Goal: Information Seeking & Learning: Learn about a topic

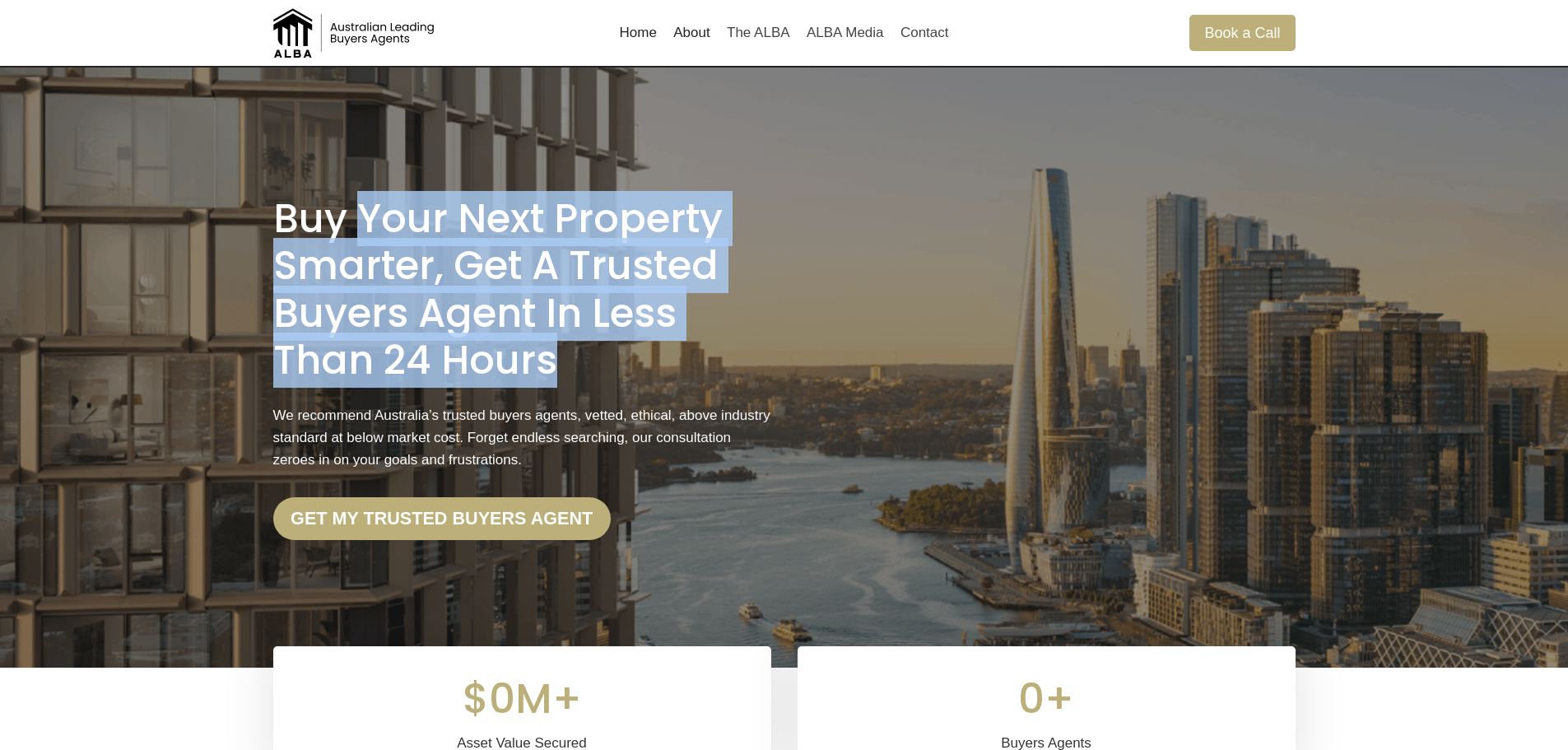
drag, startPoint x: 359, startPoint y: 221, endPoint x: 728, endPoint y: 371, distance: 398.3
click at [728, 371] on h1 "Buy Your Next Property Smarter, Get a Trusted Buyers Agent in less than 24 Hours" at bounding box center [522, 289] width 498 height 189
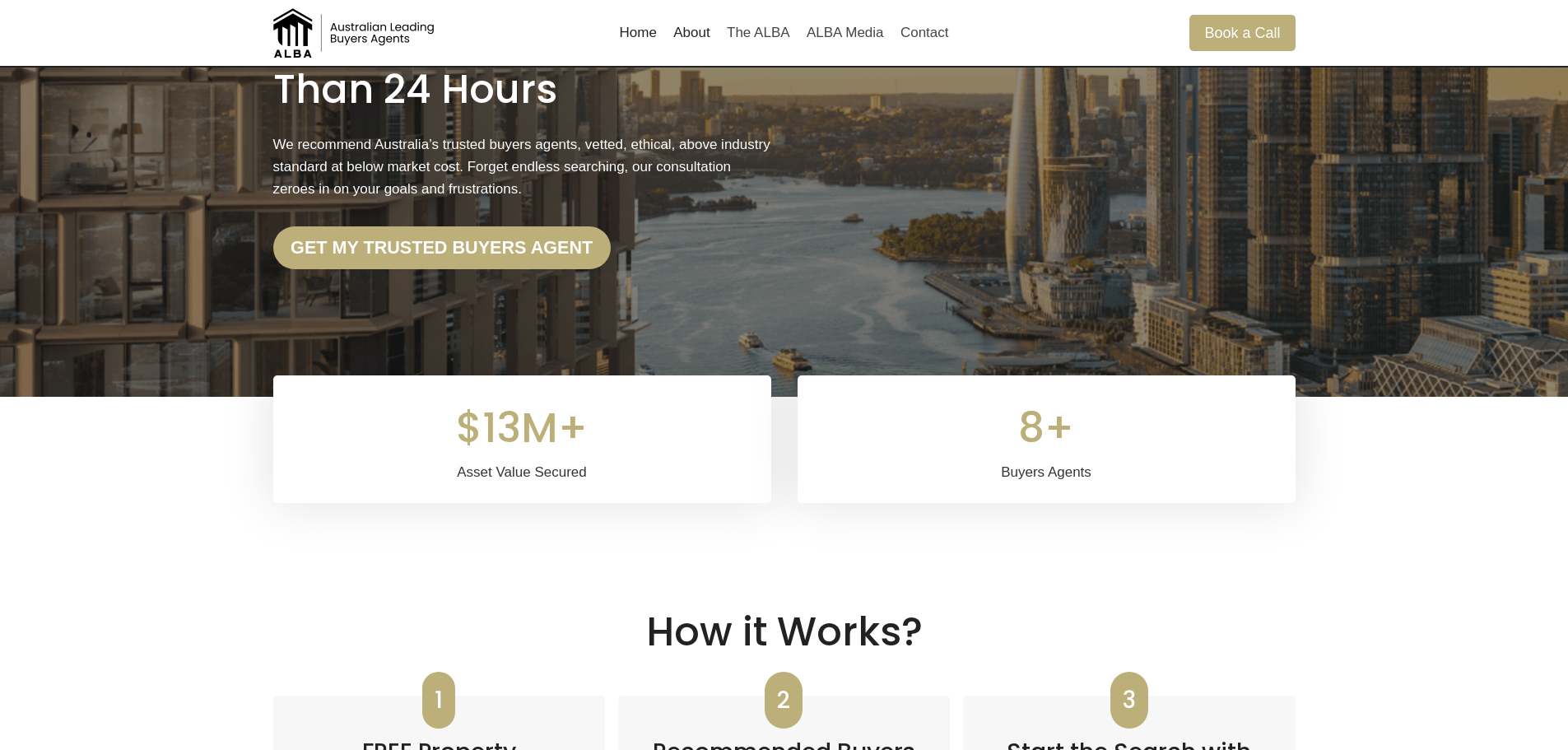
scroll to position [274, 0]
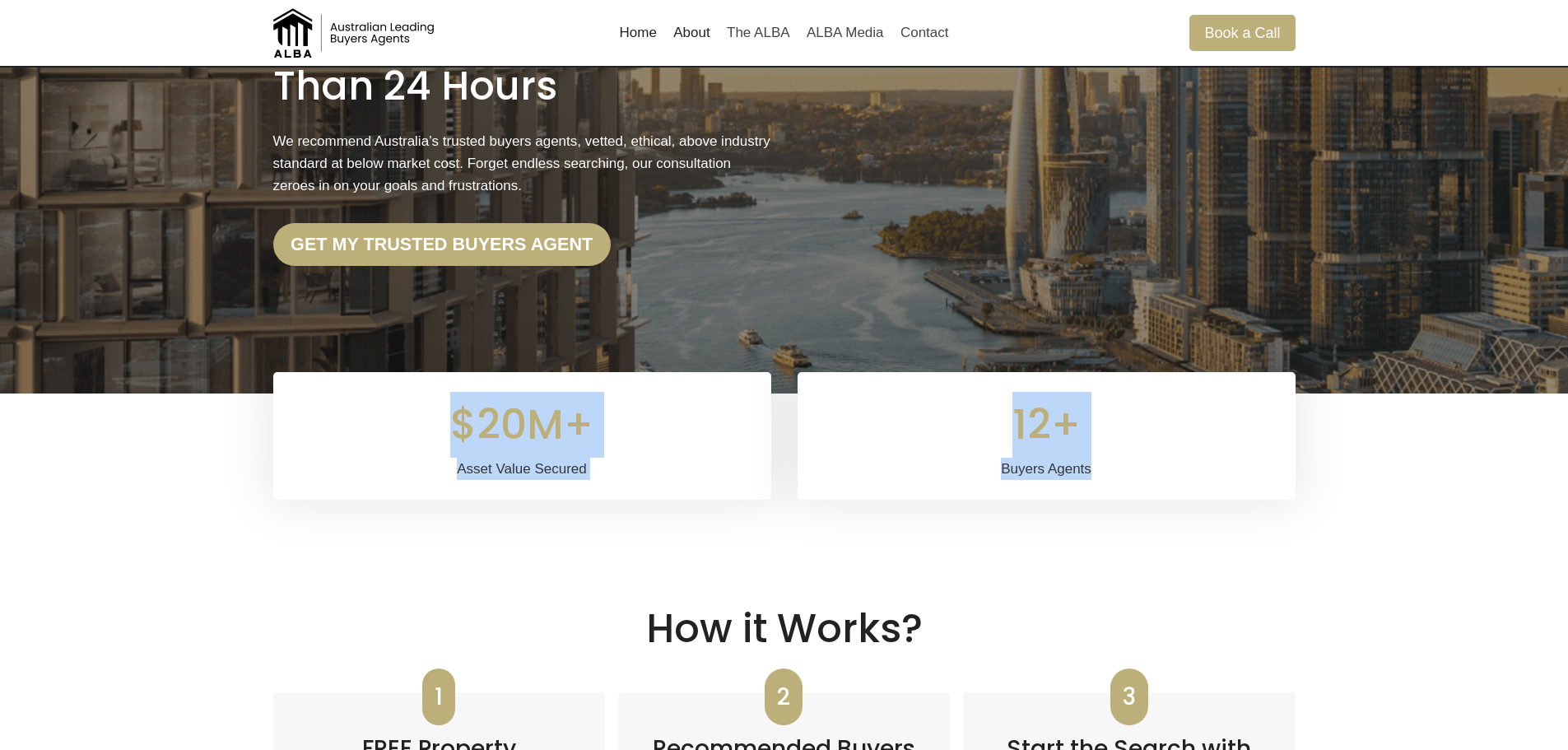
drag, startPoint x: 791, startPoint y: 430, endPoint x: 1242, endPoint y: 524, distance: 460.7
click at [1242, 524] on div "$20M+ $20M+ Asset Value Secured 12+ 12+ Buyers Agents" at bounding box center [784, 473] width 1062 height 159
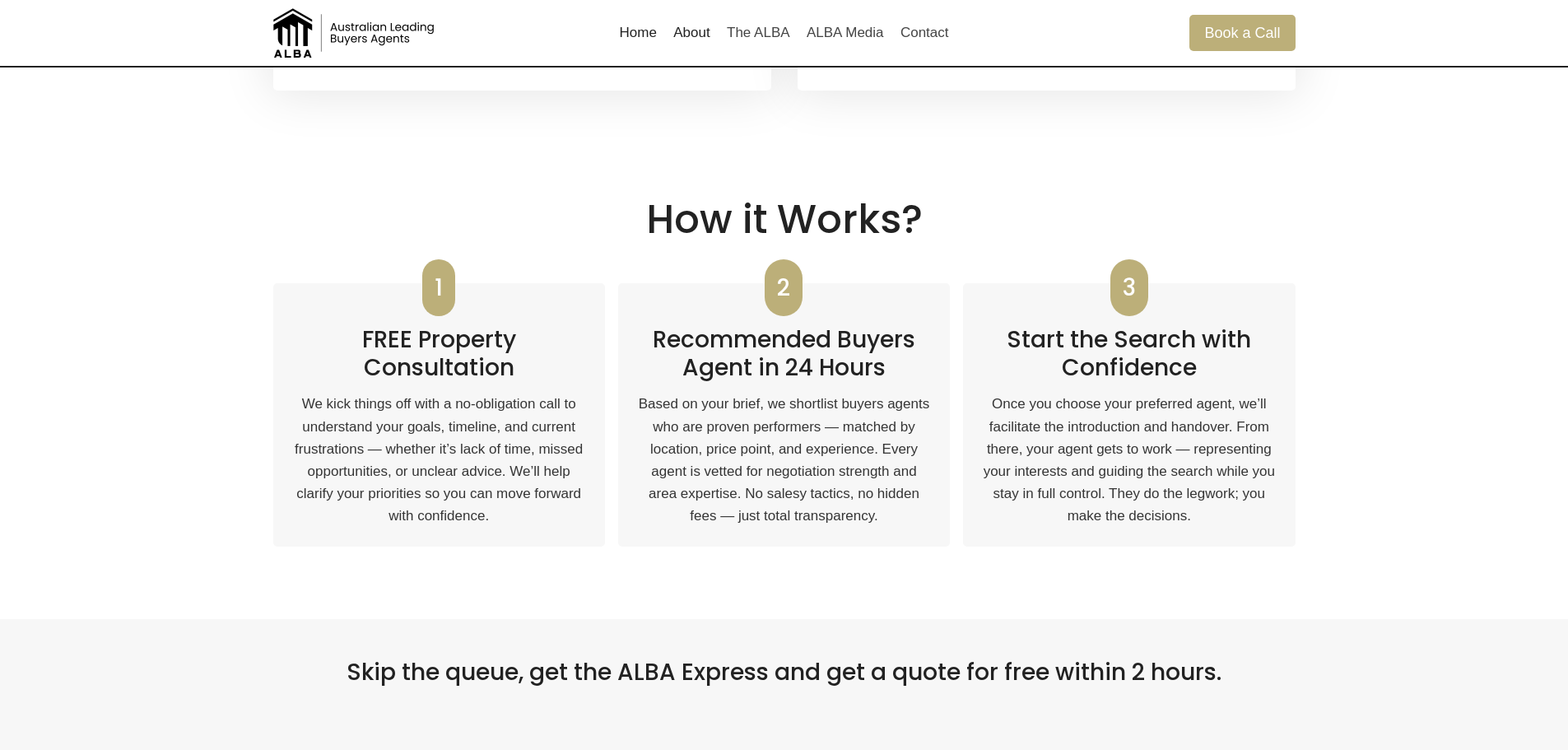
scroll to position [686, 0]
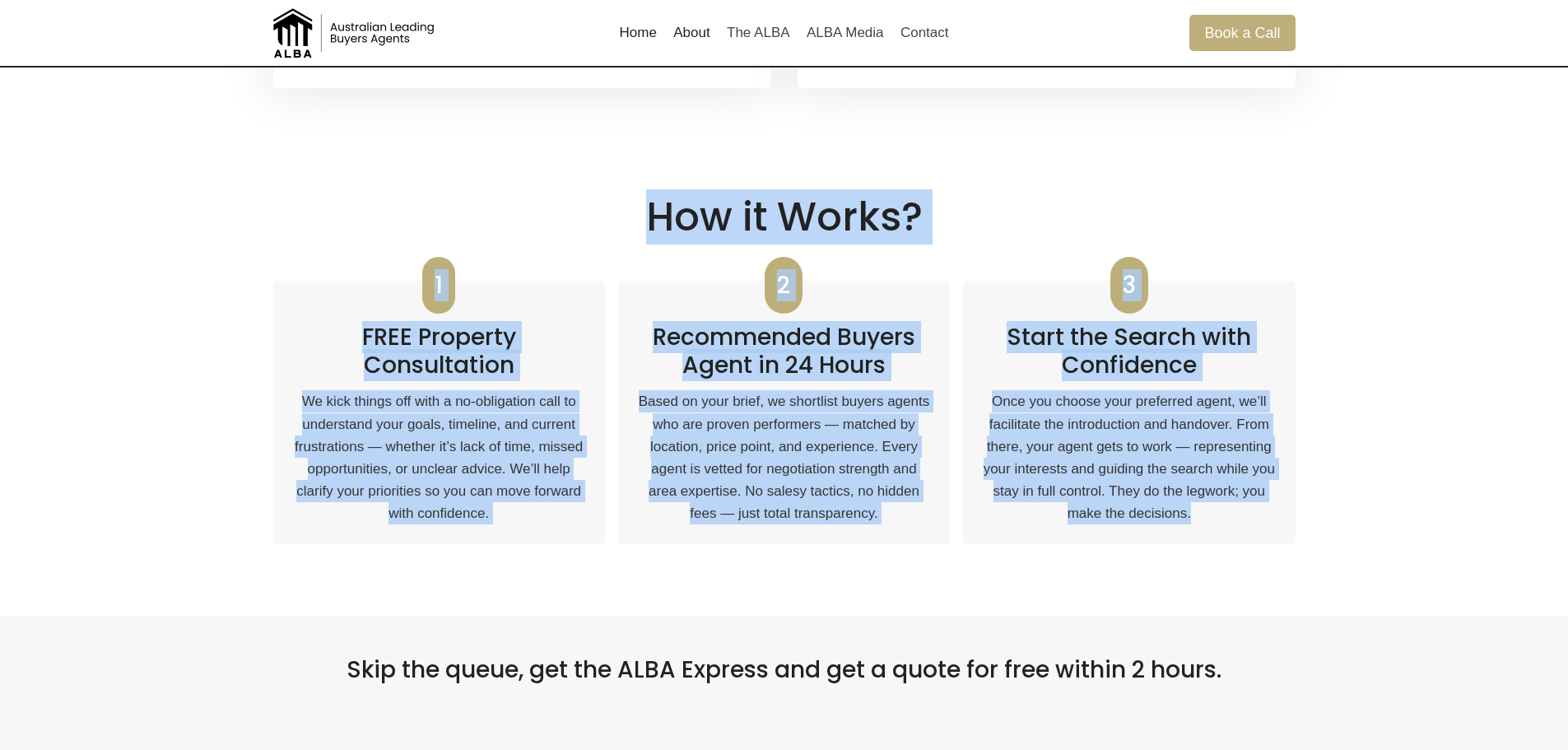
drag, startPoint x: 1246, startPoint y: 536, endPoint x: 532, endPoint y: 225, distance: 778.8
click at [532, 225] on div "How it Works? 1 FREE Property Consultation We kick things off with a no-obligat…" at bounding box center [784, 378] width 1023 height 371
click at [532, 225] on h2 "How it Works?" at bounding box center [784, 217] width 1023 height 47
drag, startPoint x: 611, startPoint y: 185, endPoint x: 1232, endPoint y: 533, distance: 711.9
click at [1232, 533] on div "How it Works? 1 FREE Property Consultation We kick things off with a no-obligat…" at bounding box center [784, 379] width 1062 height 477
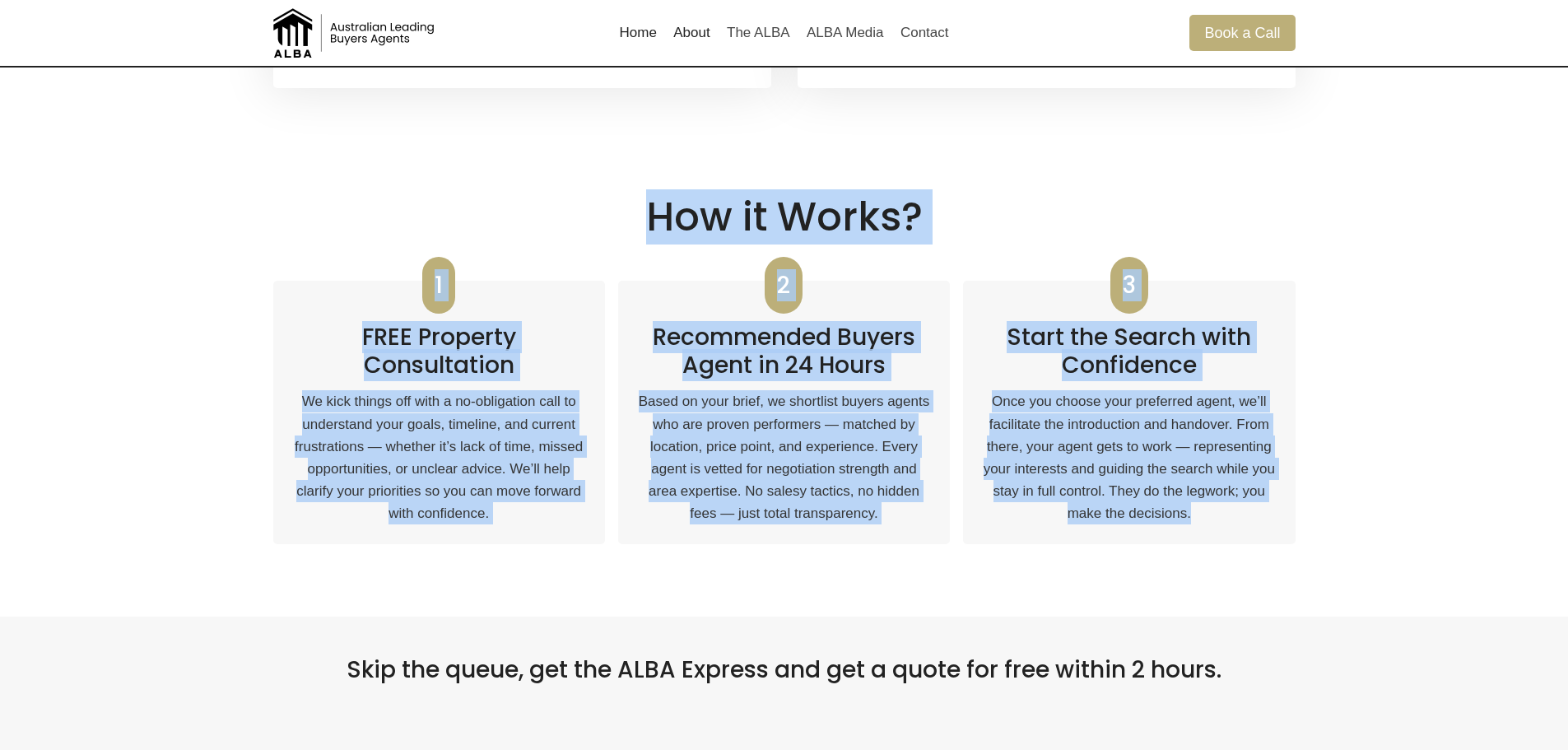
click at [1234, 533] on div "3 Start the Search with Confidence Once you choose your preferred agent, we’ll …" at bounding box center [1129, 412] width 332 height 264
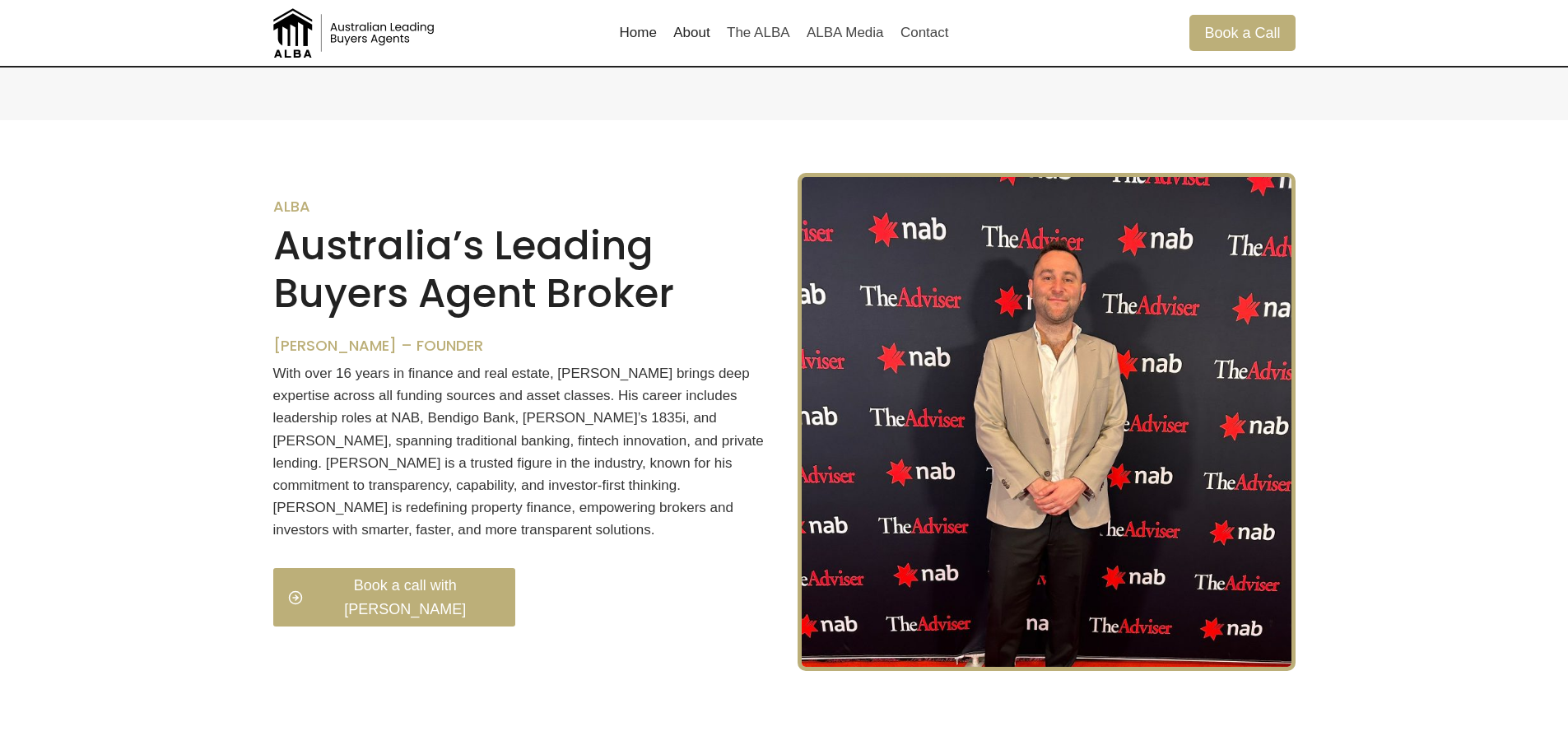
scroll to position [1646, 0]
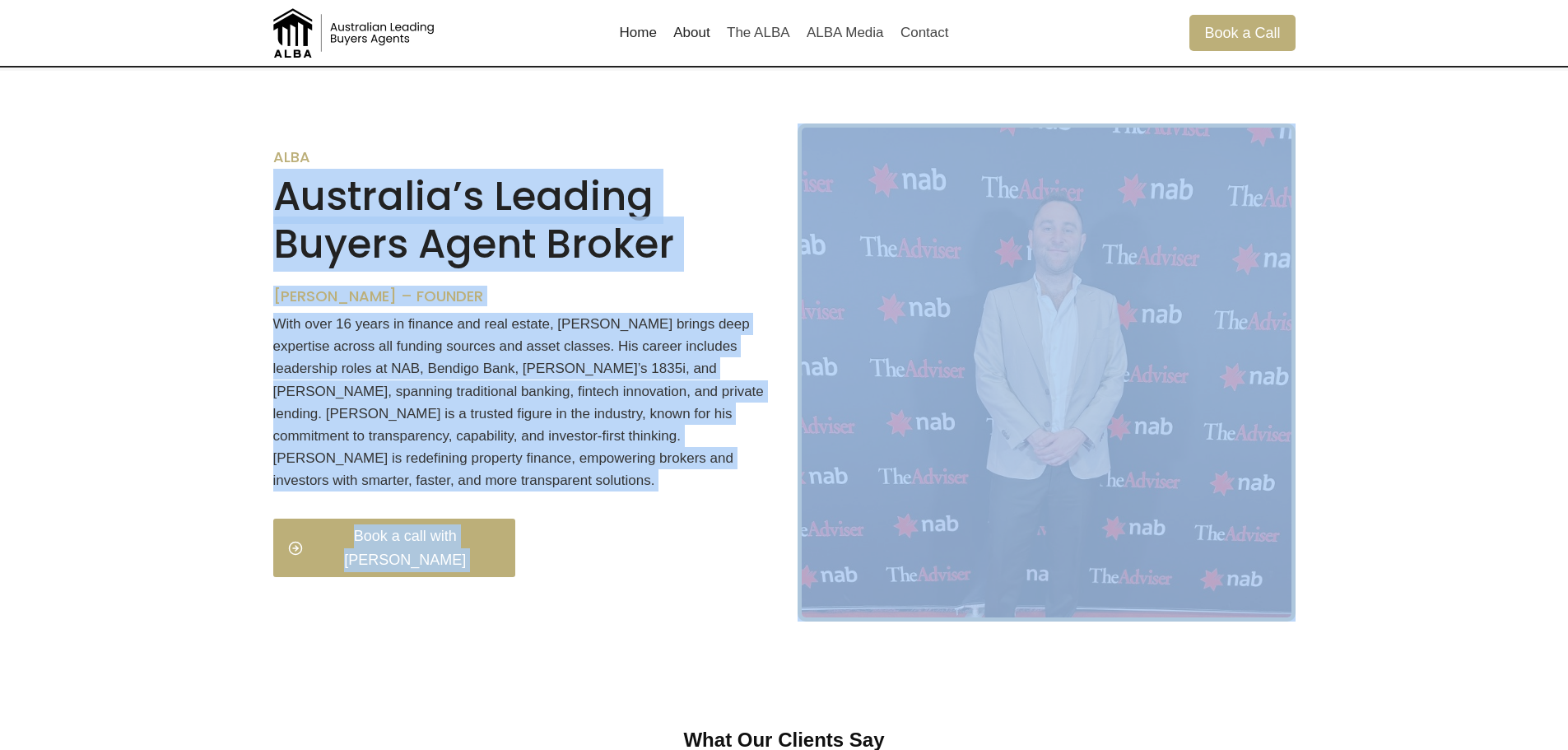
drag, startPoint x: 731, startPoint y: 495, endPoint x: 202, endPoint y: 203, distance: 604.2
click at [202, 203] on div "ALBA Australia’s Leading Buyers Agent Broker Thomas Mifsud – Founder With over …" at bounding box center [784, 373] width 1568 height 603
drag, startPoint x: 243, startPoint y: 163, endPoint x: 1191, endPoint y: 691, distance: 1085.1
click at [1191, 691] on div "Buy Your Next Property Smarter, Get a Trusted Buyers Agent in less than 24 Hour…" at bounding box center [784, 580] width 1568 height 4317
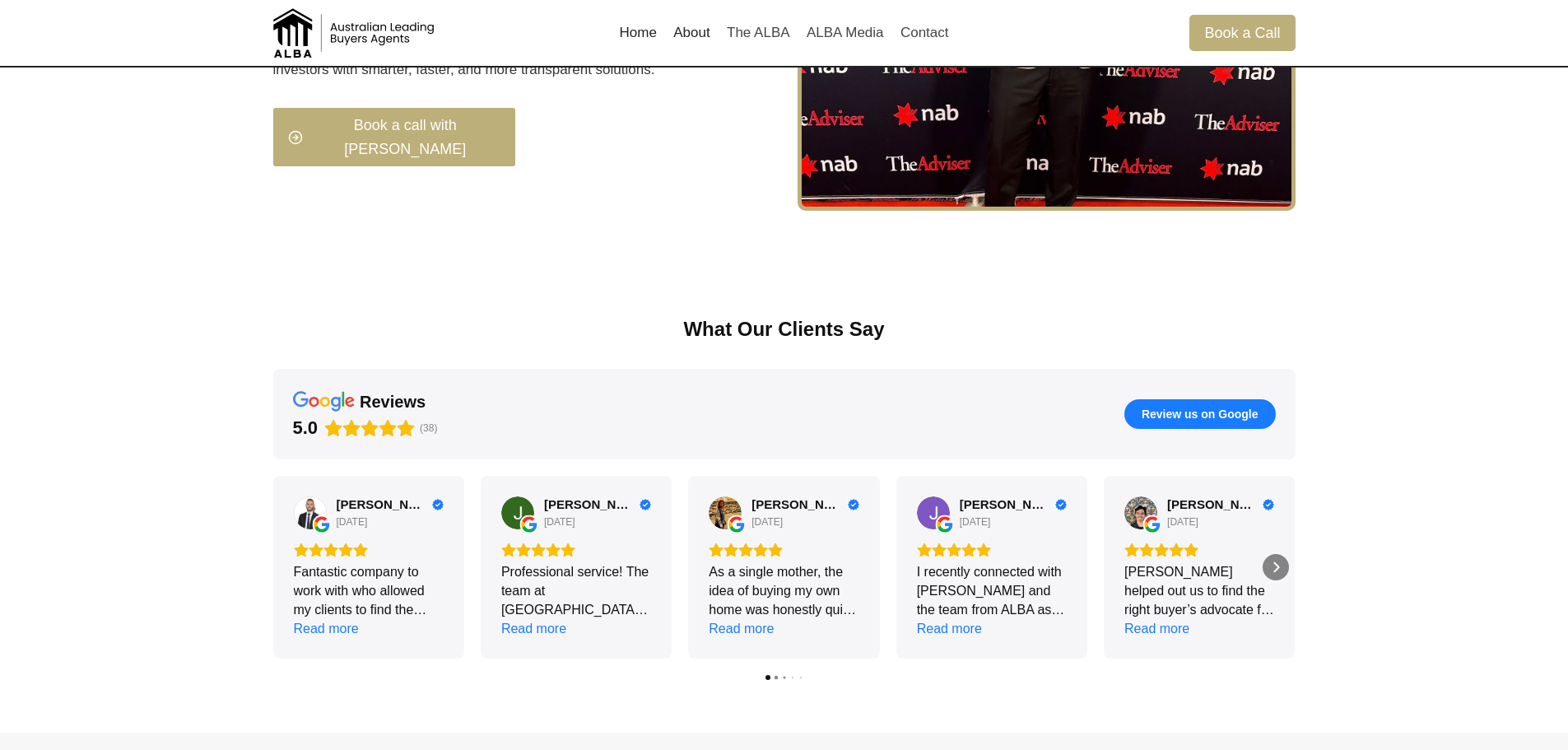
scroll to position [2057, 0]
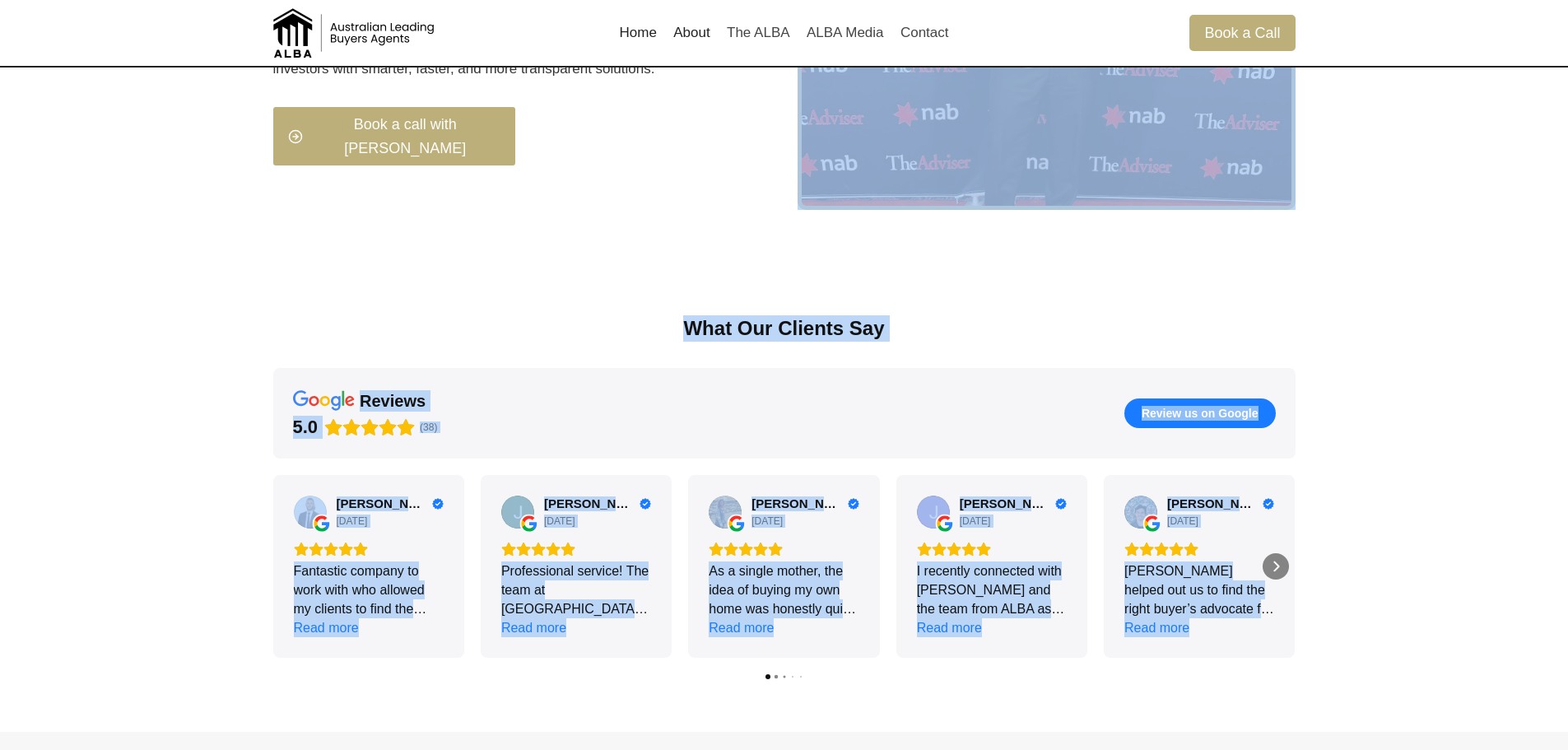
drag, startPoint x: 1225, startPoint y: 675, endPoint x: 580, endPoint y: 181, distance: 812.4
click at [580, 181] on div "Buy Your Next Property Smarter, Get a Trusted Buyers Agent in less than 24 Hour…" at bounding box center [784, 168] width 1568 height 4317
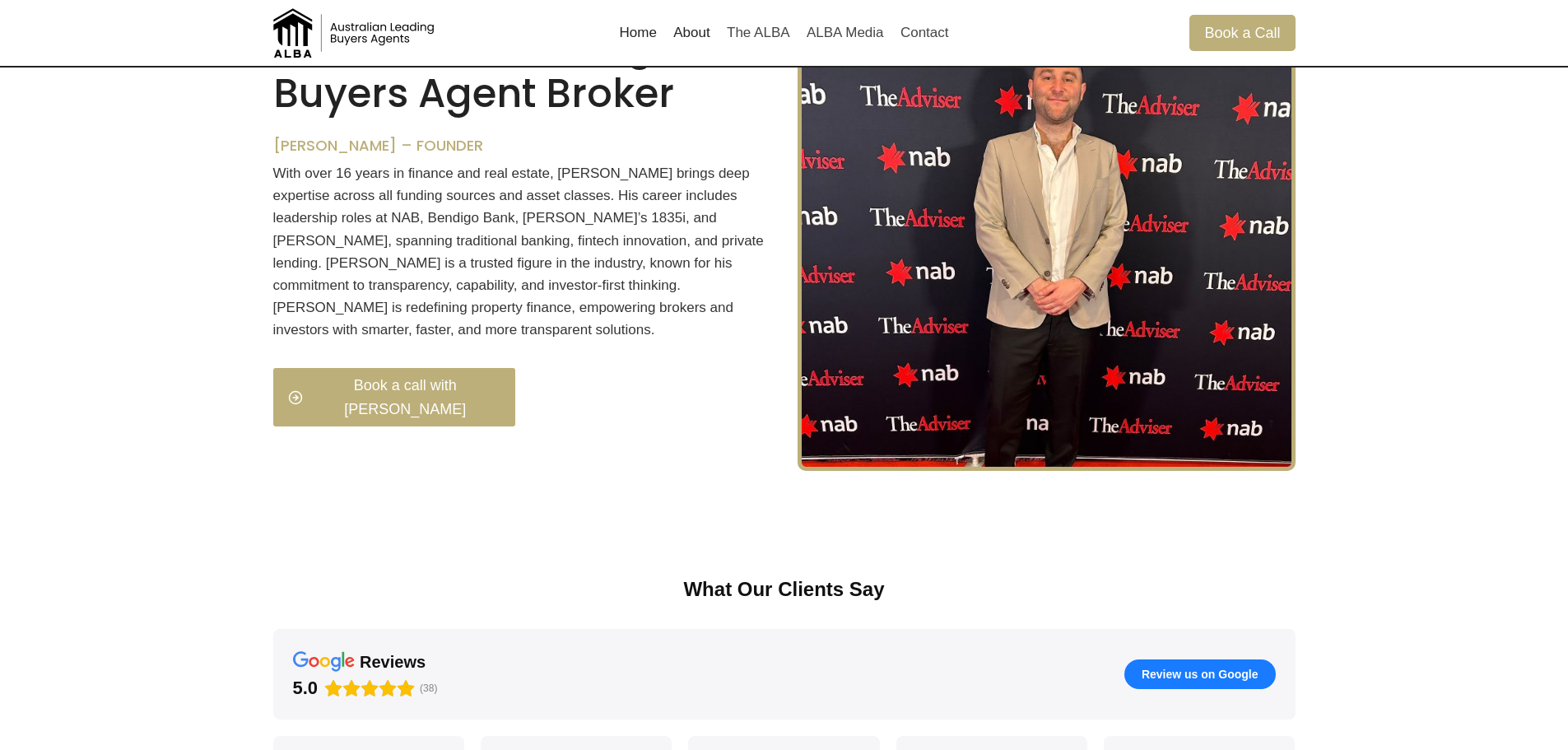
scroll to position [1646, 0]
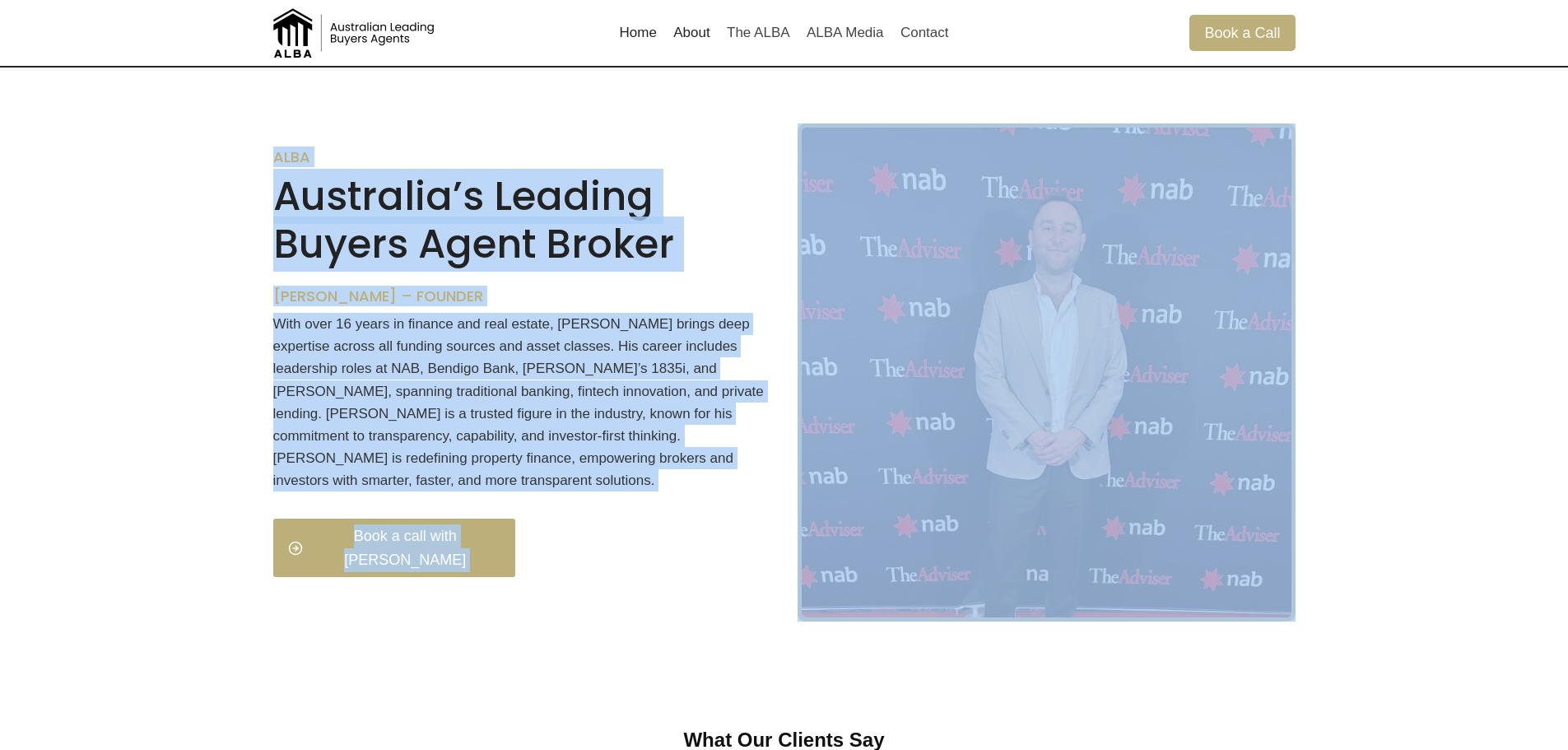
drag, startPoint x: 209, startPoint y: 156, endPoint x: 1264, endPoint y: 560, distance: 1129.7
click at [1264, 560] on div "ALBA Australia’s Leading Buyers Agent Broker Thomas Mifsud – Founder With over …" at bounding box center [784, 373] width 1568 height 603
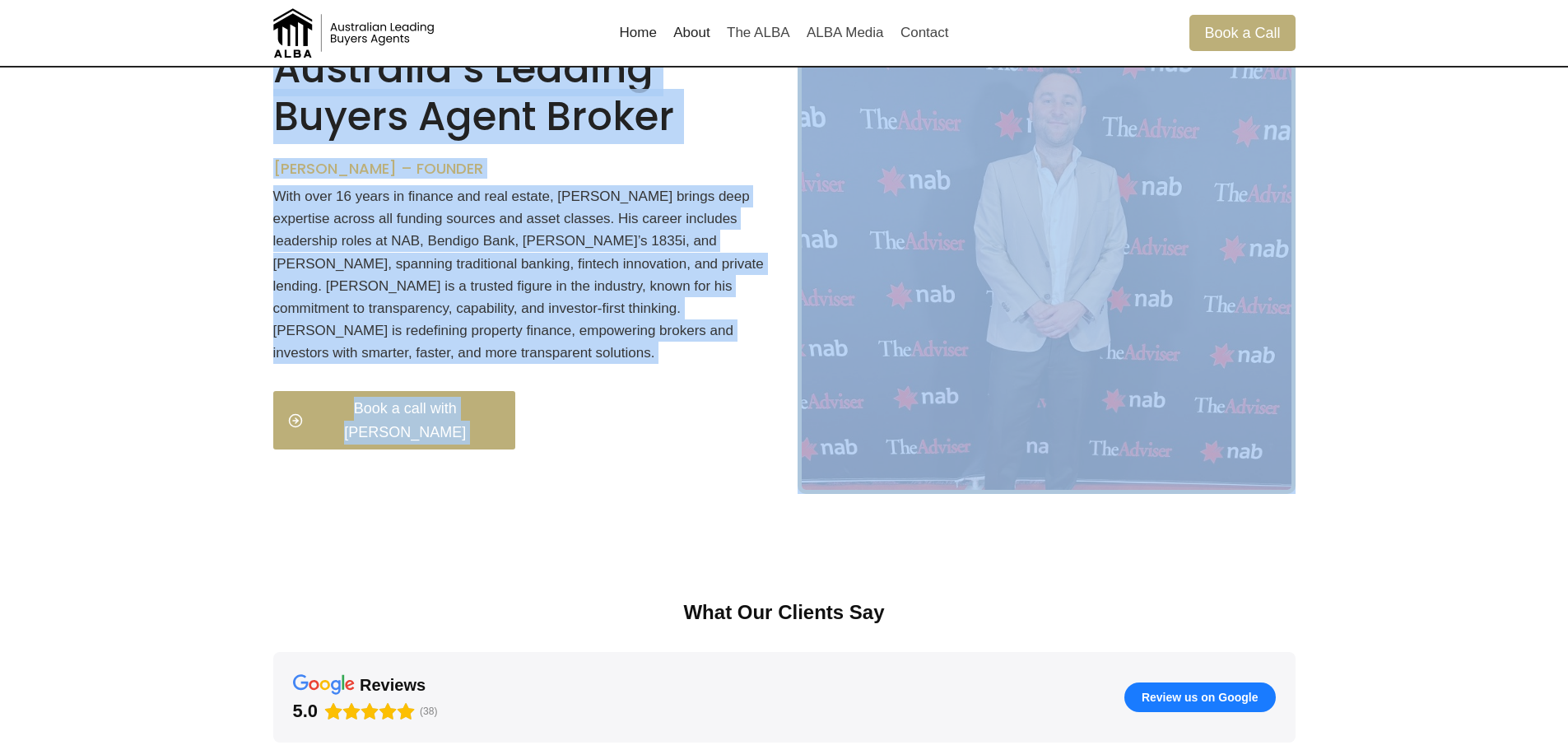
scroll to position [2057, 0]
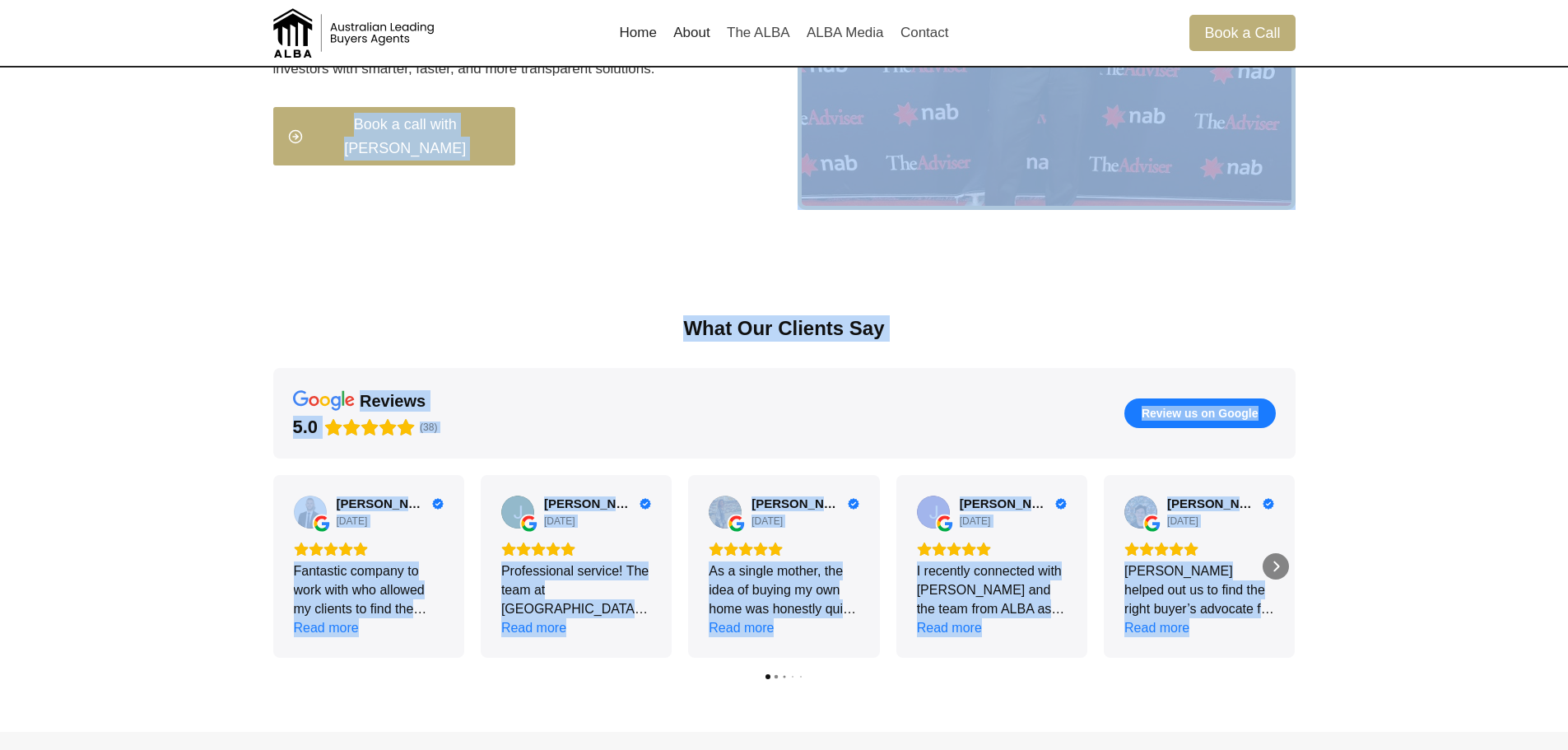
drag, startPoint x: 1394, startPoint y: 619, endPoint x: 251, endPoint y: 250, distance: 1201.1
click at [251, 250] on div "Buy Your Next Property Smarter, Get a Trusted Buyers Agent in less than 24 Hour…" at bounding box center [784, 168] width 1568 height 4317
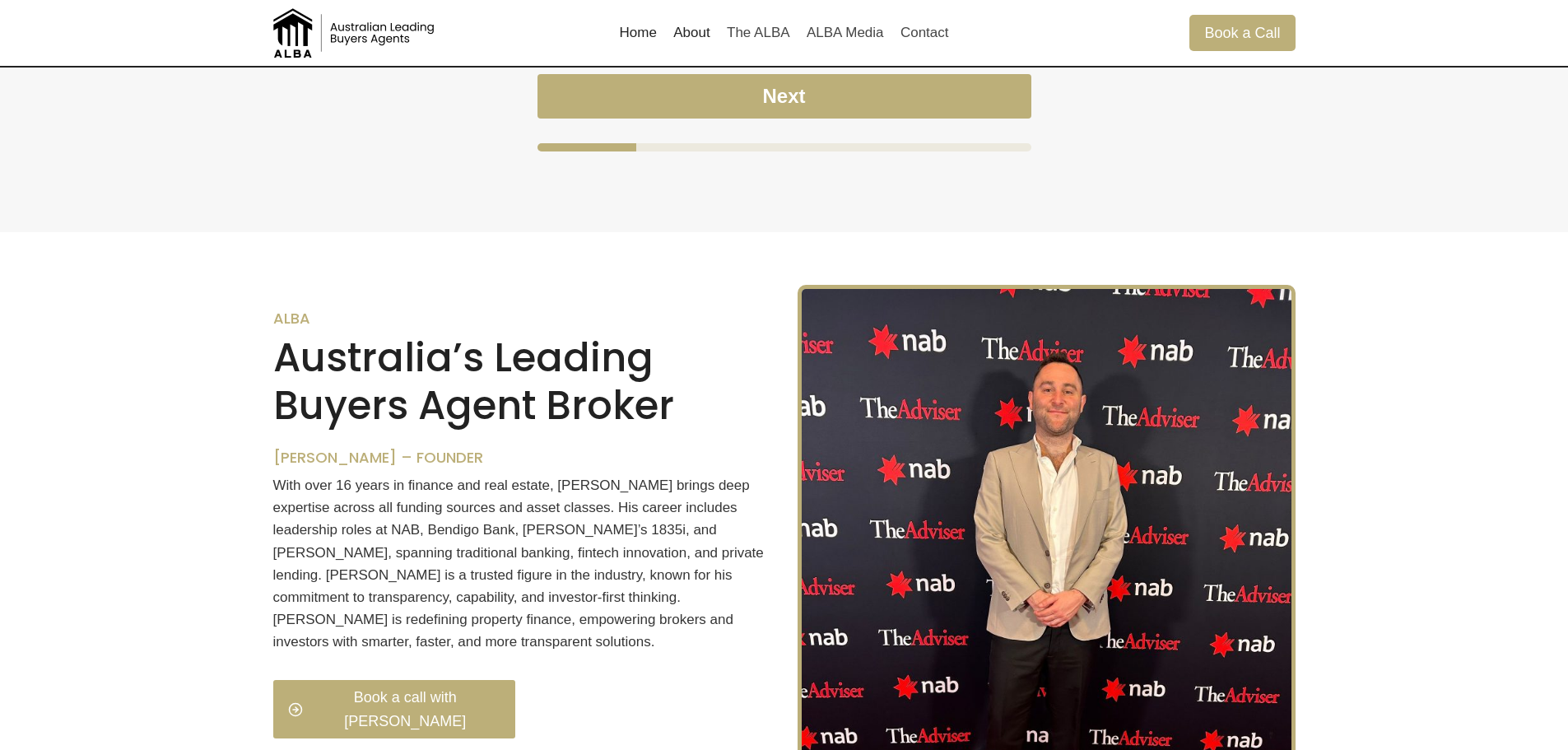
scroll to position [1624, 0]
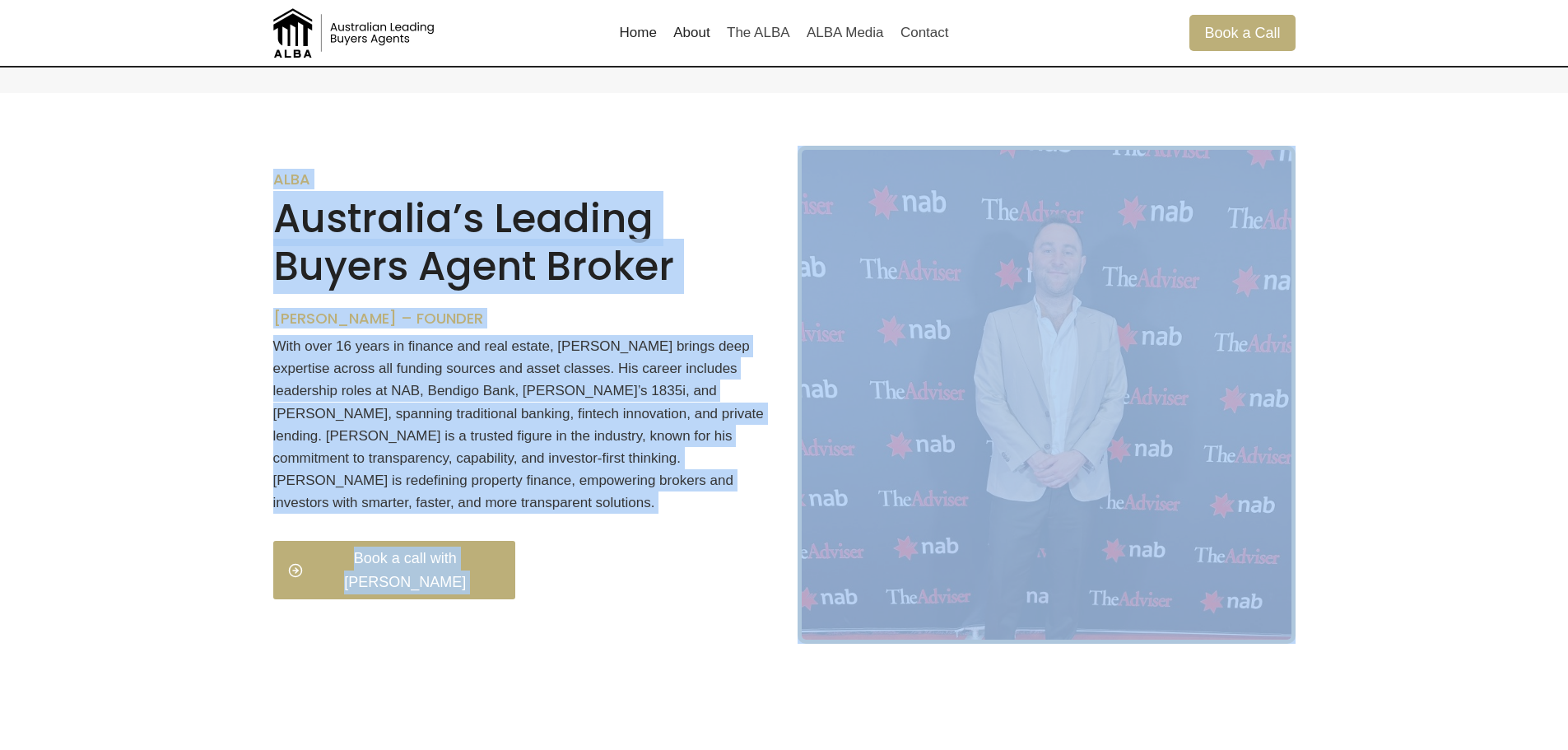
drag, startPoint x: 470, startPoint y: 201, endPoint x: 1219, endPoint y: 503, distance: 807.6
click at [1219, 503] on div "ALBA Australia’s Leading Buyers Agent Broker Thomas Mifsud – Founder With over …" at bounding box center [784, 394] width 1568 height 603
click at [1311, 499] on div "ALBA Australia’s Leading Buyers Agent Broker Thomas Mifsud – Founder With over …" at bounding box center [784, 394] width 1062 height 603
drag, startPoint x: 233, startPoint y: 131, endPoint x: 1278, endPoint y: 496, distance: 1106.9
click at [1278, 496] on div "ALBA Australia’s Leading Buyers Agent Broker Thomas Mifsud – Founder With over …" at bounding box center [784, 394] width 1568 height 603
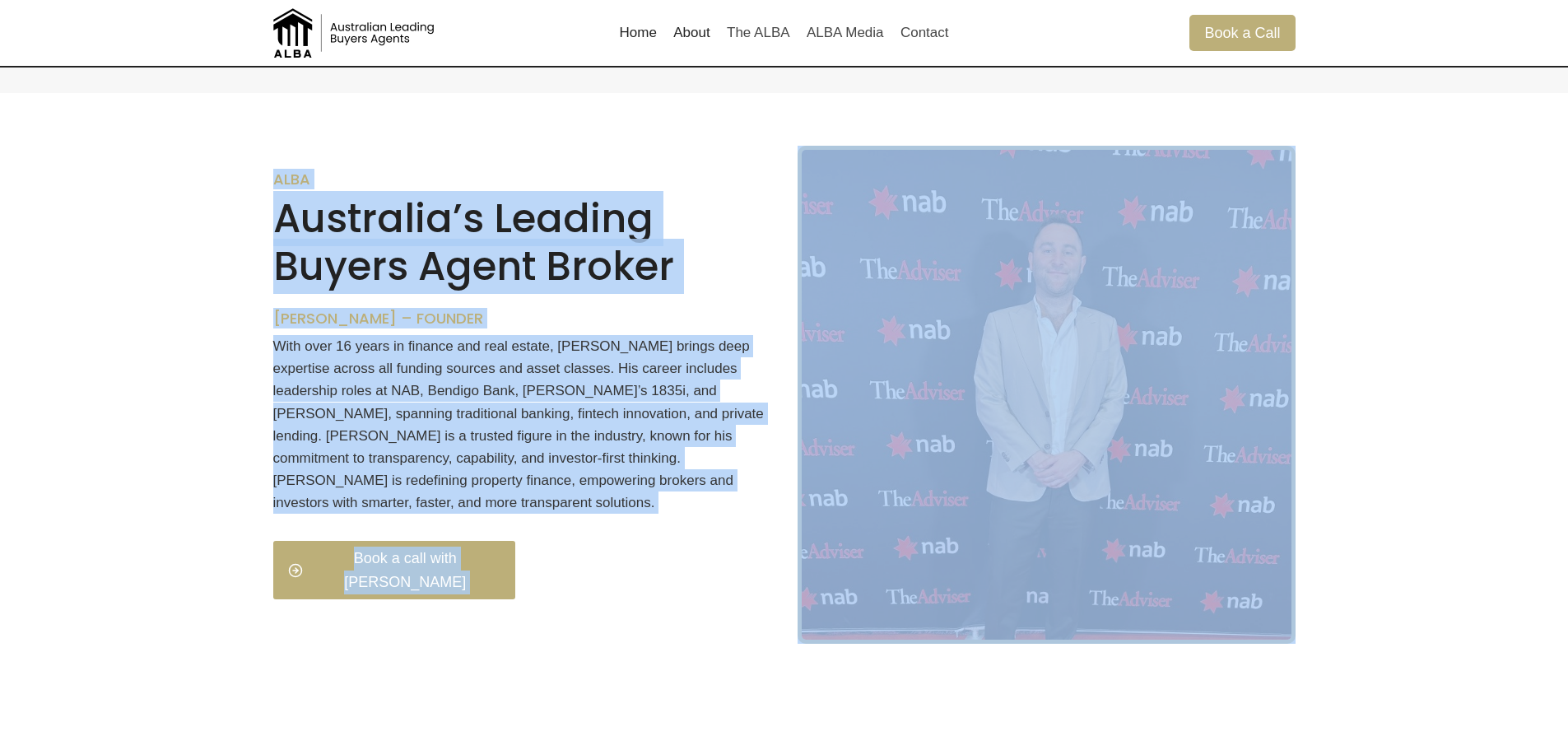
click at [778, 502] on div "ALBA Australia’s Leading Buyers Agent Broker Thomas Mifsud – Founder With over …" at bounding box center [784, 394] width 1062 height 603
drag, startPoint x: 774, startPoint y: 525, endPoint x: 269, endPoint y: 217, distance: 591.5
click at [269, 217] on div "ALBA Australia’s Leading Buyers Agent Broker Thomas Mifsud – Founder With over …" at bounding box center [784, 394] width 1062 height 603
click at [267, 217] on div "ALBA Australia’s Leading Buyers Agent Broker Thomas Mifsud – Founder With over …" at bounding box center [784, 394] width 1062 height 603
drag, startPoint x: 244, startPoint y: 183, endPoint x: 571, endPoint y: 566, distance: 503.6
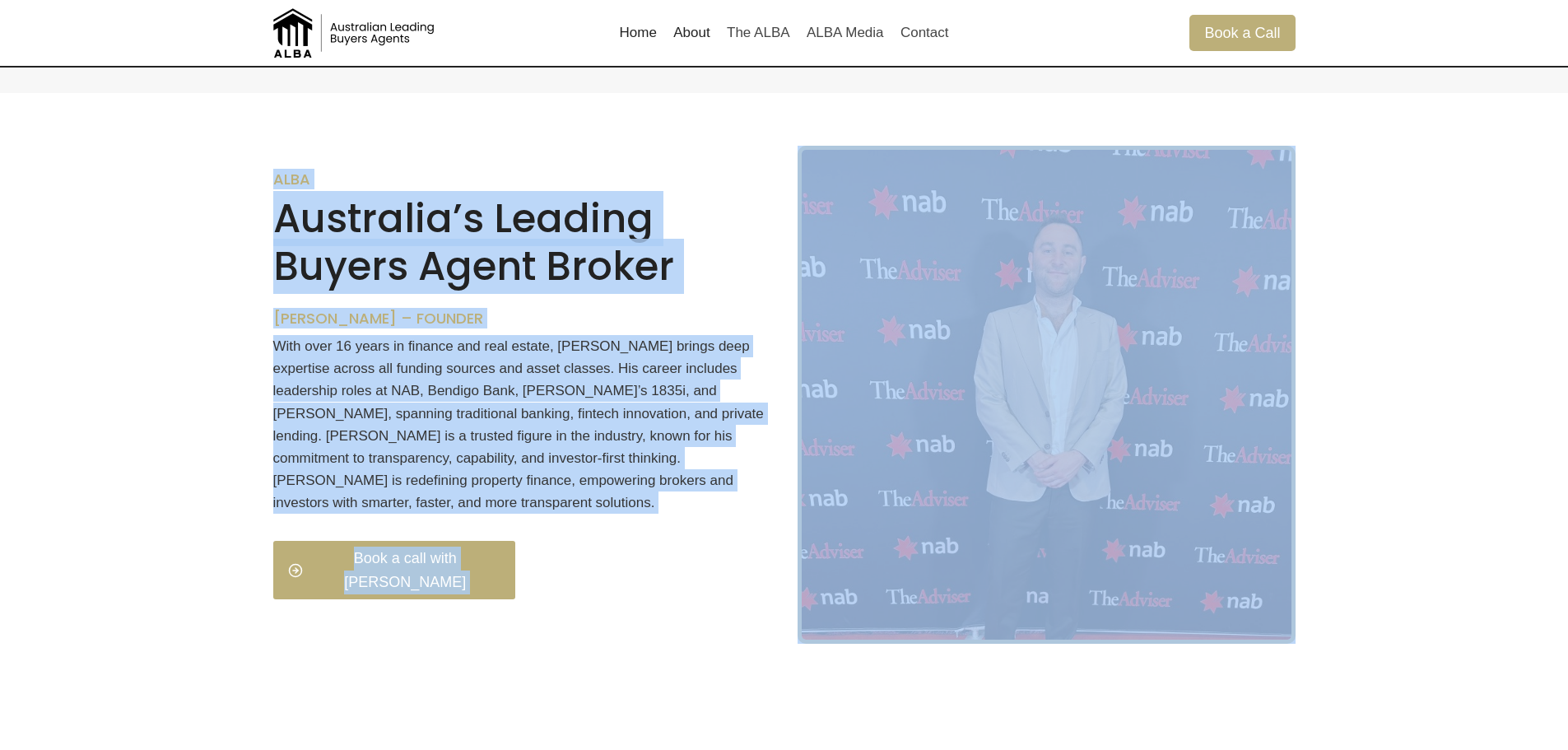
click at [571, 566] on div "ALBA Australia’s Leading Buyers Agent Broker Thomas Mifsud – Founder With over …" at bounding box center [784, 394] width 1568 height 603
click at [570, 566] on div at bounding box center [650, 570] width 243 height 60
drag, startPoint x: 630, startPoint y: 583, endPoint x: 237, endPoint y: 235, distance: 524.9
click at [237, 235] on div "ALBA Australia’s Leading Buyers Agent Broker Thomas Mifsud – Founder With over …" at bounding box center [784, 394] width 1568 height 603
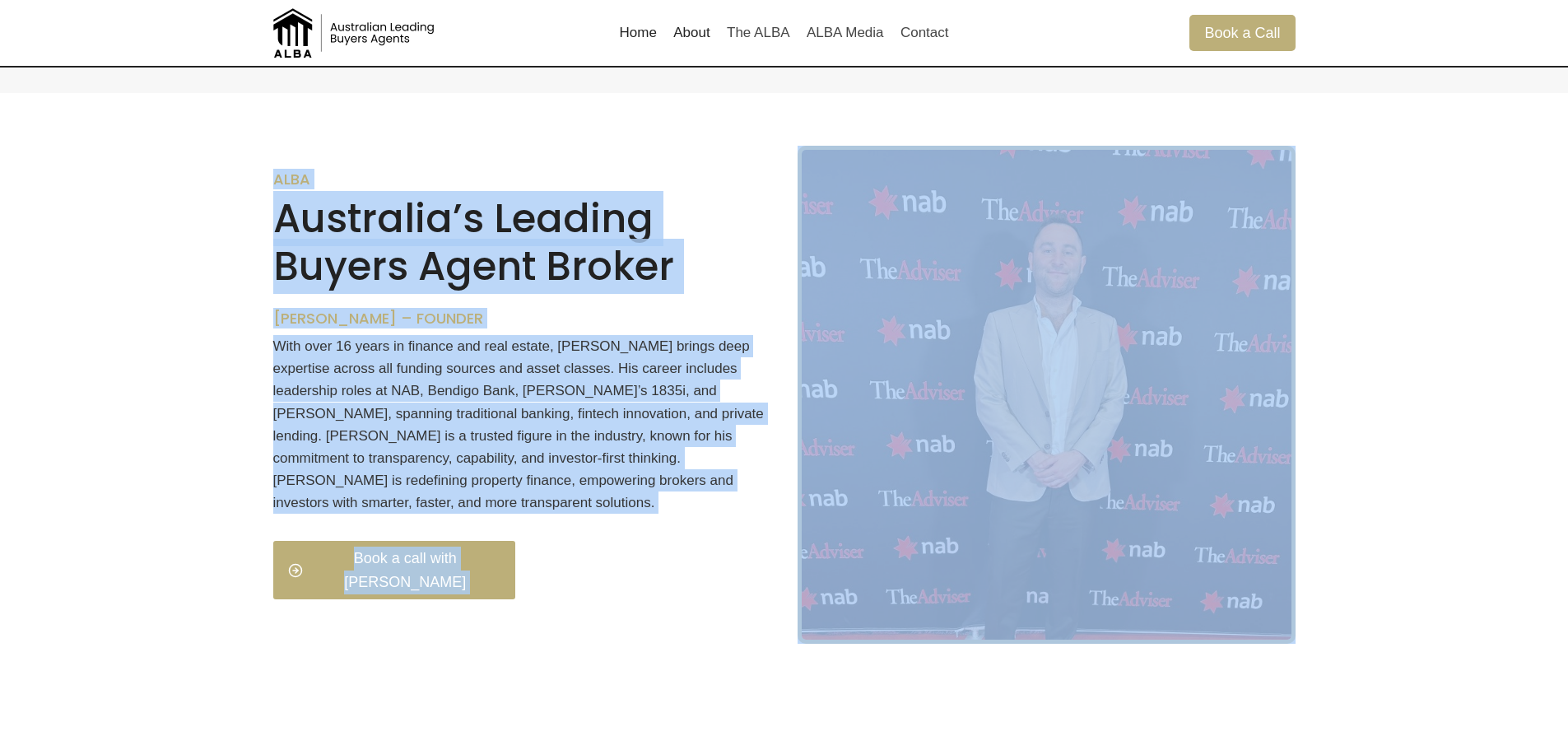
drag, startPoint x: 232, startPoint y: 208, endPoint x: 1103, endPoint y: 582, distance: 947.9
click at [1103, 582] on div "ALBA Australia’s Leading Buyers Agent Broker Thomas Mifsud – Founder With over …" at bounding box center [784, 394] width 1568 height 603
click at [724, 602] on div "ALBA Australia’s Leading Buyers Agent Broker Thomas Mifsud – Founder With over …" at bounding box center [522, 394] width 498 height 497
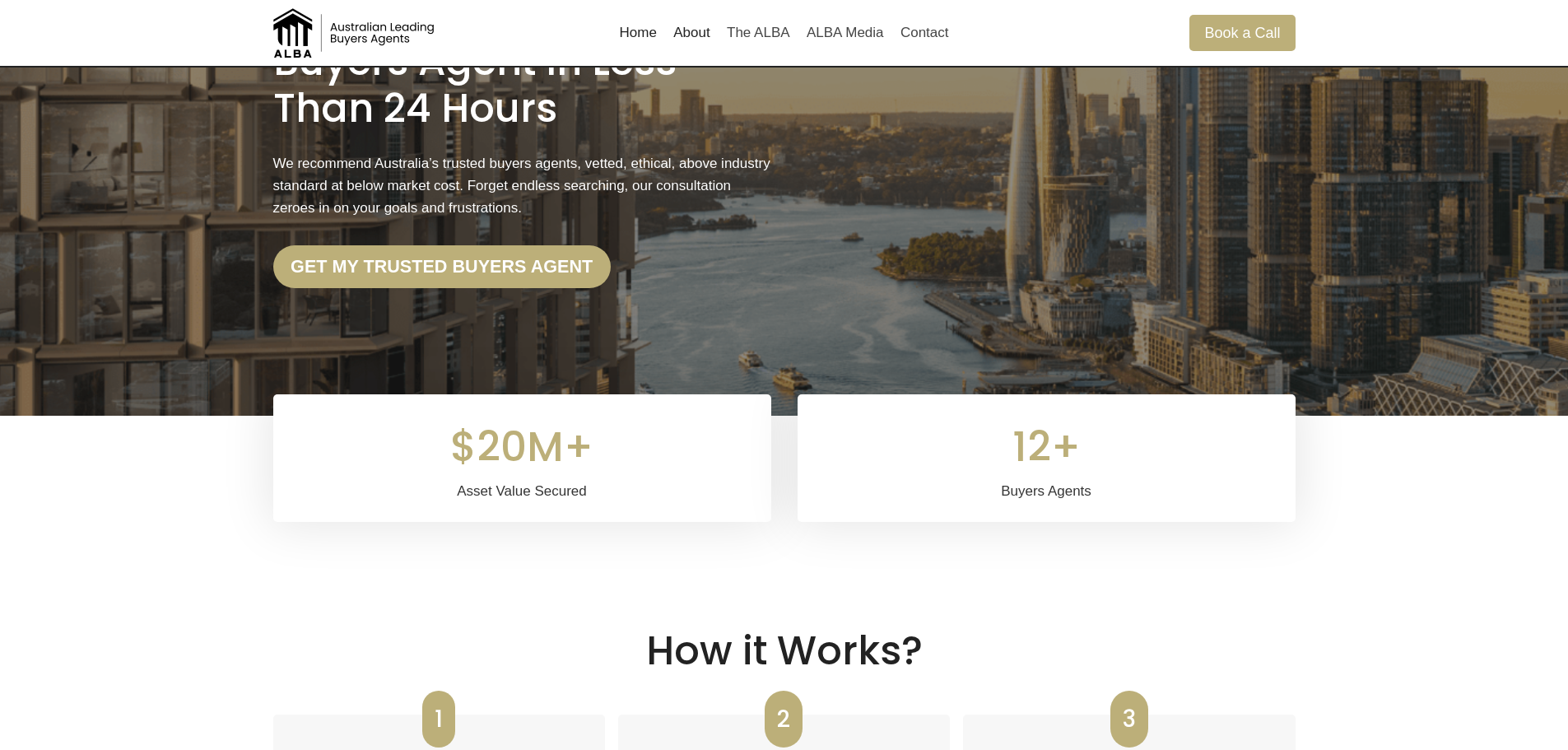
scroll to position [114, 0]
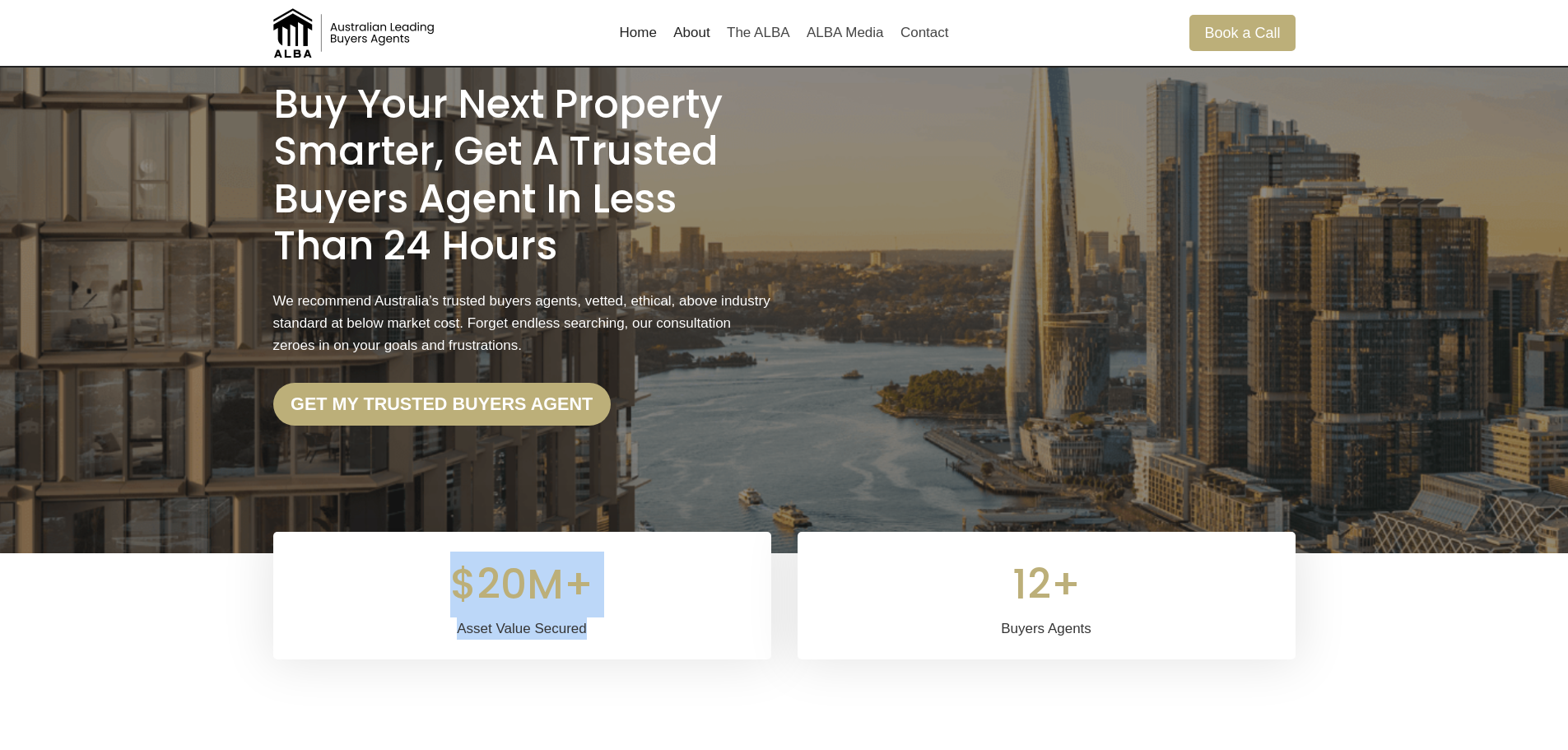
drag, startPoint x: 709, startPoint y: 650, endPoint x: 420, endPoint y: 564, distance: 301.5
click at [420, 564] on div "$20M+ $20M+ Asset Value Secured" at bounding box center [522, 595] width 498 height 128
click at [420, 564] on div "$20M+" at bounding box center [522, 584] width 459 height 66
drag, startPoint x: 420, startPoint y: 564, endPoint x: 1131, endPoint y: 648, distance: 715.9
click at [1131, 648] on div "$20M+ $20M+ Asset Value Secured 12+ 12+ Buyers Agents" at bounding box center [784, 595] width 1023 height 128
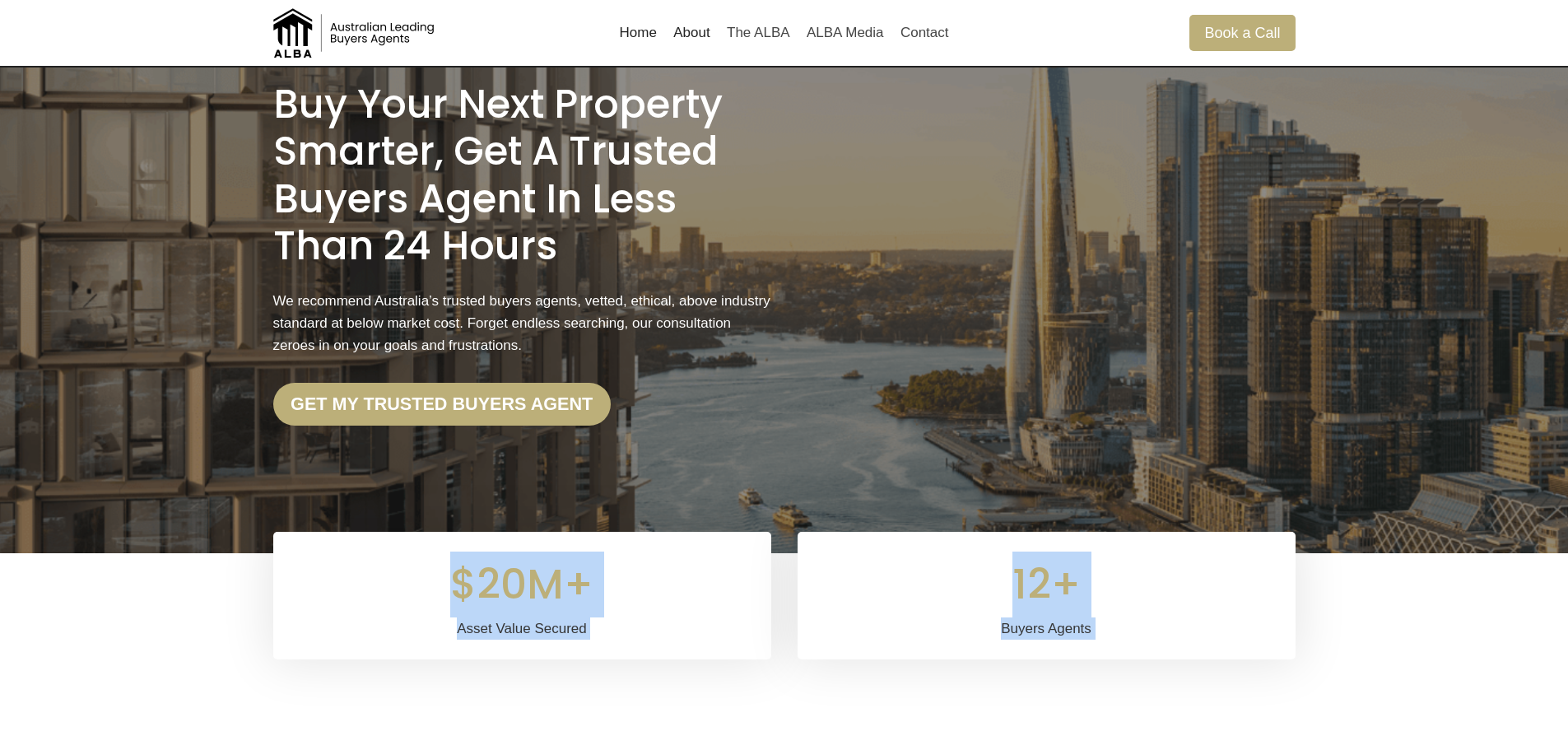
click at [1131, 648] on div "12+ 12+ Buyers Agents" at bounding box center [1047, 595] width 498 height 128
drag, startPoint x: 1153, startPoint y: 643, endPoint x: 389, endPoint y: 560, distance: 768.5
click at [389, 560] on div "$20M+ $20M+ Asset Value Secured 12+ 12+ Buyers Agents" at bounding box center [784, 595] width 1023 height 128
click at [389, 560] on div "$20M+" at bounding box center [522, 584] width 459 height 66
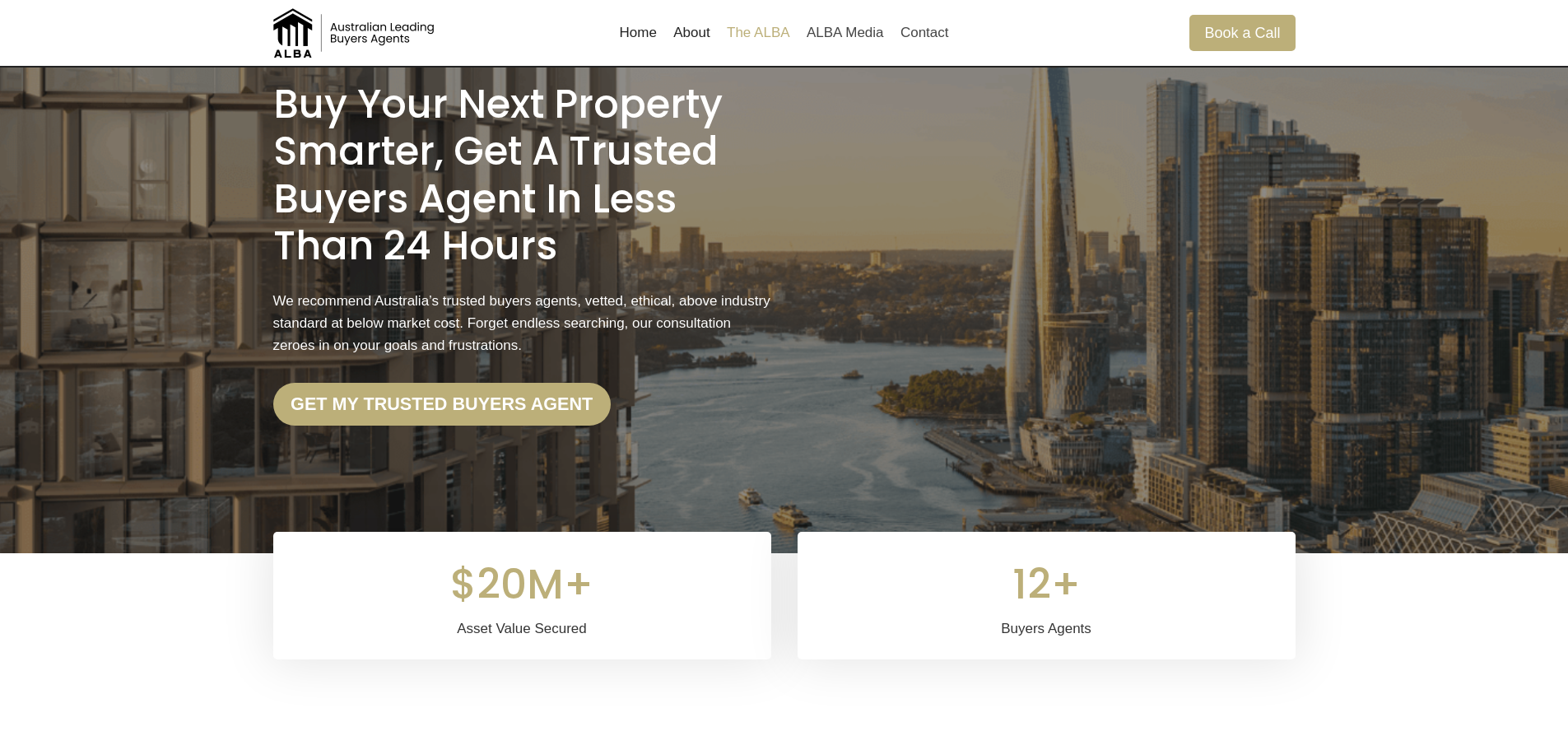
click at [782, 36] on link "The ALBA" at bounding box center [759, 33] width 79 height 40
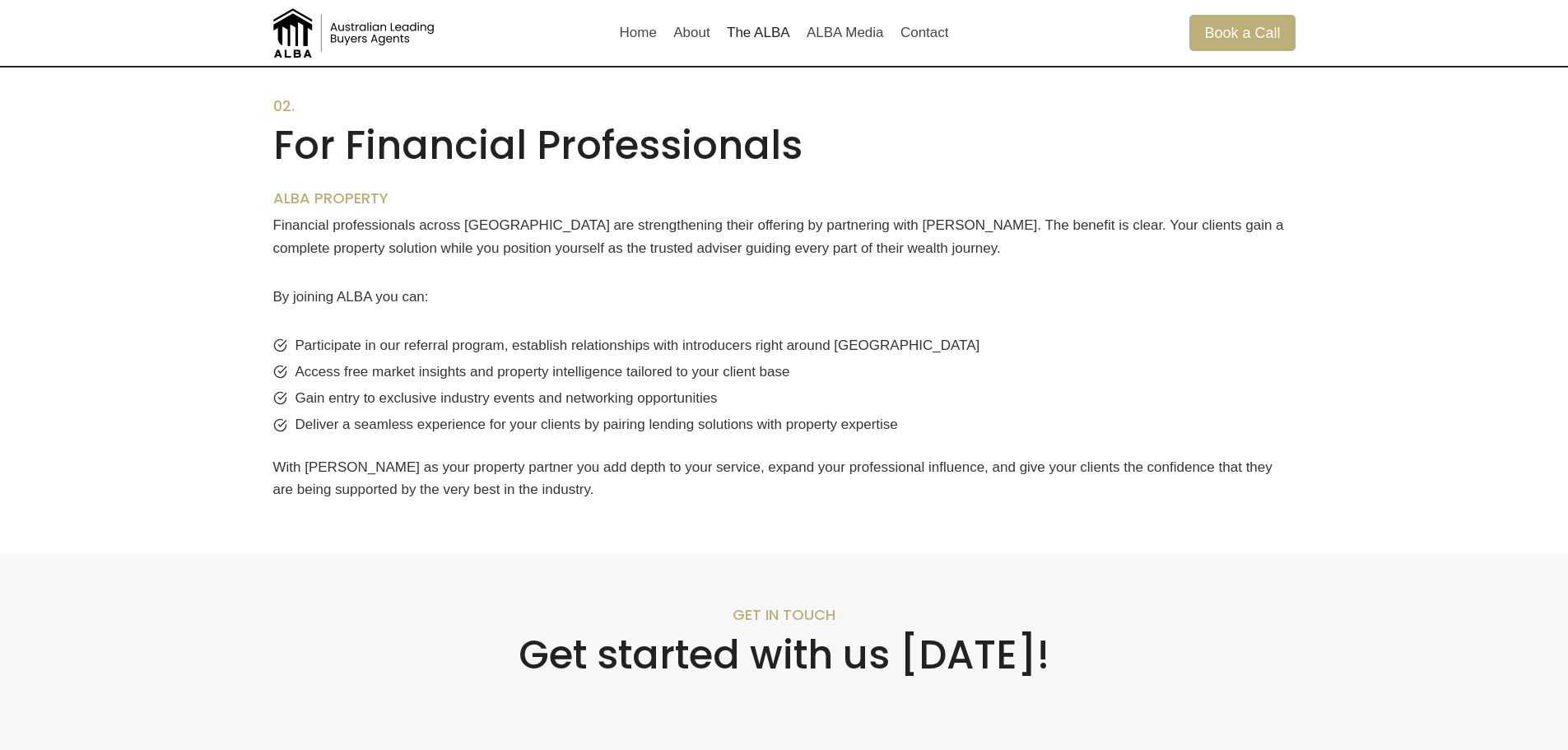
scroll to position [1371, 0]
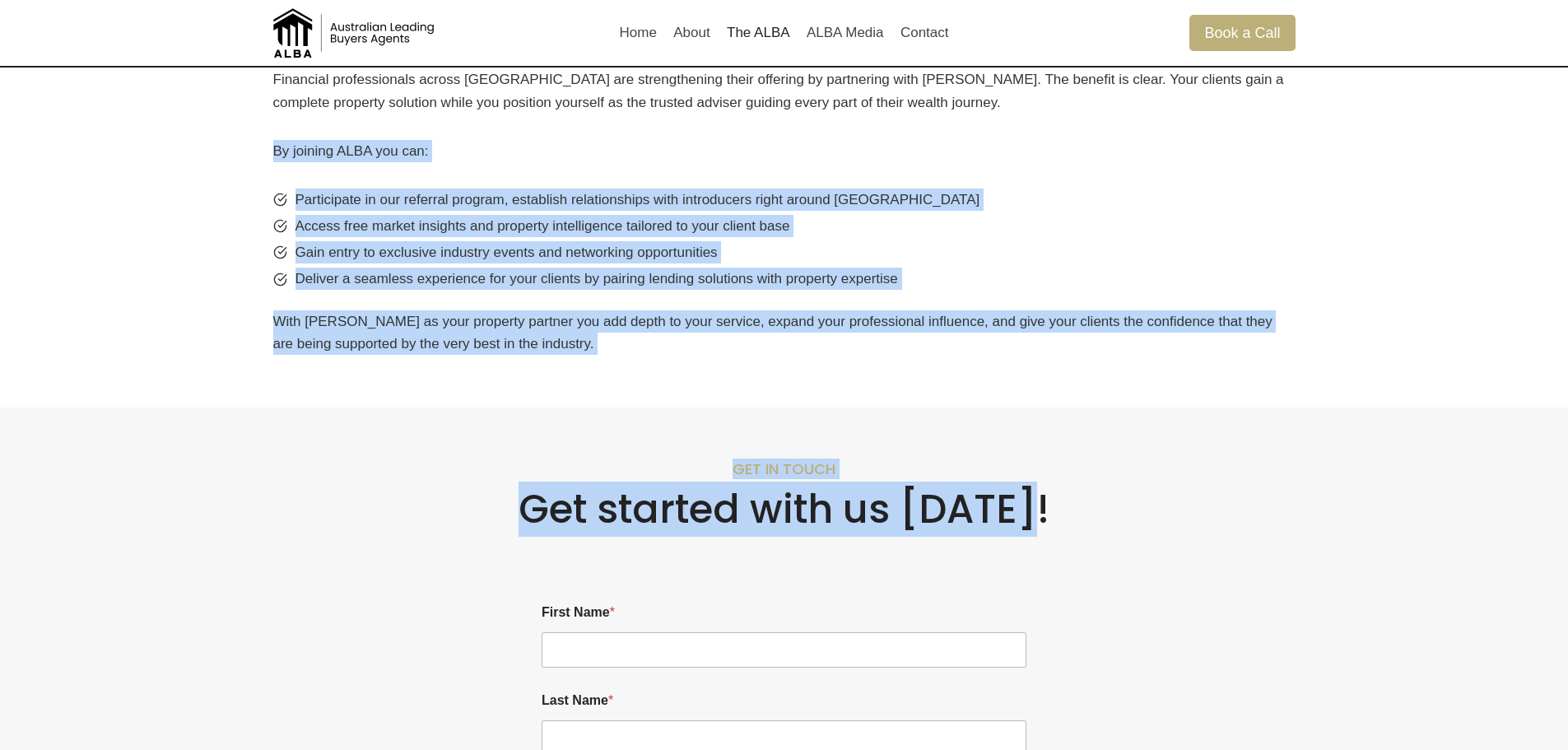
drag, startPoint x: 1048, startPoint y: 517, endPoint x: 225, endPoint y: 130, distance: 909.4
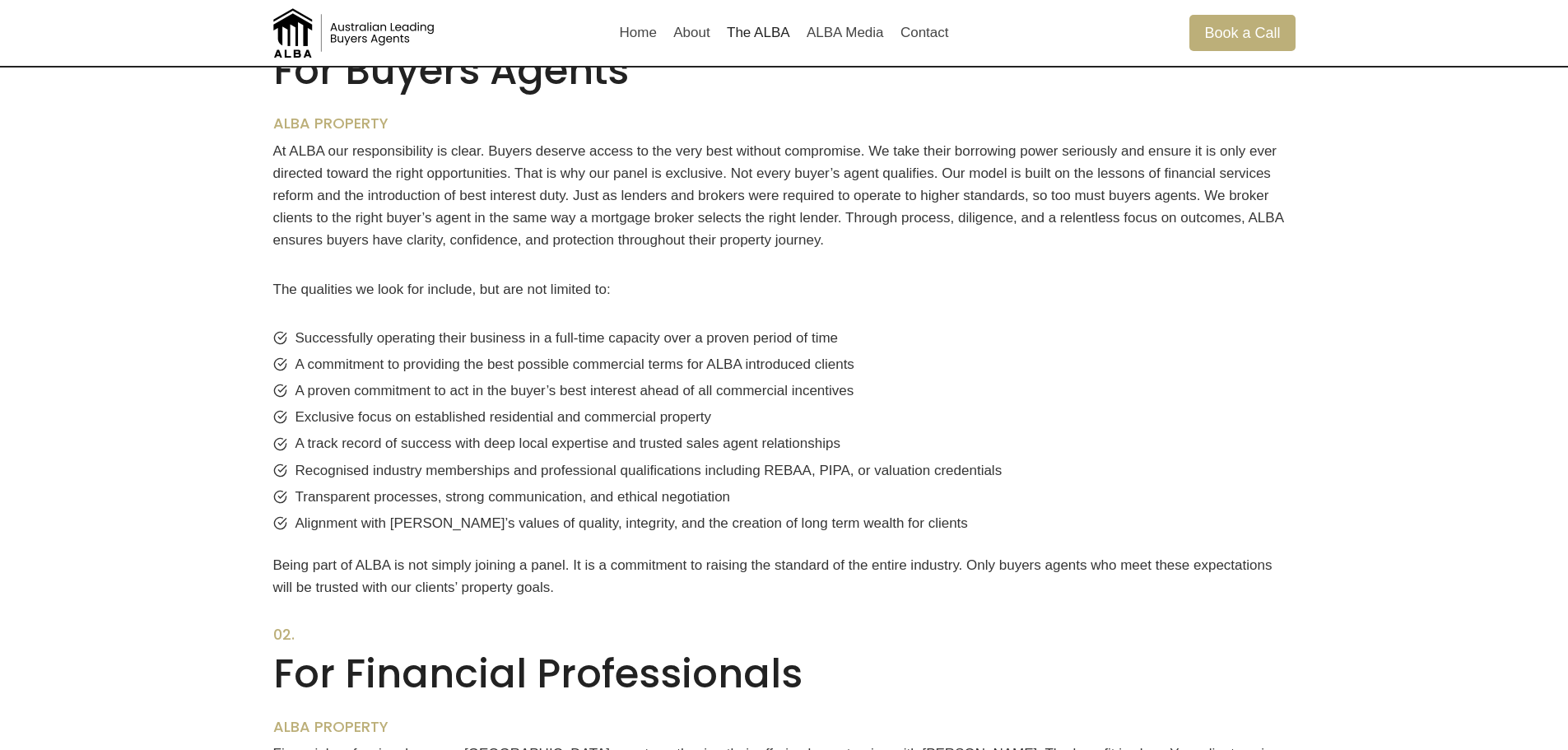
scroll to position [686, 0]
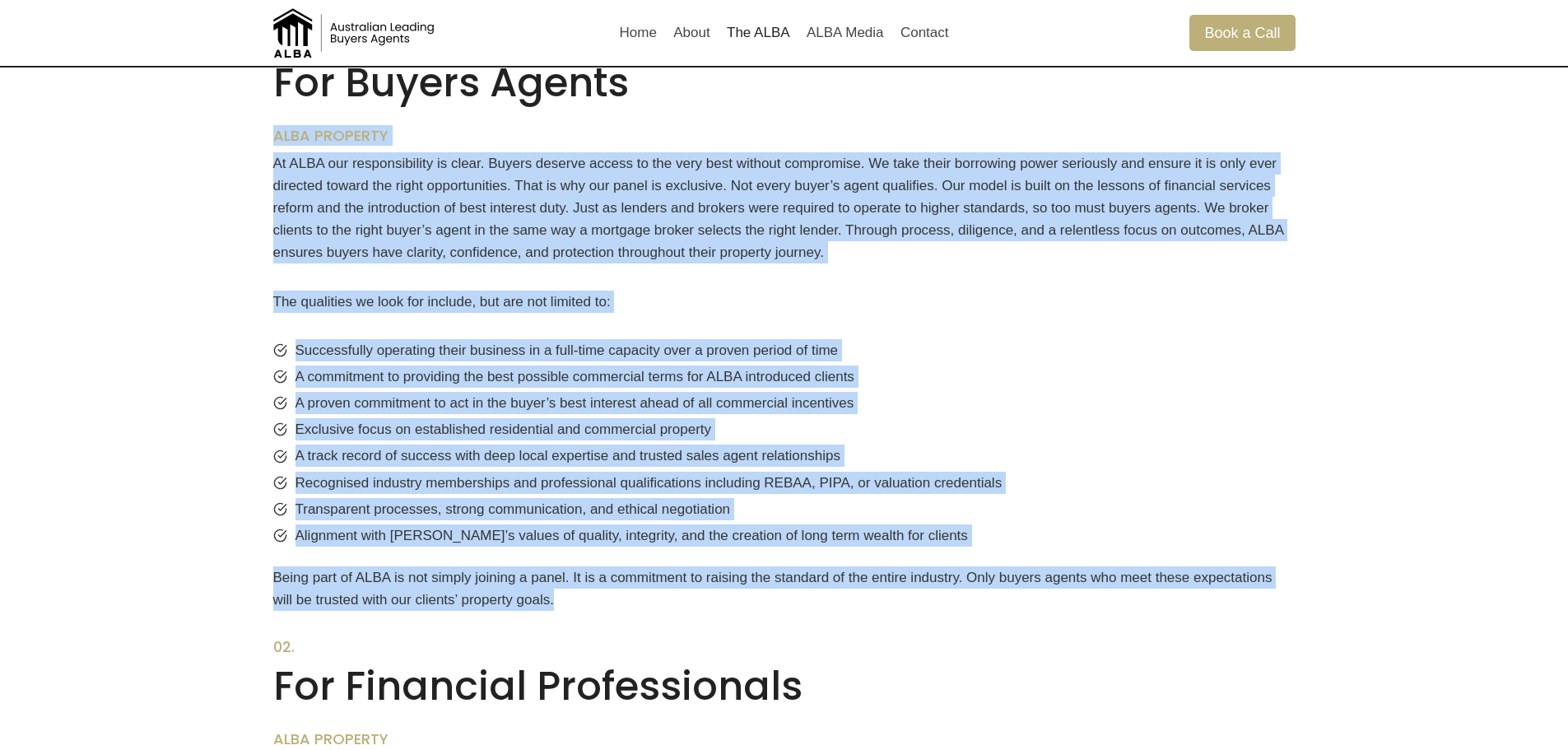
drag, startPoint x: 236, startPoint y: 144, endPoint x: 747, endPoint y: 593, distance: 680.2
click at [747, 593] on div "01. For Buyers Agents ALBA PROPERTY At ALBA our responsibility is clear. Buyers…" at bounding box center [784, 537] width 1568 height 1111
click at [663, 604] on p "Being part of ALBA is not simply joining a panel. It is a commitment to raising…" at bounding box center [784, 588] width 1023 height 44
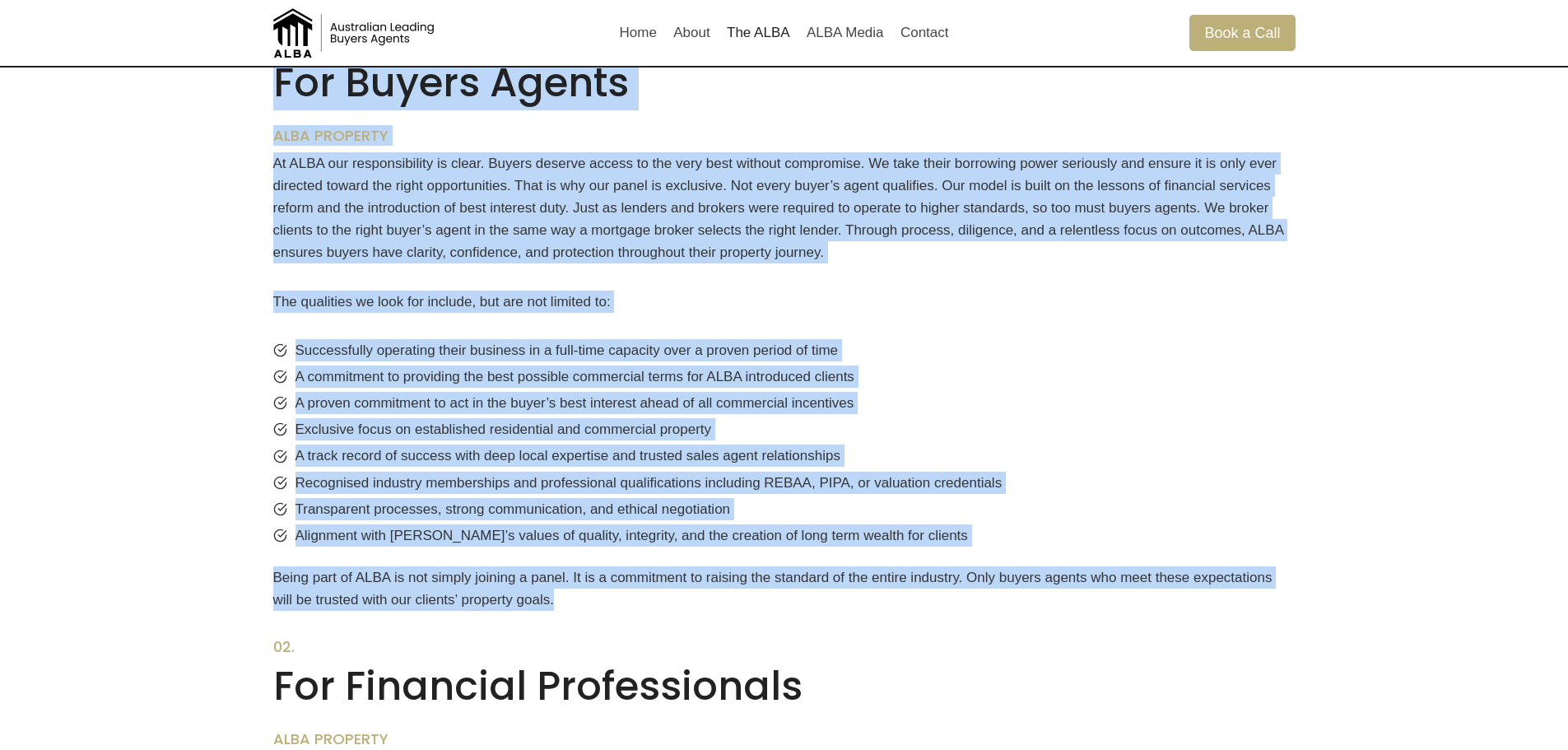
drag, startPoint x: 692, startPoint y: 608, endPoint x: 247, endPoint y: 96, distance: 678.4
click at [247, 96] on div "01. For Buyers Agents ALBA PROPERTY At ALBA our responsibility is clear. Buyers…" at bounding box center [784, 537] width 1568 height 1111
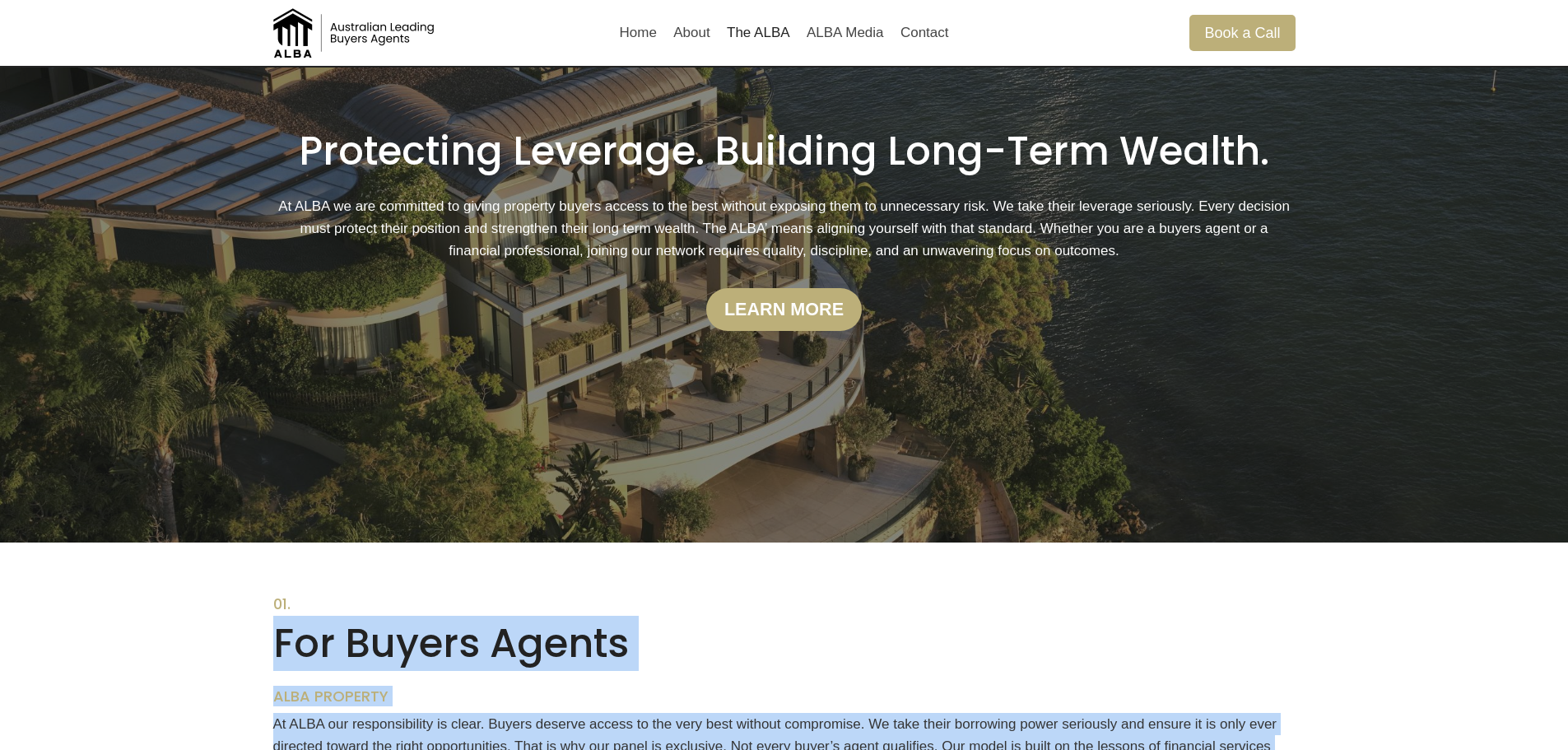
scroll to position [0, 0]
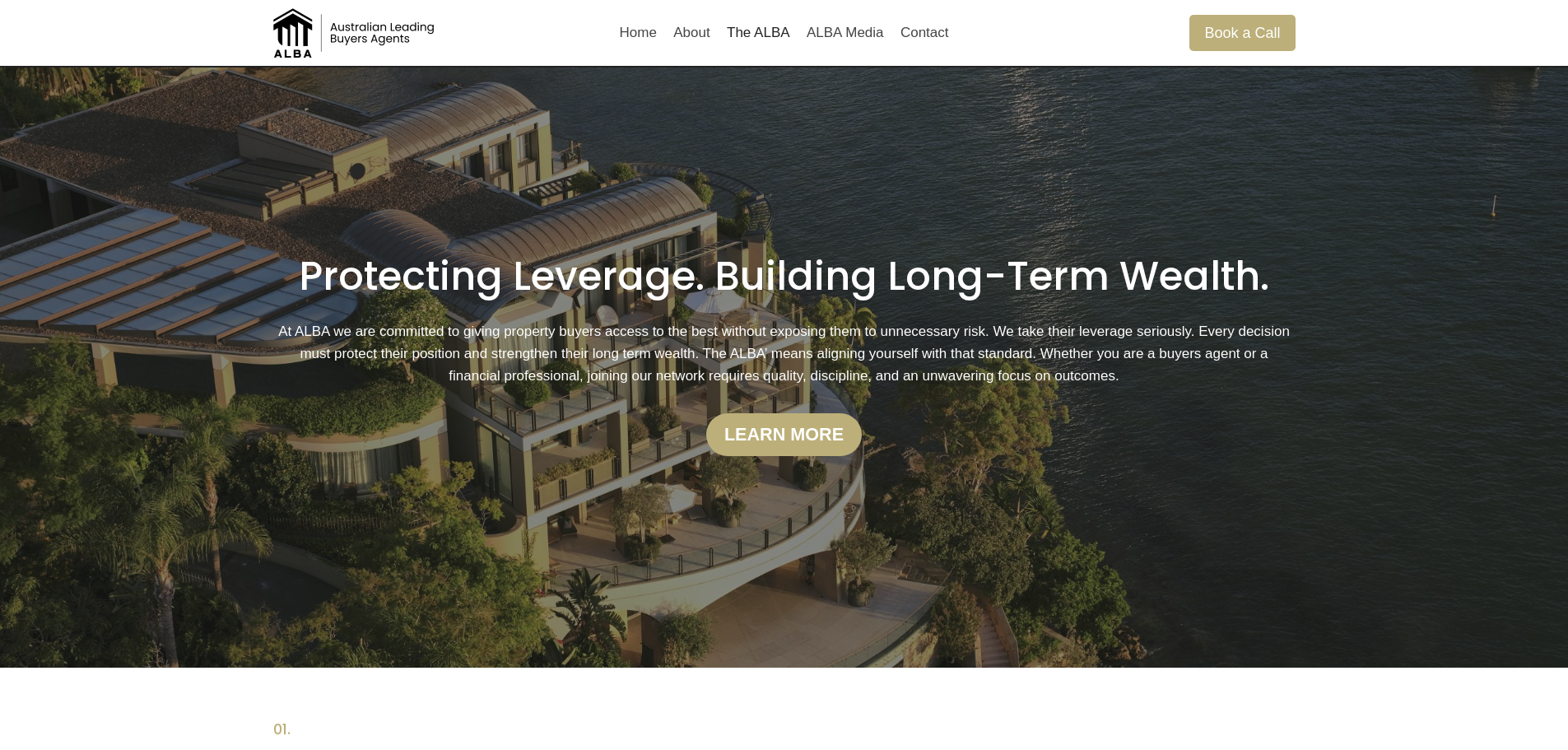
drag, startPoint x: 258, startPoint y: 285, endPoint x: 270, endPoint y: 250, distance: 37.0
click at [258, 285] on div "Protecting Leverage. Building Long-Term Wealth. At [GEOGRAPHIC_DATA] we are com…" at bounding box center [784, 367] width 1062 height 600
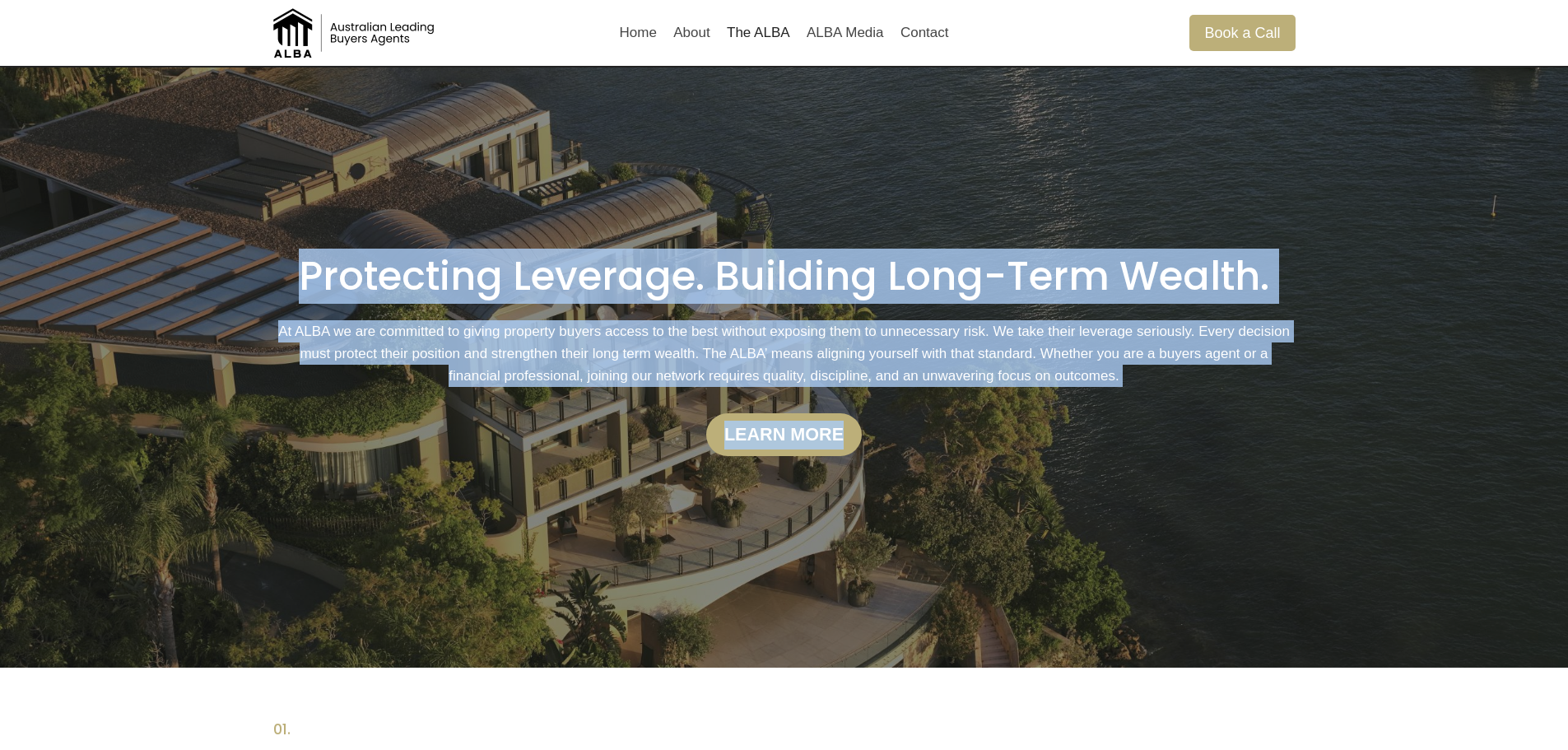
drag, startPoint x: 273, startPoint y: 266, endPoint x: 1013, endPoint y: 491, distance: 773.5
click at [1013, 491] on div "Protecting Leverage. Building Long-Term Wealth. At [GEOGRAPHIC_DATA] we are com…" at bounding box center [784, 367] width 1062 height 600
click at [995, 512] on div "Protecting Leverage. Building Long-Term Wealth. At [GEOGRAPHIC_DATA] we are com…" at bounding box center [784, 367] width 1062 height 600
drag, startPoint x: 1009, startPoint y: 455, endPoint x: 177, endPoint y: 261, distance: 854.3
click at [177, 261] on div "Protecting Leverage. Building Long-Term Wealth. At [GEOGRAPHIC_DATA] we are com…" at bounding box center [784, 367] width 1568 height 600
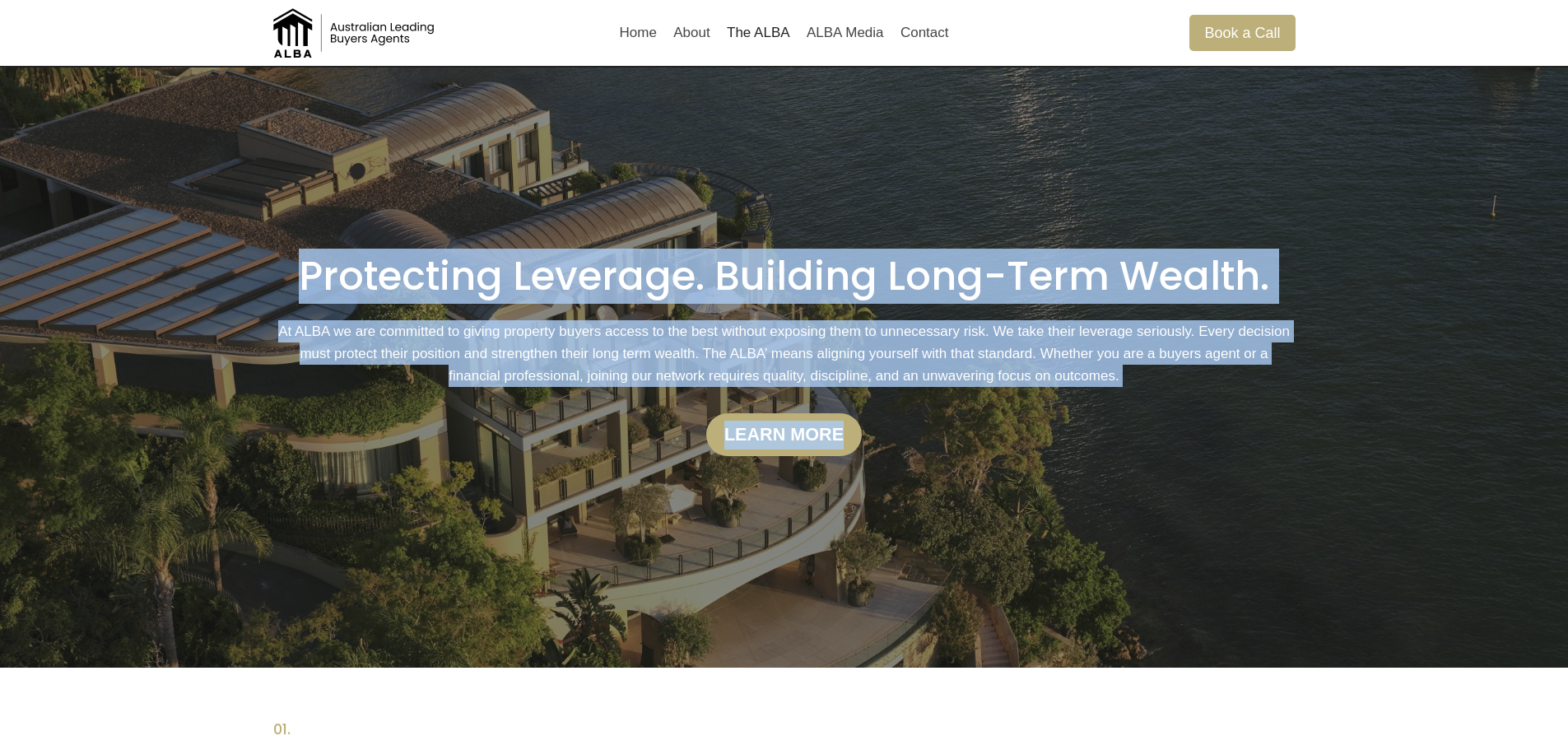
click at [177, 261] on div at bounding box center [784, 367] width 1568 height 600
drag, startPoint x: 249, startPoint y: 240, endPoint x: 1174, endPoint y: 462, distance: 951.3
click at [1174, 462] on div "Protecting Leverage. Building Long-Term Wealth. At [GEOGRAPHIC_DATA] we are com…" at bounding box center [784, 367] width 1568 height 600
click at [1174, 462] on div "Protecting Leverage. Building Long-Term Wealth. At [GEOGRAPHIC_DATA] we are com…" at bounding box center [784, 367] width 1062 height 600
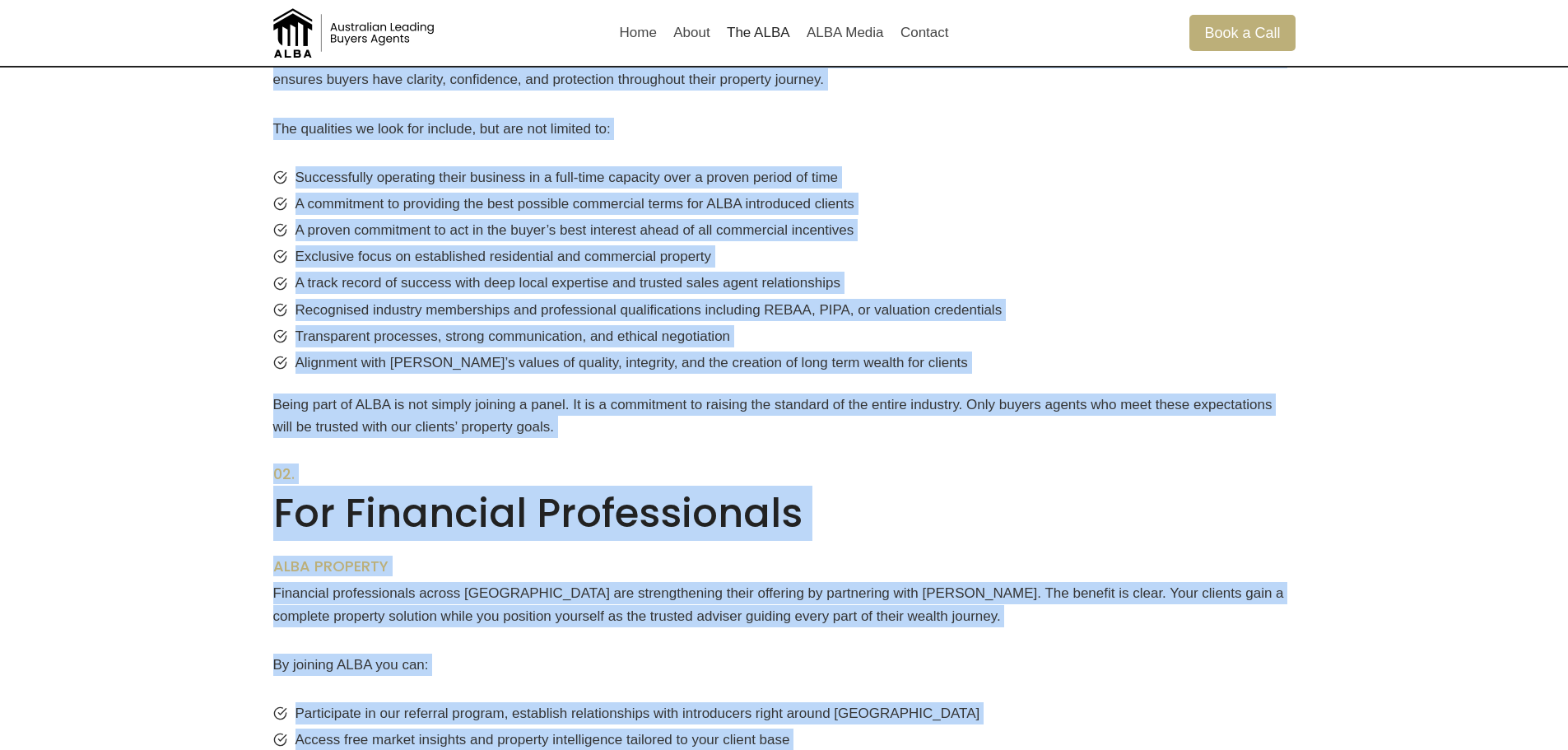
scroll to position [1184, 0]
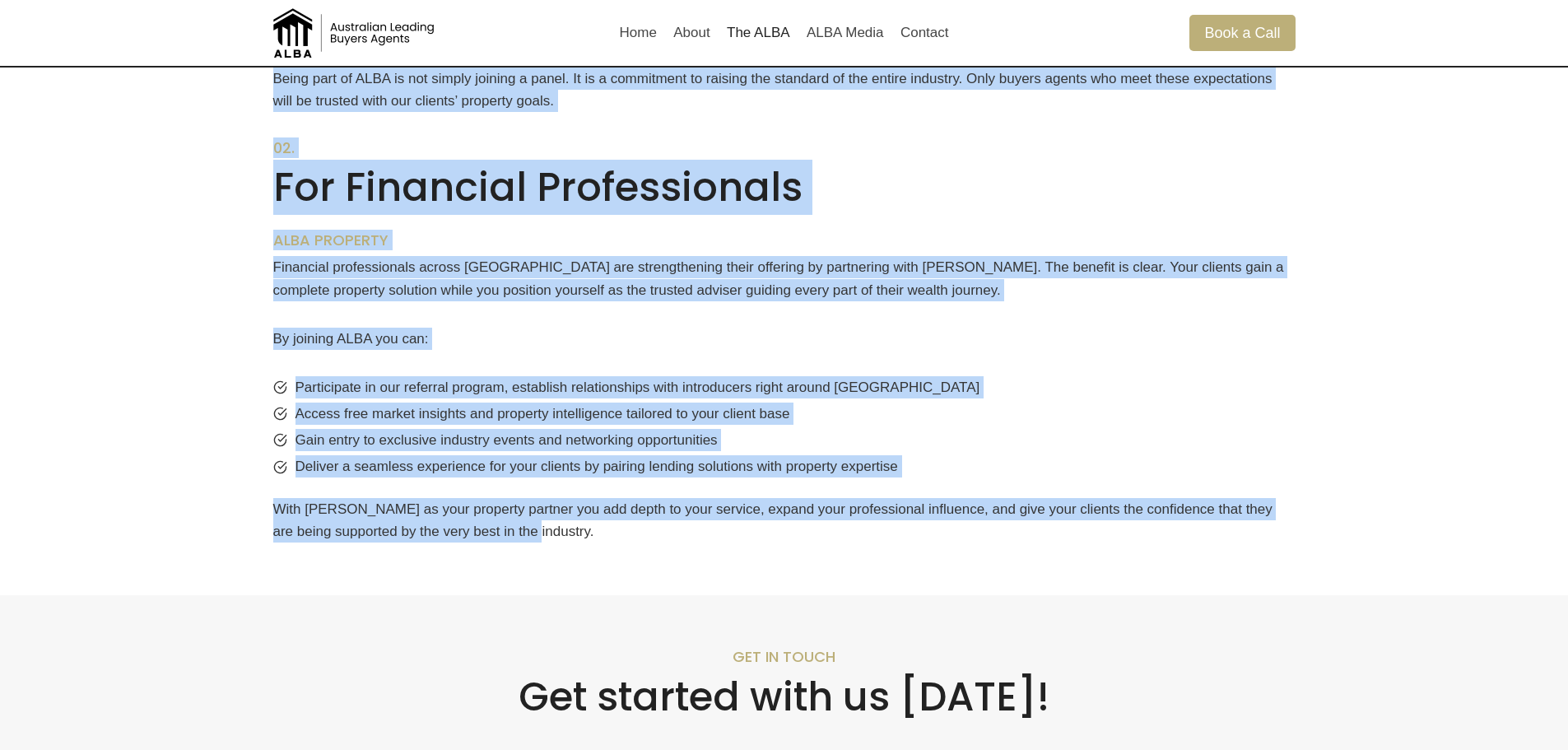
drag, startPoint x: 230, startPoint y: 301, endPoint x: 1105, endPoint y: 529, distance: 904.2
click at [1105, 529] on div "01. For Buyers Agents ALBA PROPERTY At ALBA our responsibility is clear. Buyers…" at bounding box center [784, 39] width 1568 height 1111
click at [1105, 527] on p "With [PERSON_NAME] as your property partner you add depth to your service, expa…" at bounding box center [784, 519] width 1023 height 44
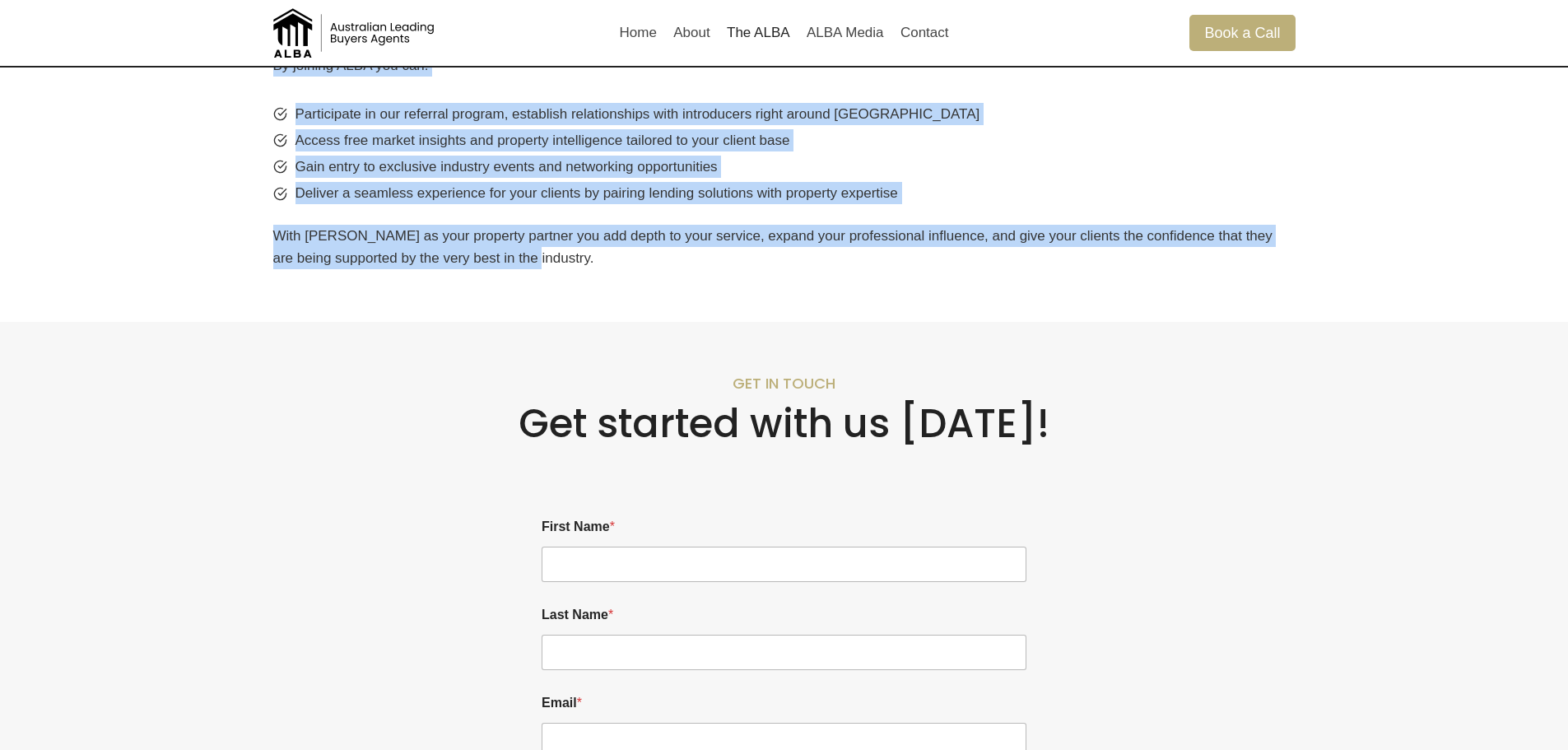
scroll to position [1458, 0]
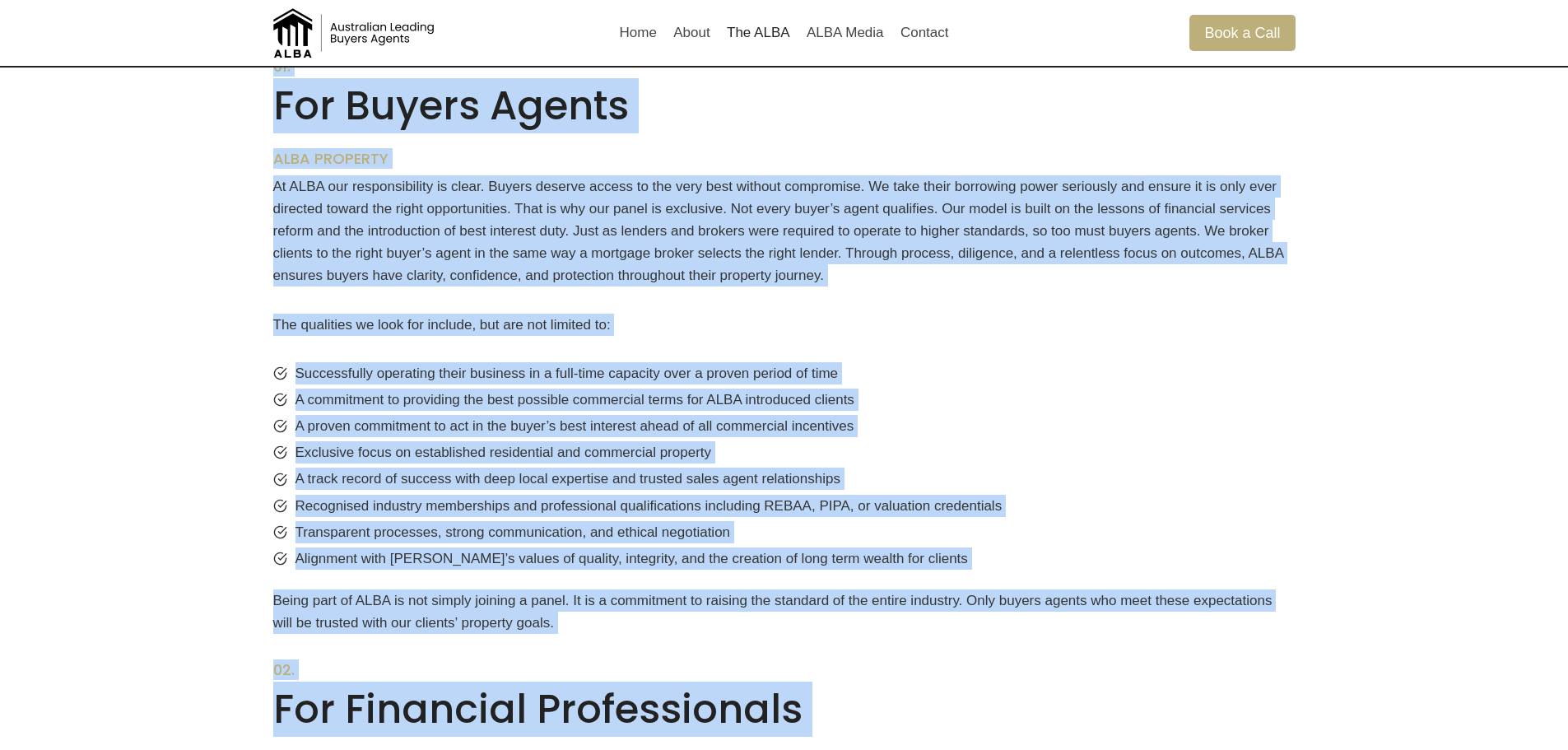
scroll to position [0, 0]
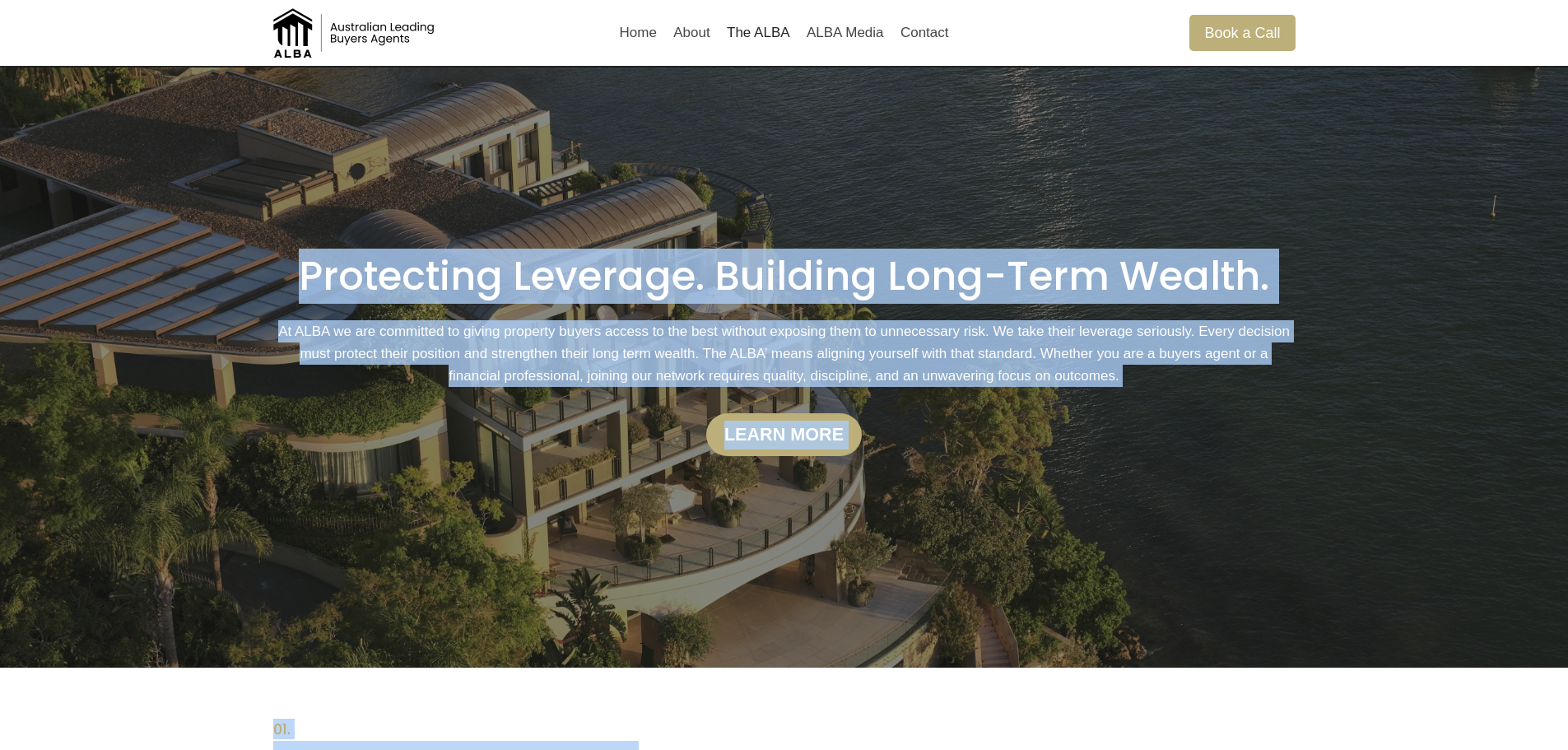
drag, startPoint x: 1092, startPoint y: 445, endPoint x: 300, endPoint y: 250, distance: 815.7
click at [298, 227] on div "Protecting Leverage. Building Long-Term Wealth. At [GEOGRAPHIC_DATA] we are com…" at bounding box center [784, 367] width 1062 height 600
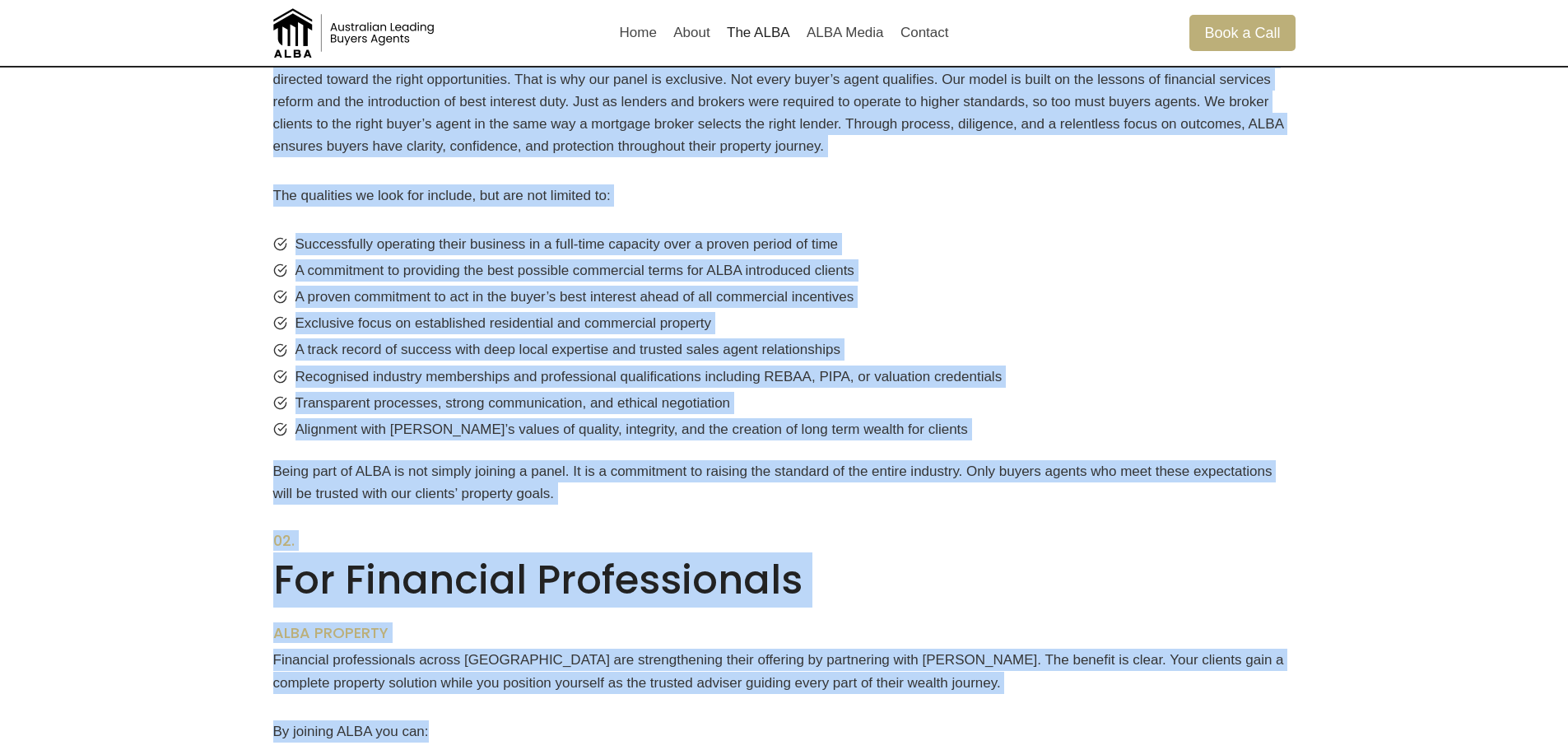
scroll to position [902, 0]
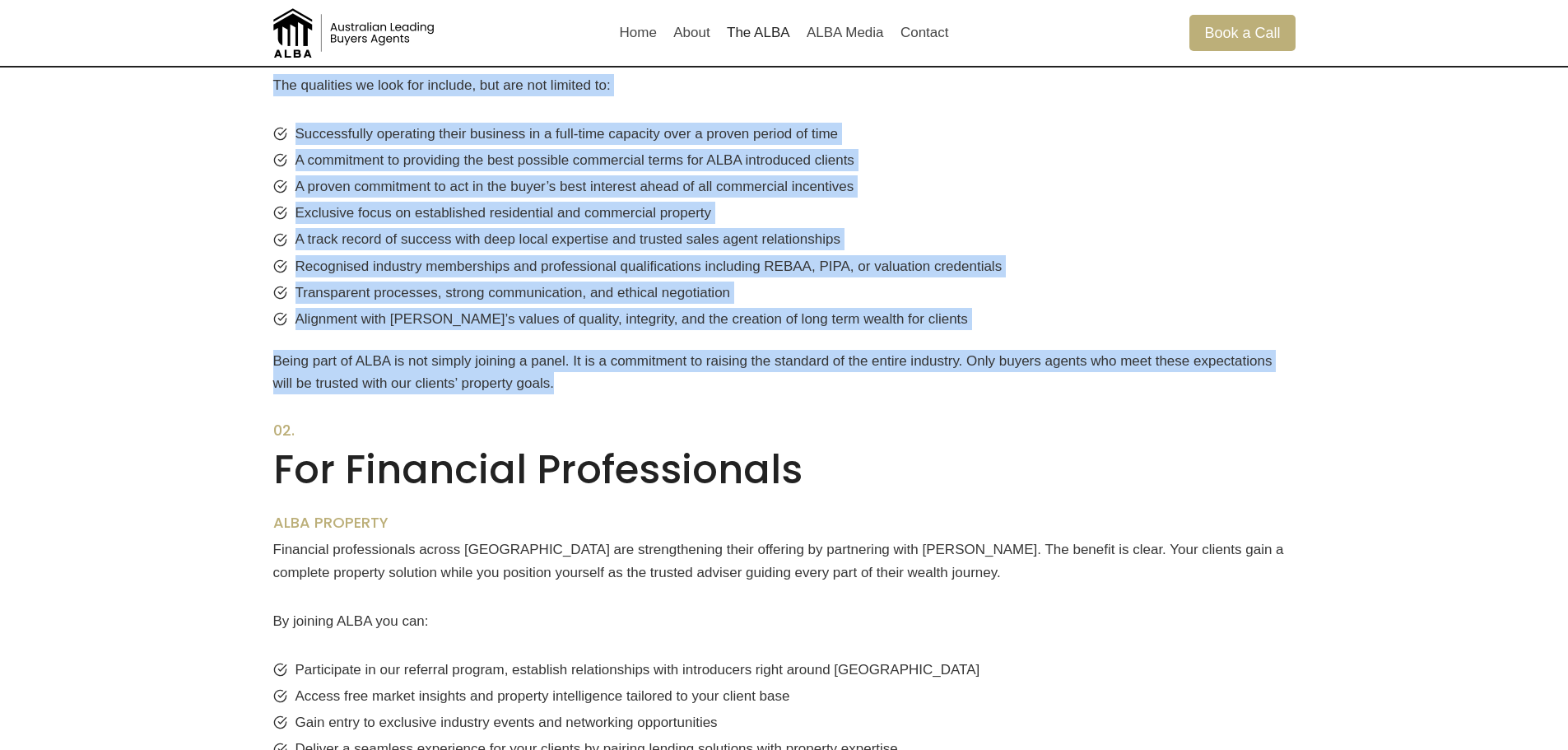
drag, startPoint x: 293, startPoint y: 244, endPoint x: 709, endPoint y: 376, distance: 436.4
click at [709, 376] on div "Protecting Leverage. Building Long-Term Wealth. At [GEOGRAPHIC_DATA] we are com…" at bounding box center [784, 433] width 1568 height 2535
click at [615, 375] on p "Being part of ALBA is not simply joining a panel. It is a commitment to raising…" at bounding box center [784, 372] width 1023 height 44
drag, startPoint x: 607, startPoint y: 404, endPoint x: 271, endPoint y: 88, distance: 461.3
click at [271, 88] on div "01. For Buyers Agents ALBA PROPERTY At ALBA our responsibility is clear. Buyers…" at bounding box center [784, 321] width 1062 height 1111
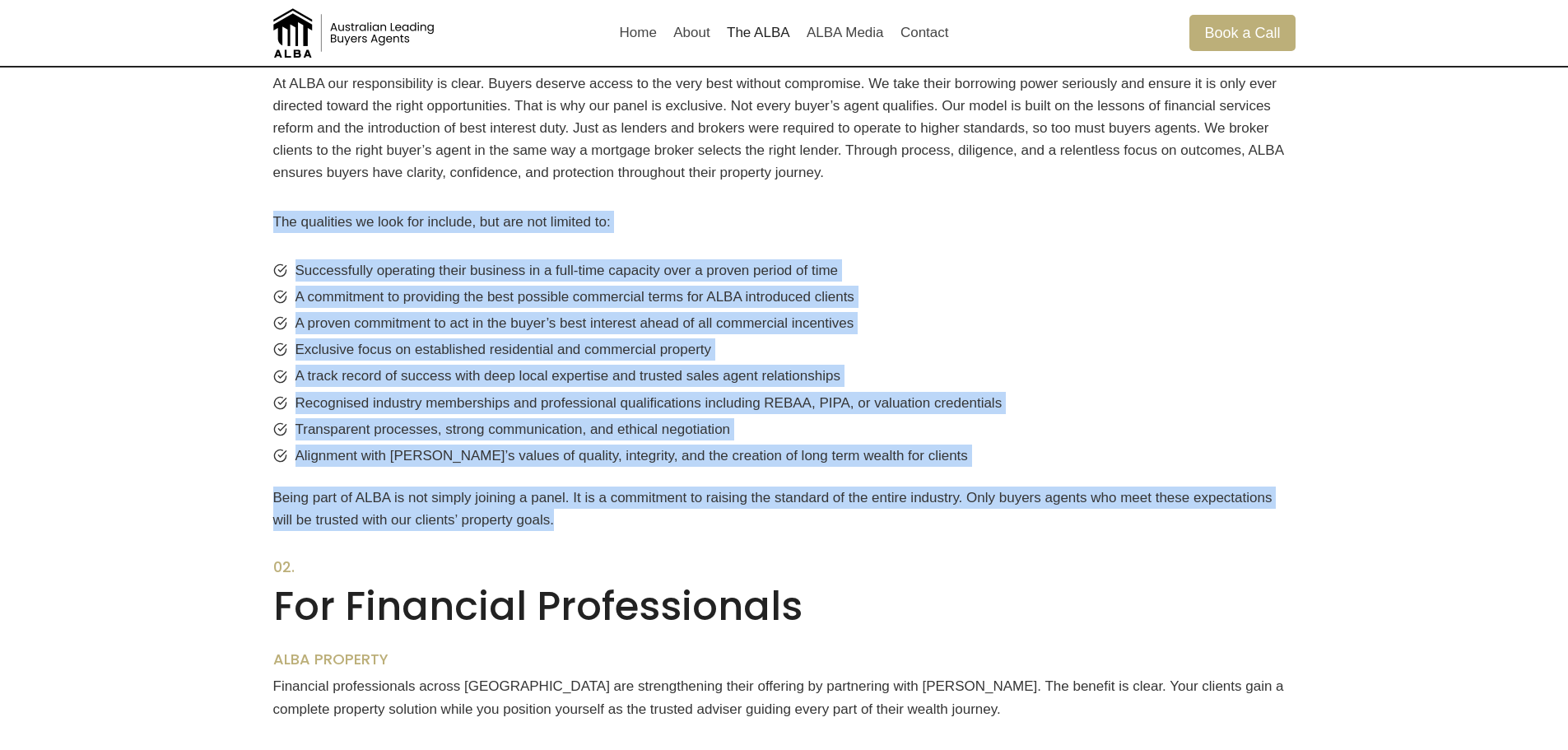
click at [280, 307] on li "A commitment to providing the best possible commercial terms for ALBA introduce…" at bounding box center [784, 296] width 1023 height 22
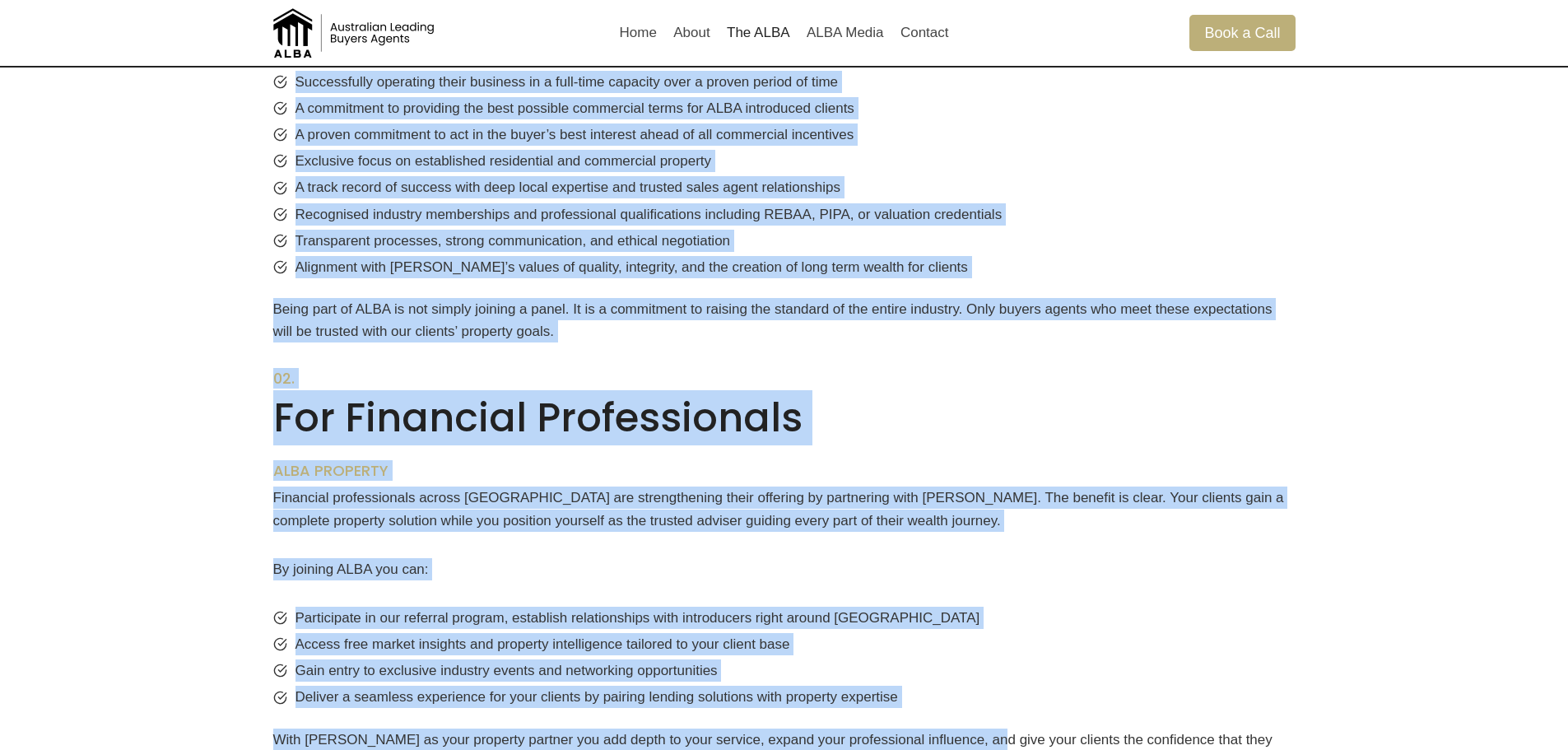
scroll to position [1049, 0]
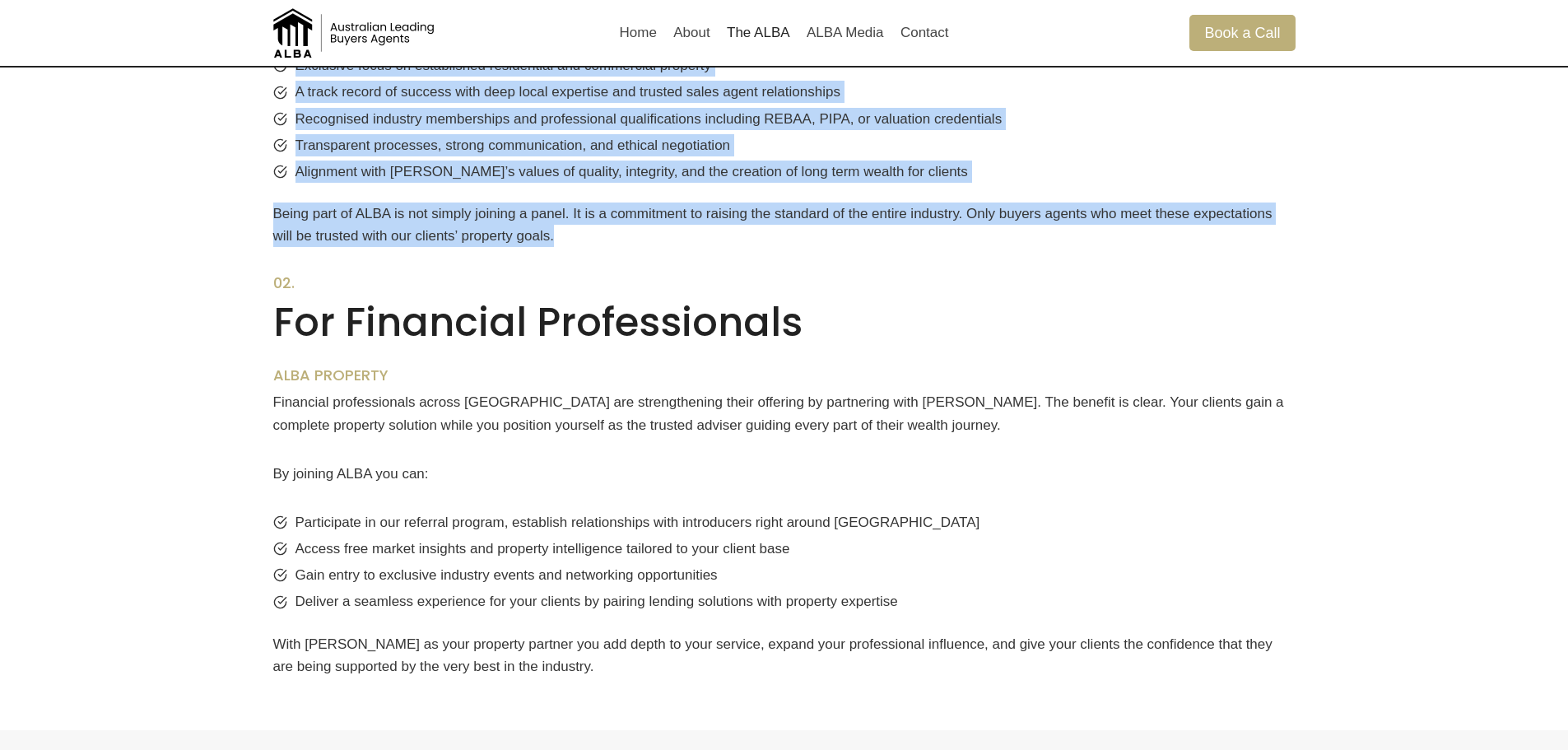
drag, startPoint x: 275, startPoint y: 376, endPoint x: 782, endPoint y: 243, distance: 524.2
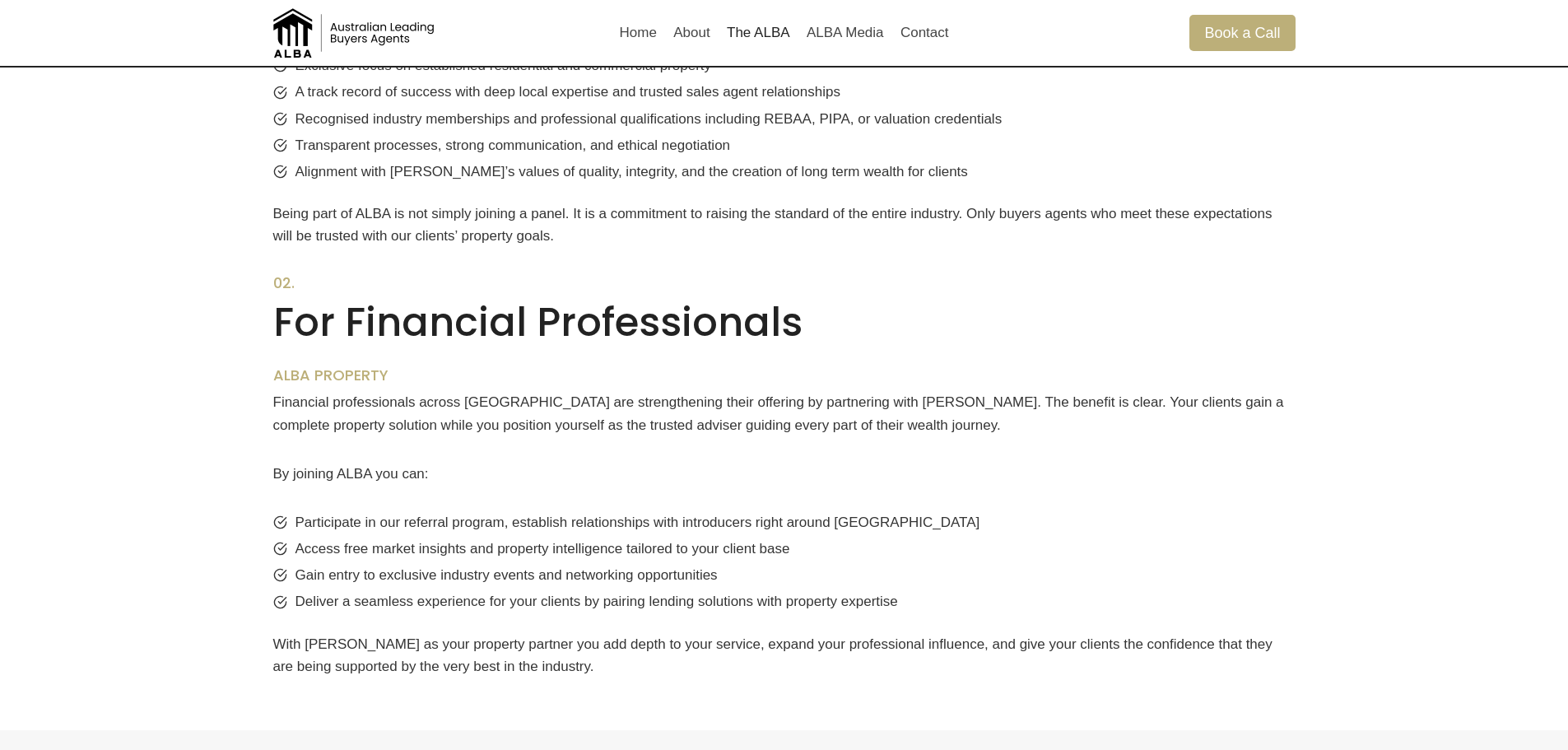
click at [785, 268] on div "01. For Buyers Agents ALBA PROPERTY At ALBA our responsibility is clear. Buyers…" at bounding box center [784, 173] width 1062 height 1111
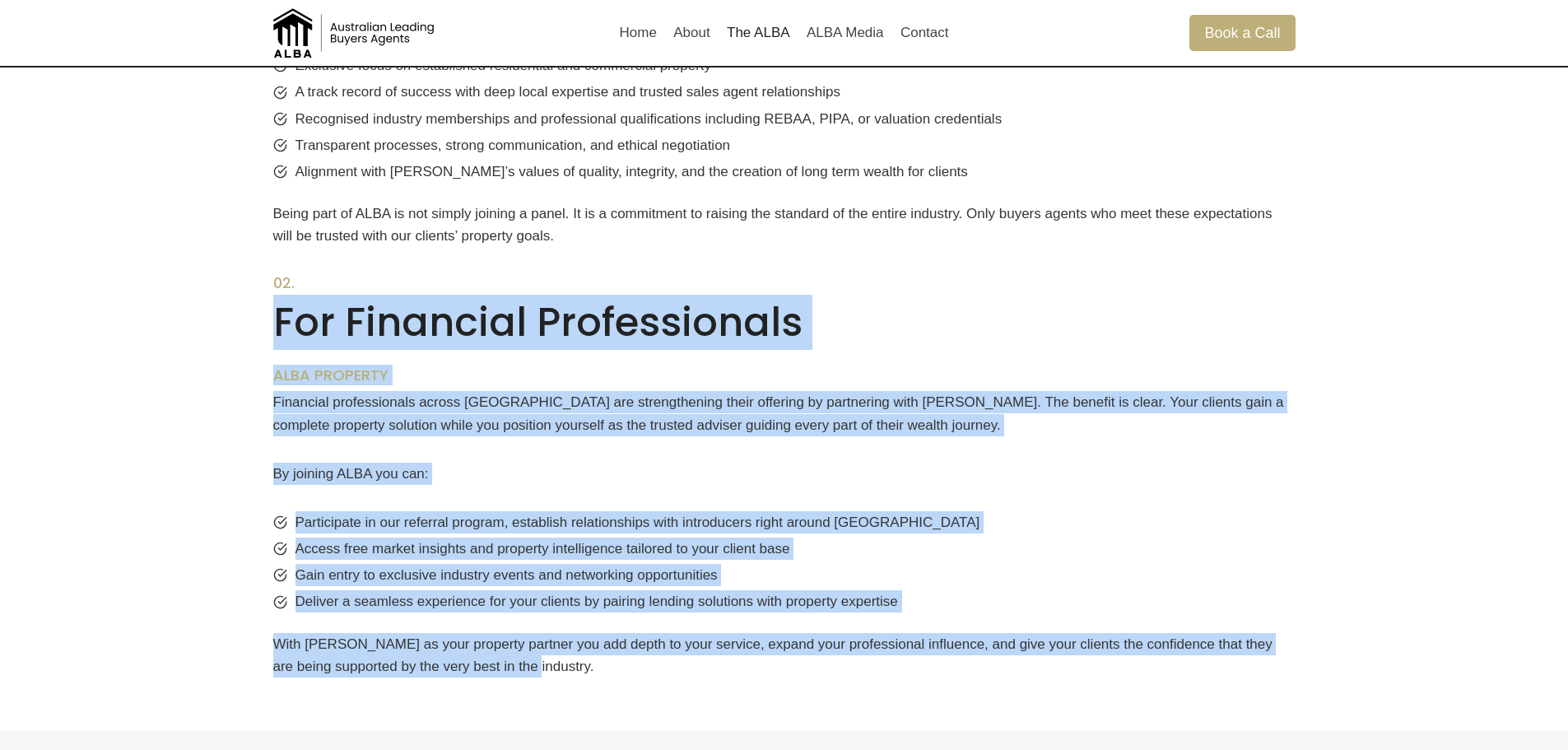
drag, startPoint x: 281, startPoint y: 315, endPoint x: 773, endPoint y: 675, distance: 609.6
click at [773, 675] on div "02. For Financial Professionals ALBA PROPERTY Financial professionals across [G…" at bounding box center [784, 476] width 1023 height 403
click at [773, 675] on p "With [PERSON_NAME] as your property partner you add depth to your service, expa…" at bounding box center [784, 654] width 1023 height 44
drag, startPoint x: 755, startPoint y: 668, endPoint x: 282, endPoint y: 302, distance: 598.1
click at [282, 302] on div "02. For Financial Professionals ALBA PROPERTY Financial professionals across [G…" at bounding box center [784, 476] width 1023 height 403
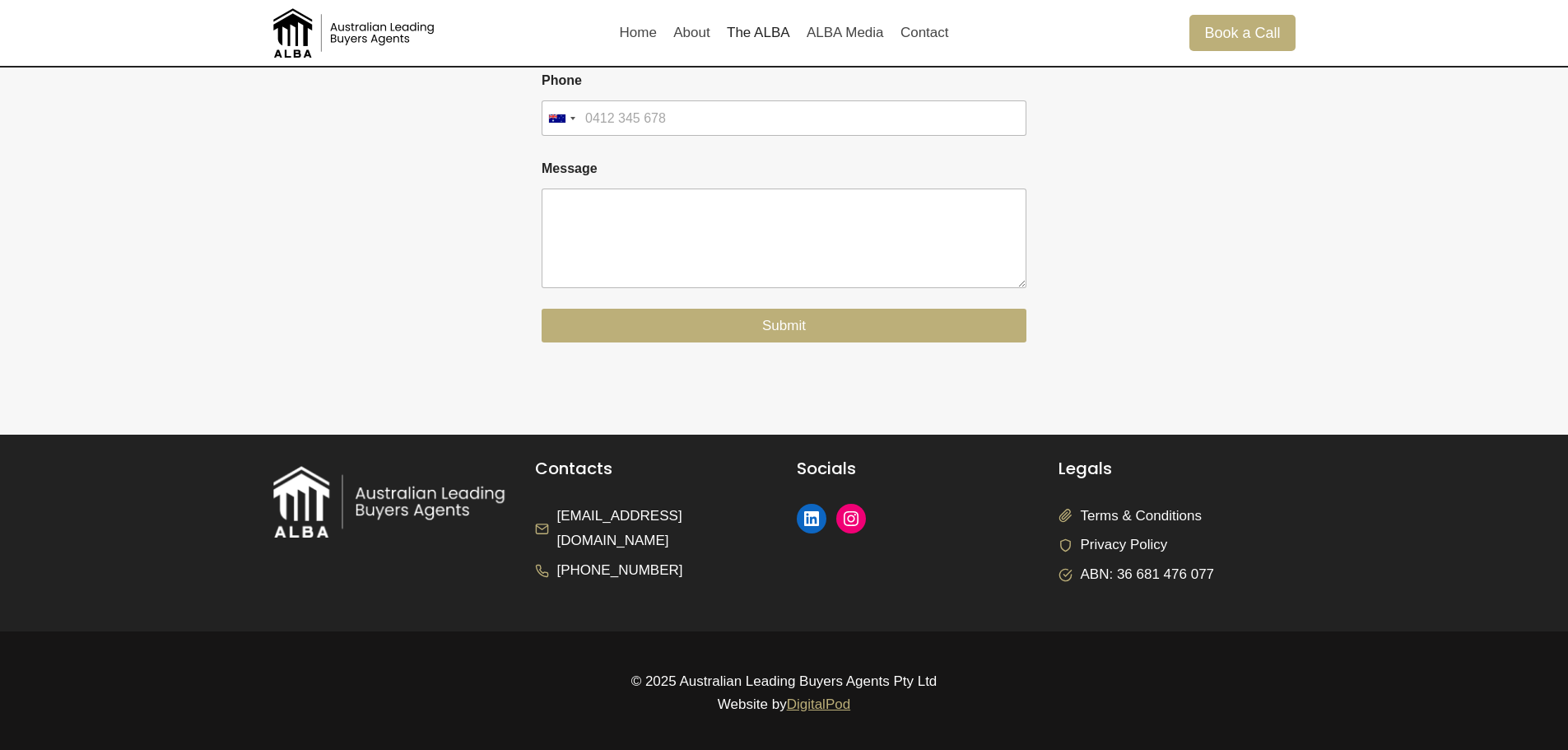
scroll to position [2172, 0]
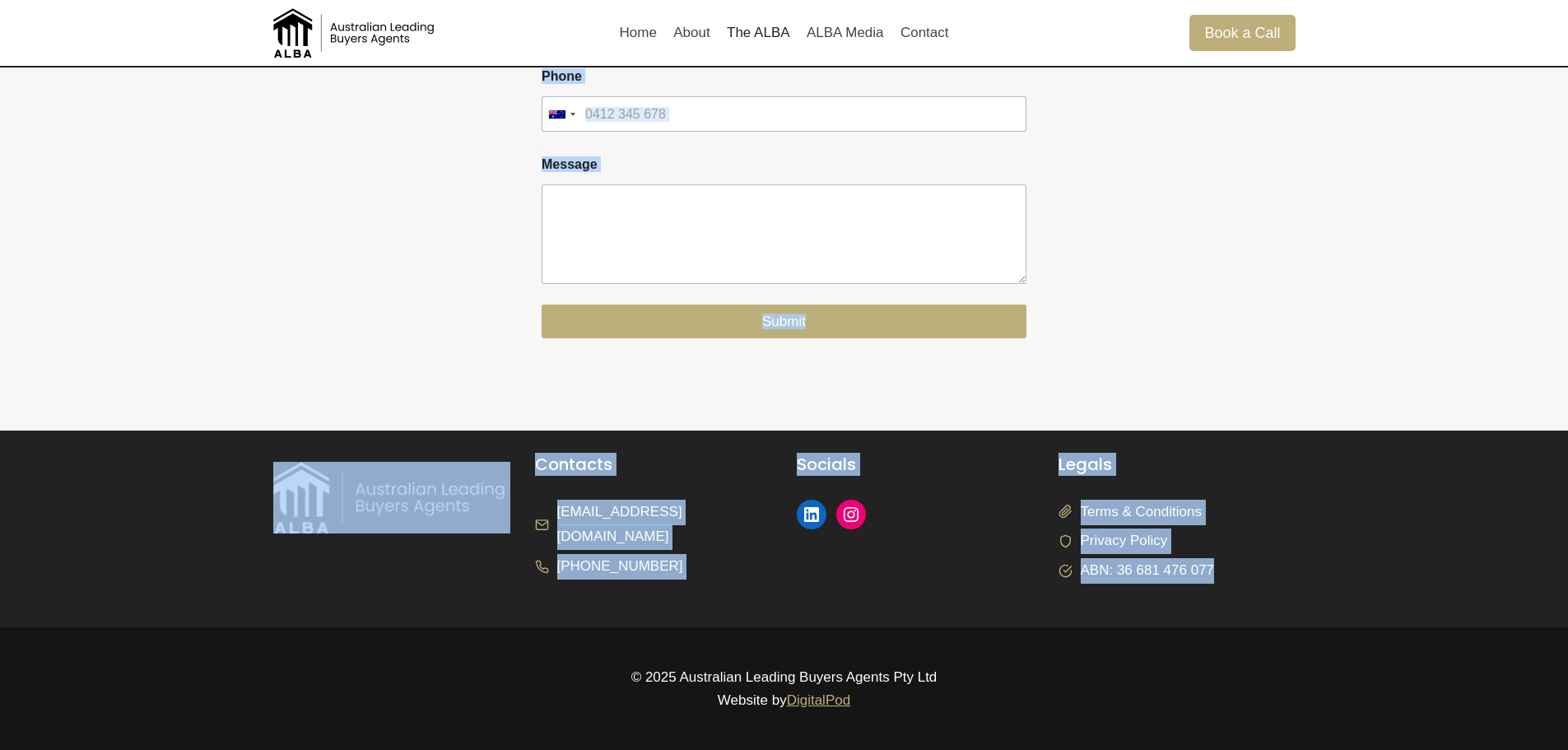
drag, startPoint x: 1093, startPoint y: 520, endPoint x: 361, endPoint y: 415, distance: 739.5
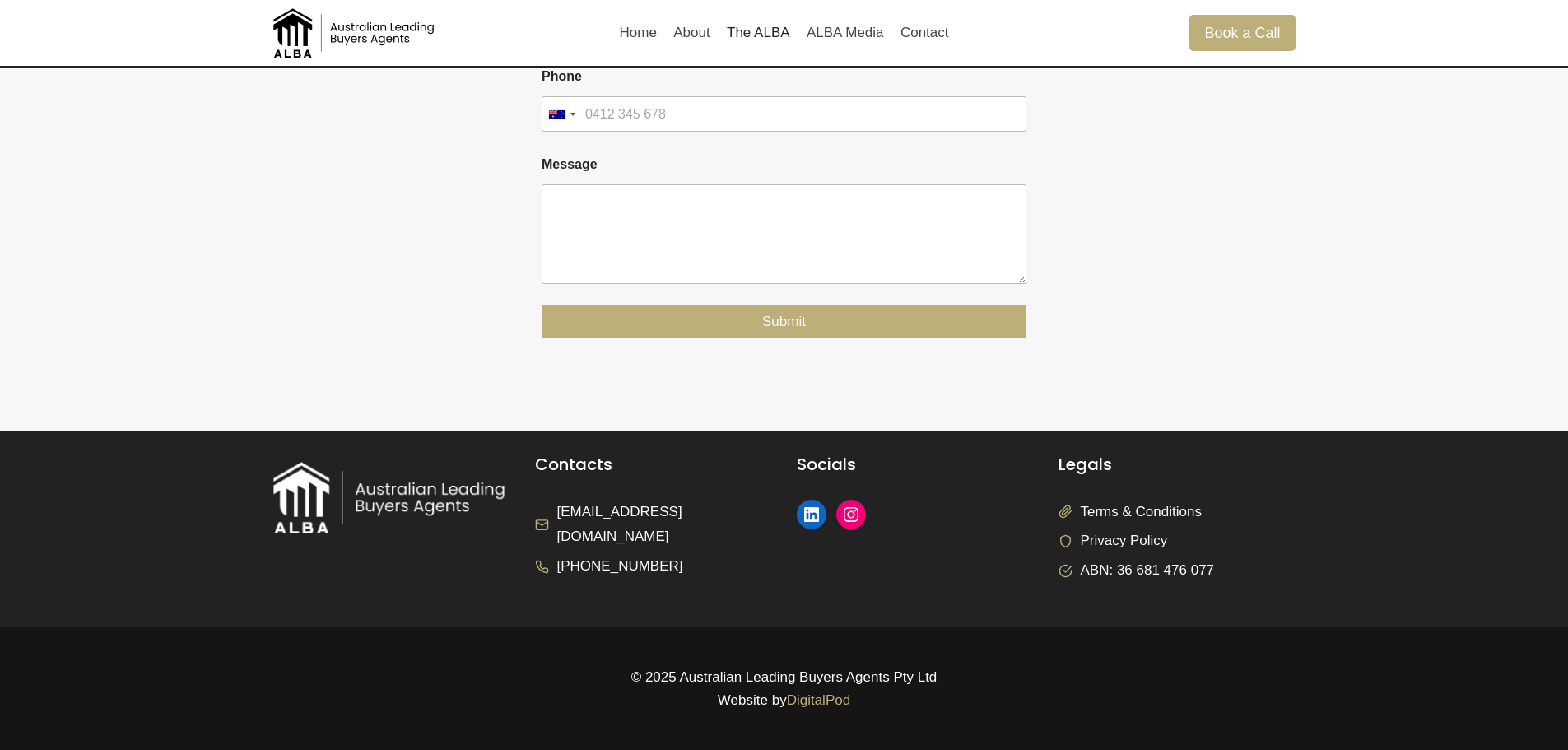
click at [283, 424] on div "Get in touch Get started with us [DATE]! Please enable JavaScript in your brows…" at bounding box center [784, 19] width 1062 height 823
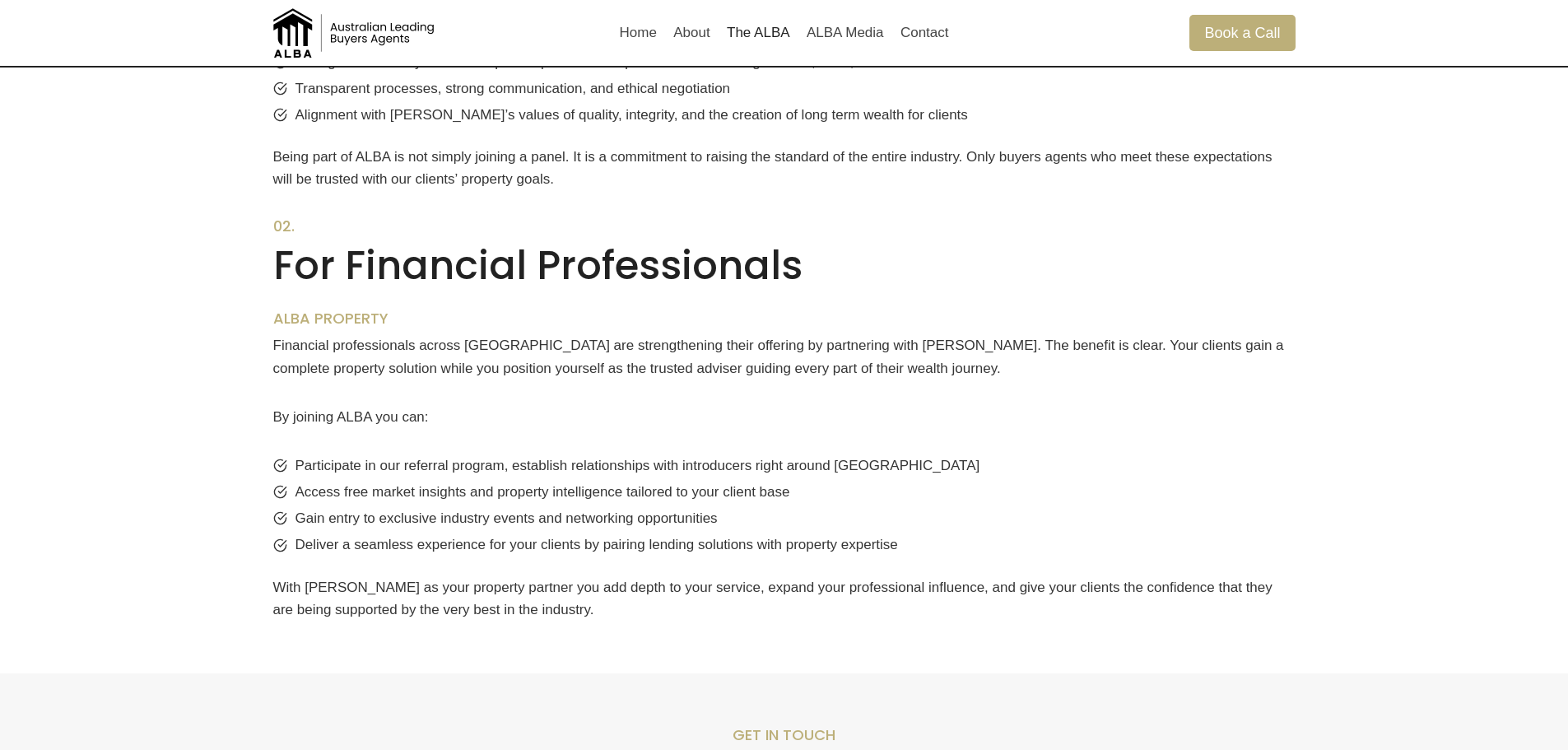
scroll to position [1074, 0]
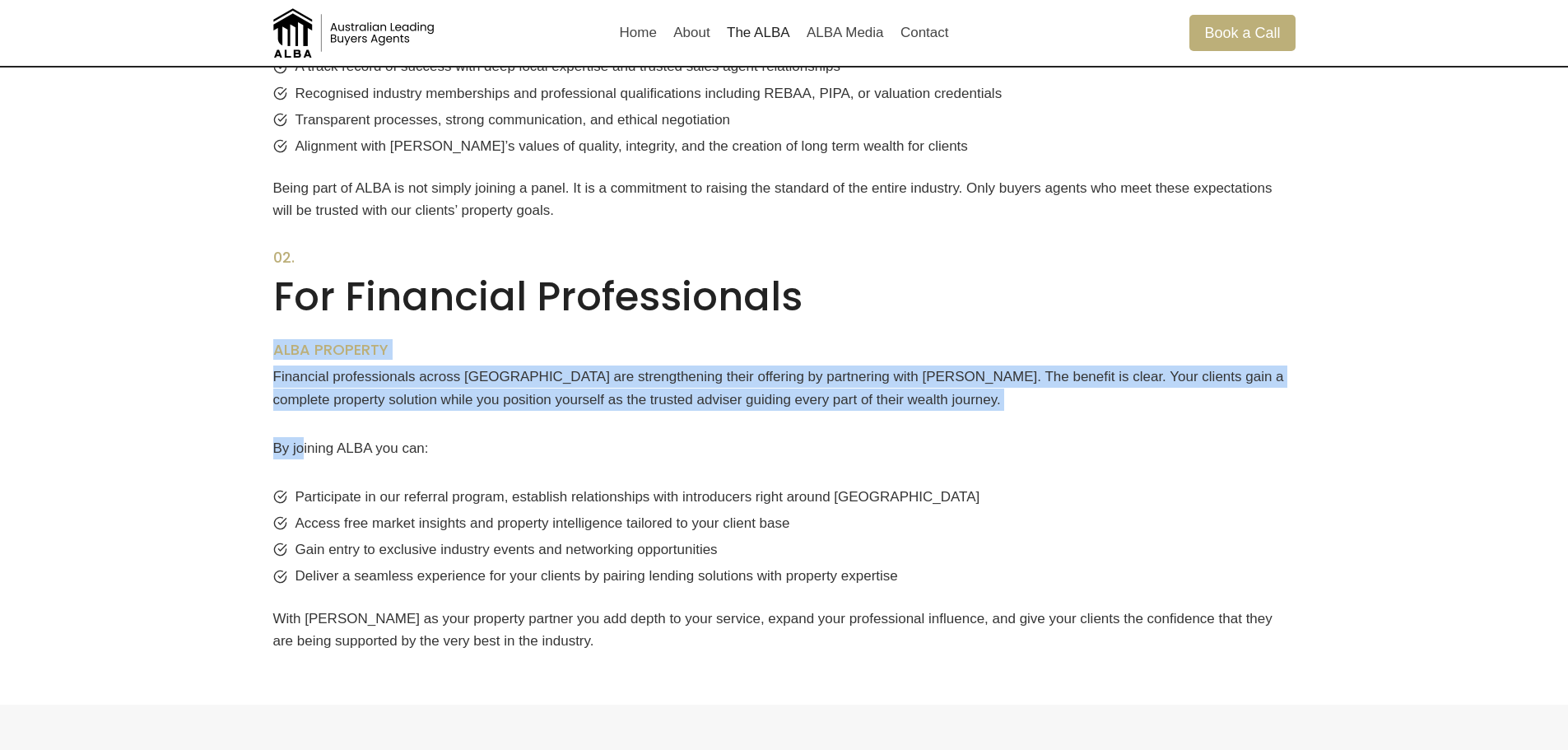
drag, startPoint x: 301, startPoint y: 420, endPoint x: 220, endPoint y: 340, distance: 113.8
click at [220, 340] on div "01. For Buyers Agents ALBA PROPERTY At ALBA our responsibility is clear. Buyers…" at bounding box center [784, 148] width 1568 height 1111
drag, startPoint x: 241, startPoint y: 345, endPoint x: 860, endPoint y: 426, distance: 624.3
click at [860, 426] on div "01. For Buyers Agents ALBA PROPERTY At ALBA our responsibility is clear. Buyers…" at bounding box center [784, 148] width 1568 height 1111
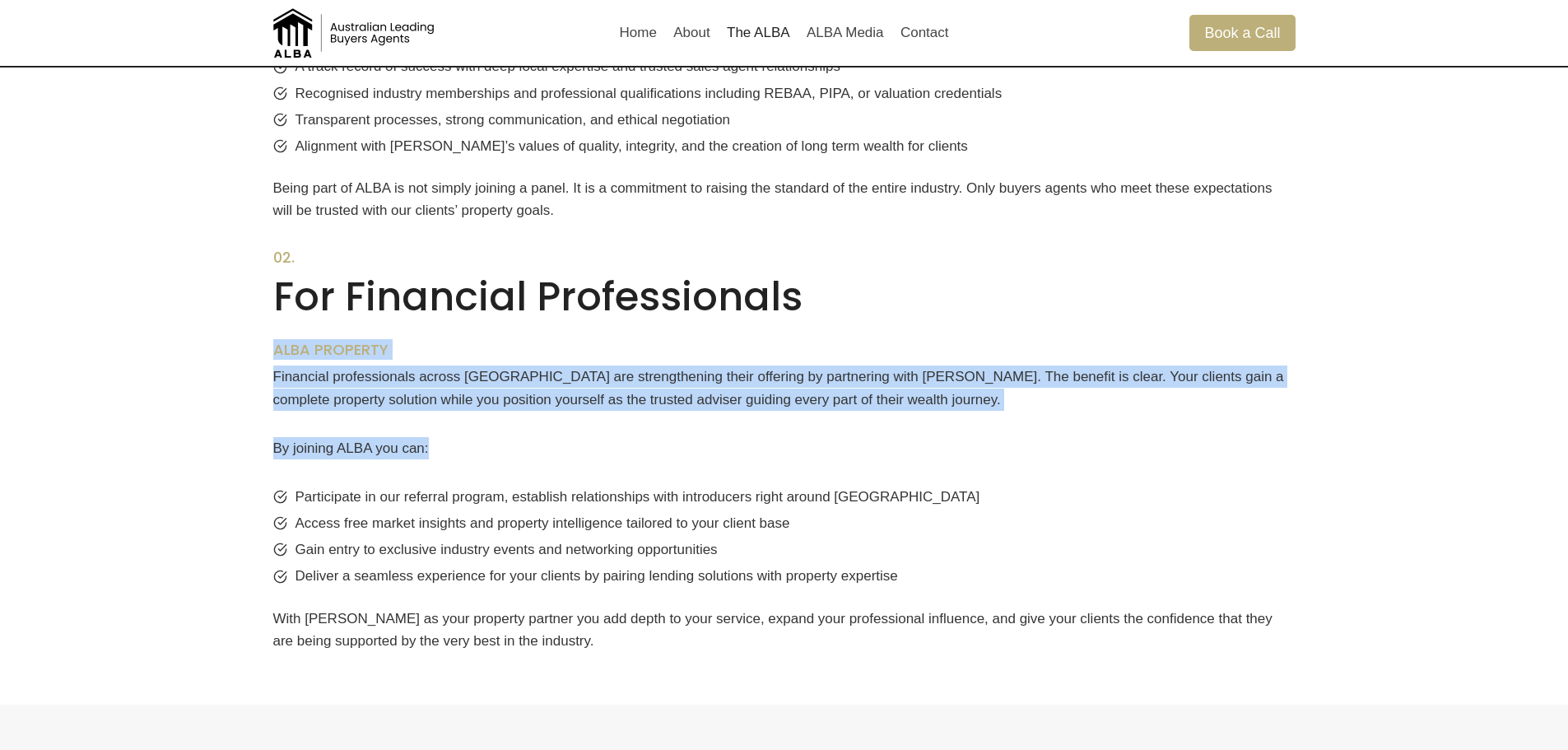
click at [860, 426] on div "02. For Financial Professionals ALBA PROPERTY Financial professionals across [G…" at bounding box center [784, 450] width 1023 height 403
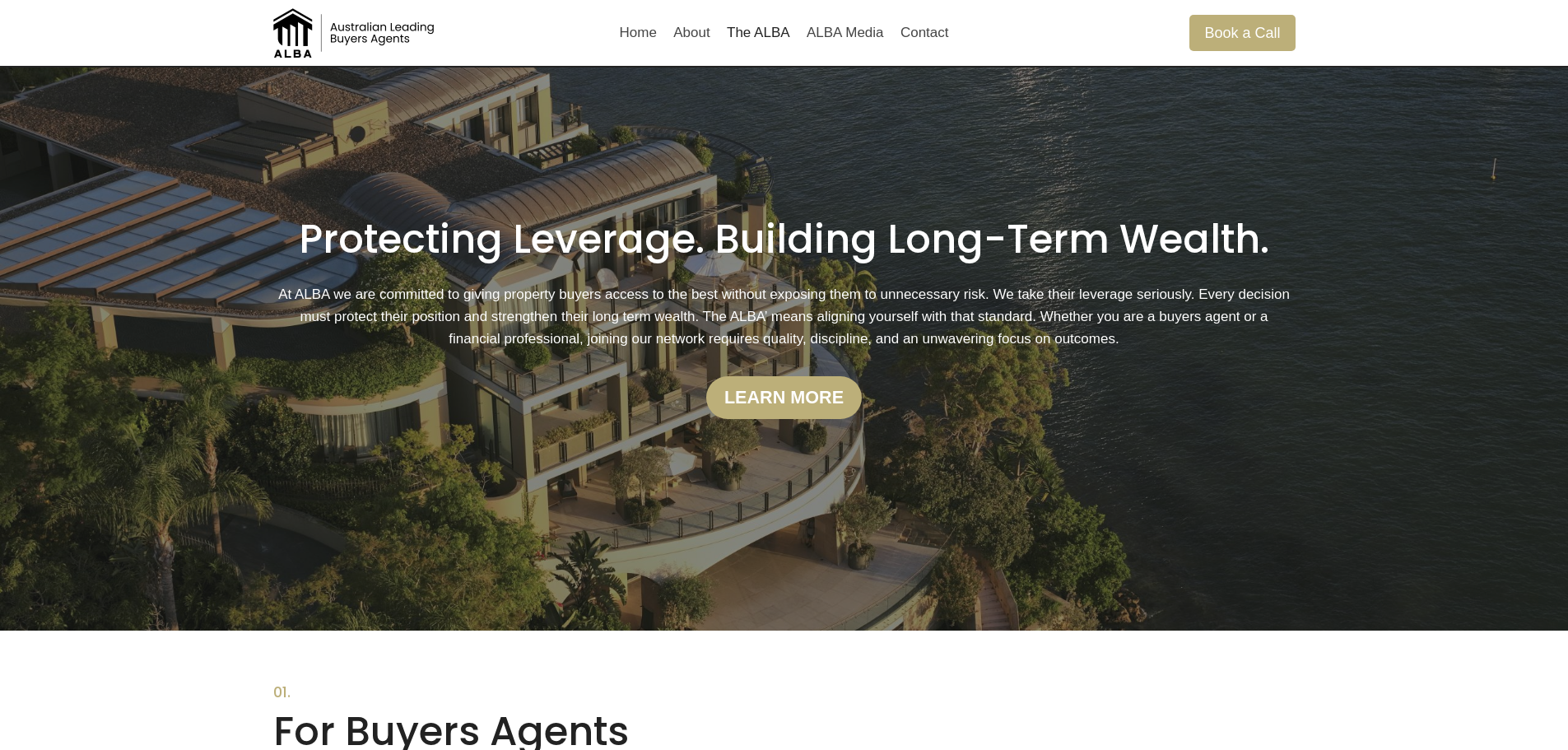
scroll to position [0, 0]
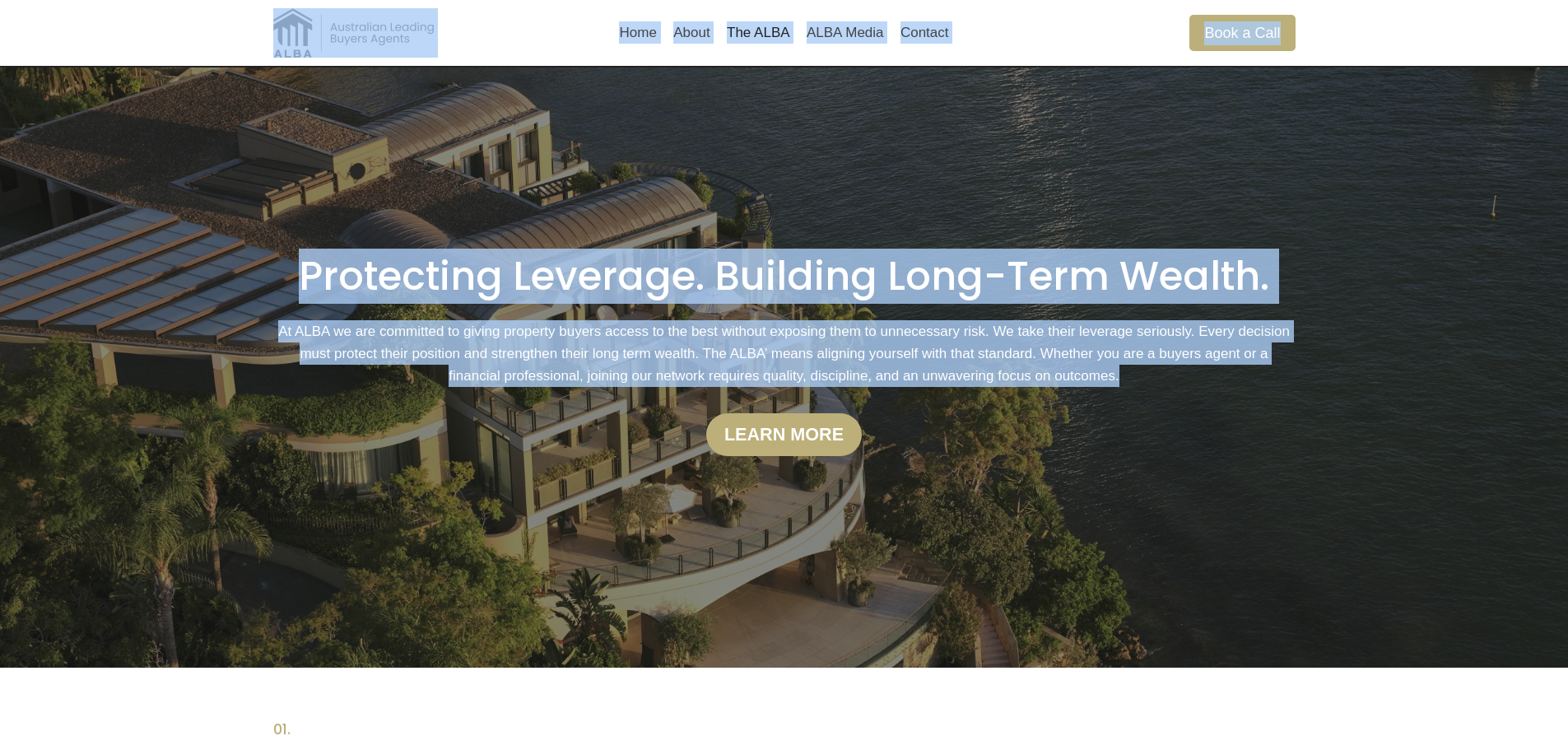
drag, startPoint x: 219, startPoint y: 16, endPoint x: 1126, endPoint y: 373, distance: 974.7
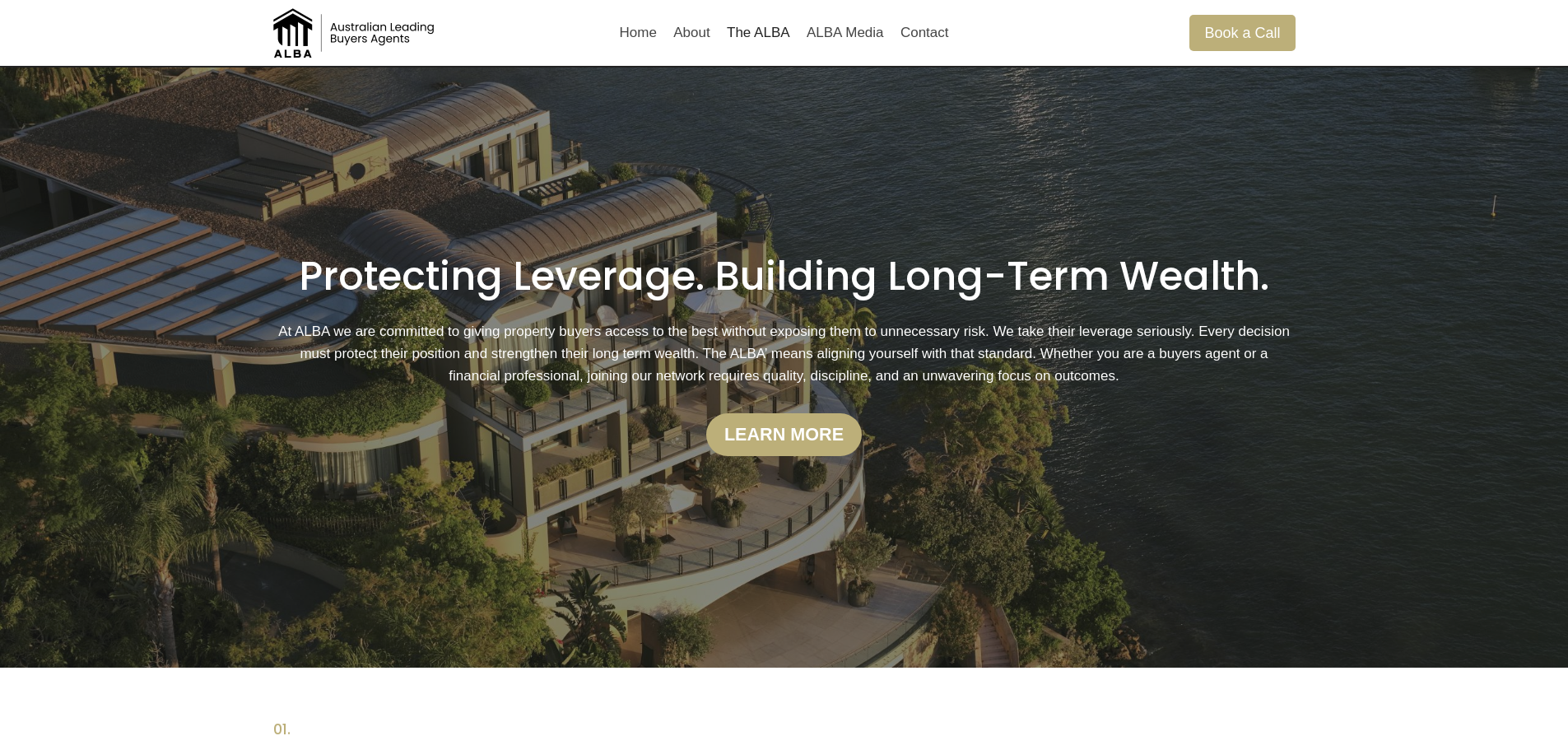
click at [1096, 391] on div "Protecting Leverage. Building Long-Term Wealth. At [GEOGRAPHIC_DATA] we are com…" at bounding box center [784, 354] width 1023 height 203
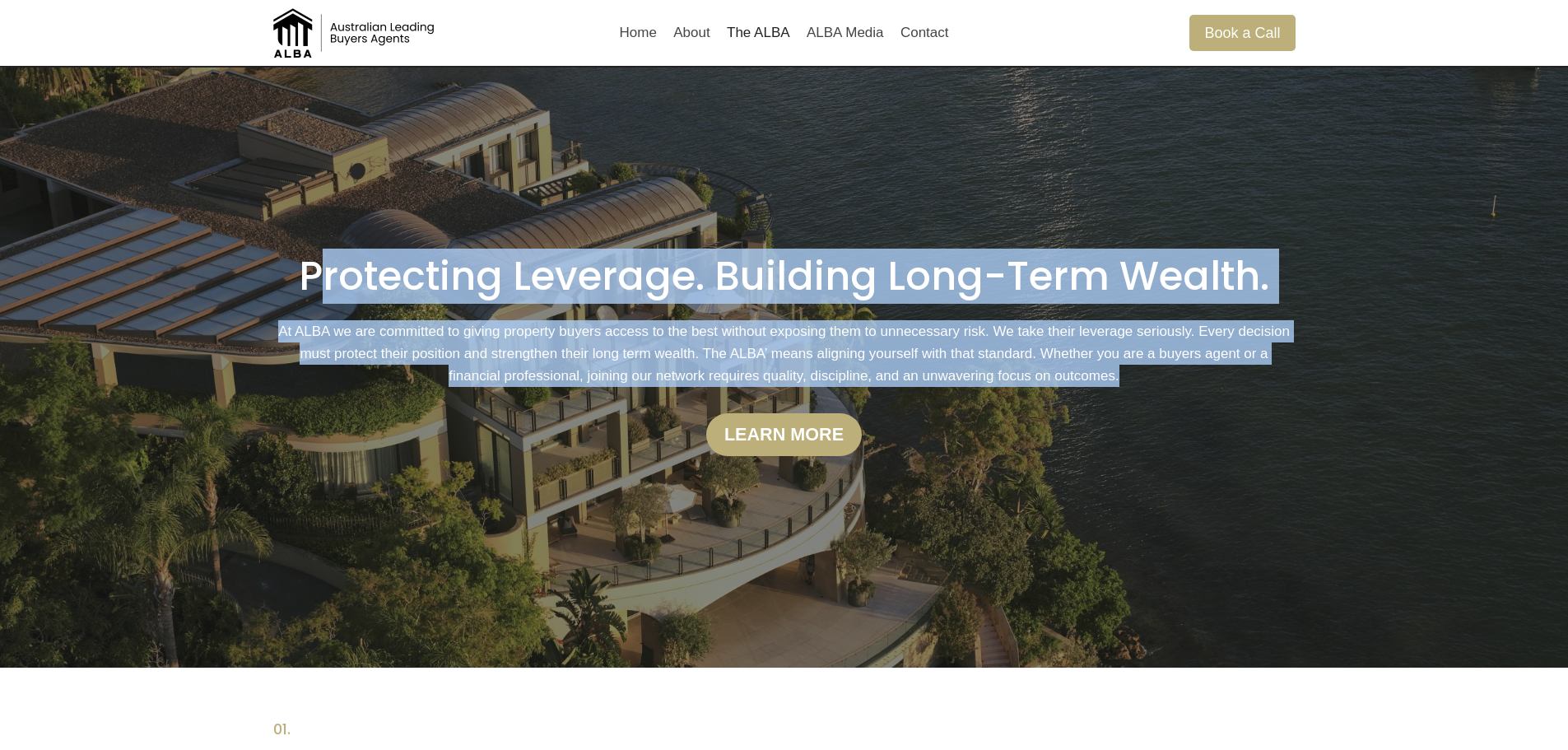
drag, startPoint x: 1138, startPoint y: 383, endPoint x: 312, endPoint y: 270, distance: 833.7
click at [312, 270] on div "Protecting Leverage. Building Long-Term Wealth. At [GEOGRAPHIC_DATA] we are com…" at bounding box center [784, 354] width 1023 height 203
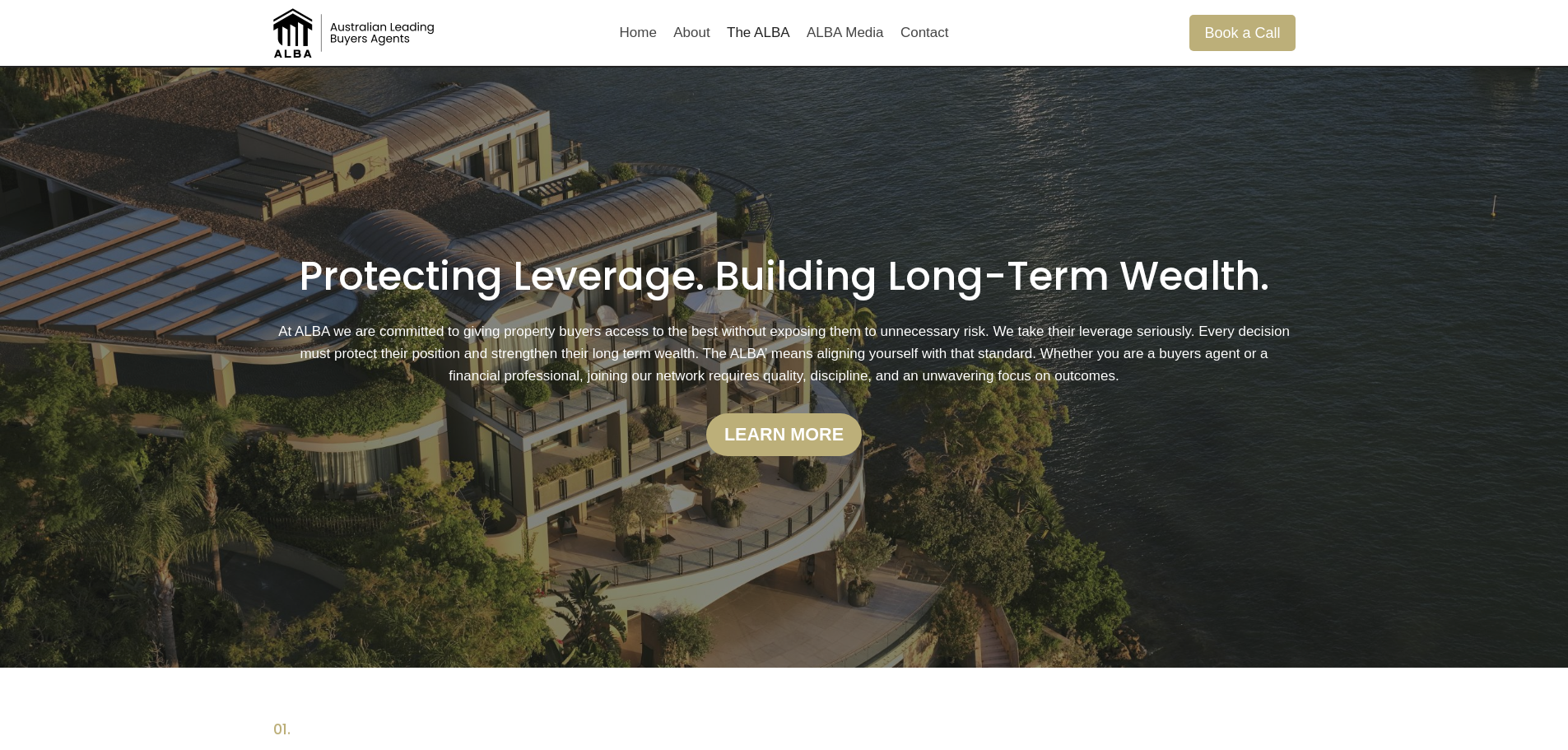
click at [308, 270] on h1 "Protecting Leverage. Building Long-Term Wealth." at bounding box center [784, 276] width 1023 height 47
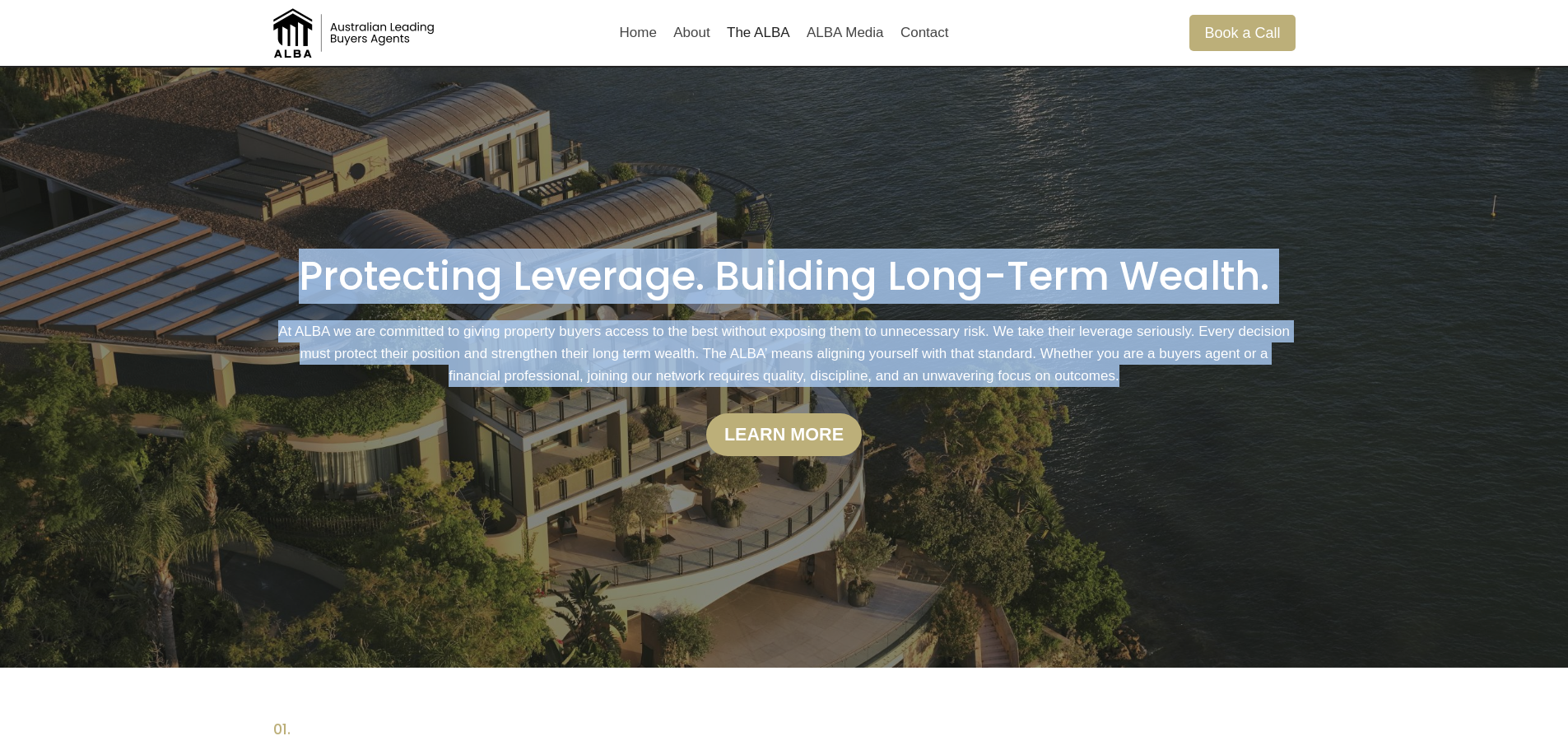
drag, startPoint x: 288, startPoint y: 268, endPoint x: 1125, endPoint y: 371, distance: 843.3
click at [1125, 371] on div "Protecting Leverage. Building Long-Term Wealth. At [GEOGRAPHIC_DATA] we are com…" at bounding box center [784, 354] width 1023 height 203
click at [1086, 387] on p "At ALBA we are committed to giving property buyers access to the best without e…" at bounding box center [784, 353] width 1023 height 67
drag, startPoint x: 1139, startPoint y: 376, endPoint x: 297, endPoint y: 263, distance: 849.5
click at [297, 263] on div "Protecting Leverage. Building Long-Term Wealth. At [GEOGRAPHIC_DATA] we are com…" at bounding box center [784, 354] width 1023 height 203
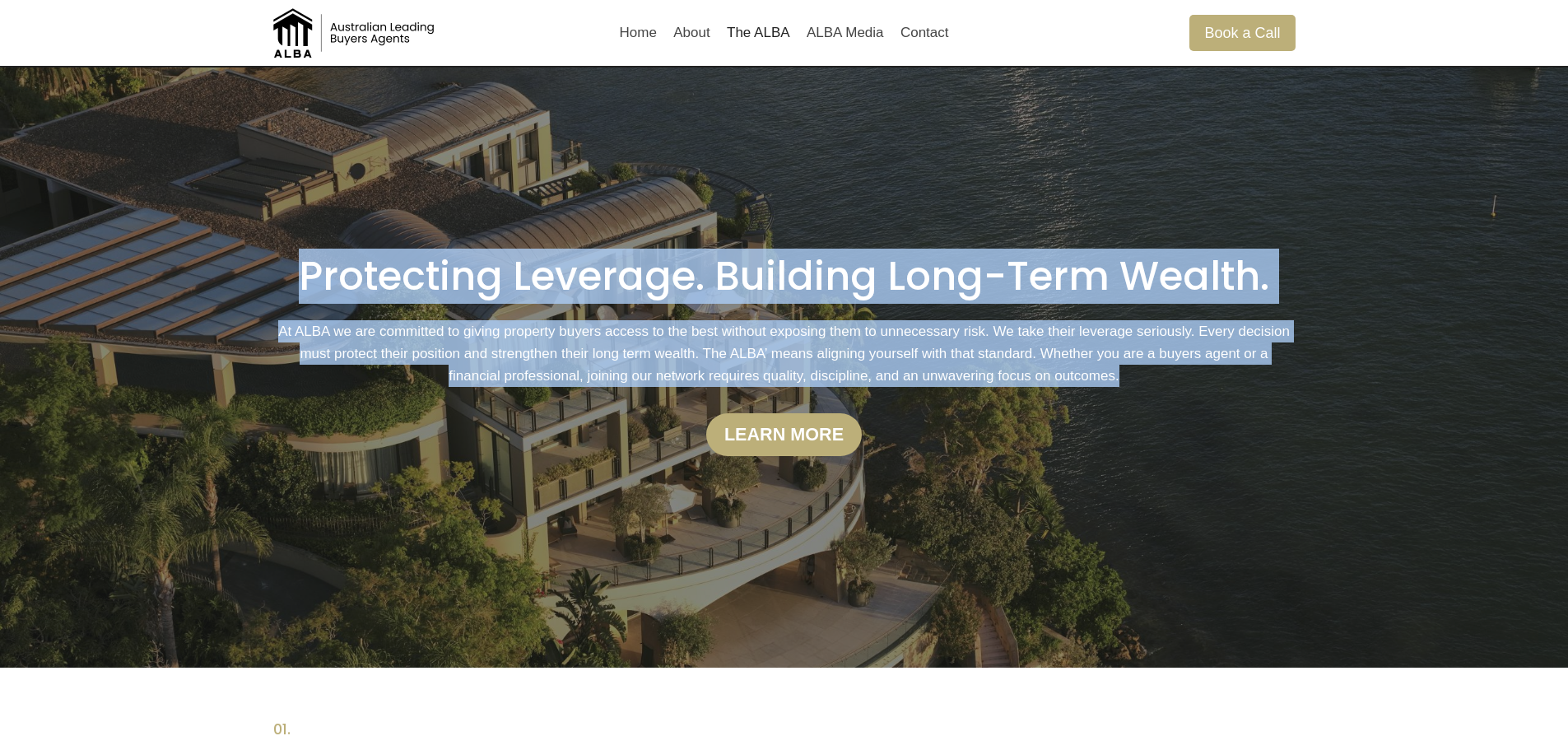
click at [297, 263] on h1 "Protecting Leverage. Building Long-Term Wealth." at bounding box center [784, 276] width 1023 height 47
drag, startPoint x: 302, startPoint y: 268, endPoint x: 893, endPoint y: 604, distance: 679.8
click at [893, 604] on div "Protecting Leverage. Building Long-Term Wealth. At [GEOGRAPHIC_DATA] we are com…" at bounding box center [784, 367] width 1062 height 600
click at [902, 604] on div "Protecting Leverage. Building Long-Term Wealth. At [GEOGRAPHIC_DATA] we are com…" at bounding box center [784, 367] width 1062 height 600
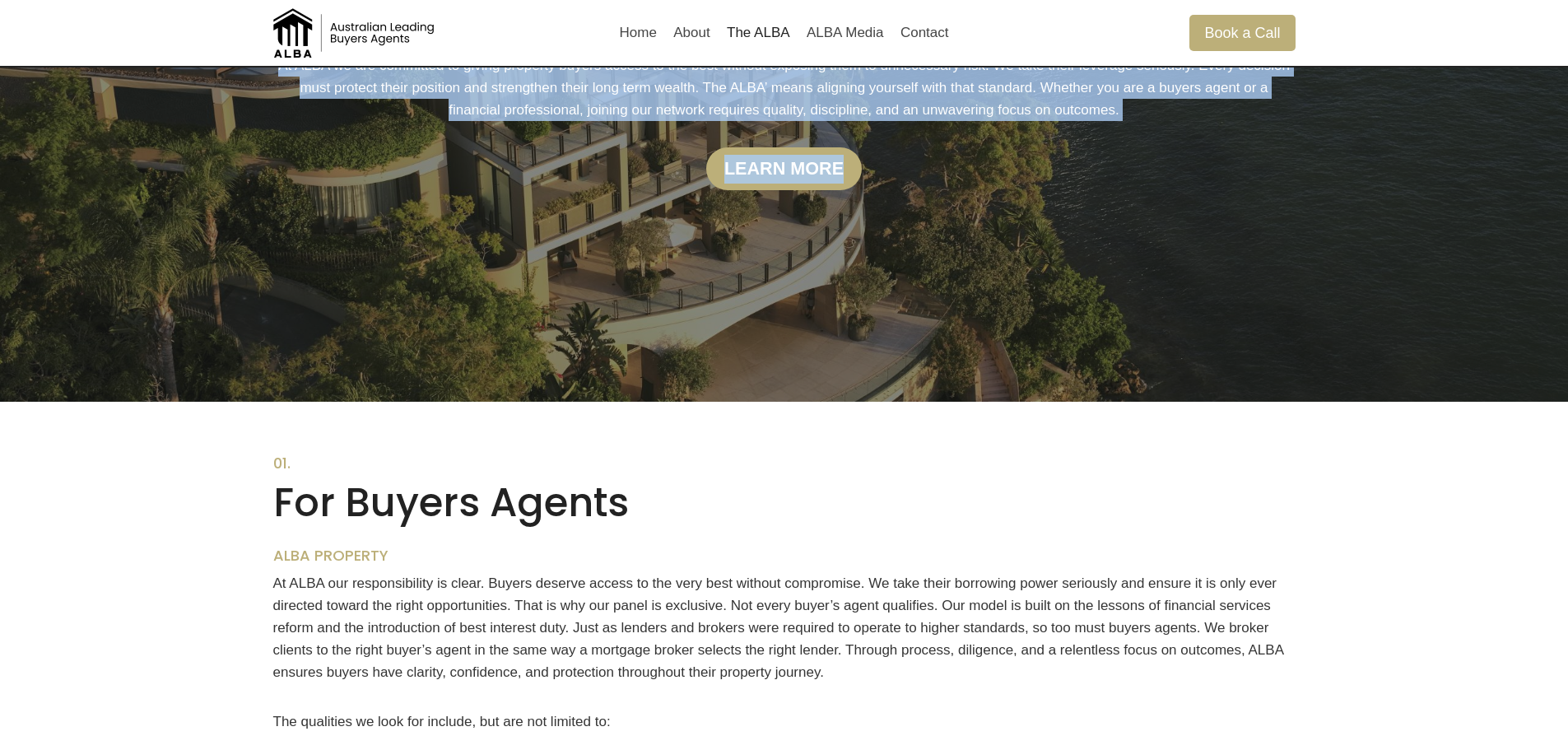
scroll to position [274, 0]
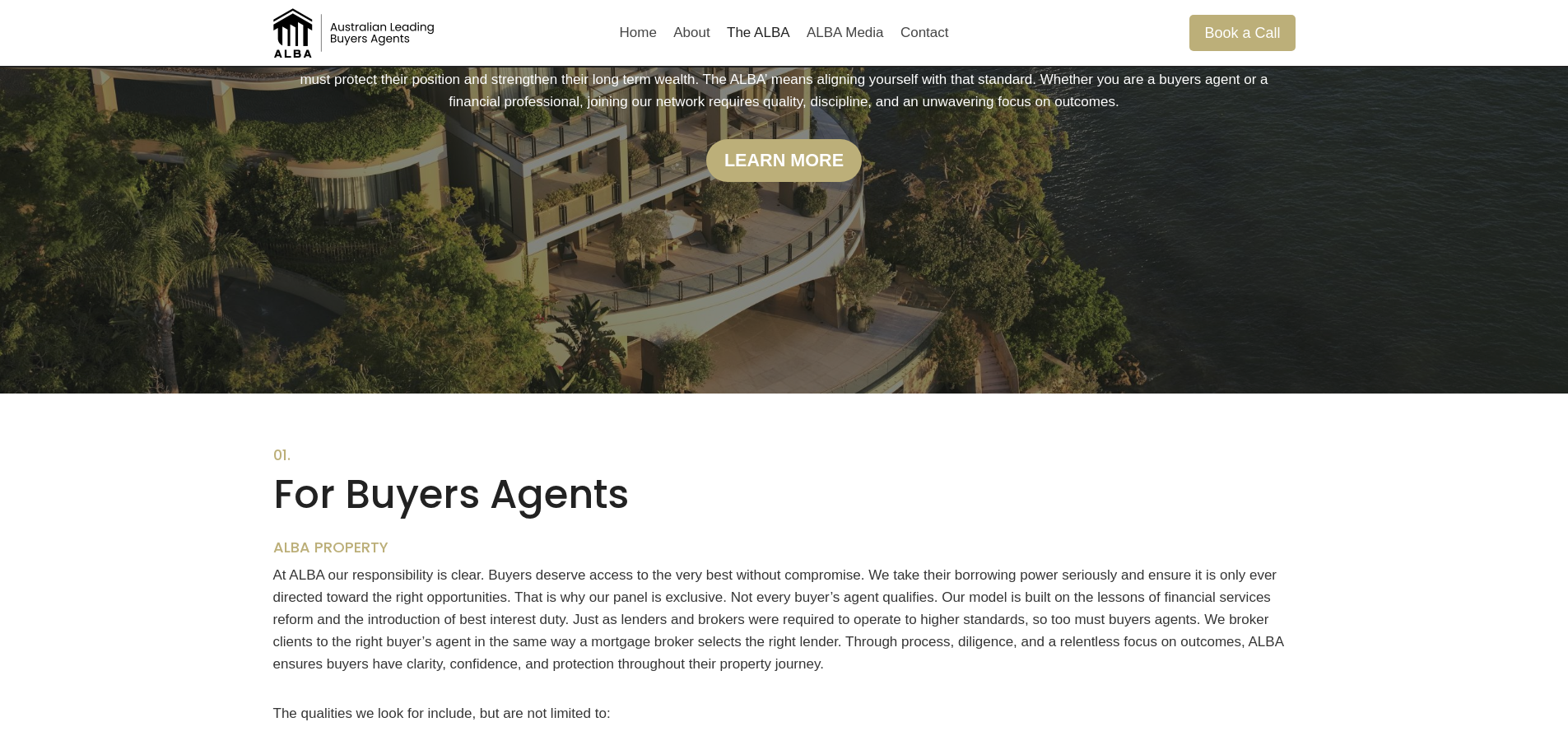
click at [308, 461] on h6 "01." at bounding box center [784, 455] width 1023 height 18
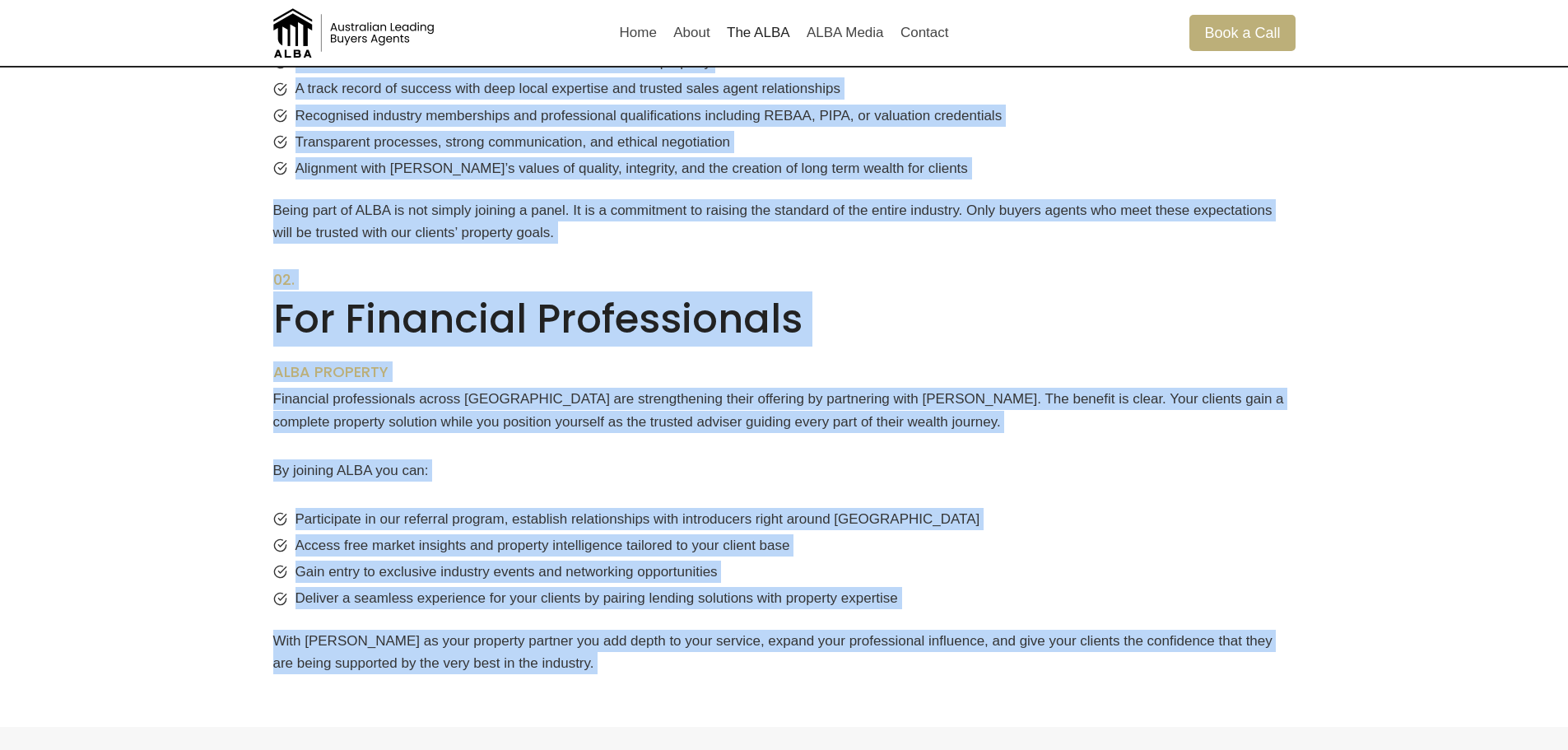
scroll to position [1082, 0]
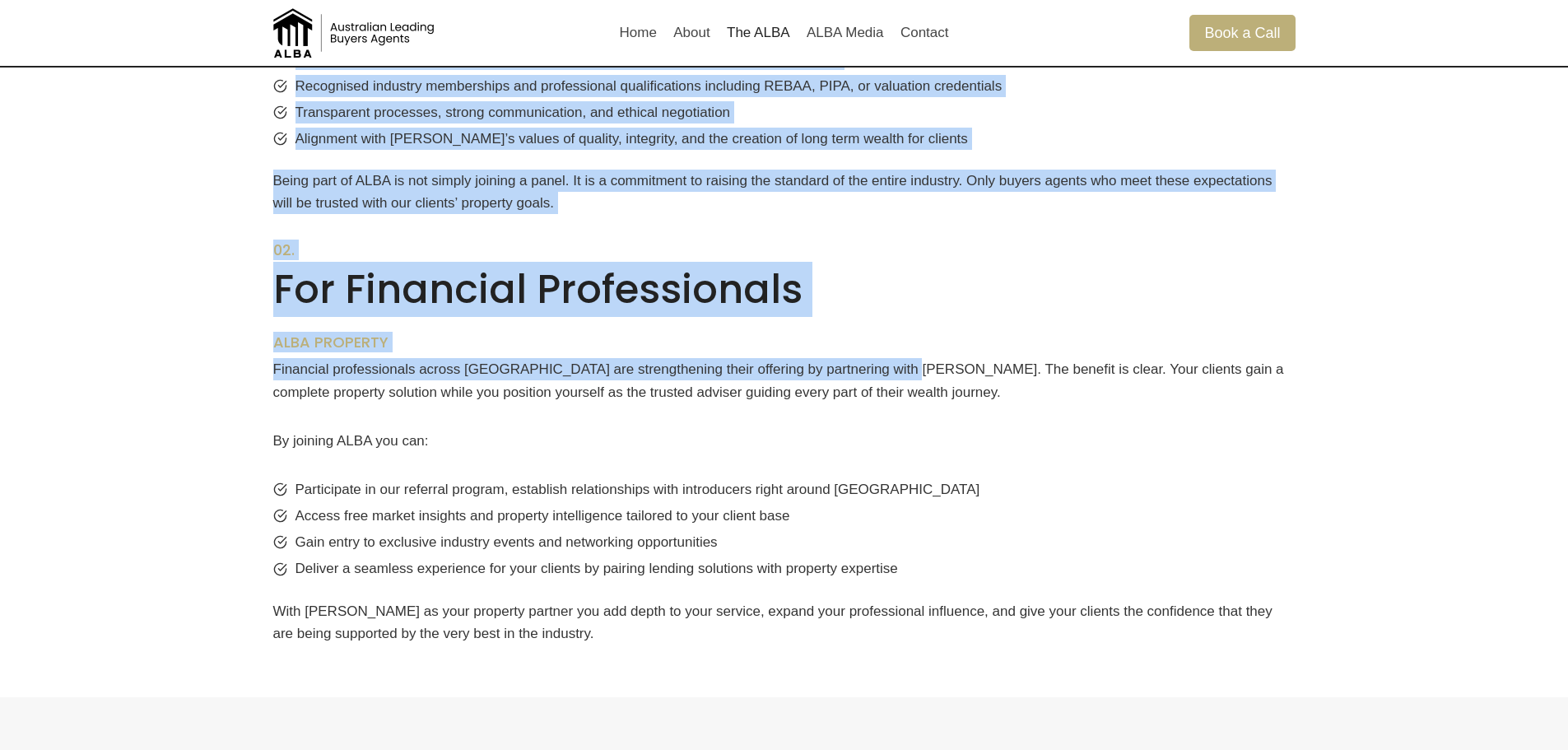
drag, startPoint x: 238, startPoint y: 445, endPoint x: 886, endPoint y: 371, distance: 652.2
click at [886, 371] on div "01. For Buyers Agents ALBA PROPERTY At ALBA our responsibility is clear. Buyers…" at bounding box center [784, 140] width 1568 height 1111
click at [885, 371] on p "Financial professionals across [GEOGRAPHIC_DATA] are strengthening their offeri…" at bounding box center [784, 379] width 1023 height 44
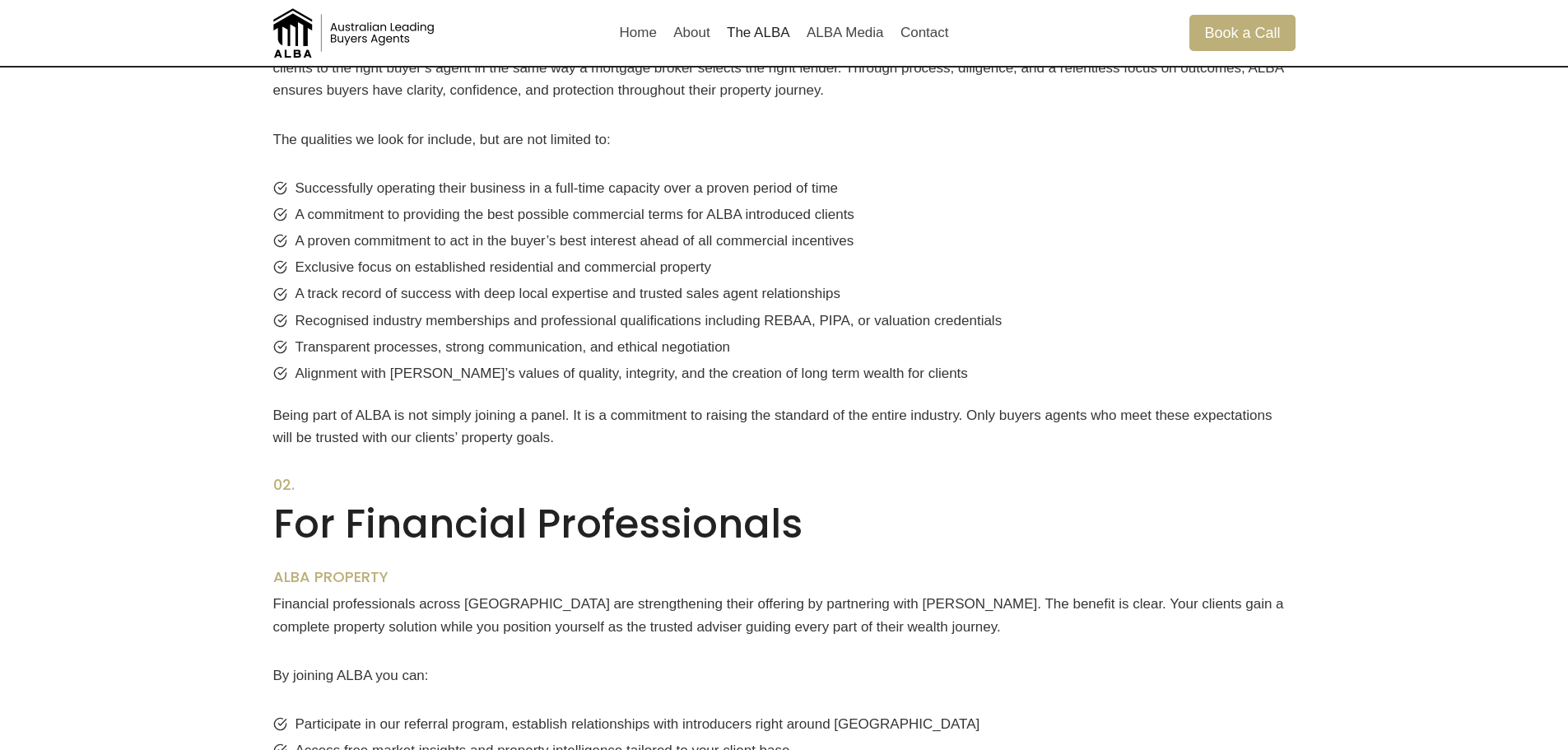
scroll to position [808, 0]
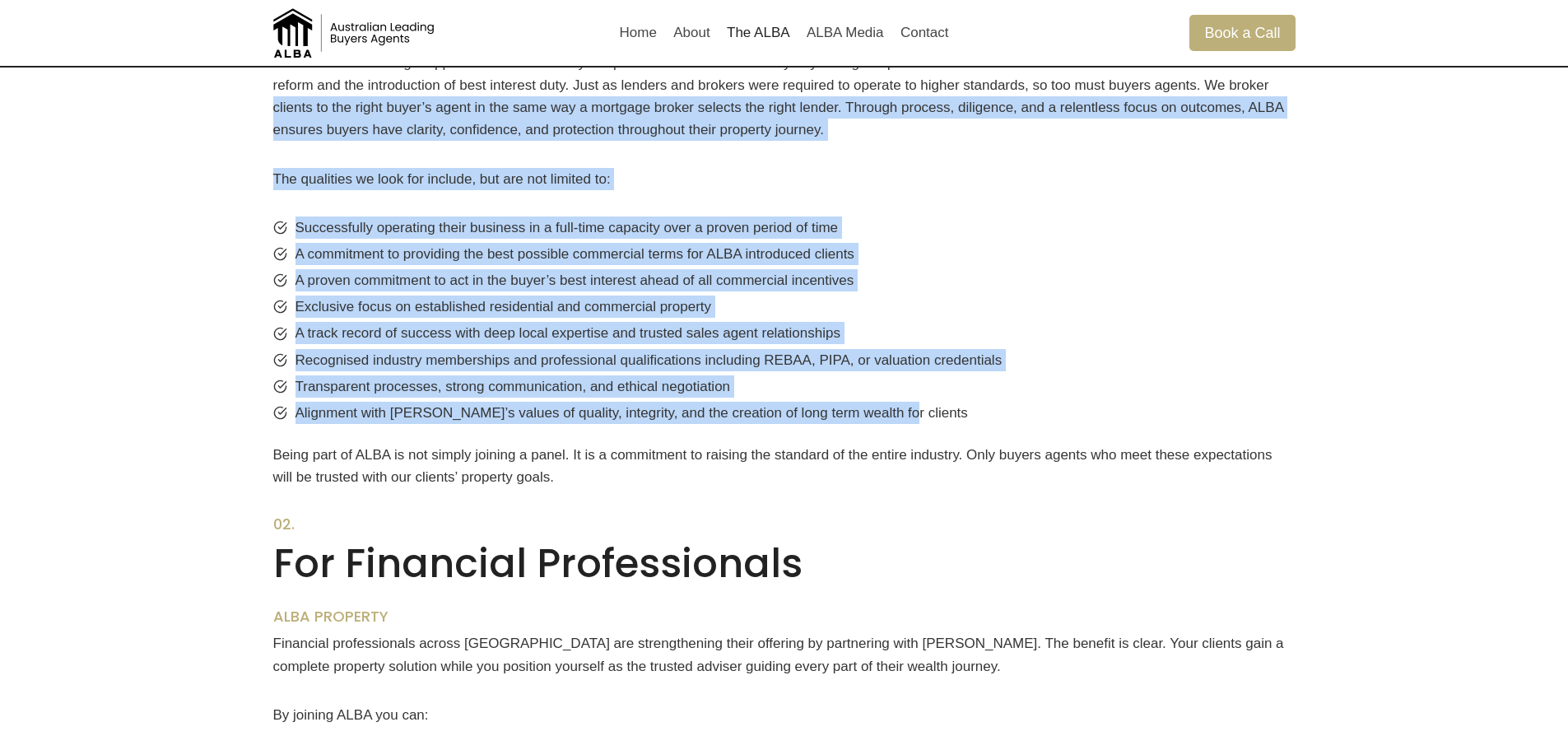
drag, startPoint x: 797, startPoint y: 375, endPoint x: 245, endPoint y: 116, distance: 609.7
click at [245, 116] on div "01. For Buyers Agents ALBA PROPERTY At ALBA our responsibility is clear. Buyers…" at bounding box center [784, 414] width 1568 height 1111
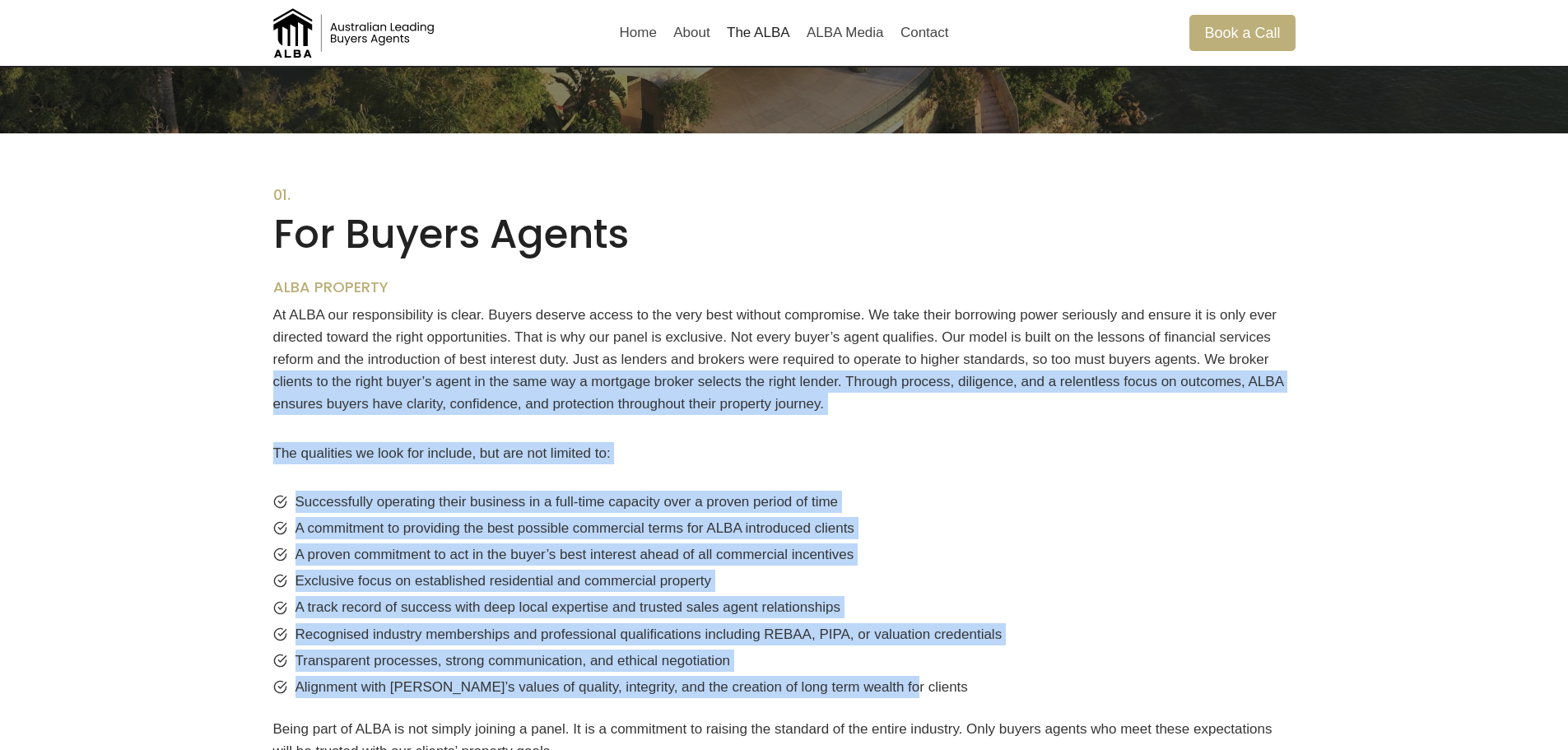
scroll to position [396, 0]
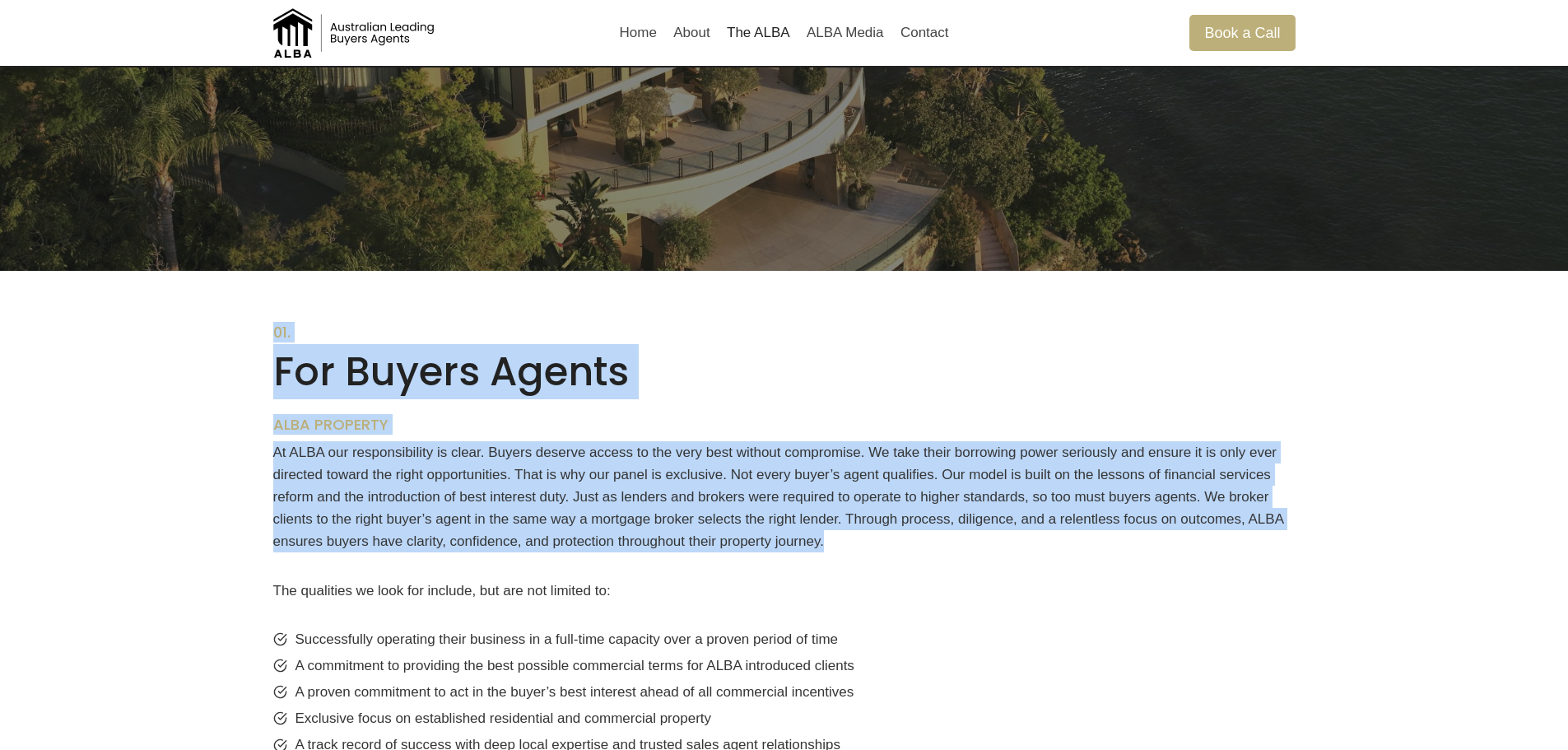
drag, startPoint x: 574, startPoint y: 352, endPoint x: 852, endPoint y: 544, distance: 337.9
click at [852, 544] on p "At ALBA our responsibility is clear. Buyers deserve access to the very best wit…" at bounding box center [784, 497] width 1023 height 112
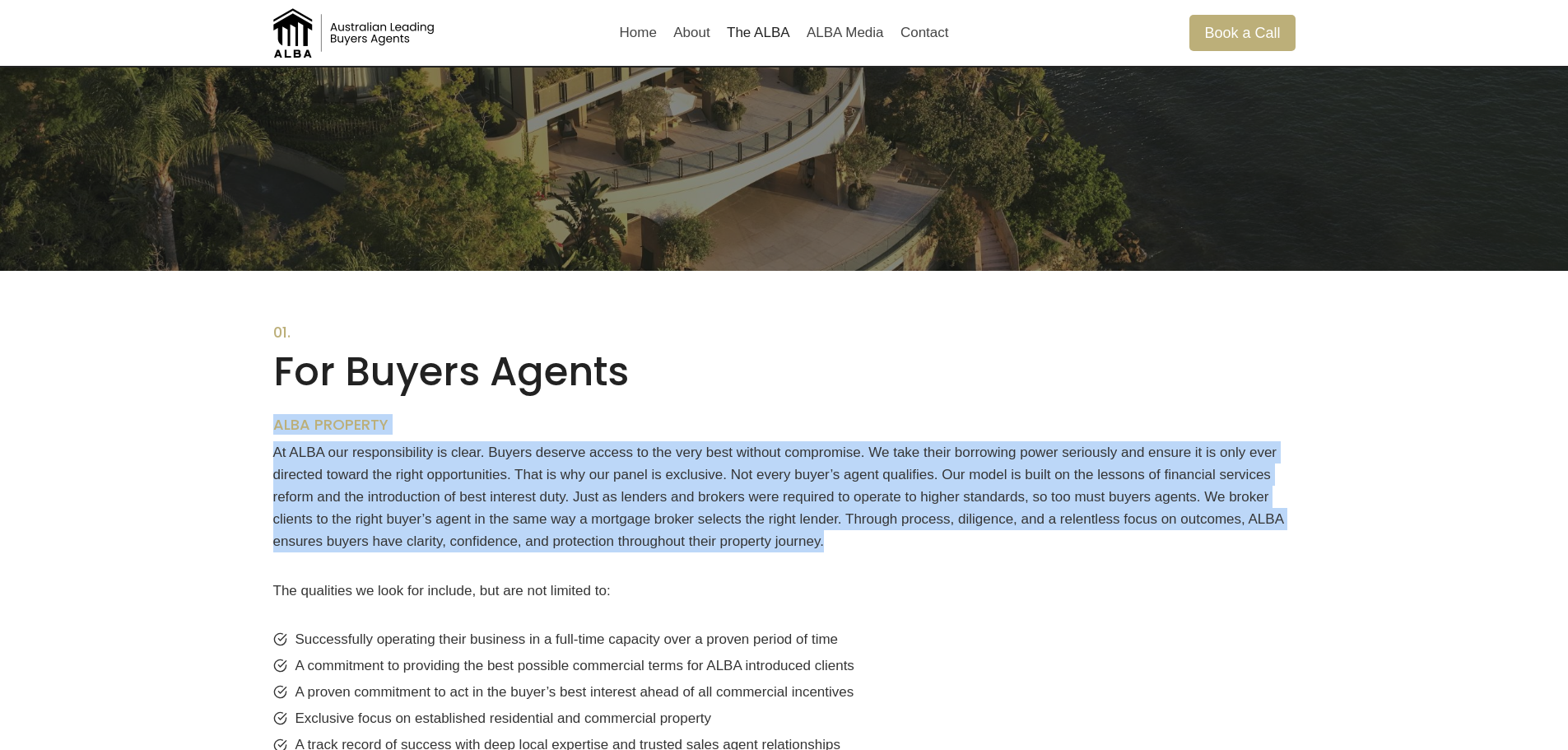
drag, startPoint x: 885, startPoint y: 551, endPoint x: 261, endPoint y: 404, distance: 641.1
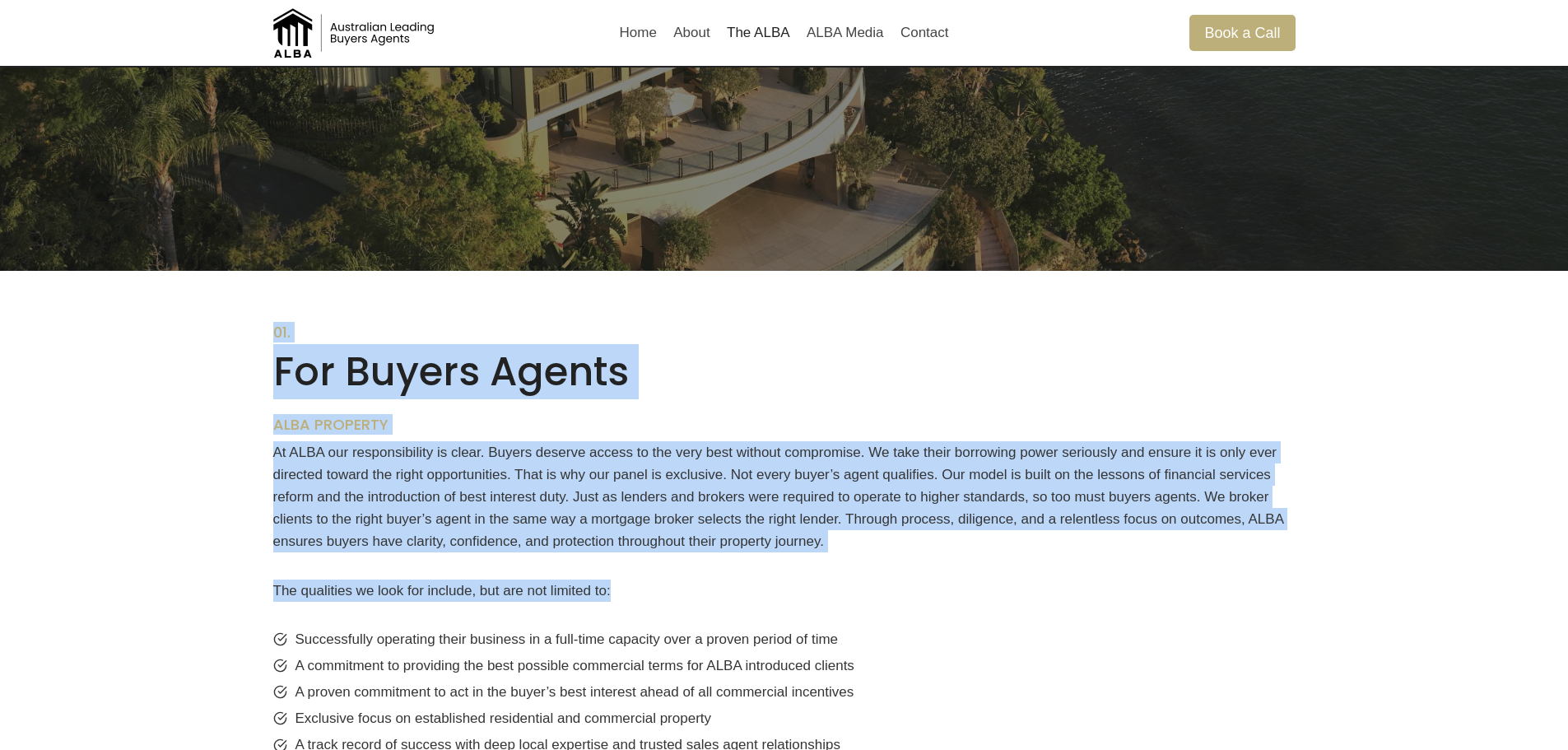
drag, startPoint x: 240, startPoint y: 322, endPoint x: 884, endPoint y: 558, distance: 685.9
click at [883, 558] on div "01. For Buyers Agents ALBA PROPERTY At ALBA our responsibility is clear. Buyers…" at bounding box center [784, 612] width 1023 height 577
drag, startPoint x: 879, startPoint y: 560, endPoint x: 263, endPoint y: 334, distance: 656.1
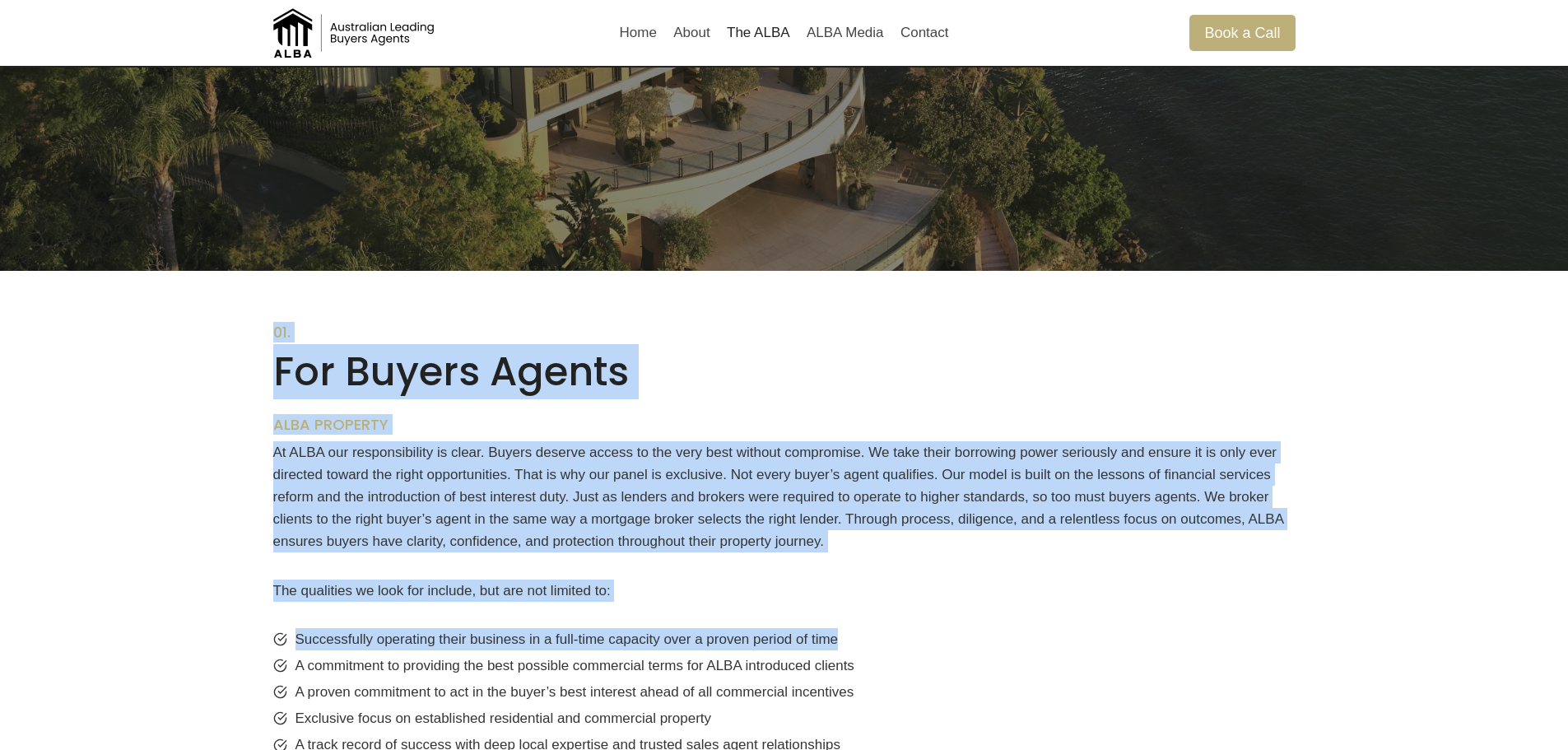
drag, startPoint x: 256, startPoint y: 322, endPoint x: 840, endPoint y: 617, distance: 654.3
click at [840, 617] on div "01. For Buyers Agents ALBA PROPERTY At ALBA our responsibility is clear. Buyers…" at bounding box center [784, 612] width 1023 height 577
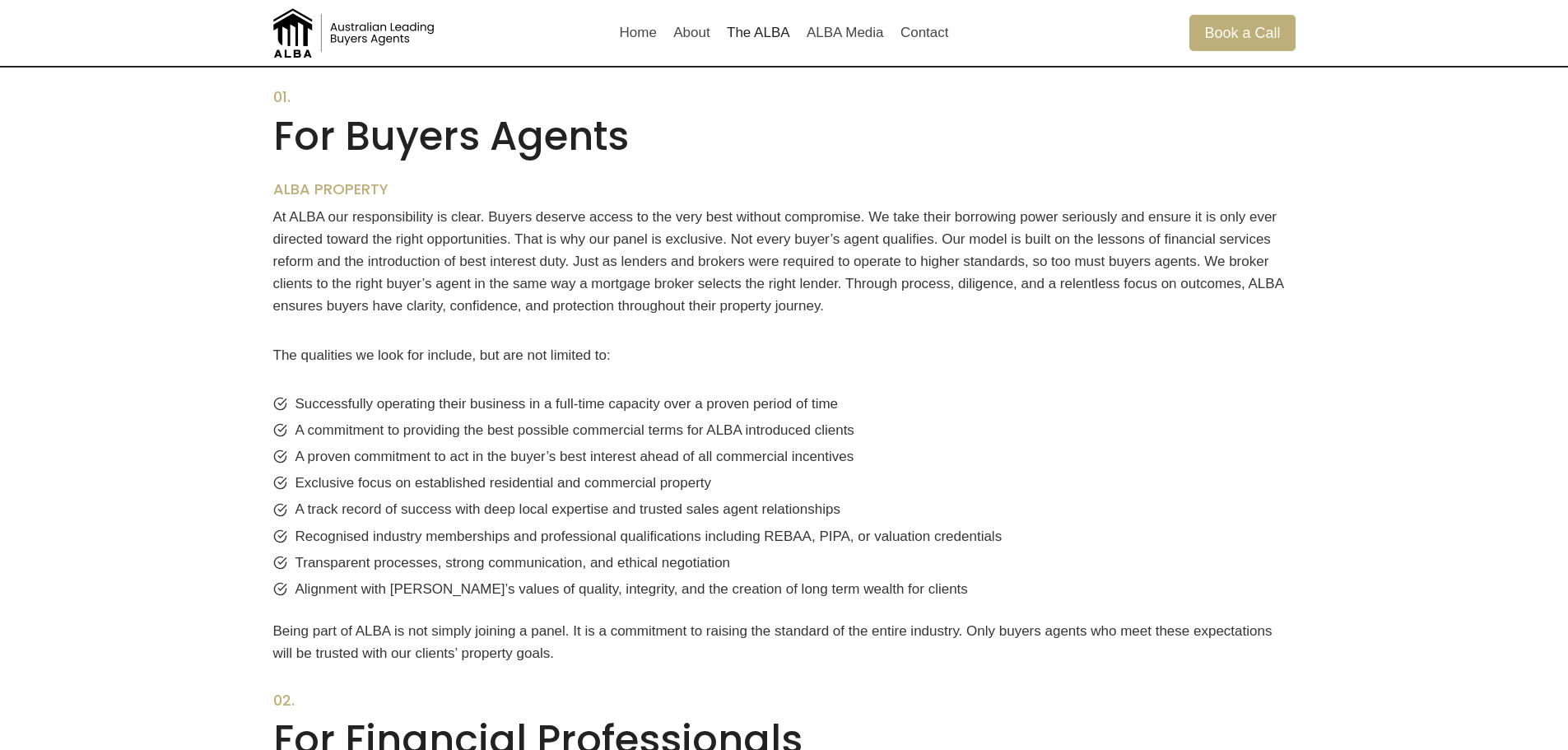
scroll to position [671, 0]
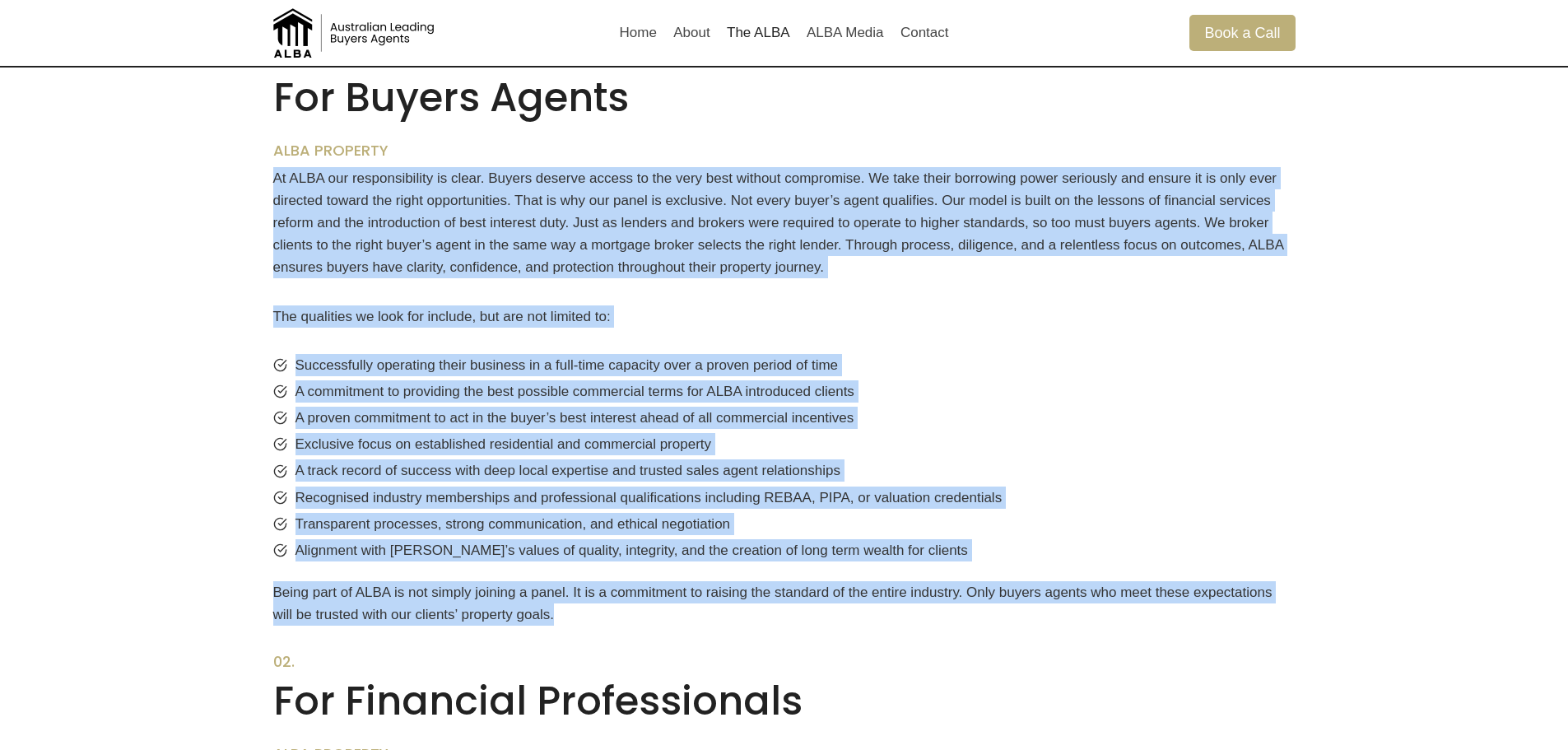
drag, startPoint x: 834, startPoint y: 618, endPoint x: 242, endPoint y: 170, distance: 742.4
click at [242, 170] on div "01. For Buyers Agents ALBA PROPERTY At ALBA our responsibility is clear. Buyers…" at bounding box center [784, 552] width 1568 height 1111
click at [282, 181] on p "At ALBA our responsibility is clear. Buyers deserve access to the very best wit…" at bounding box center [784, 223] width 1023 height 112
drag, startPoint x: 262, startPoint y: 176, endPoint x: 776, endPoint y: 611, distance: 673.4
click at [776, 611] on div "01. For Buyers Agents ALBA PROPERTY At ALBA our responsibility is clear. Buyers…" at bounding box center [784, 552] width 1062 height 1111
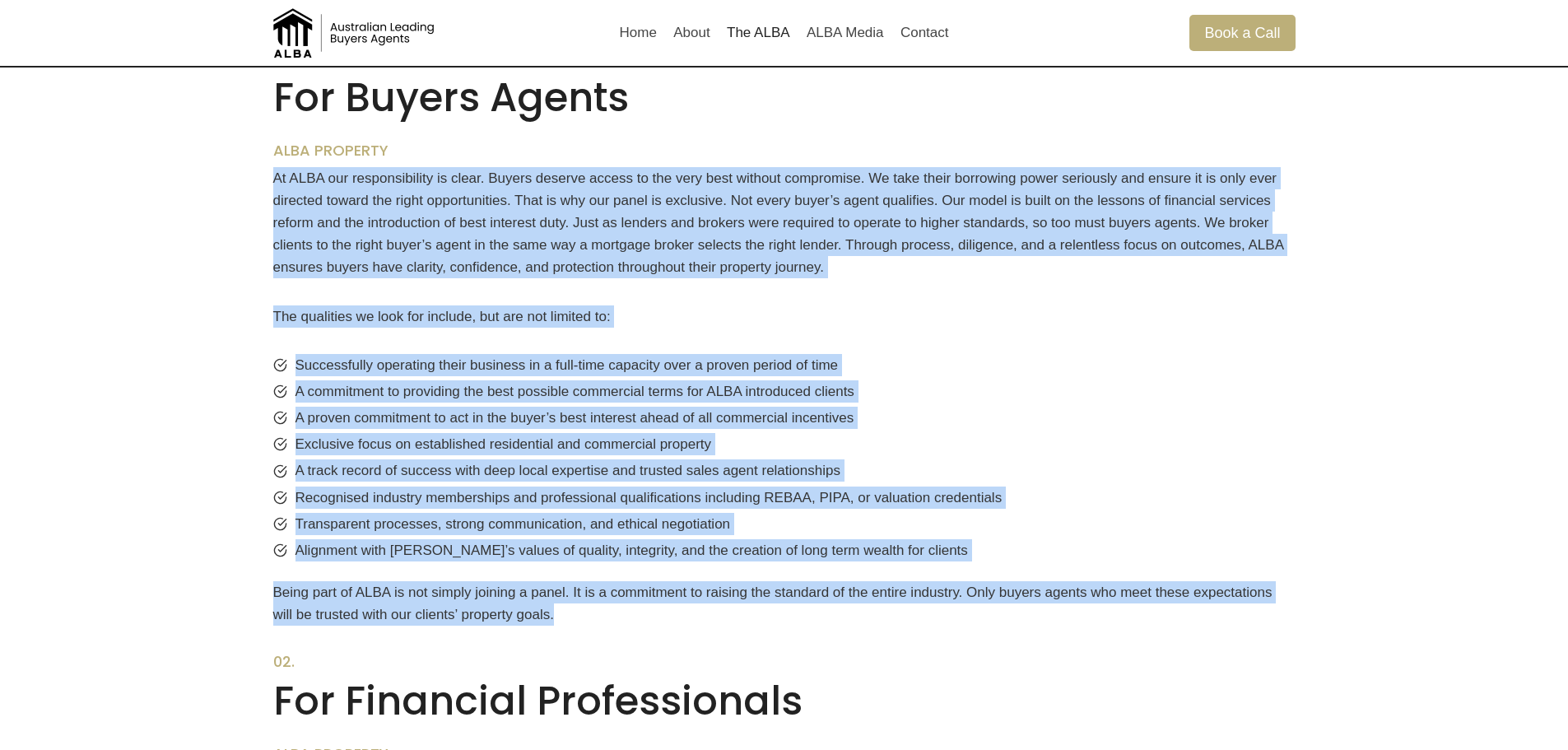
click at [776, 611] on p "Being part of ALBA is not simply joining a panel. It is a commitment to raising…" at bounding box center [784, 602] width 1023 height 44
drag, startPoint x: 757, startPoint y: 624, endPoint x: 221, endPoint y: 183, distance: 694.1
click at [221, 183] on div "01. For Buyers Agents ALBA PROPERTY At ALBA our responsibility is clear. Buyers…" at bounding box center [784, 552] width 1568 height 1111
drag, startPoint x: 742, startPoint y: 613, endPoint x: 269, endPoint y: 160, distance: 654.9
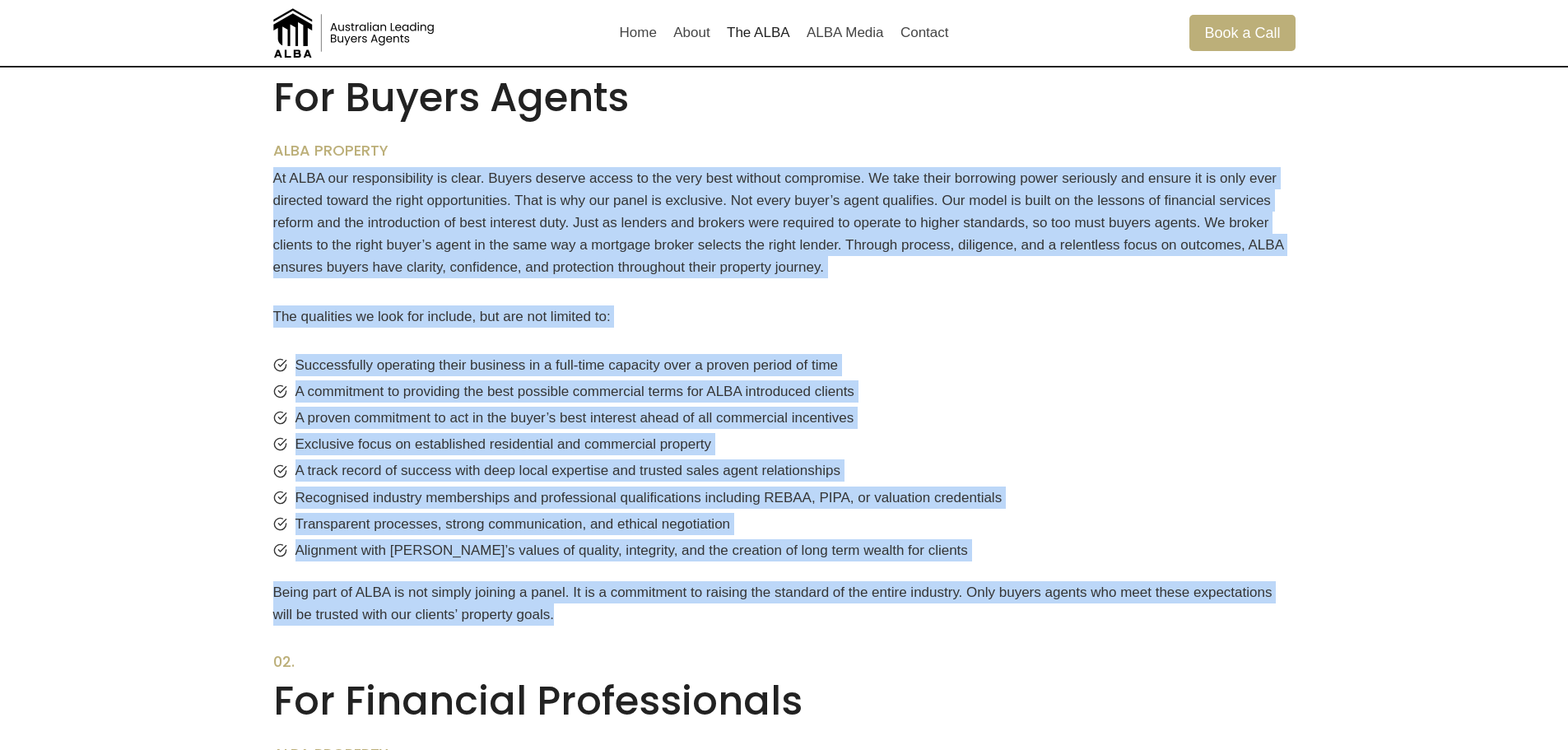
click at [269, 160] on div "01. For Buyers Agents ALBA PROPERTY At ALBA our responsibility is clear. Buyers…" at bounding box center [784, 552] width 1062 height 1111
drag, startPoint x: 269, startPoint y: 160, endPoint x: 738, endPoint y: 608, distance: 648.6
click at [738, 608] on div "01. For Buyers Agents ALBA PROPERTY At ALBA our responsibility is clear. Buyers…" at bounding box center [784, 552] width 1062 height 1111
click at [738, 608] on p "Being part of ALBA is not simply joining a panel. It is a commitment to raising…" at bounding box center [784, 602] width 1023 height 44
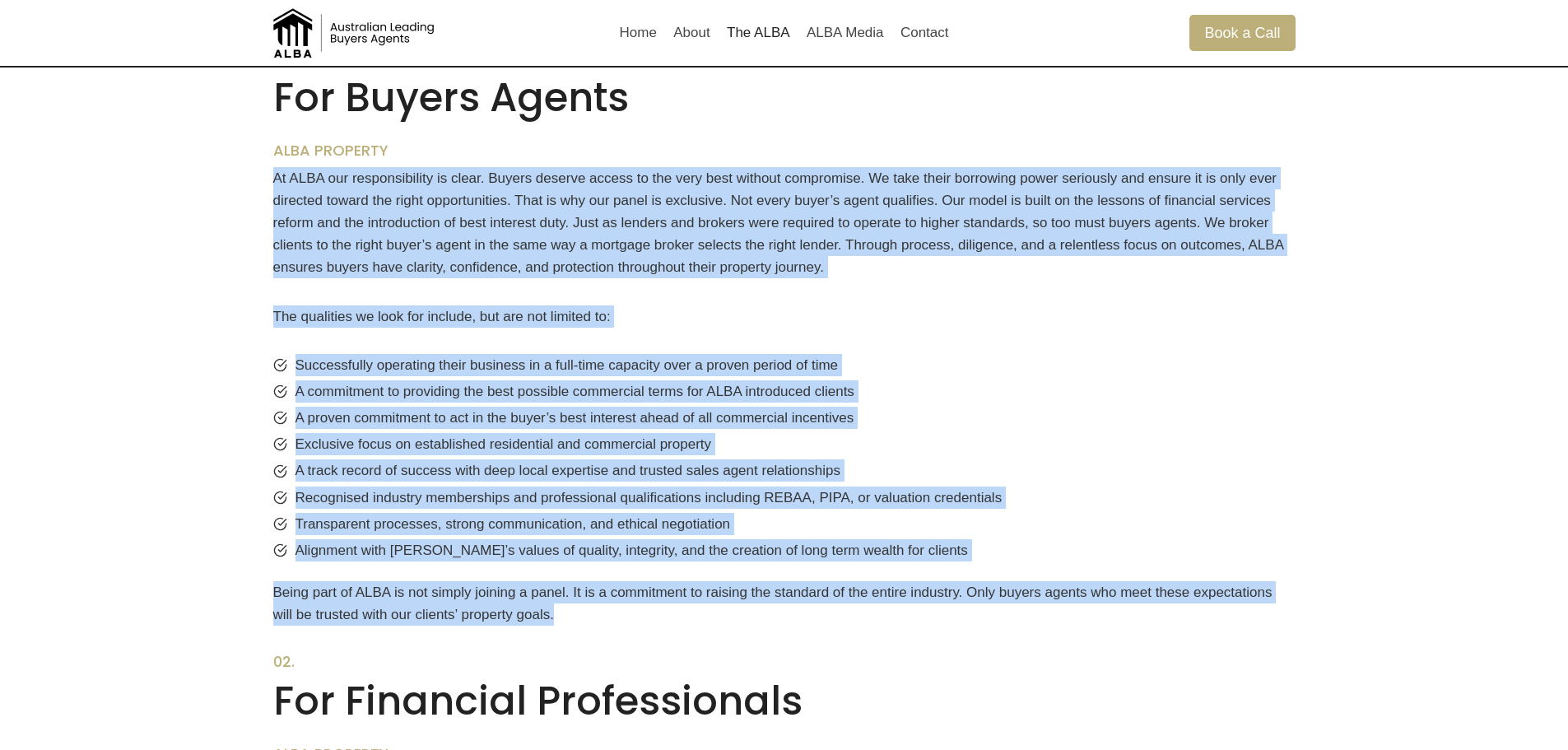
drag, startPoint x: 738, startPoint y: 608, endPoint x: 260, endPoint y: 176, distance: 644.3
click at [260, 176] on div "01. For Buyers Agents ALBA PROPERTY At ALBA our responsibility is clear. Buyers…" at bounding box center [784, 552] width 1062 height 1111
click at [258, 183] on div "01. For Buyers Agents ALBA PROPERTY At ALBA our responsibility is clear. Buyers…" at bounding box center [784, 552] width 1062 height 1111
drag, startPoint x: 270, startPoint y: 177, endPoint x: 676, endPoint y: 605, distance: 589.9
click at [676, 605] on div "01. For Buyers Agents ALBA PROPERTY At ALBA our responsibility is clear. Buyers…" at bounding box center [784, 552] width 1062 height 1111
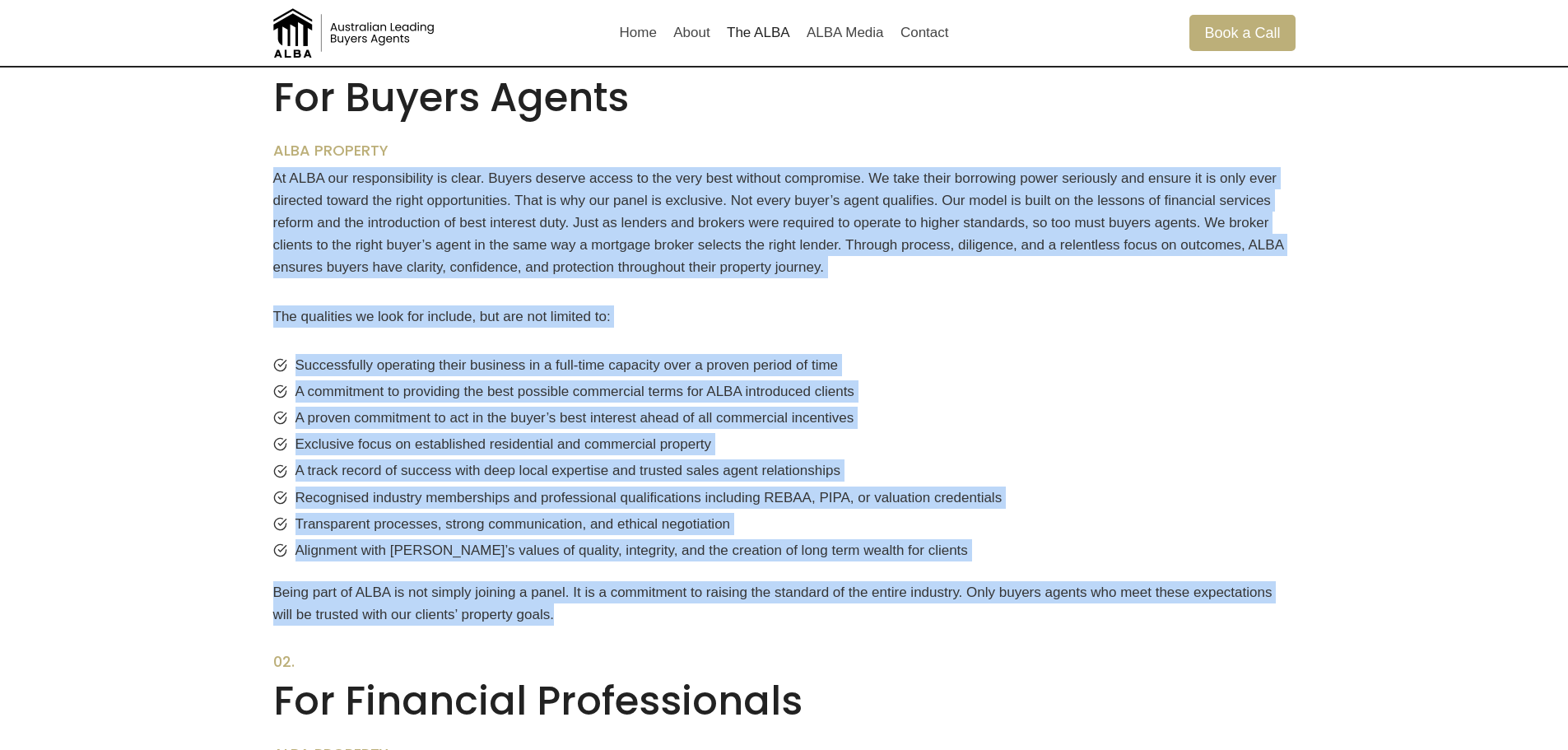
click at [663, 605] on p "Being part of ALBA is not simply joining a panel. It is a commitment to raising…" at bounding box center [784, 602] width 1023 height 44
drag, startPoint x: 542, startPoint y: 565, endPoint x: 264, endPoint y: 164, distance: 487.9
click at [264, 164] on div "01. For Buyers Agents ALBA PROPERTY At ALBA our responsibility is clear. Buyers…" at bounding box center [784, 552] width 1062 height 1111
drag, startPoint x: 266, startPoint y: 167, endPoint x: 572, endPoint y: 637, distance: 560.8
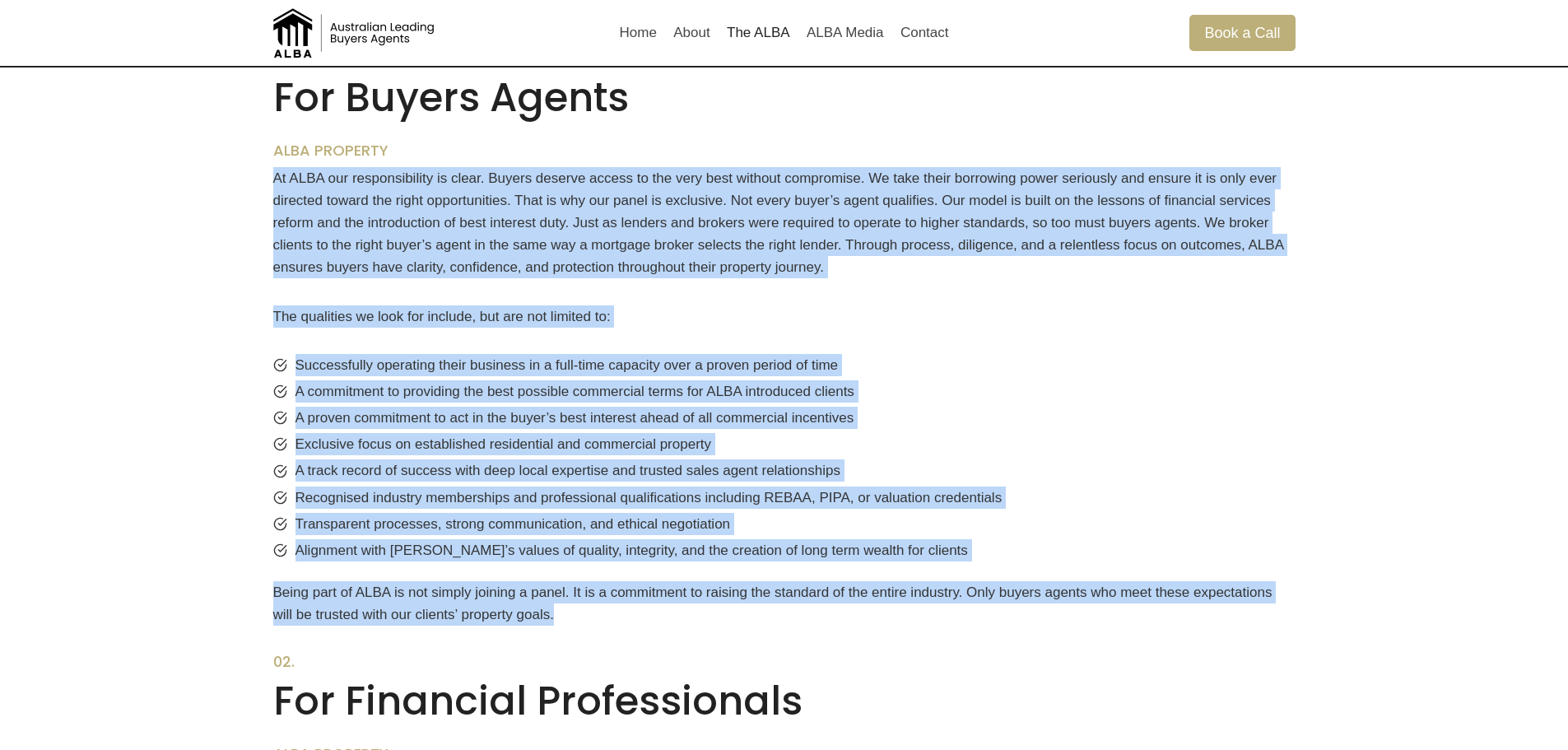
click at [572, 637] on div "01. For Buyers Agents ALBA PROPERTY At ALBA our responsibility is clear. Buyers…" at bounding box center [784, 552] width 1062 height 1111
click at [575, 630] on div "01. For Buyers Agents ALBA PROPERTY At ALBA our responsibility is clear. Buyers…" at bounding box center [784, 552] width 1062 height 1111
click at [578, 625] on p "Being part of ALBA is not simply joining a panel. It is a commitment to raising…" at bounding box center [784, 602] width 1023 height 44
drag, startPoint x: 580, startPoint y: 618, endPoint x: 245, endPoint y: 181, distance: 550.6
click at [245, 181] on div "01. For Buyers Agents ALBA PROPERTY At ALBA our responsibility is clear. Buyers…" at bounding box center [784, 552] width 1568 height 1111
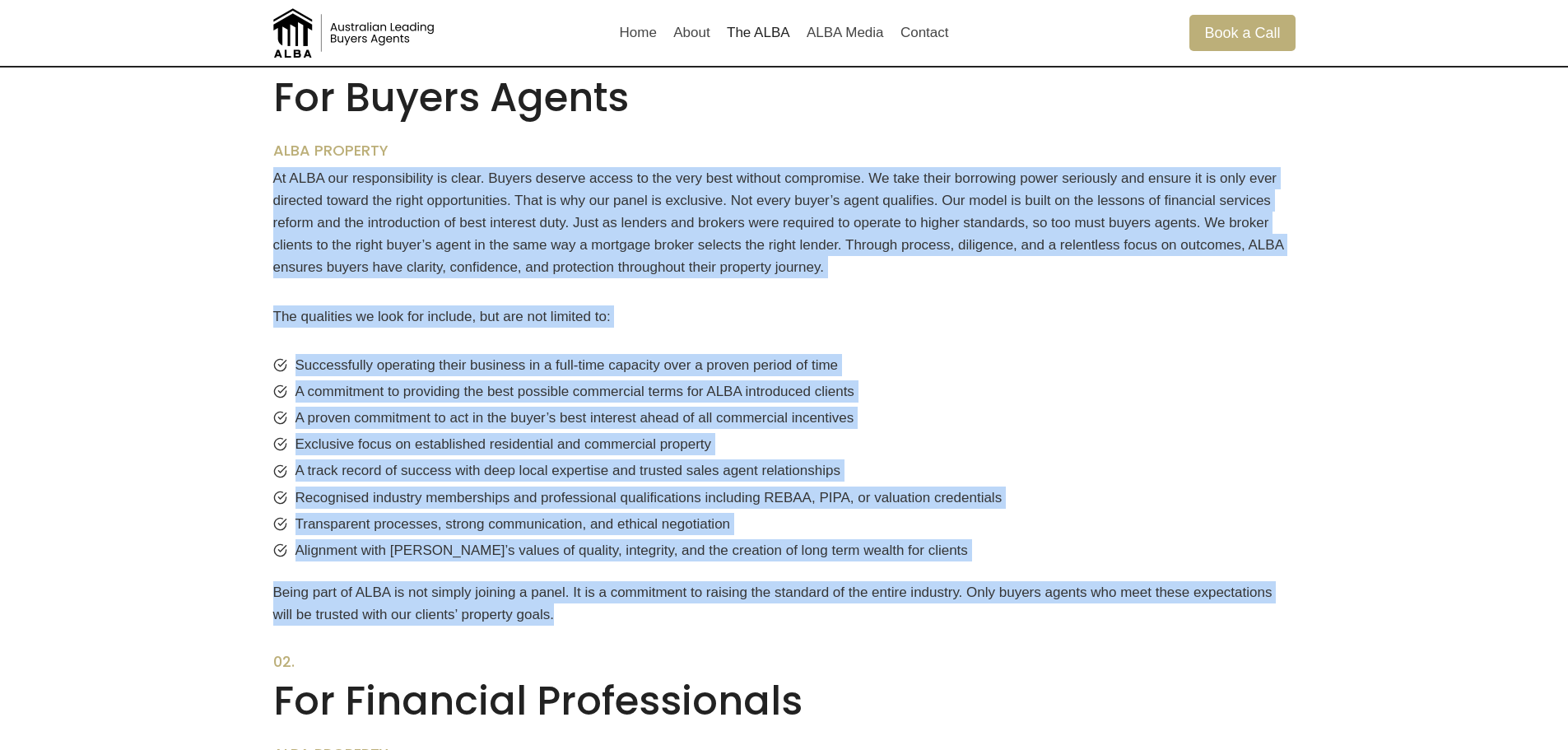
click at [245, 181] on div "01. For Buyers Agents ALBA PROPERTY At ALBA our responsibility is clear. Buyers…" at bounding box center [784, 552] width 1568 height 1111
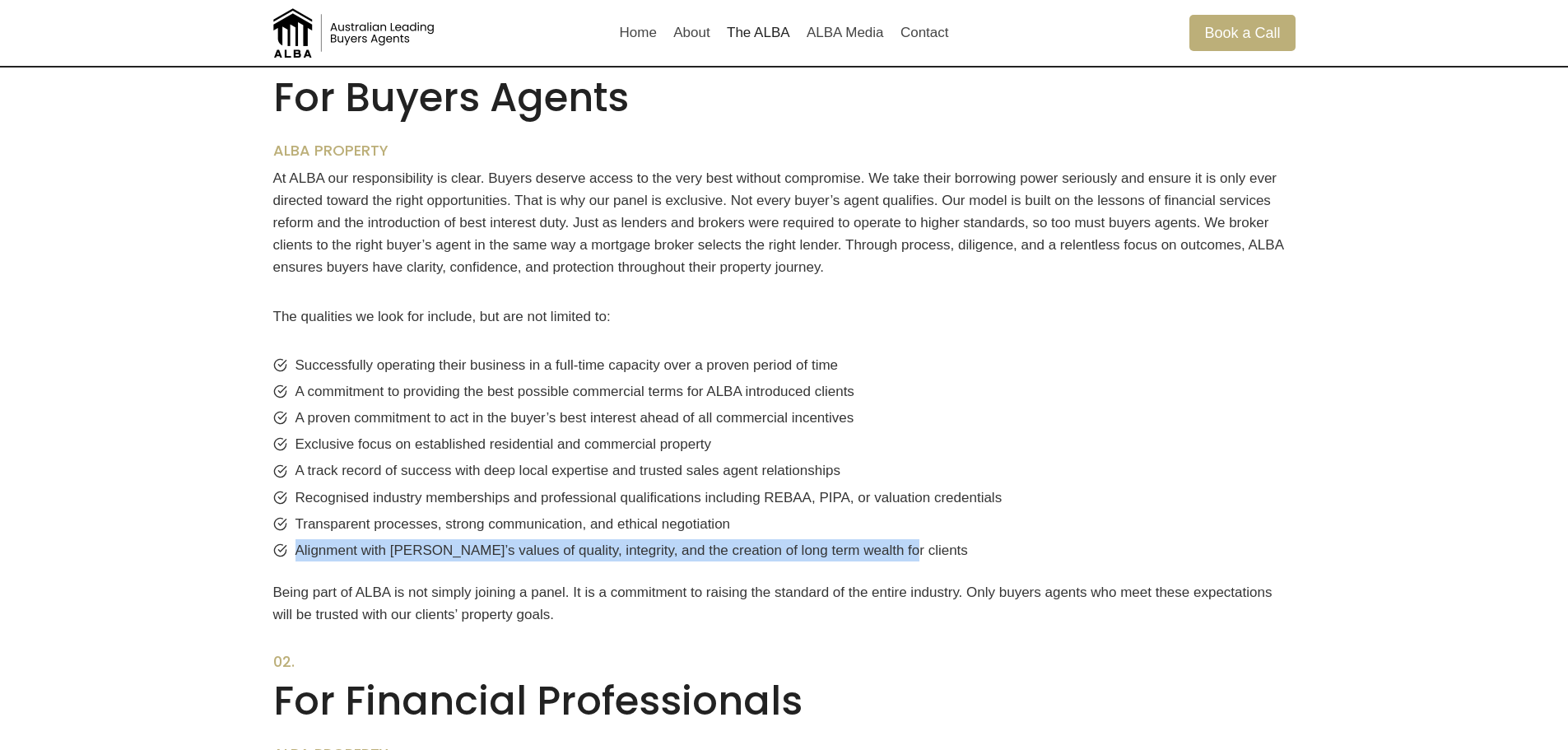
drag, startPoint x: 928, startPoint y: 542, endPoint x: 821, endPoint y: 529, distance: 107.8
click at [821, 529] on ul "Successfully operating their business in a full-time capacity over a proven per…" at bounding box center [784, 458] width 1023 height 208
click at [918, 551] on li "Alignment with [PERSON_NAME]’s values of quality, integrity, and the creation o…" at bounding box center [784, 549] width 1023 height 22
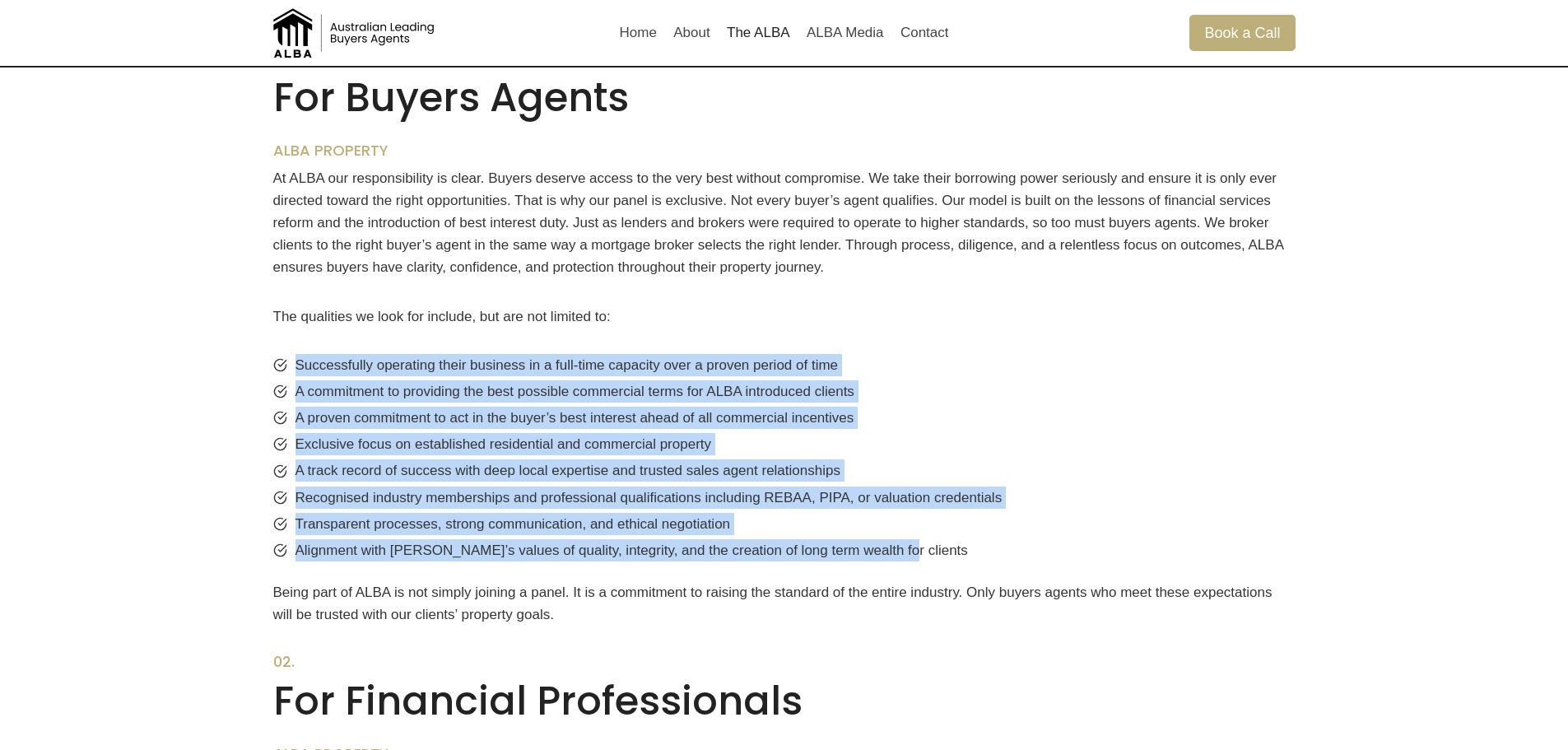
drag, startPoint x: 921, startPoint y: 551, endPoint x: 264, endPoint y: 360, distance: 684.2
click at [264, 360] on div "01. For Buyers Agents ALBA PROPERTY At ALBA our responsibility is clear. Buyers…" at bounding box center [784, 552] width 1062 height 1111
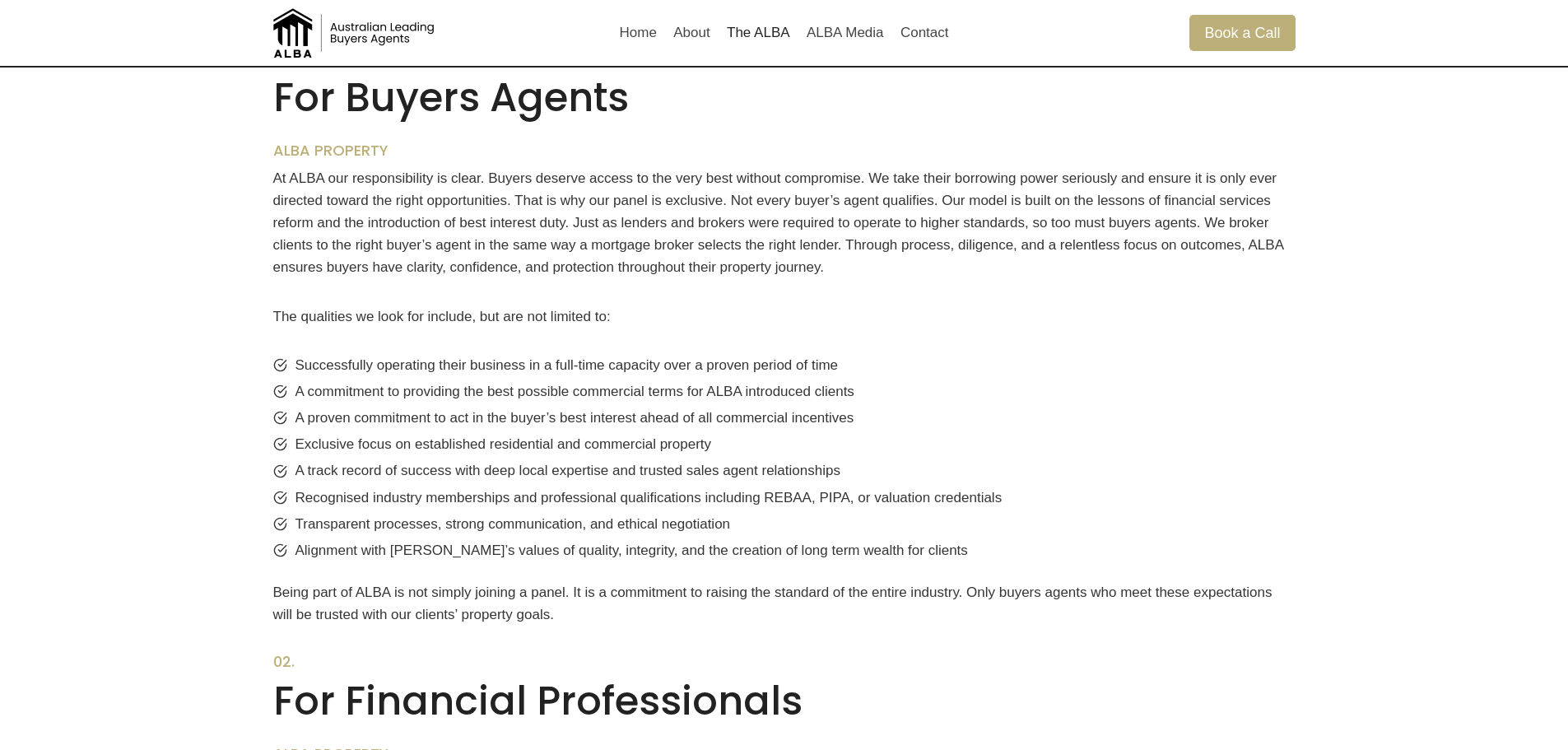
click at [264, 360] on div "01. For Buyers Agents ALBA PROPERTY At ALBA our responsibility is clear. Buyers…" at bounding box center [784, 552] width 1062 height 1111
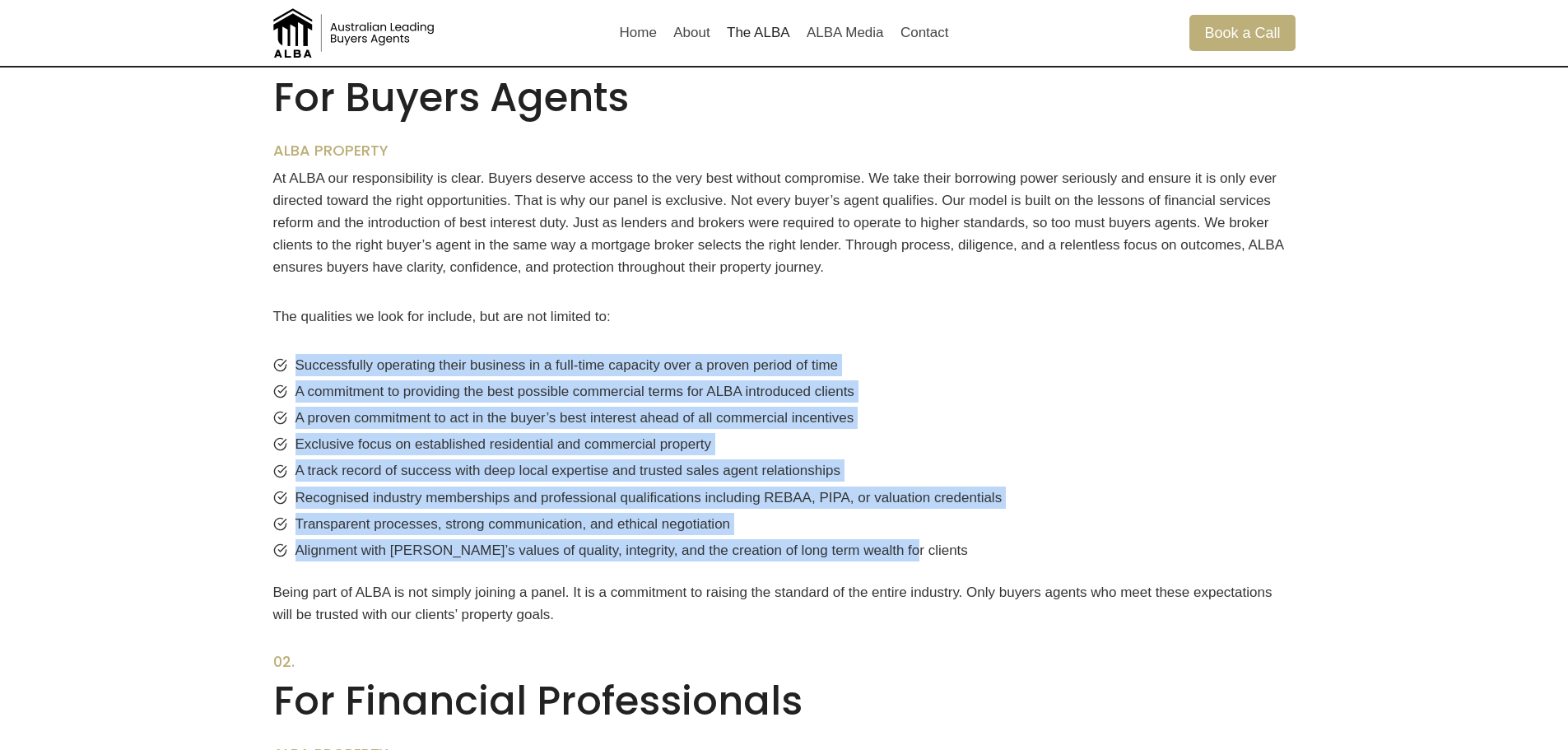
drag, startPoint x: 265, startPoint y: 356, endPoint x: 899, endPoint y: 549, distance: 662.7
click at [899, 549] on div "01. For Buyers Agents ALBA PROPERTY At ALBA our responsibility is clear. Buyers…" at bounding box center [784, 552] width 1062 height 1111
click at [899, 549] on li "Alignment with [PERSON_NAME]’s values of quality, integrity, and the creation o…" at bounding box center [784, 549] width 1023 height 22
drag, startPoint x: 899, startPoint y: 549, endPoint x: 308, endPoint y: 368, distance: 618.1
click at [308, 368] on ul "Successfully operating their business in a full-time capacity over a proven per…" at bounding box center [784, 458] width 1023 height 208
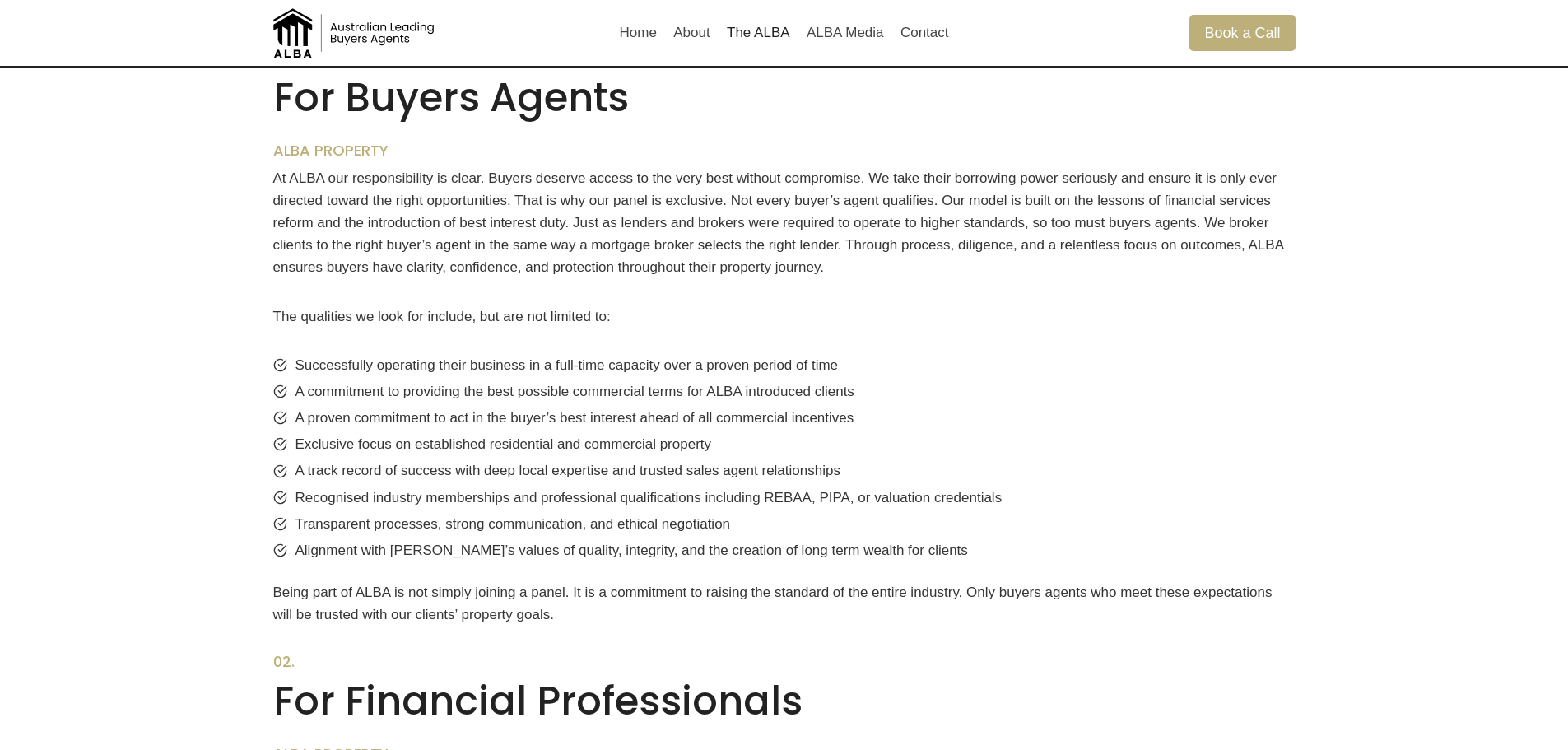
click at [283, 325] on p "The qualities we look for include, but are not limited to:" at bounding box center [784, 316] width 1023 height 22
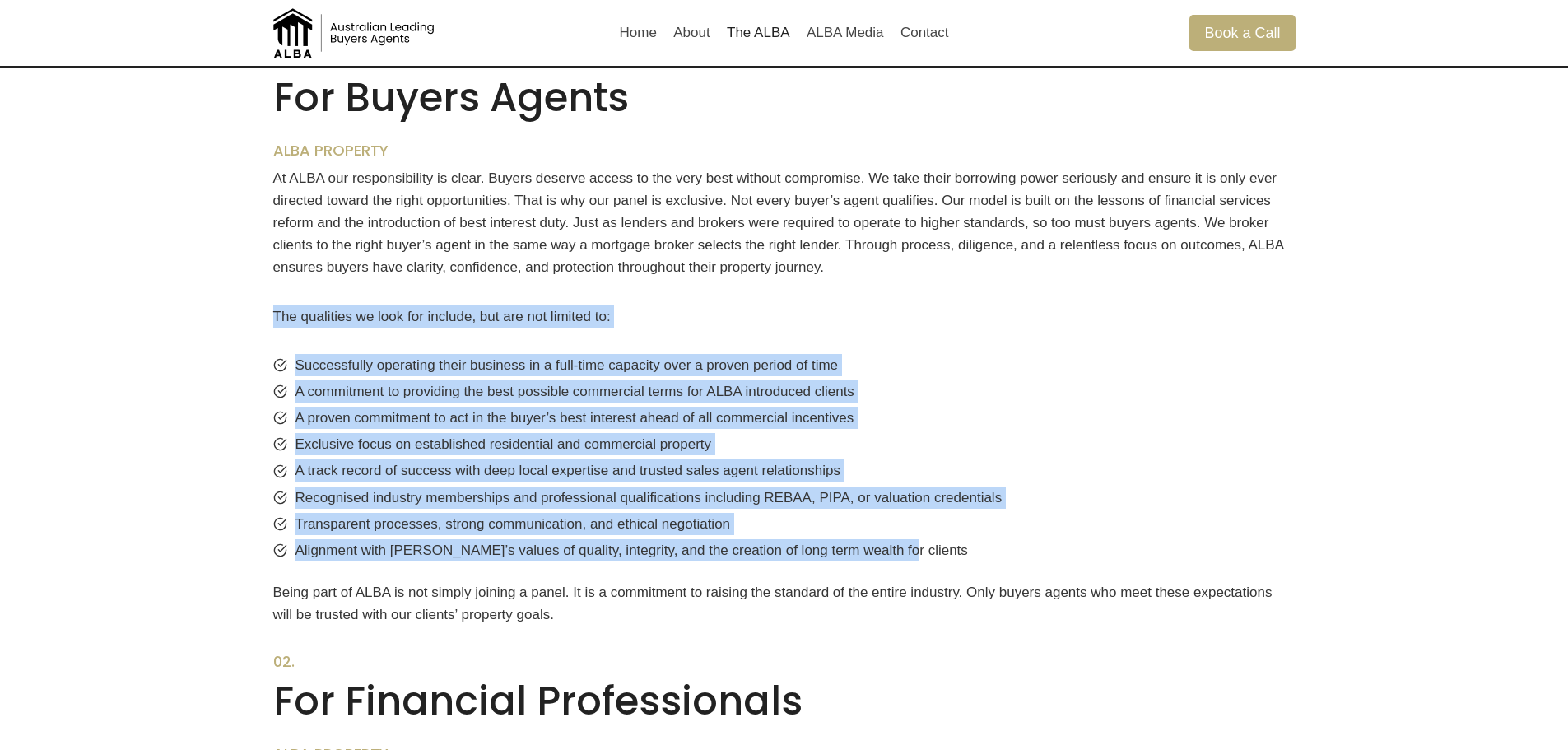
drag, startPoint x: 241, startPoint y: 307, endPoint x: 905, endPoint y: 545, distance: 705.4
click at [905, 545] on div "01. For Buyers Agents ALBA PROPERTY At ALBA our responsibility is clear. Buyers…" at bounding box center [784, 552] width 1568 height 1111
click at [905, 545] on li "Alignment with [PERSON_NAME]’s values of quality, integrity, and the creation o…" at bounding box center [784, 549] width 1023 height 22
drag, startPoint x: 899, startPoint y: 548, endPoint x: 261, endPoint y: 301, distance: 684.1
click at [261, 301] on div "01. For Buyers Agents ALBA PROPERTY At ALBA our responsibility is clear. Buyers…" at bounding box center [784, 552] width 1062 height 1111
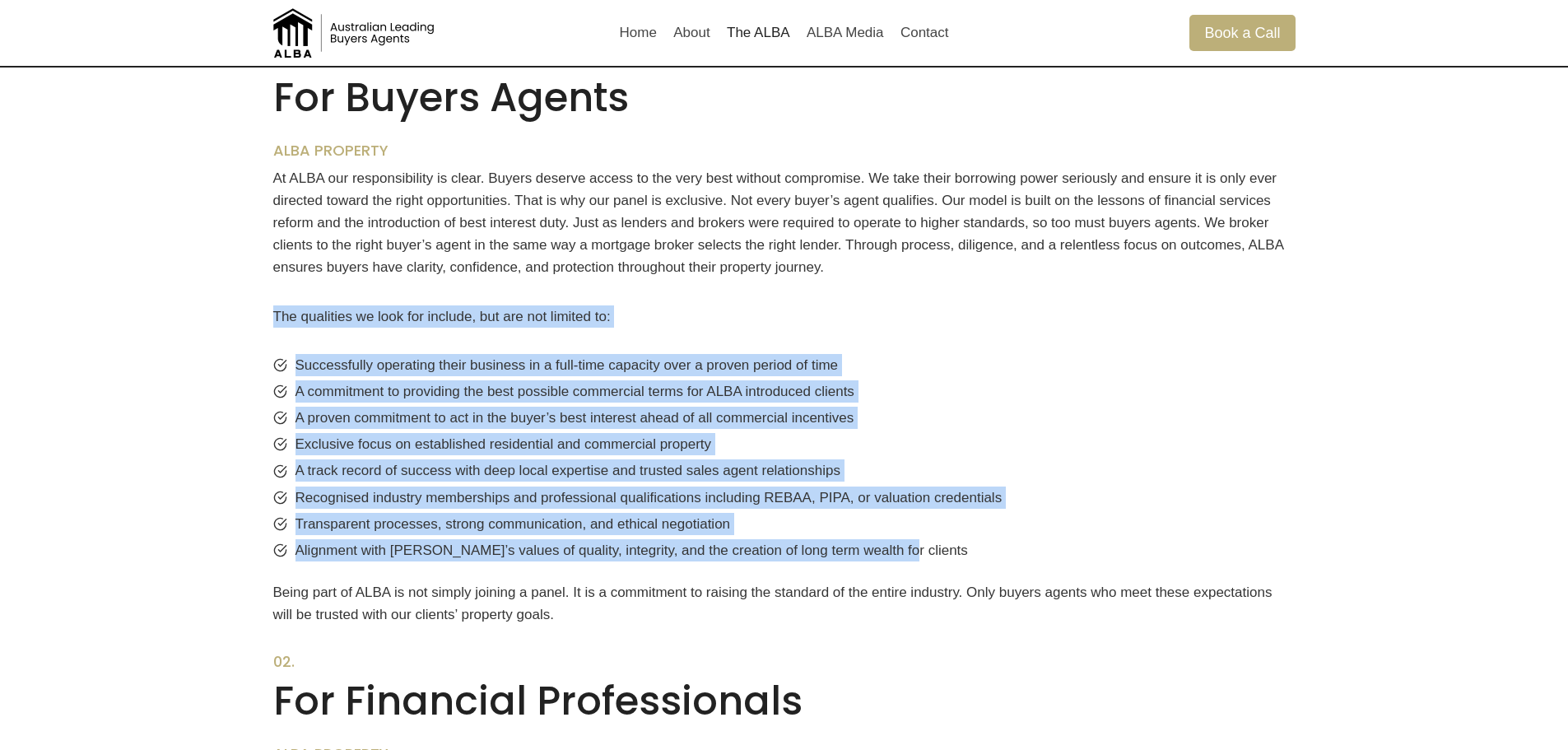
click at [261, 301] on div "01. For Buyers Agents ALBA PROPERTY At ALBA our responsibility is clear. Buyers…" at bounding box center [784, 552] width 1062 height 1111
drag, startPoint x: 268, startPoint y: 307, endPoint x: 932, endPoint y: 556, distance: 709.2
click at [932, 556] on div "01. For Buyers Agents ALBA PROPERTY At ALBA our responsibility is clear. Buyers…" at bounding box center [784, 552] width 1062 height 1111
click at [932, 556] on li "Alignment with [PERSON_NAME]’s values of quality, integrity, and the creation o…" at bounding box center [784, 549] width 1023 height 22
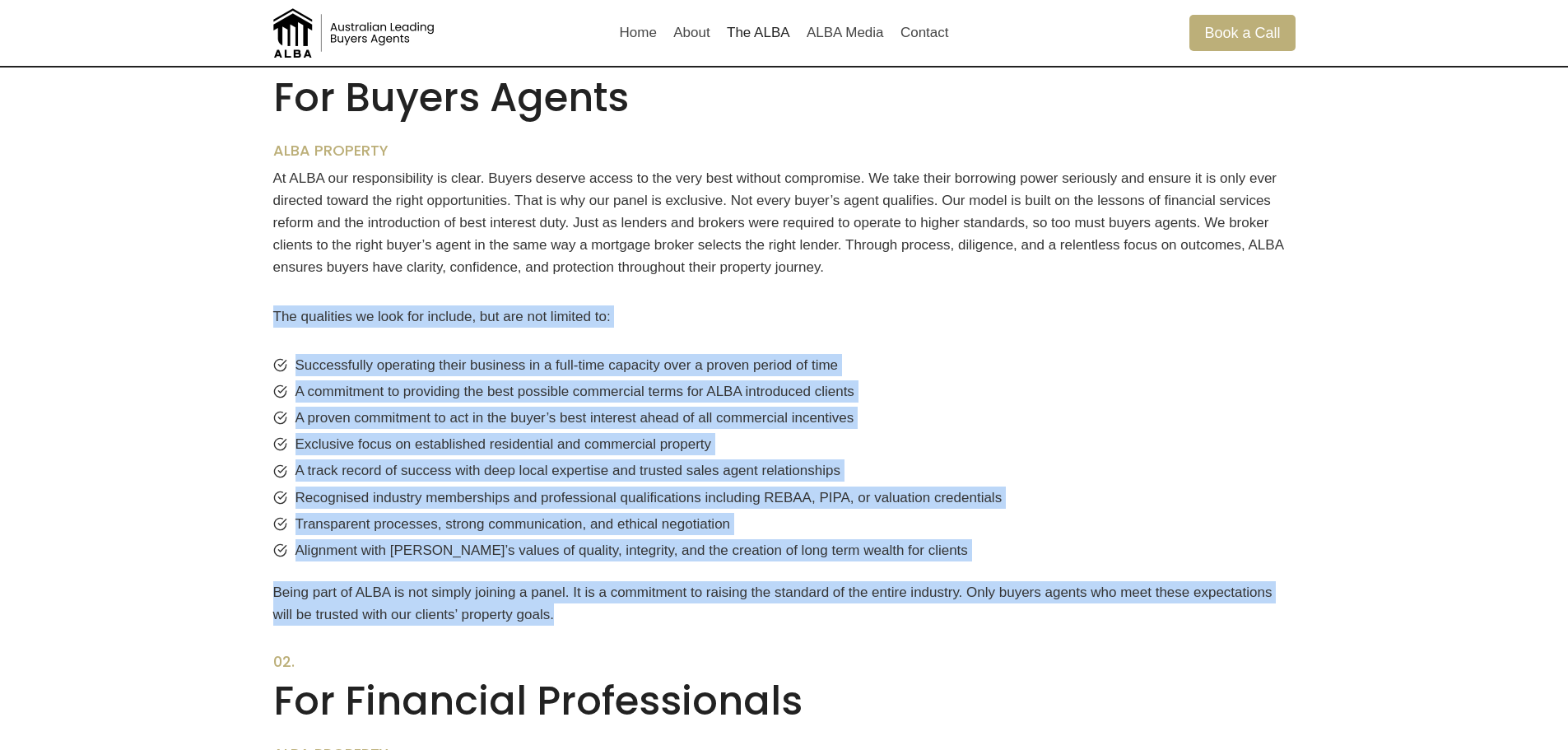
drag, startPoint x: 1011, startPoint y: 619, endPoint x: 241, endPoint y: 300, distance: 833.5
click at [241, 300] on div "01. For Buyers Agents ALBA PROPERTY At ALBA our responsibility is clear. Buyers…" at bounding box center [784, 552] width 1568 height 1111
drag, startPoint x: 670, startPoint y: 624, endPoint x: 255, endPoint y: 301, distance: 525.9
click at [255, 301] on div "01. For Buyers Agents ALBA PROPERTY At ALBA our responsibility is clear. Buyers…" at bounding box center [784, 552] width 1062 height 1111
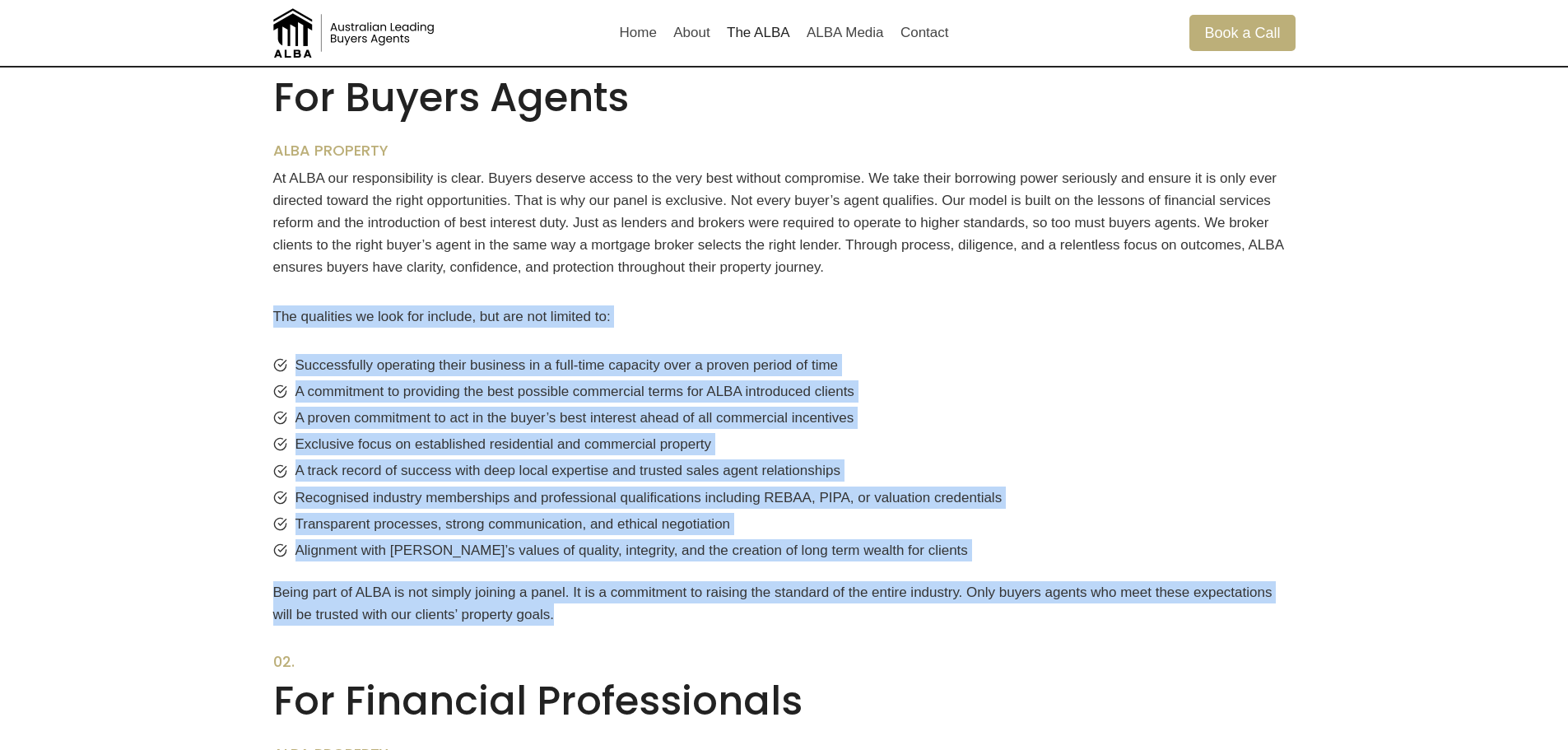
click at [255, 301] on div "01. For Buyers Agents ALBA PROPERTY At ALBA our responsibility is clear. Buyers…" at bounding box center [784, 552] width 1062 height 1111
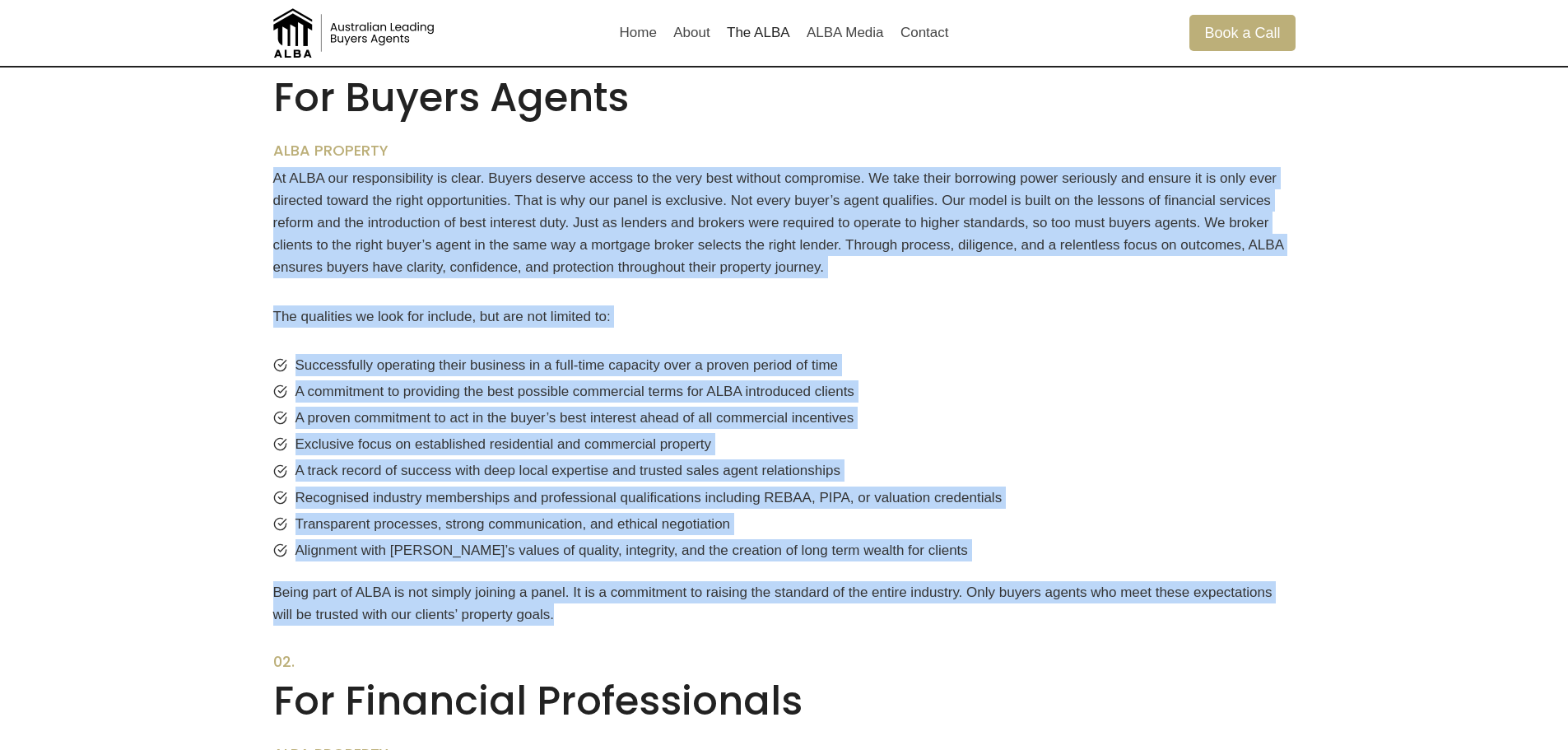
drag, startPoint x: 225, startPoint y: 161, endPoint x: 572, endPoint y: 618, distance: 573.8
click at [572, 618] on div "01. For Buyers Agents ALBA PROPERTY At ALBA our responsibility is clear. Buyers…" at bounding box center [784, 552] width 1568 height 1111
click at [572, 618] on p "Being part of ALBA is not simply joining a panel. It is a commitment to raising…" at bounding box center [784, 602] width 1023 height 44
drag, startPoint x: 566, startPoint y: 624, endPoint x: 253, endPoint y: 153, distance: 565.5
click at [254, 153] on div "01. For Buyers Agents ALBA PROPERTY At ALBA our responsibility is clear. Buyers…" at bounding box center [784, 552] width 1062 height 1111
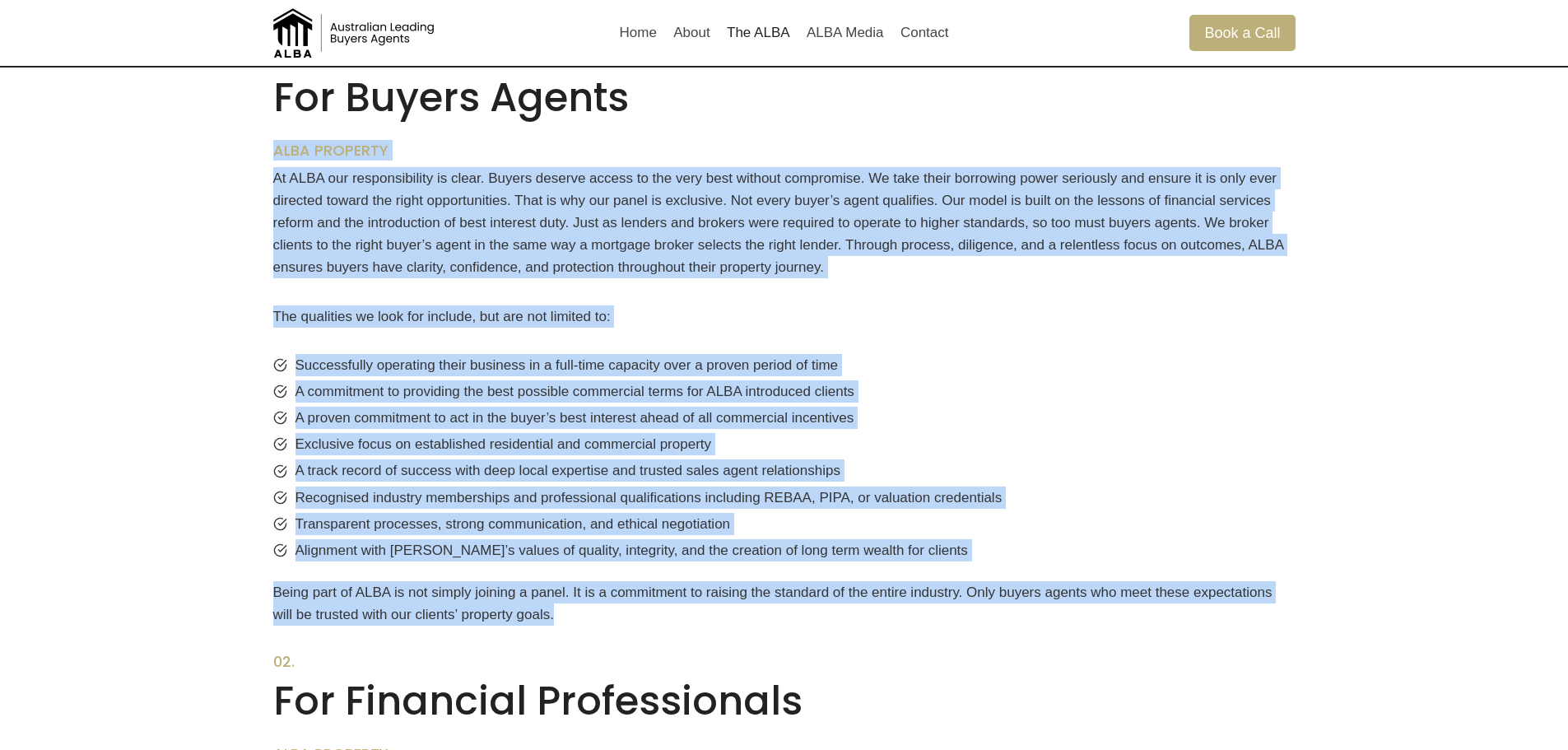
click at [254, 153] on div "01. For Buyers Agents ALBA PROPERTY At ALBA our responsibility is clear. Buyers…" at bounding box center [784, 552] width 1062 height 1111
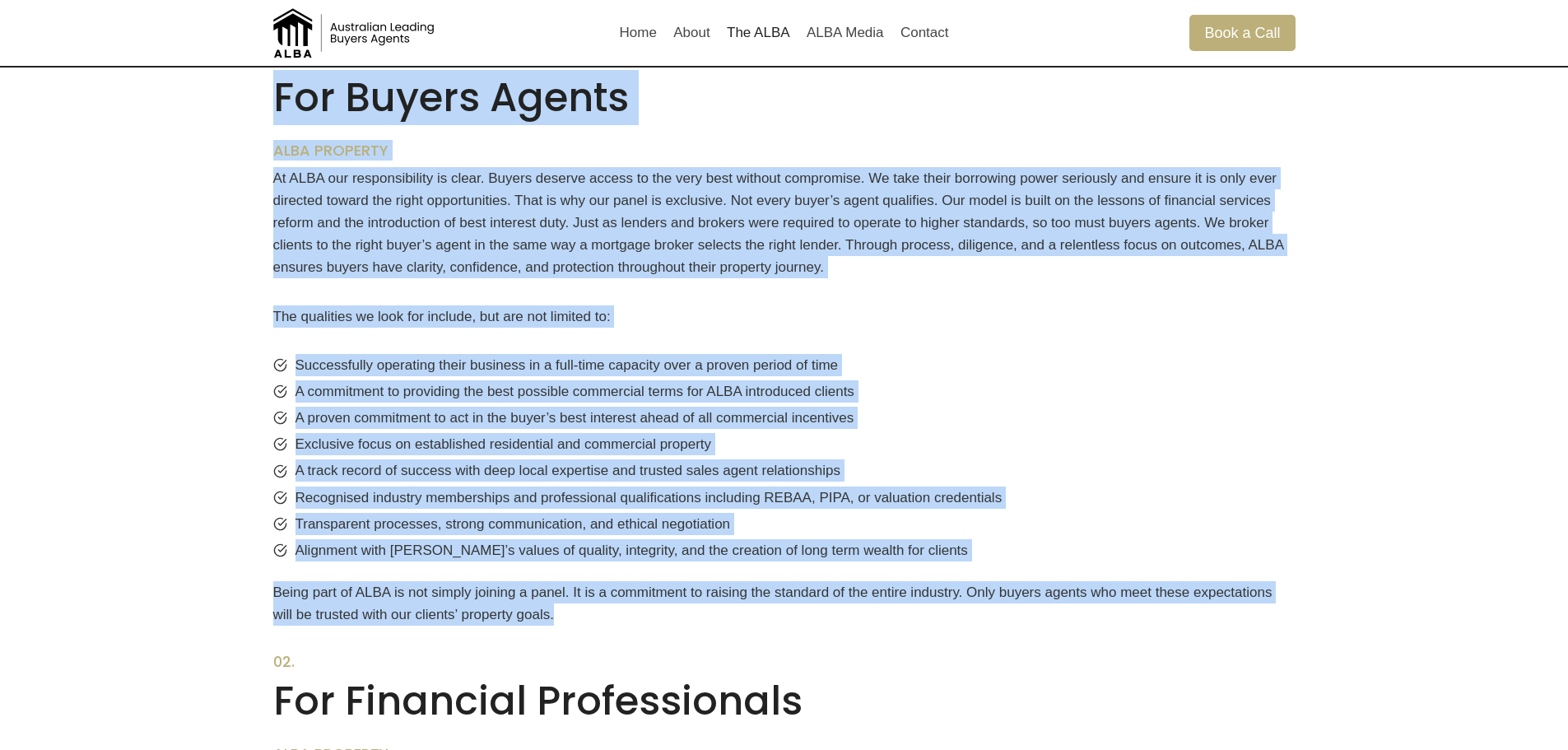
drag, startPoint x: 258, startPoint y: 98, endPoint x: 613, endPoint y: 615, distance: 627.1
click at [613, 615] on div "01. For Buyers Agents ALBA PROPERTY At ALBA our responsibility is clear. Buyers…" at bounding box center [784, 552] width 1062 height 1111
click at [611, 615] on p "Being part of ALBA is not simply joining a panel. It is a commitment to raising…" at bounding box center [784, 602] width 1023 height 44
drag, startPoint x: 603, startPoint y: 618, endPoint x: 261, endPoint y: 95, distance: 624.9
click at [261, 95] on div "01. For Buyers Agents ALBA PROPERTY At ALBA our responsibility is clear. Buyers…" at bounding box center [784, 552] width 1062 height 1111
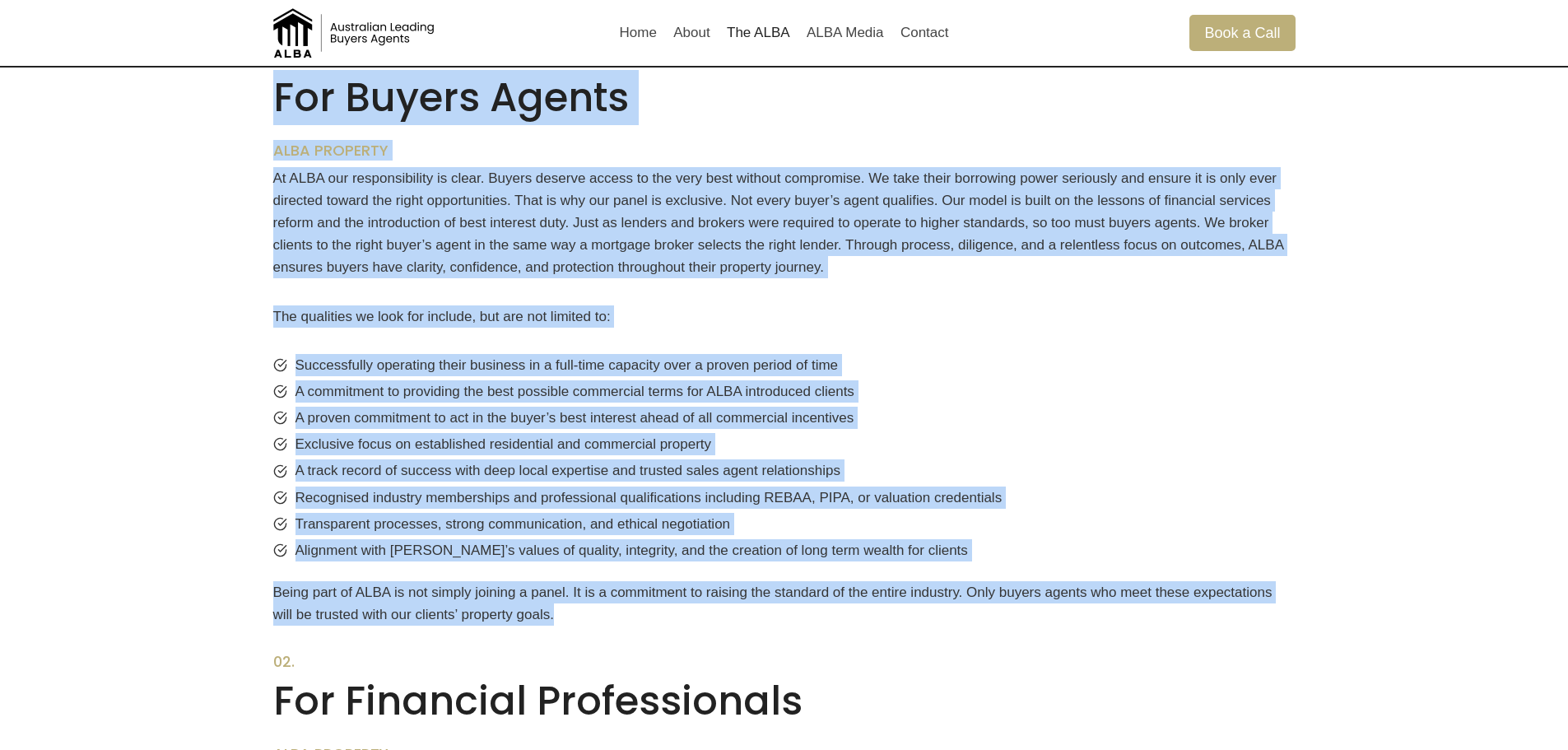
click at [305, 142] on h6 "ALBA PROPERTY" at bounding box center [784, 150] width 1023 height 18
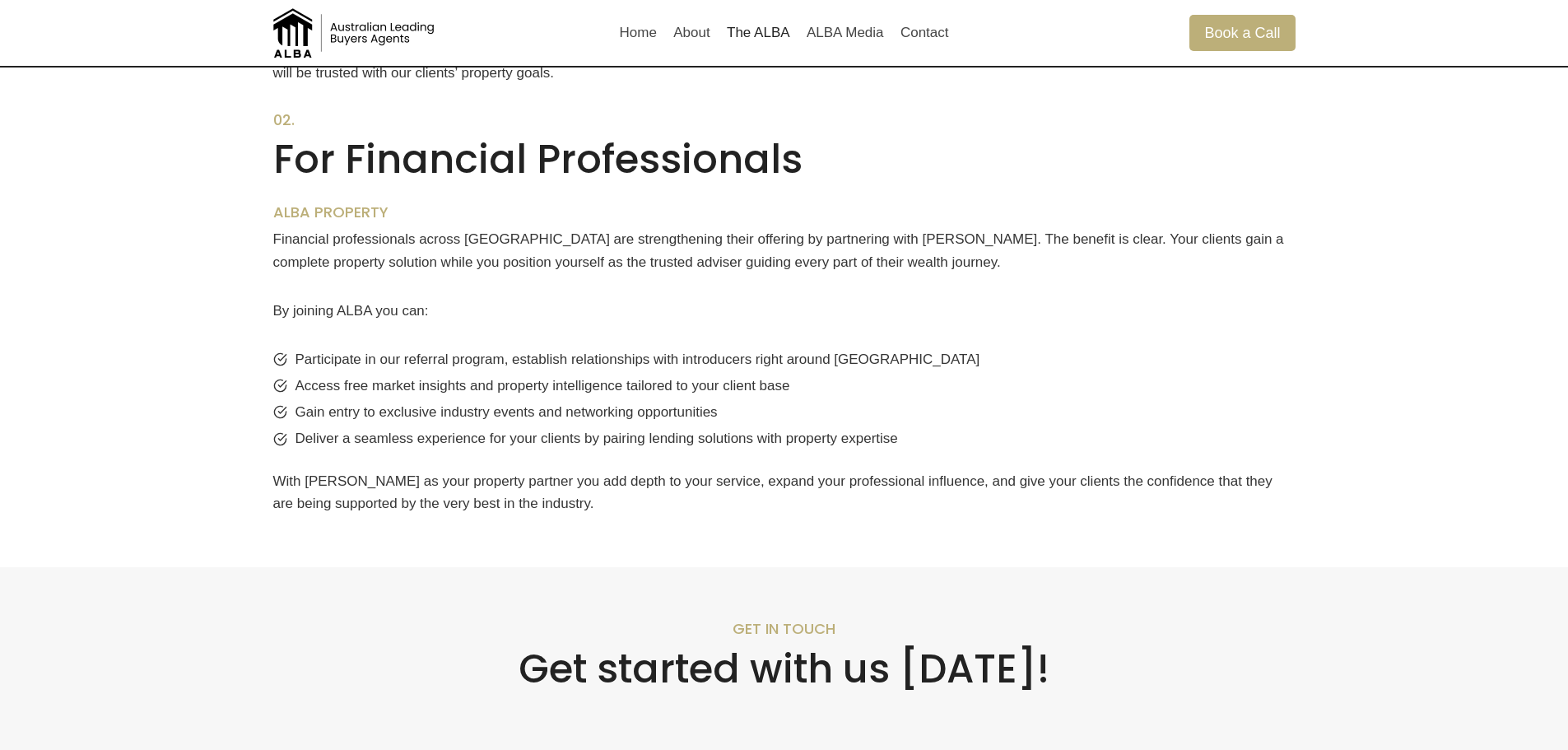
scroll to position [1212, 0]
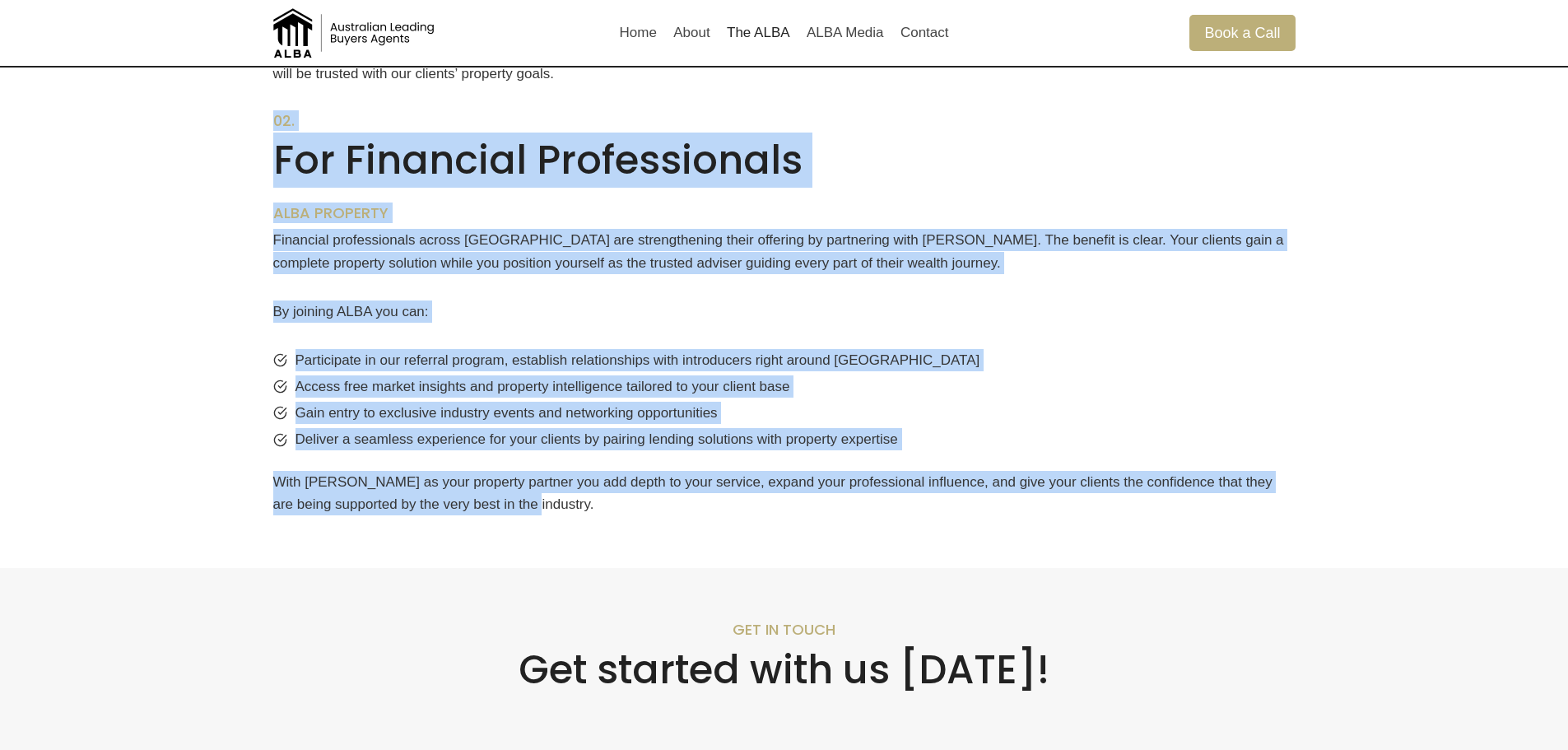
drag, startPoint x: 700, startPoint y: 532, endPoint x: 246, endPoint y: 128, distance: 607.7
click at [246, 128] on div "01. For Buyers Agents ALBA PROPERTY At ALBA our responsibility is clear. Buyers…" at bounding box center [784, 11] width 1568 height 1111
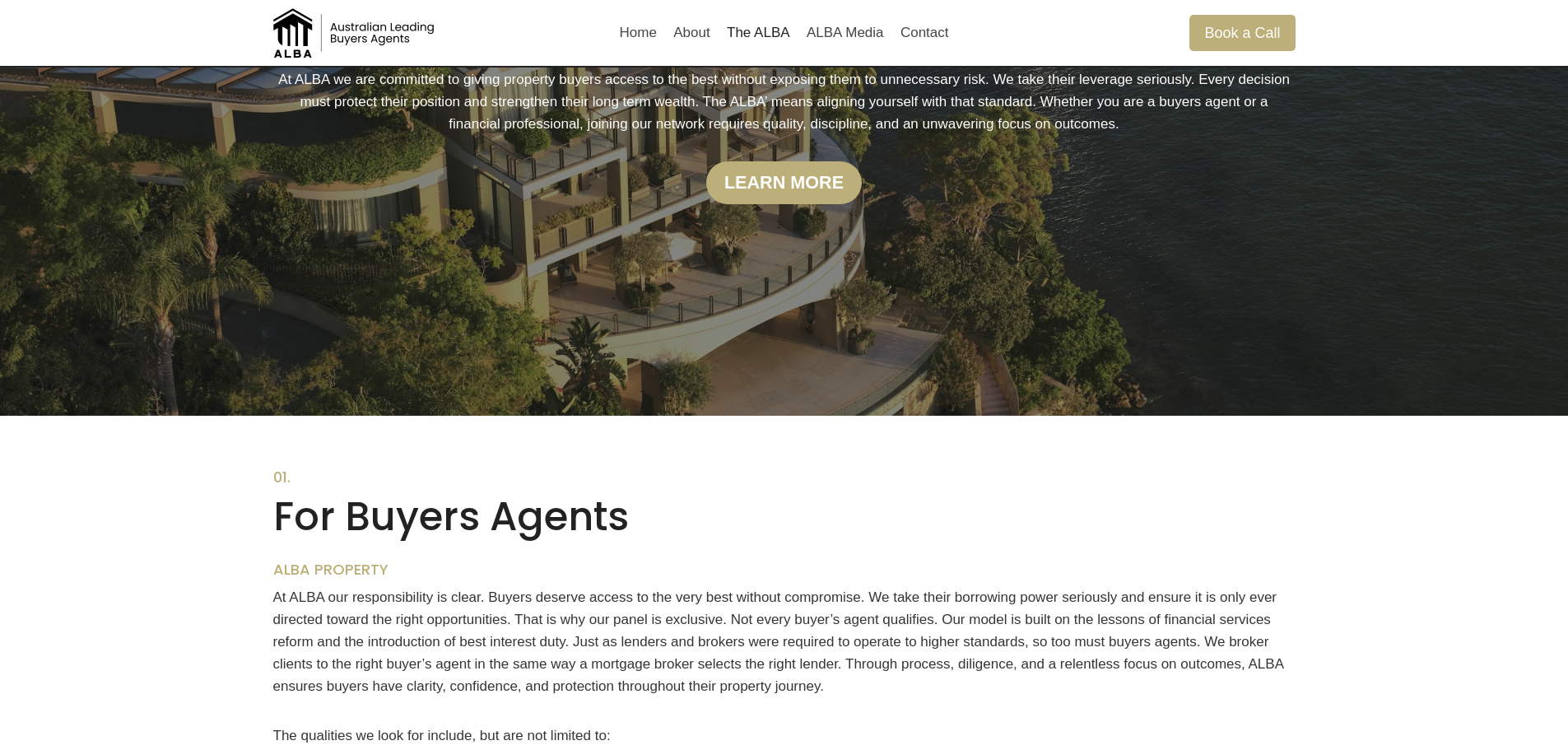
scroll to position [0, 0]
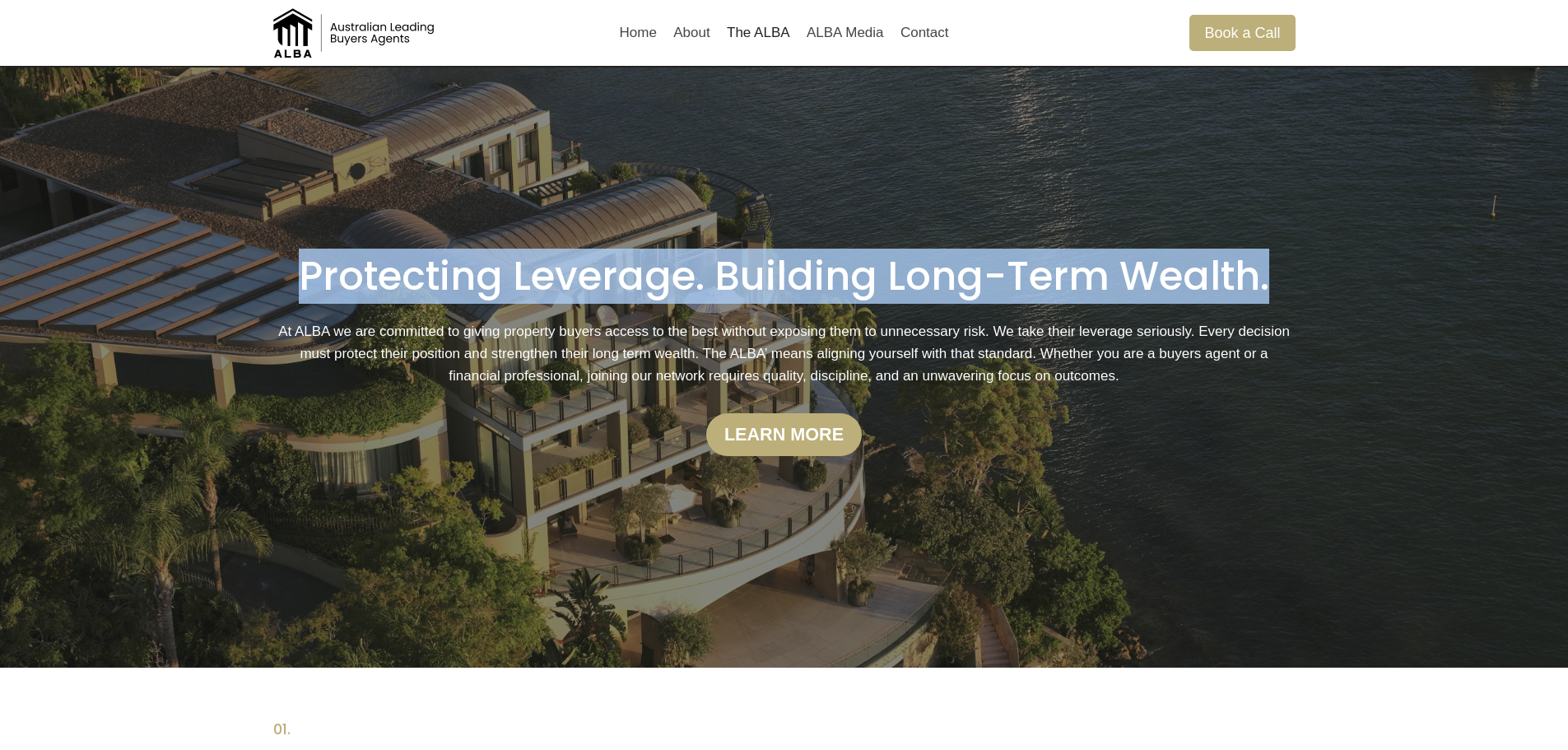
drag, startPoint x: 307, startPoint y: 288, endPoint x: 1270, endPoint y: 253, distance: 963.6
click at [1270, 253] on h1 "Protecting Leverage. Building Long-Term Wealth." at bounding box center [784, 276] width 1023 height 47
click at [1238, 301] on h1 "Protecting Leverage. Building Long-Term Wealth." at bounding box center [784, 276] width 1023 height 47
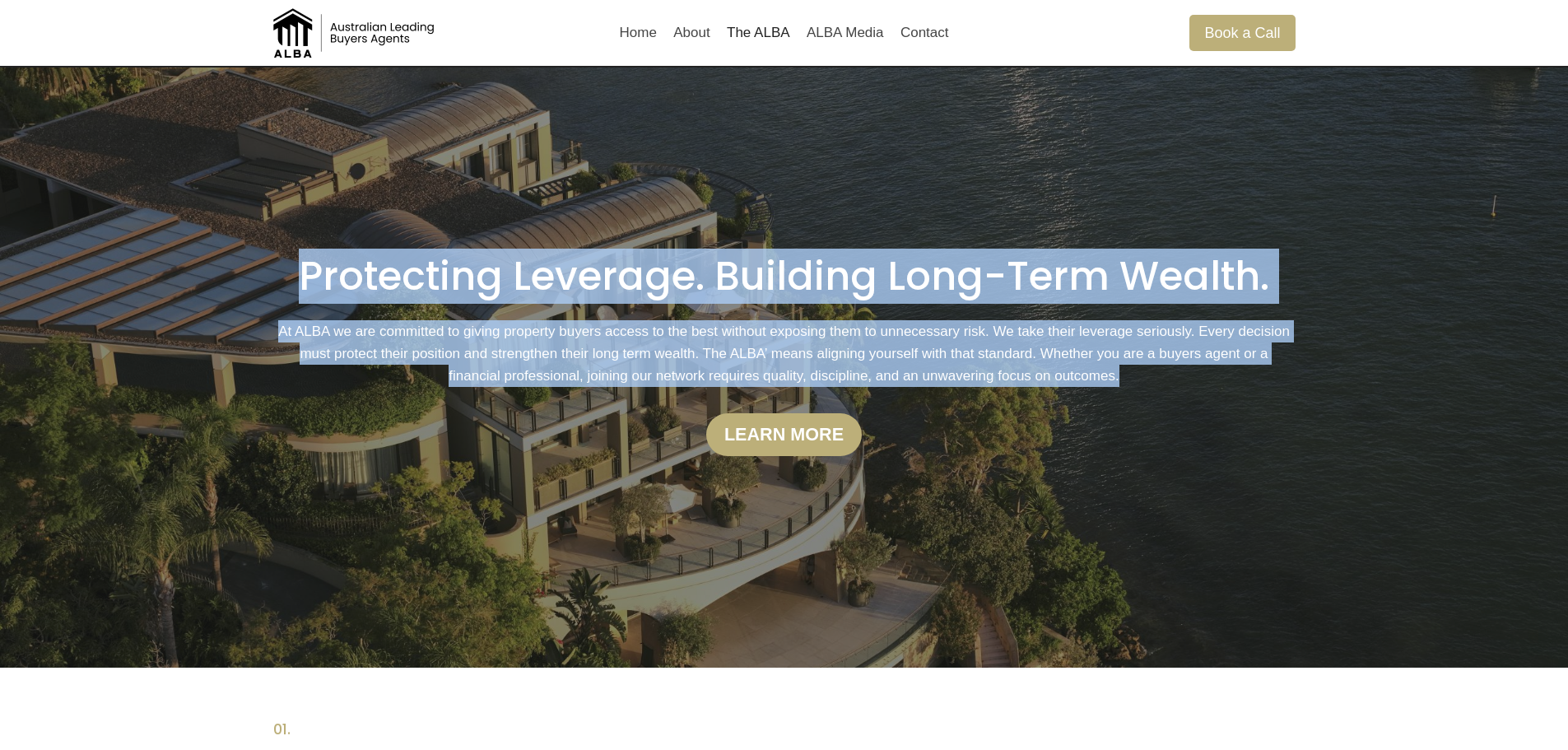
drag, startPoint x: 1163, startPoint y: 372, endPoint x: 294, endPoint y: 289, distance: 873.0
click at [294, 289] on div "Protecting Leverage. Building Long-Term Wealth. At [GEOGRAPHIC_DATA] we are com…" at bounding box center [784, 354] width 1023 height 203
click at [294, 289] on h1 "Protecting Leverage. Building Long-Term Wealth." at bounding box center [784, 276] width 1023 height 47
drag, startPoint x: 301, startPoint y: 282, endPoint x: 1189, endPoint y: 376, distance: 893.0
click at [1189, 376] on div "Protecting Leverage. Building Long-Term Wealth. At [GEOGRAPHIC_DATA] we are com…" at bounding box center [784, 354] width 1023 height 203
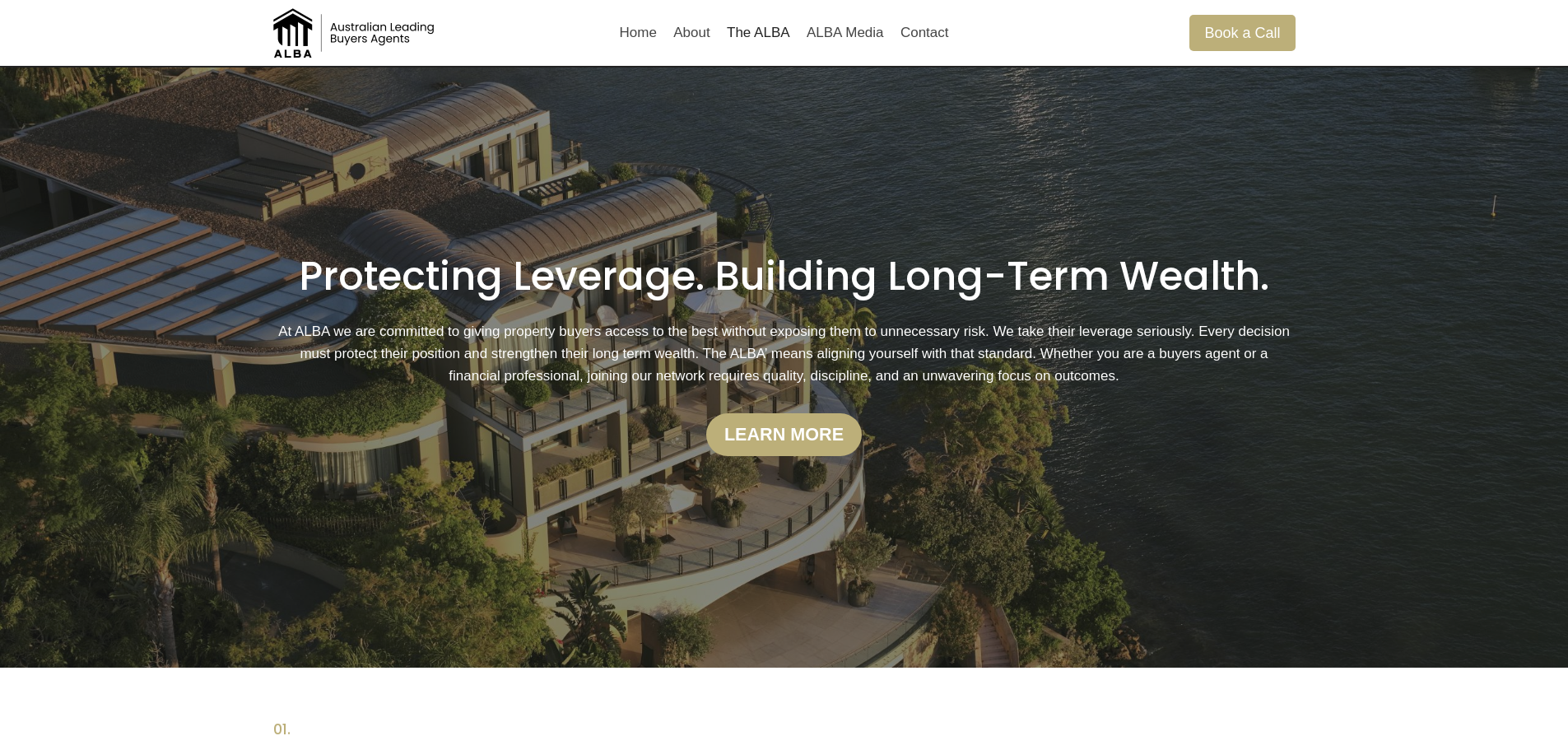
click at [1086, 392] on div "Protecting Leverage. Building Long-Term Wealth. At [GEOGRAPHIC_DATA] we are com…" at bounding box center [784, 354] width 1023 height 203
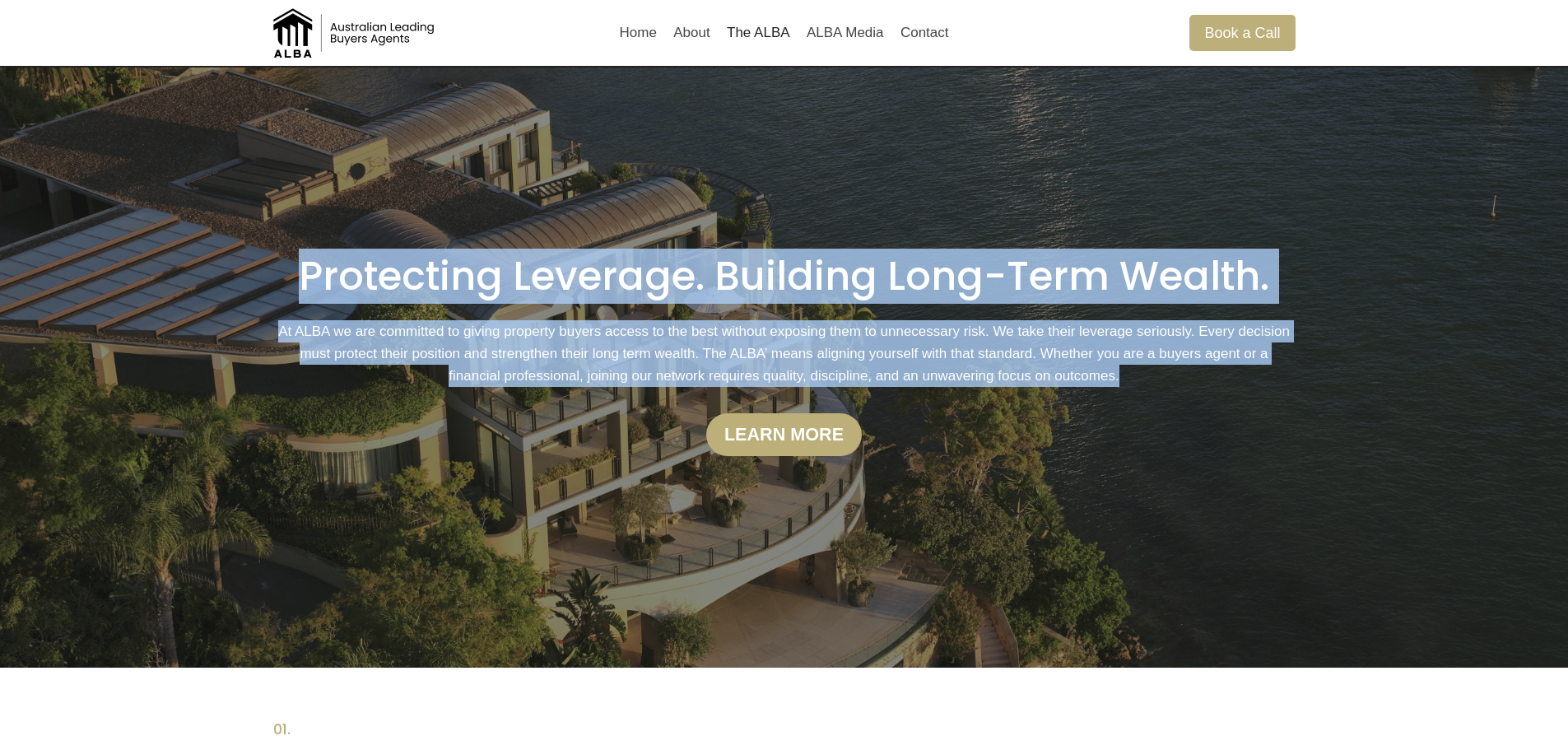
drag, startPoint x: 1142, startPoint y: 380, endPoint x: 284, endPoint y: 275, distance: 864.4
click at [284, 275] on div "Protecting Leverage. Building Long-Term Wealth. At [GEOGRAPHIC_DATA] we are com…" at bounding box center [784, 354] width 1023 height 203
click at [374, 242] on div "Protecting Leverage. Building Long-Term Wealth. At [GEOGRAPHIC_DATA] we are com…" at bounding box center [784, 367] width 1062 height 600
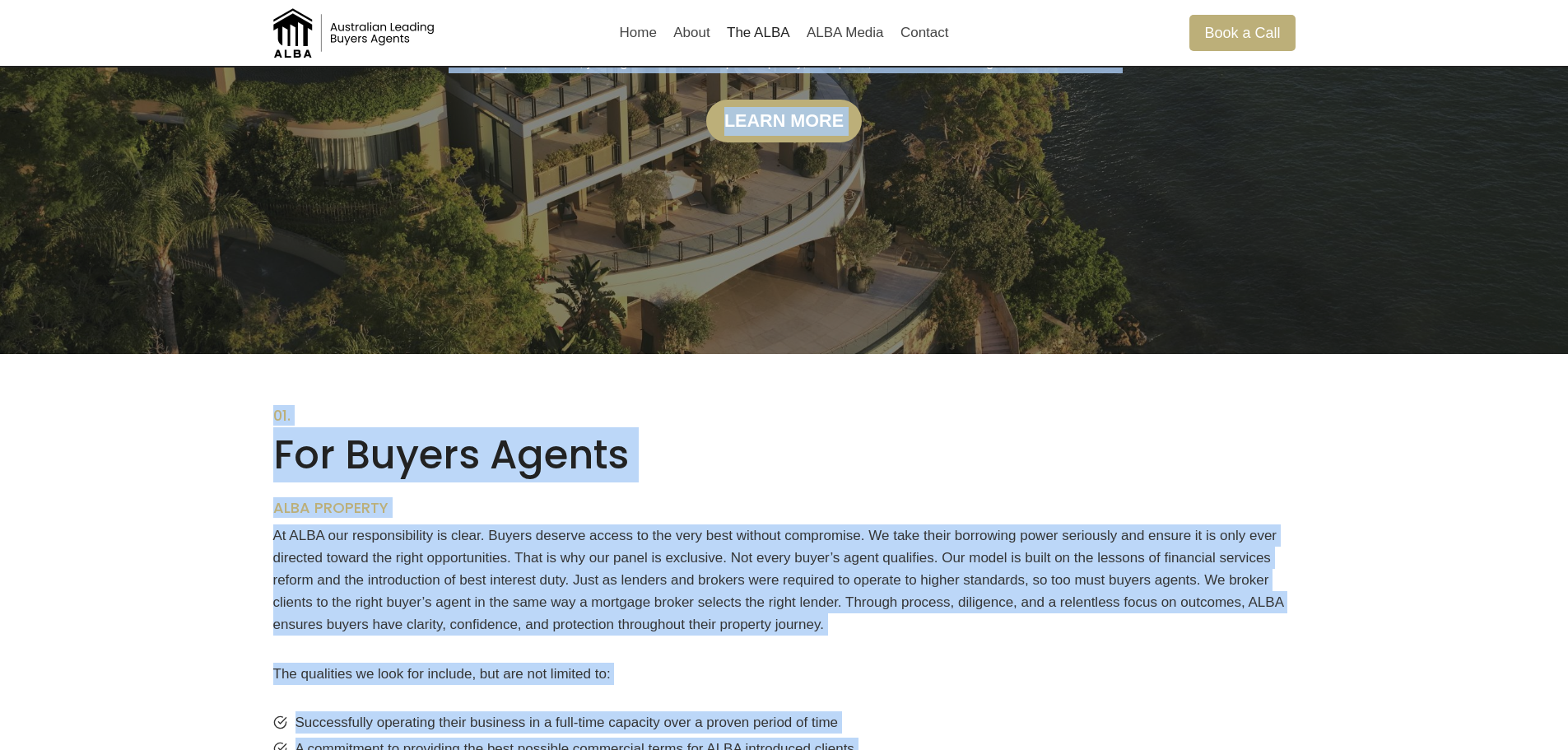
scroll to position [347, 0]
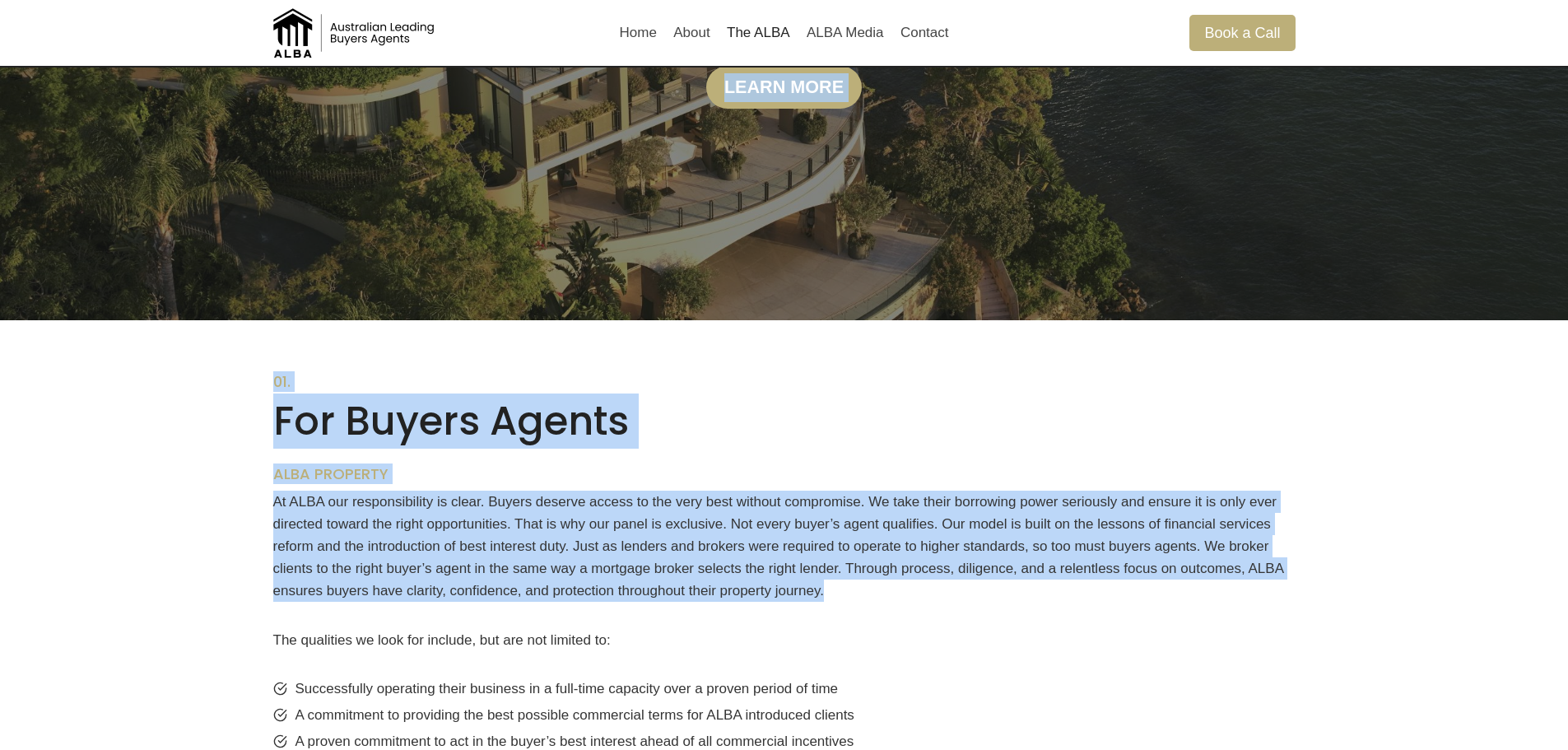
drag, startPoint x: 296, startPoint y: 267, endPoint x: 1055, endPoint y: 600, distance: 828.8
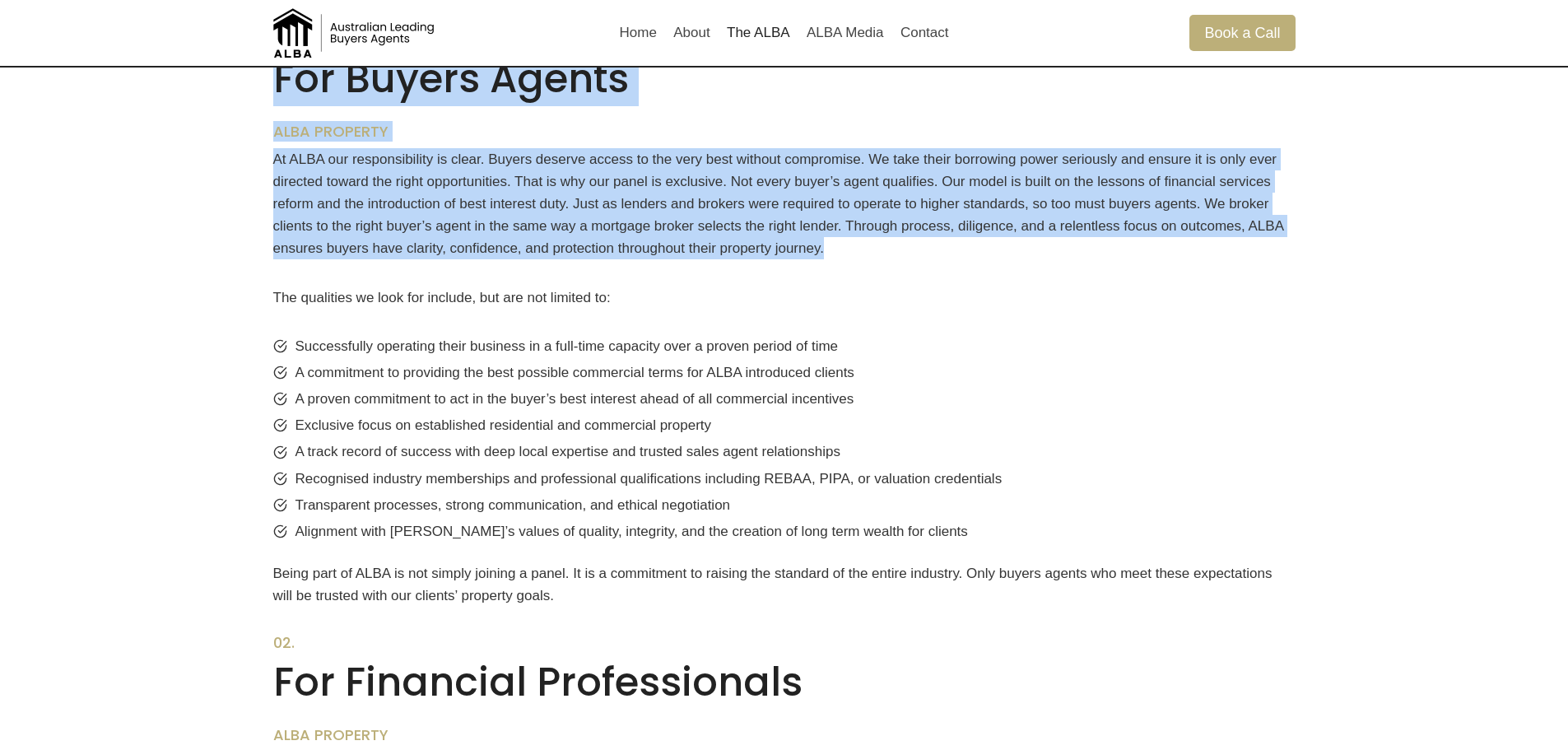
scroll to position [759, 0]
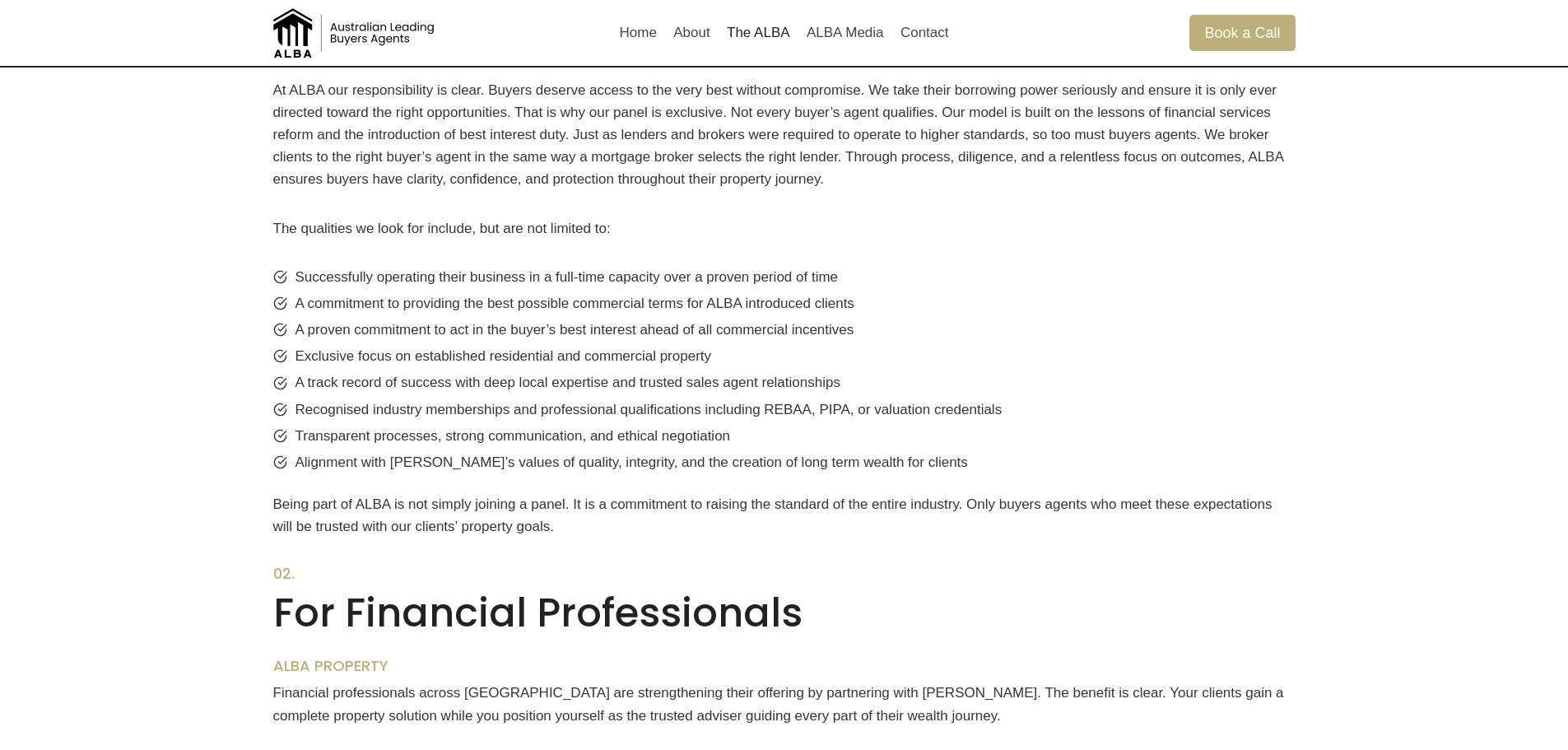
click at [1055, 600] on h2 "For Financial Professionals" at bounding box center [784, 613] width 1023 height 47
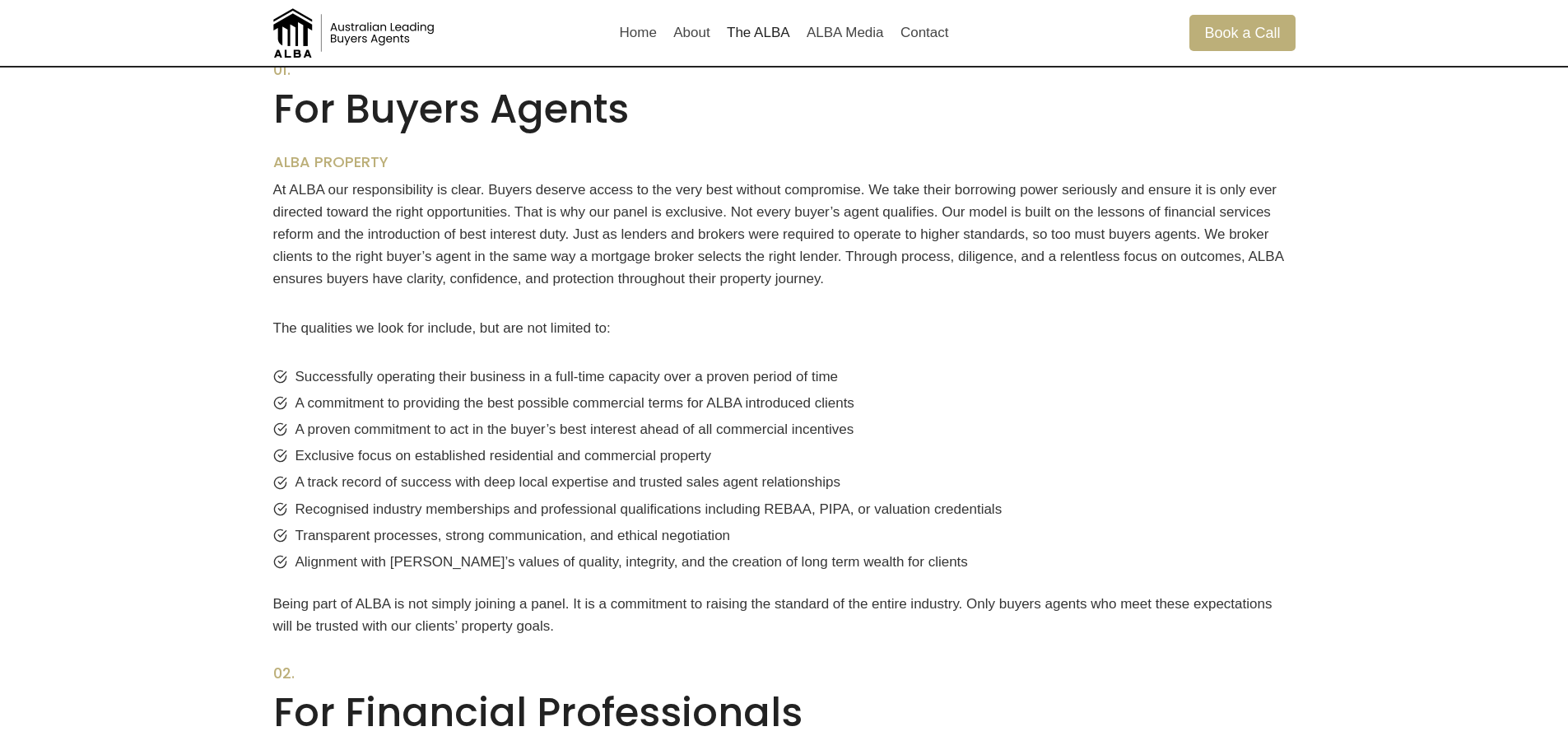
scroll to position [621, 0]
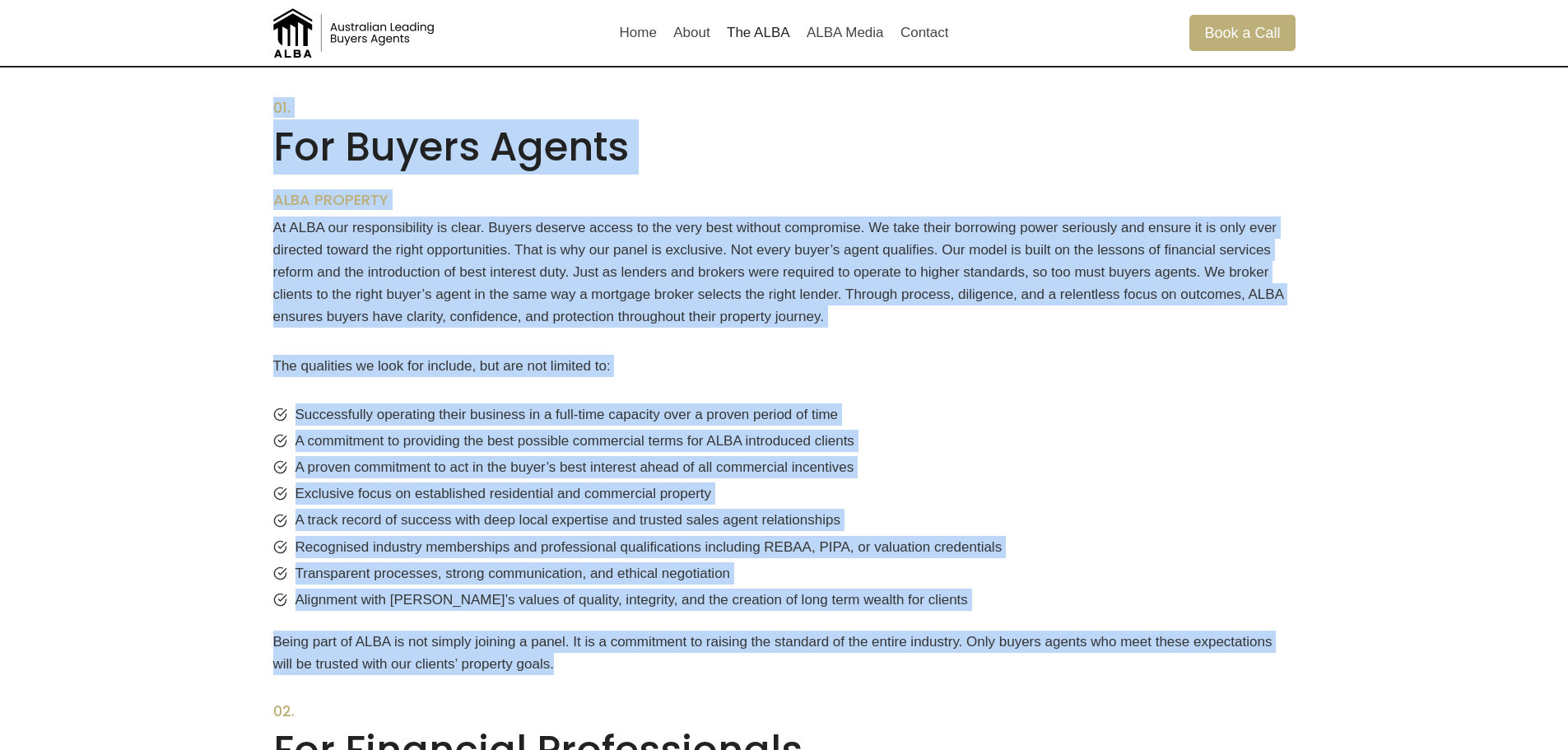
drag, startPoint x: 587, startPoint y: 668, endPoint x: 239, endPoint y: 95, distance: 670.4
click at [239, 95] on div "01. For Buyers Agents ALBA PROPERTY At ALBA our responsibility is clear. Buyers…" at bounding box center [784, 602] width 1568 height 1111
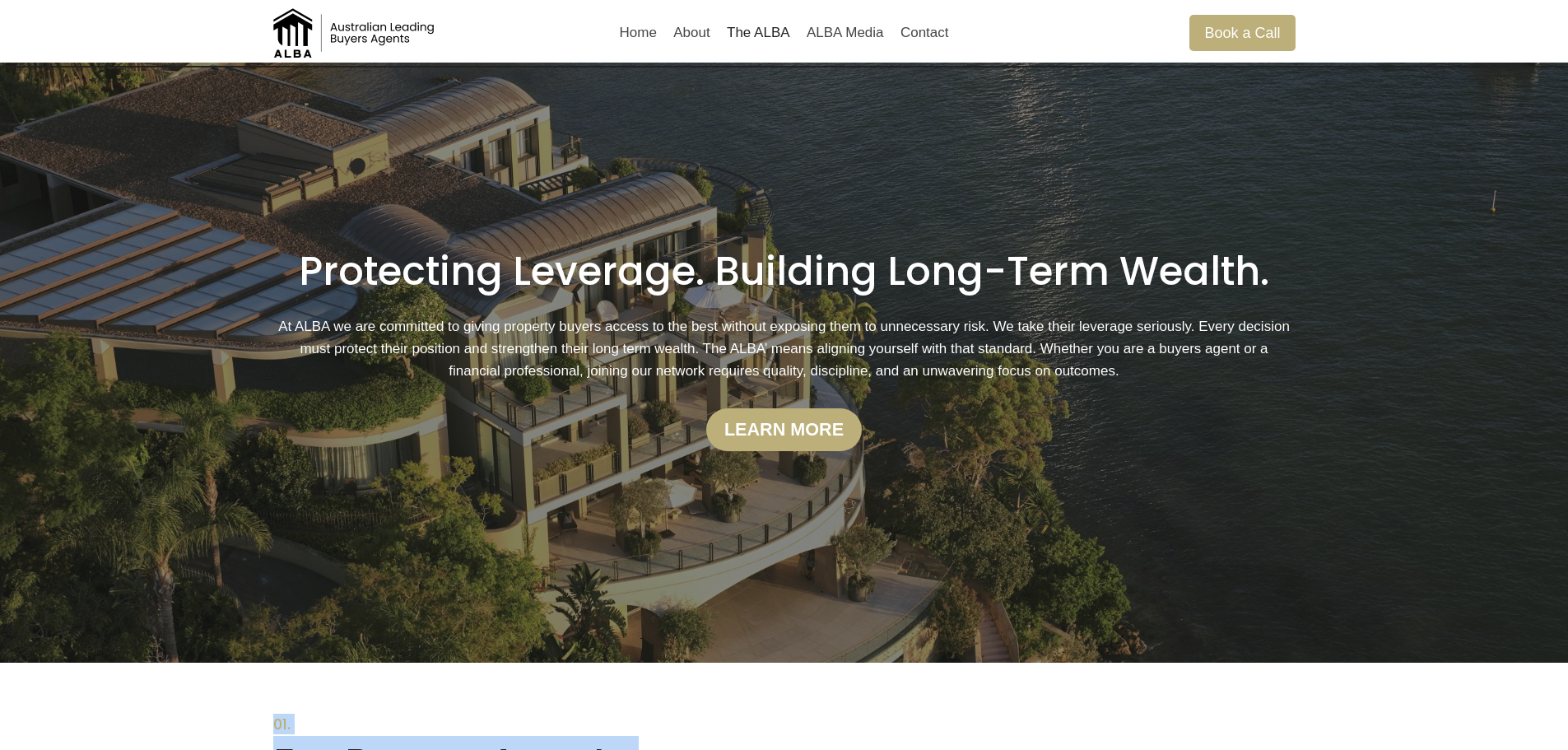
scroll to position [0, 0]
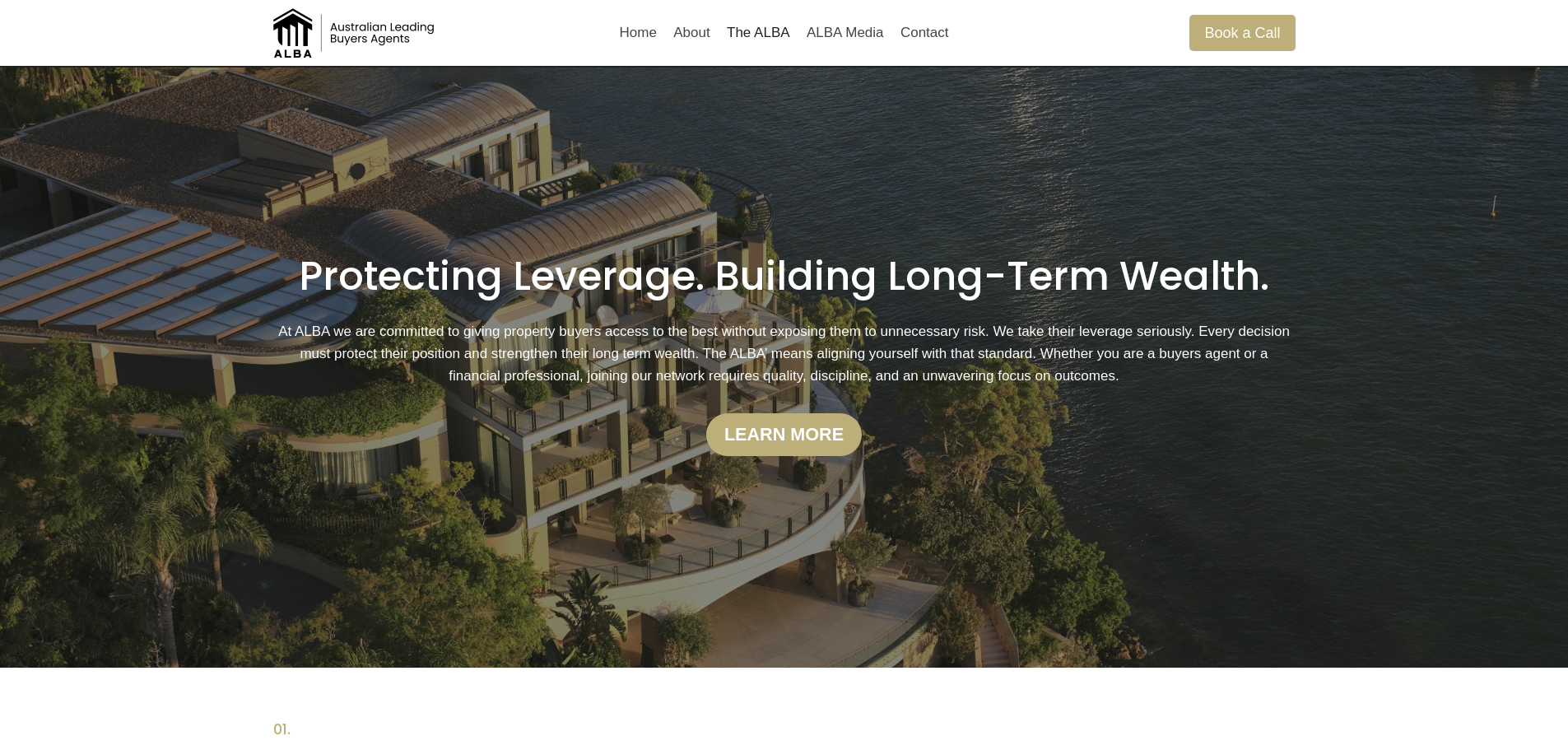
click at [390, 350] on p "At ALBA we are committed to giving property buyers access to the best without e…" at bounding box center [784, 353] width 1023 height 67
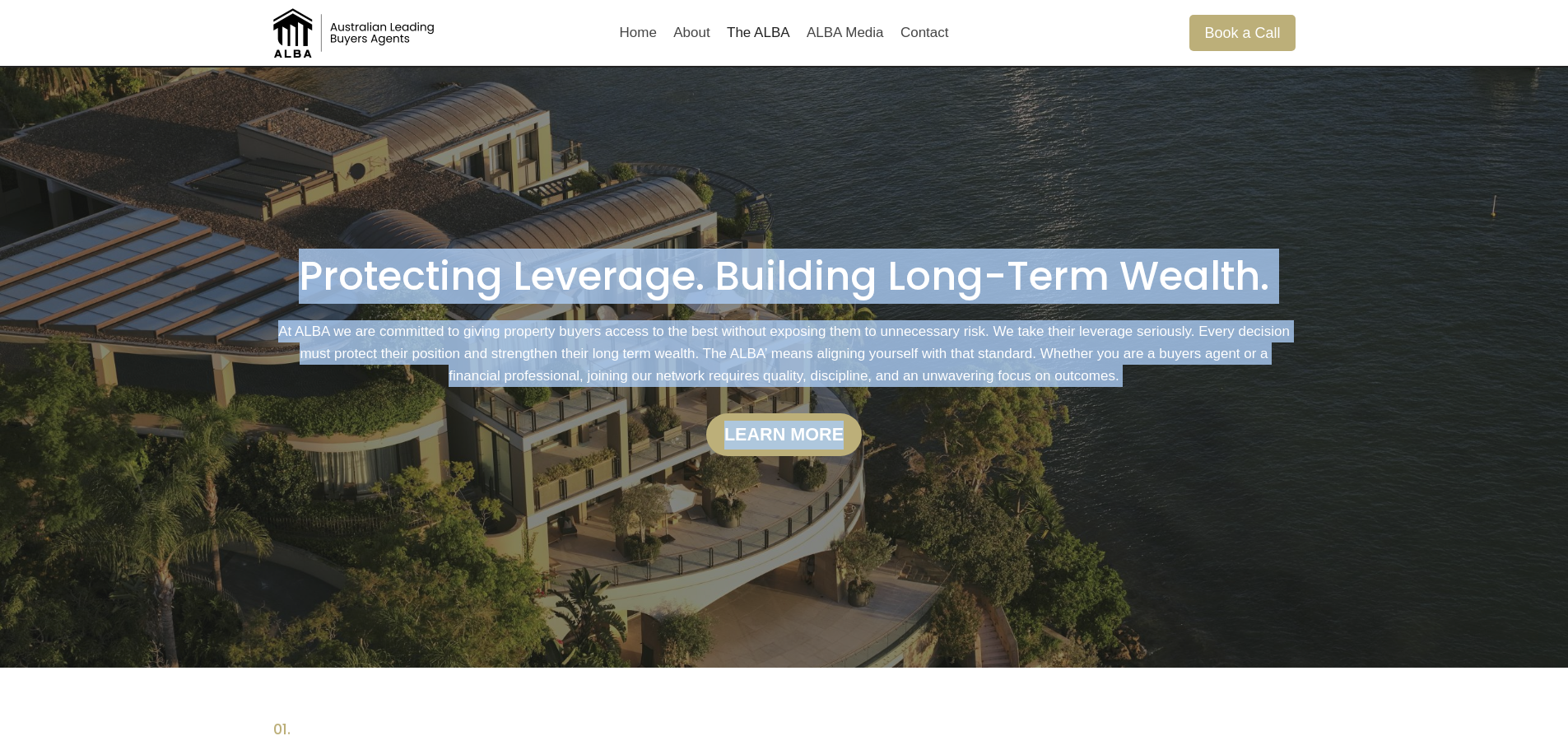
drag, startPoint x: 285, startPoint y: 262, endPoint x: 807, endPoint y: 445, distance: 553.1
click at [892, 438] on div "Protecting Leverage. Building Long-Term Wealth. At [GEOGRAPHIC_DATA] we are com…" at bounding box center [784, 354] width 1023 height 203
click at [804, 465] on div "Protecting Leverage. Building Long-Term Wealth. At [GEOGRAPHIC_DATA] we are com…" at bounding box center [784, 367] width 1062 height 600
drag, startPoint x: 1051, startPoint y: 496, endPoint x: 271, endPoint y: 258, distance: 815.5
click at [271, 258] on div "Protecting Leverage. Building Long-Term Wealth. At [GEOGRAPHIC_DATA] we are com…" at bounding box center [784, 367] width 1062 height 600
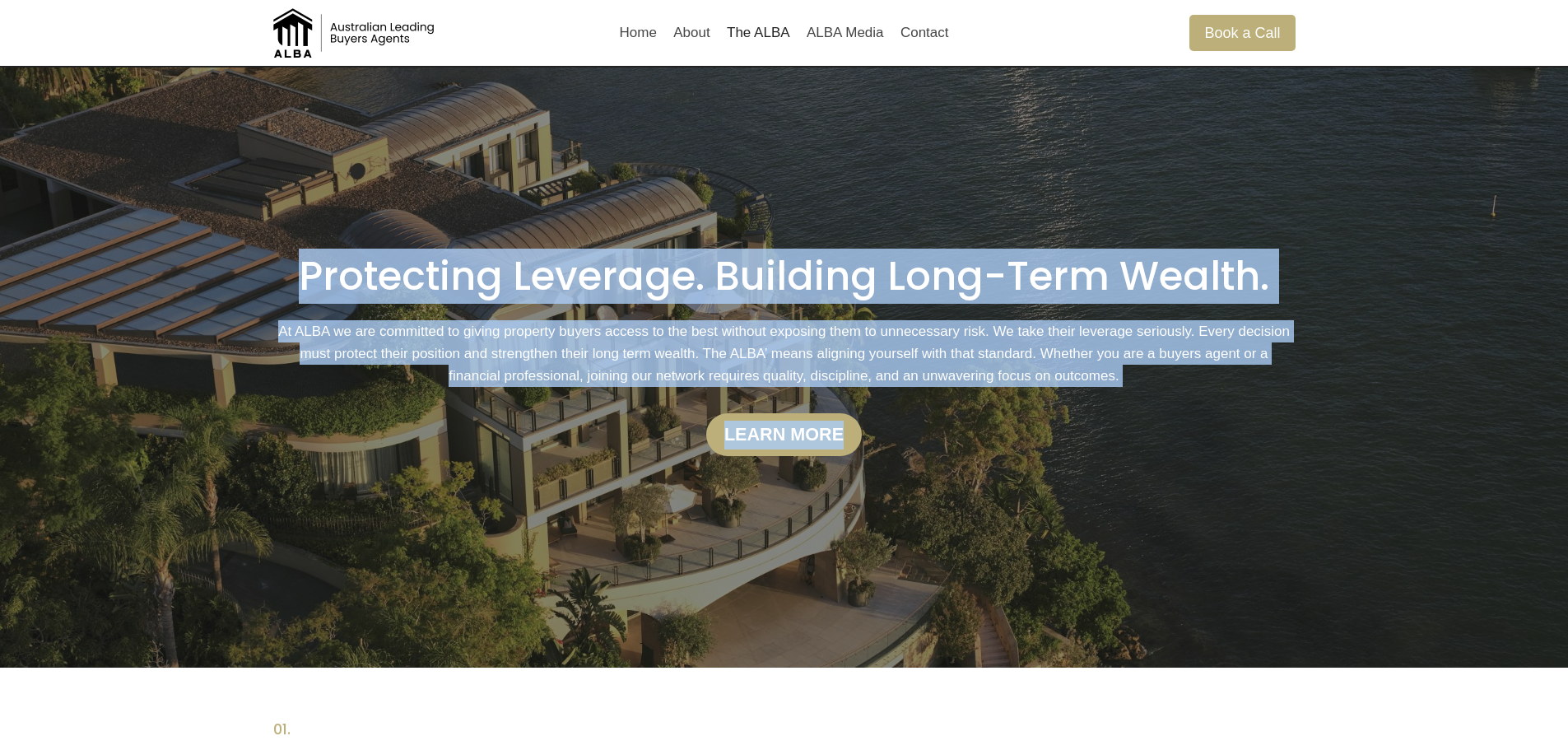
click at [353, 260] on h1 "Protecting Leverage. Building Long-Term Wealth." at bounding box center [784, 276] width 1023 height 47
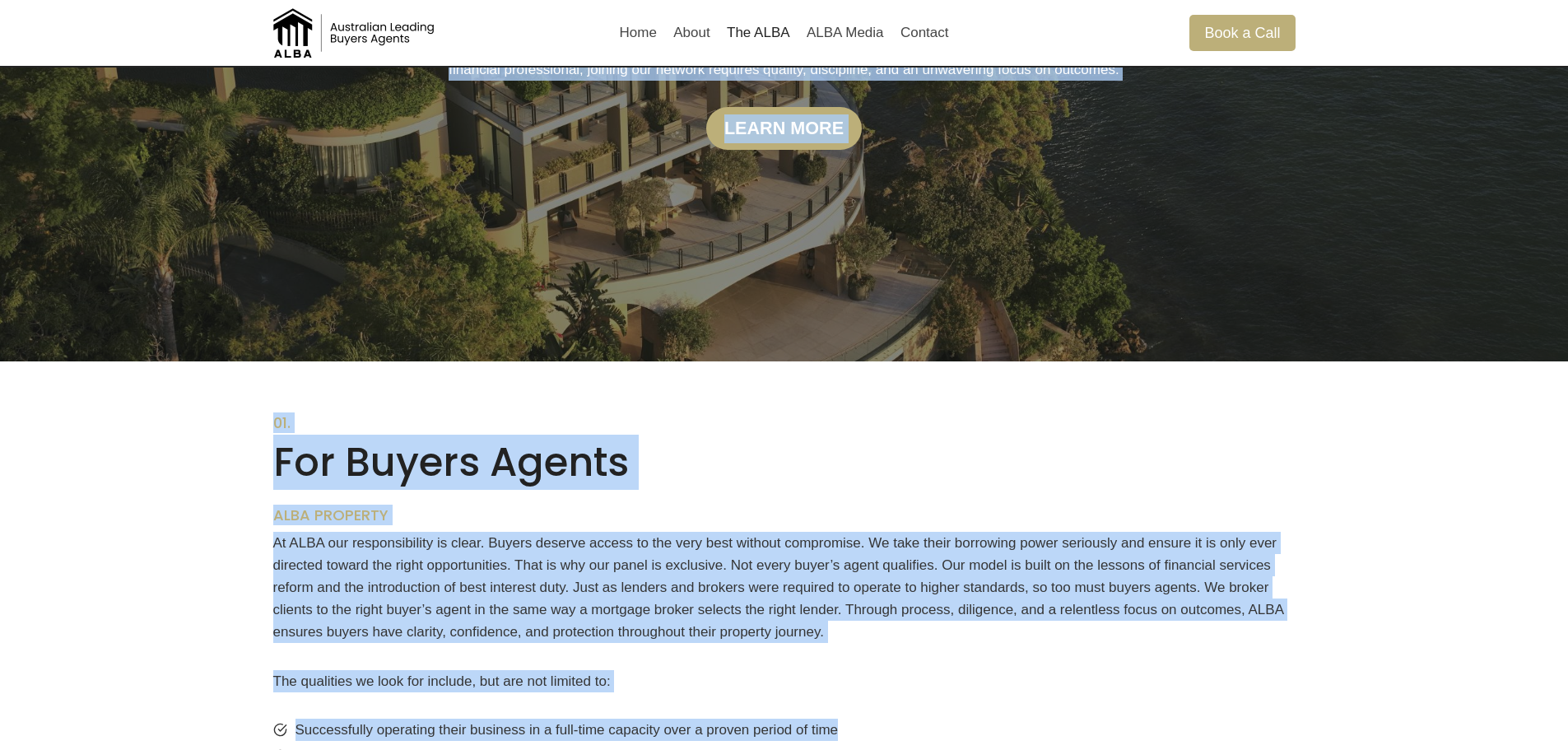
scroll to position [337, 0]
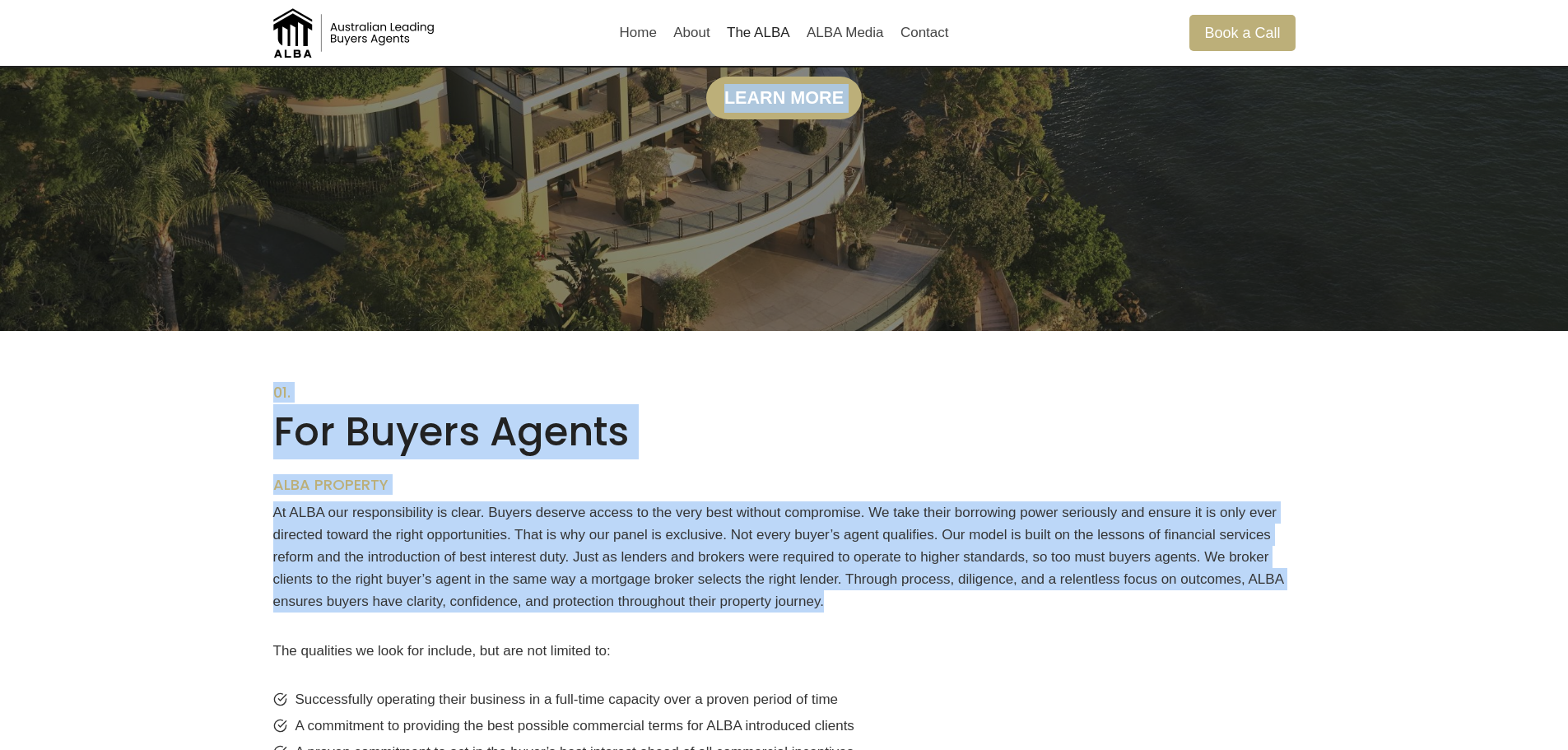
drag, startPoint x: 282, startPoint y: 259, endPoint x: 903, endPoint y: 611, distance: 713.8
click at [903, 611] on p "At ALBA our responsibility is clear. Buyers deserve access to the very best wit…" at bounding box center [784, 557] width 1023 height 112
drag, startPoint x: 878, startPoint y: 610, endPoint x: 217, endPoint y: 409, distance: 690.9
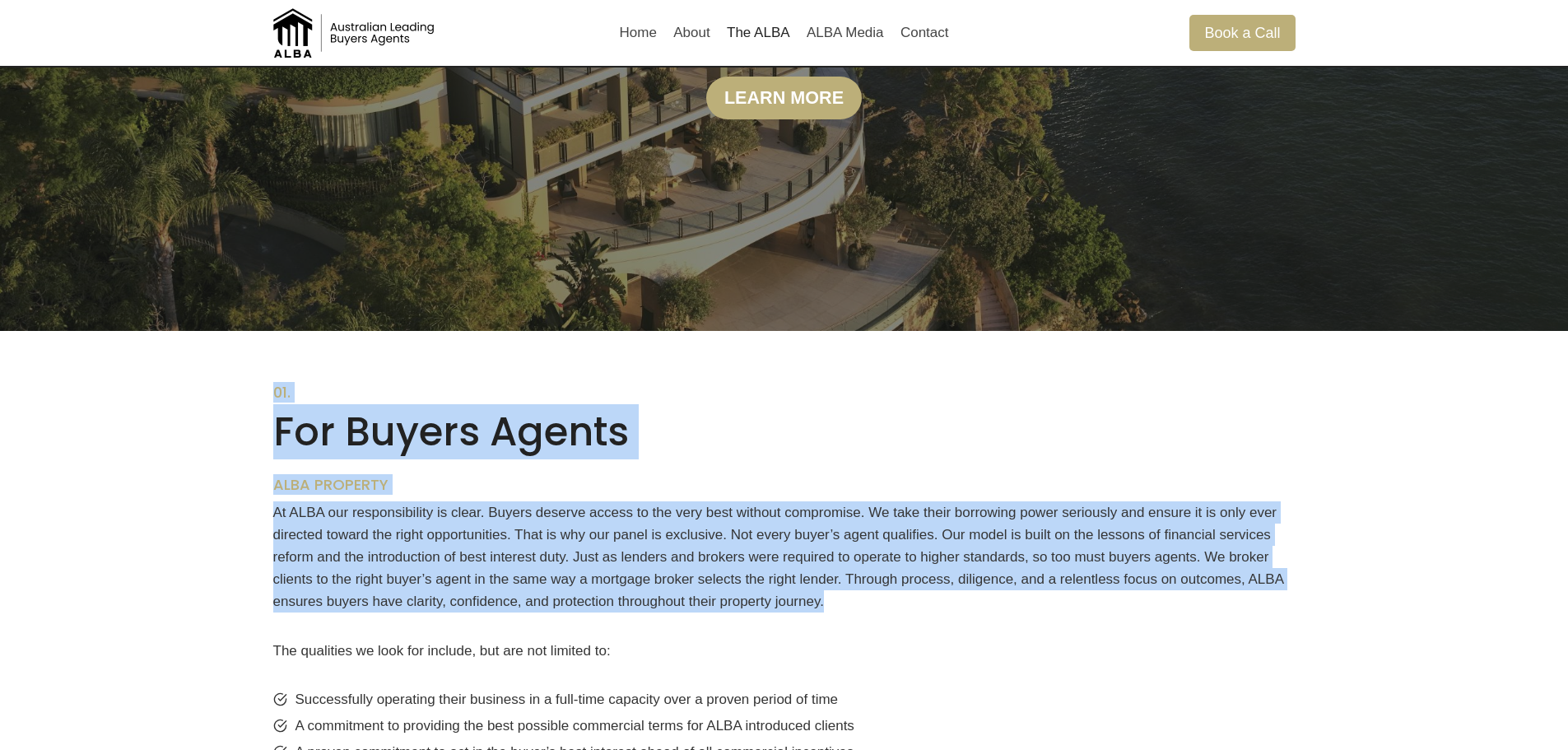
drag, startPoint x: 268, startPoint y: 385, endPoint x: 960, endPoint y: 604, distance: 725.8
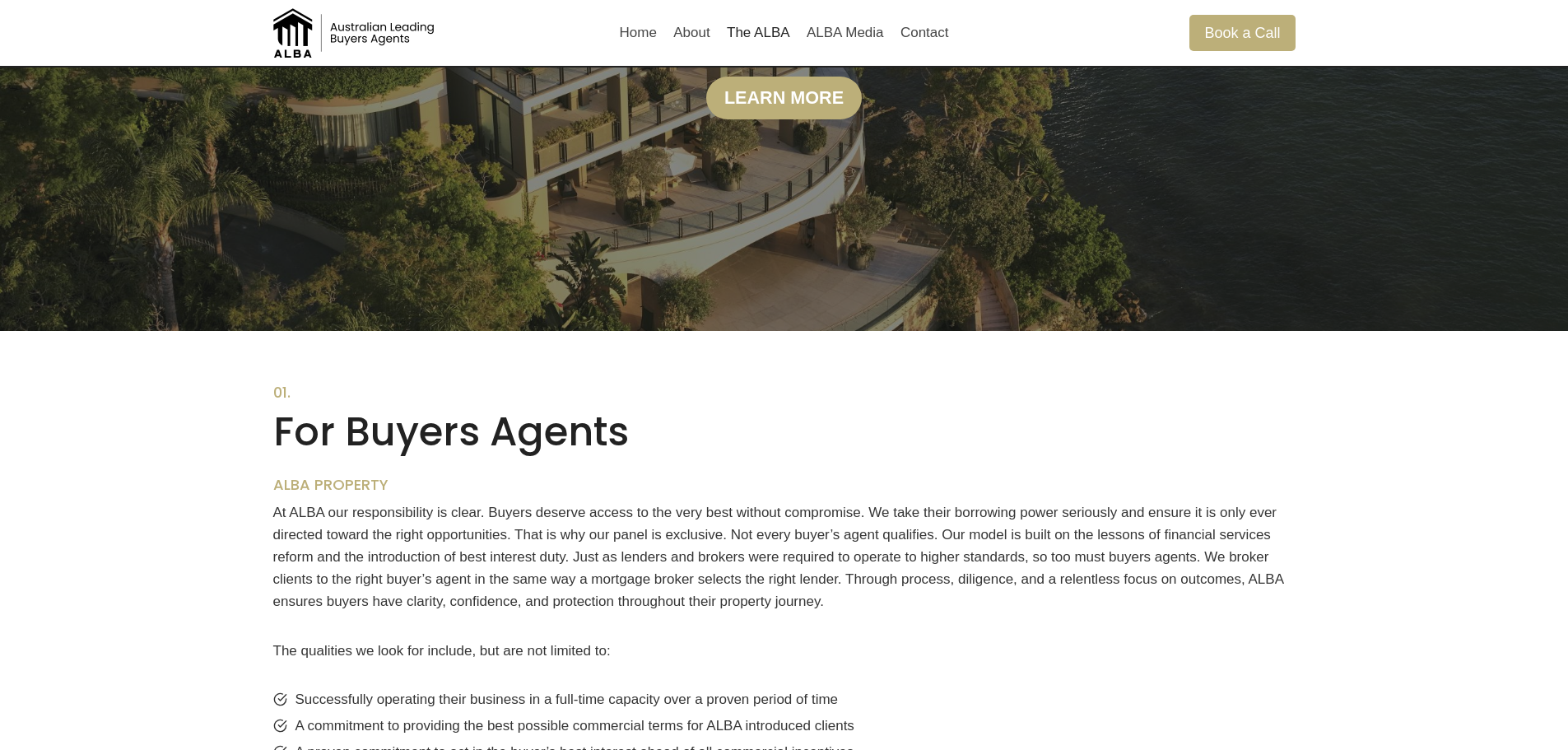
click at [779, 622] on div "01. For Buyers Agents ALBA PROPERTY At ALBA our responsibility is clear. Buyers…" at bounding box center [784, 672] width 1023 height 577
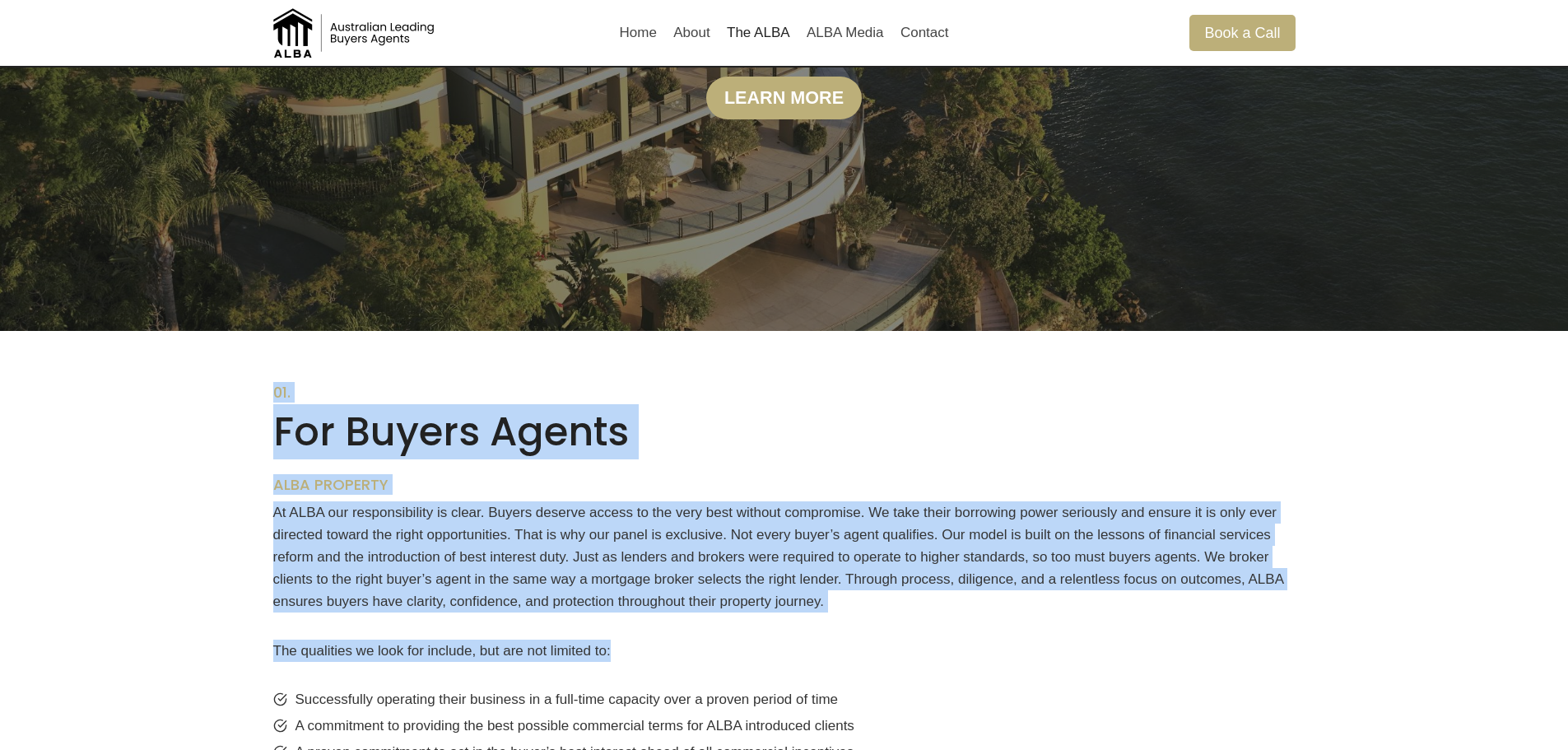
drag, startPoint x: 889, startPoint y: 622, endPoint x: 256, endPoint y: 382, distance: 677.0
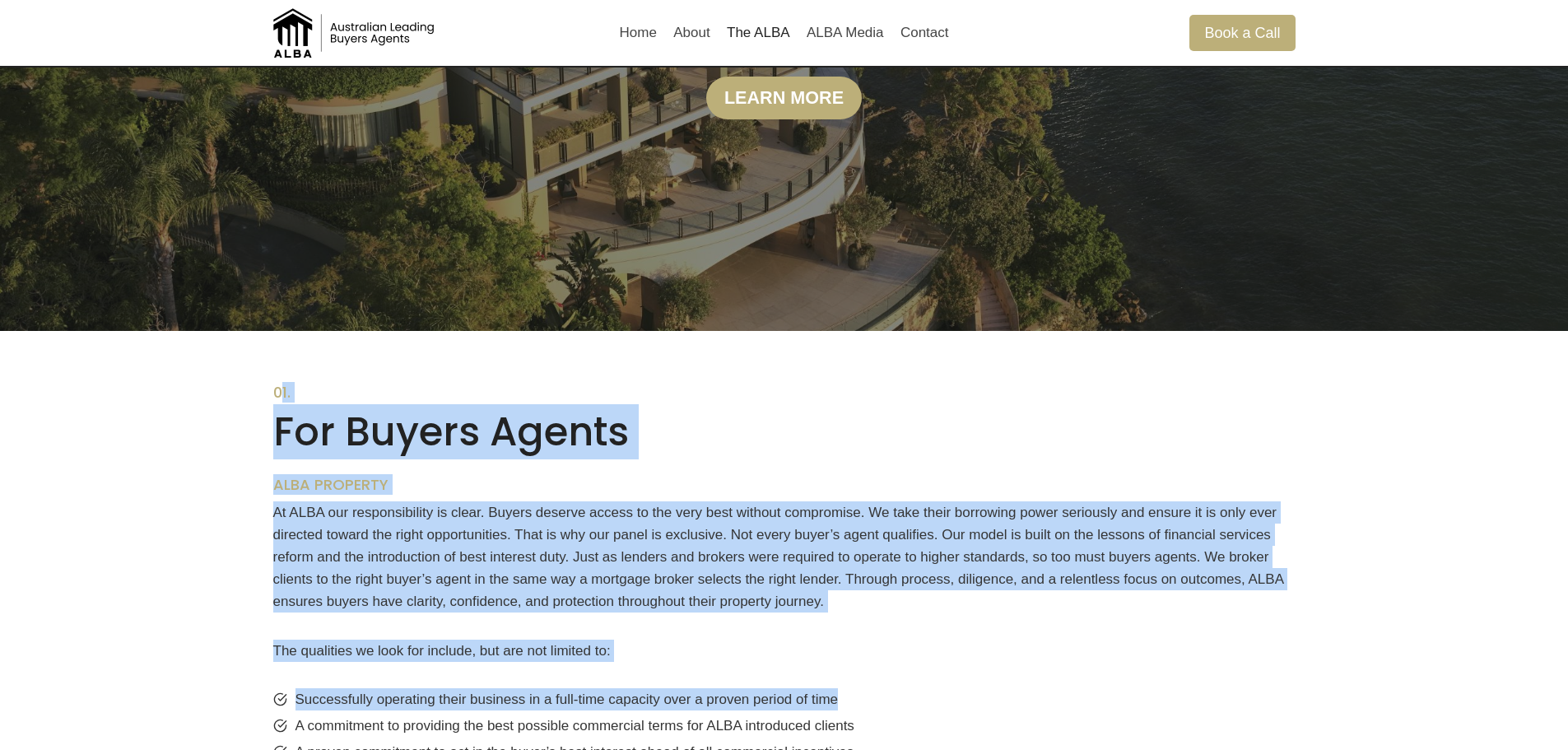
drag, startPoint x: 290, startPoint y: 382, endPoint x: 966, endPoint y: 703, distance: 748.3
click at [967, 702] on li "Successfully operating their business in a full-time capacity over a proven per…" at bounding box center [784, 698] width 1023 height 22
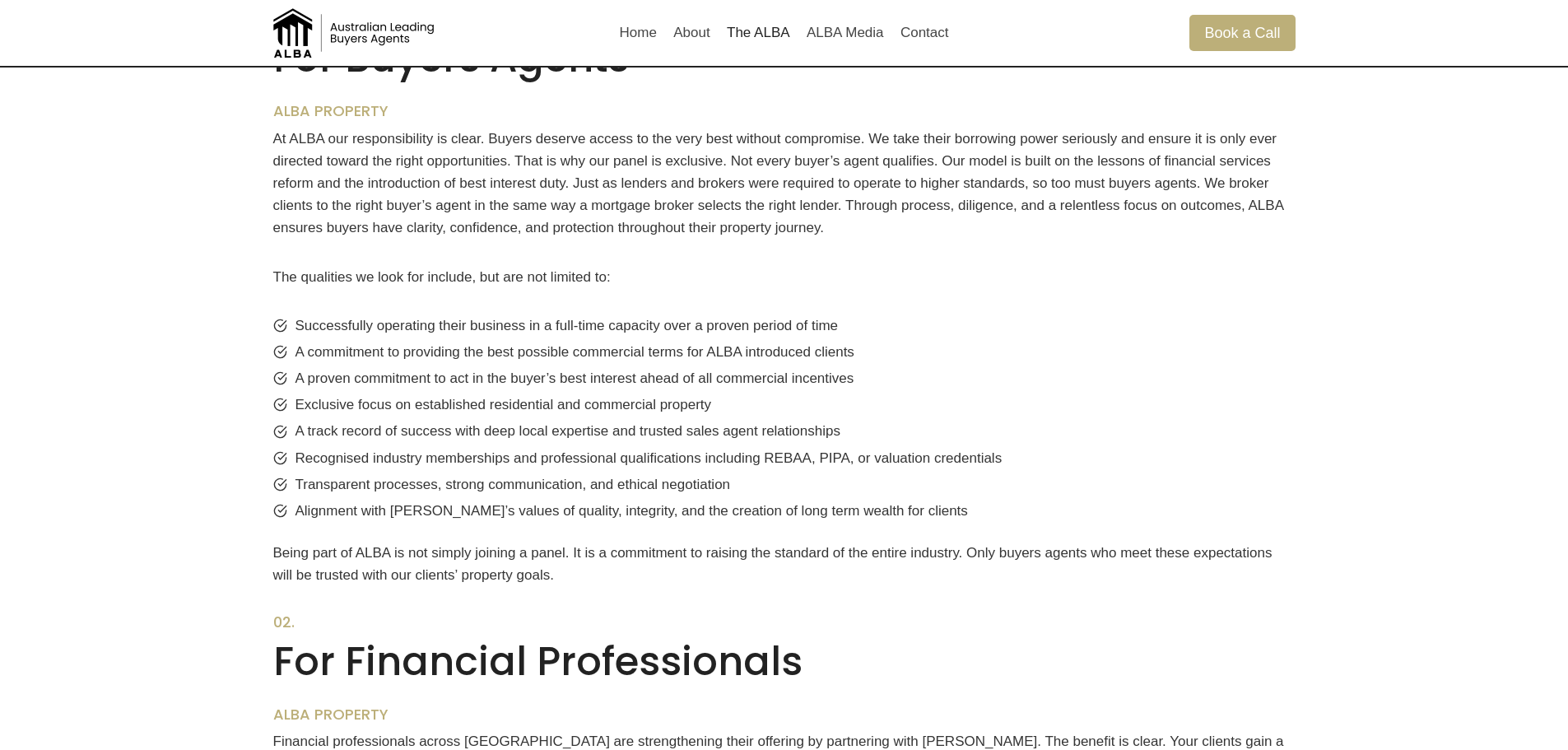
scroll to position [748, 0]
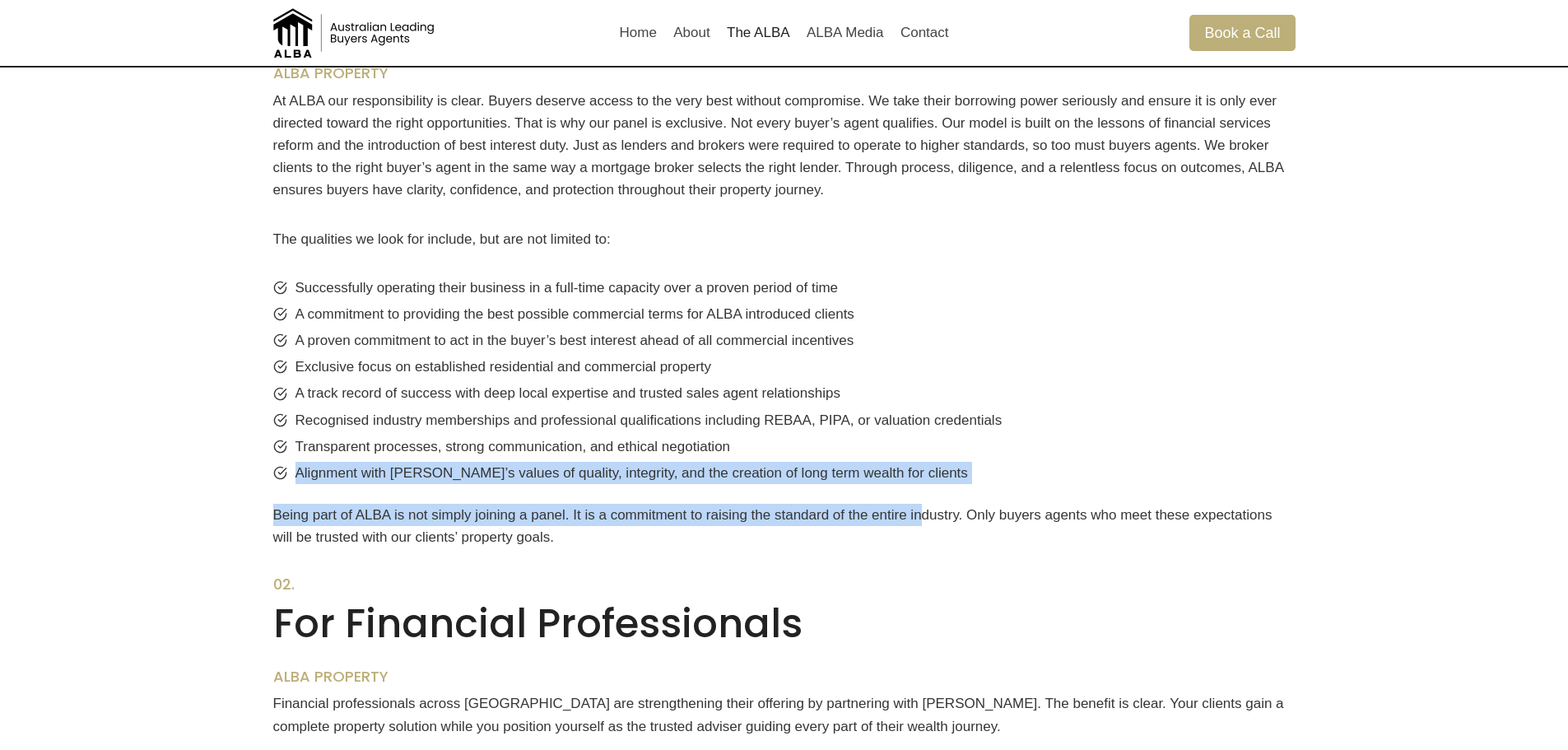
drag, startPoint x: 930, startPoint y: 484, endPoint x: 876, endPoint y: 445, distance: 66.6
click at [876, 445] on div "01. For Buyers Agents ALBA PROPERTY At ALBA our responsibility is clear. Buyers…" at bounding box center [784, 260] width 1023 height 577
click at [899, 497] on div "01. For Buyers Agents ALBA PROPERTY At ALBA our responsibility is clear. Buyers…" at bounding box center [784, 260] width 1023 height 577
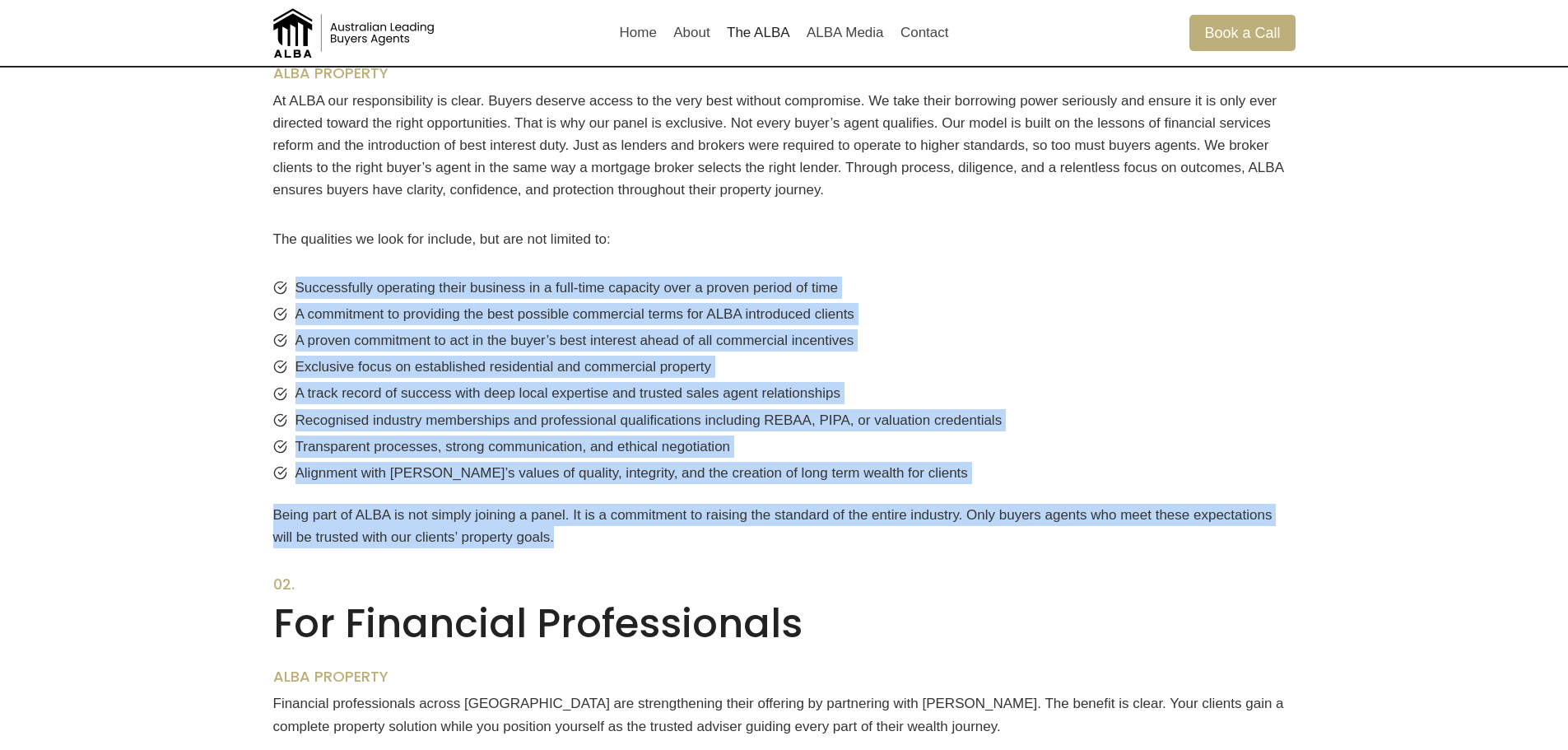
drag, startPoint x: 907, startPoint y: 549, endPoint x: 262, endPoint y: 273, distance: 701.6
click at [262, 273] on div "01. For Buyers Agents ALBA PROPERTY At ALBA our responsibility is clear. Buyers…" at bounding box center [784, 475] width 1062 height 1111
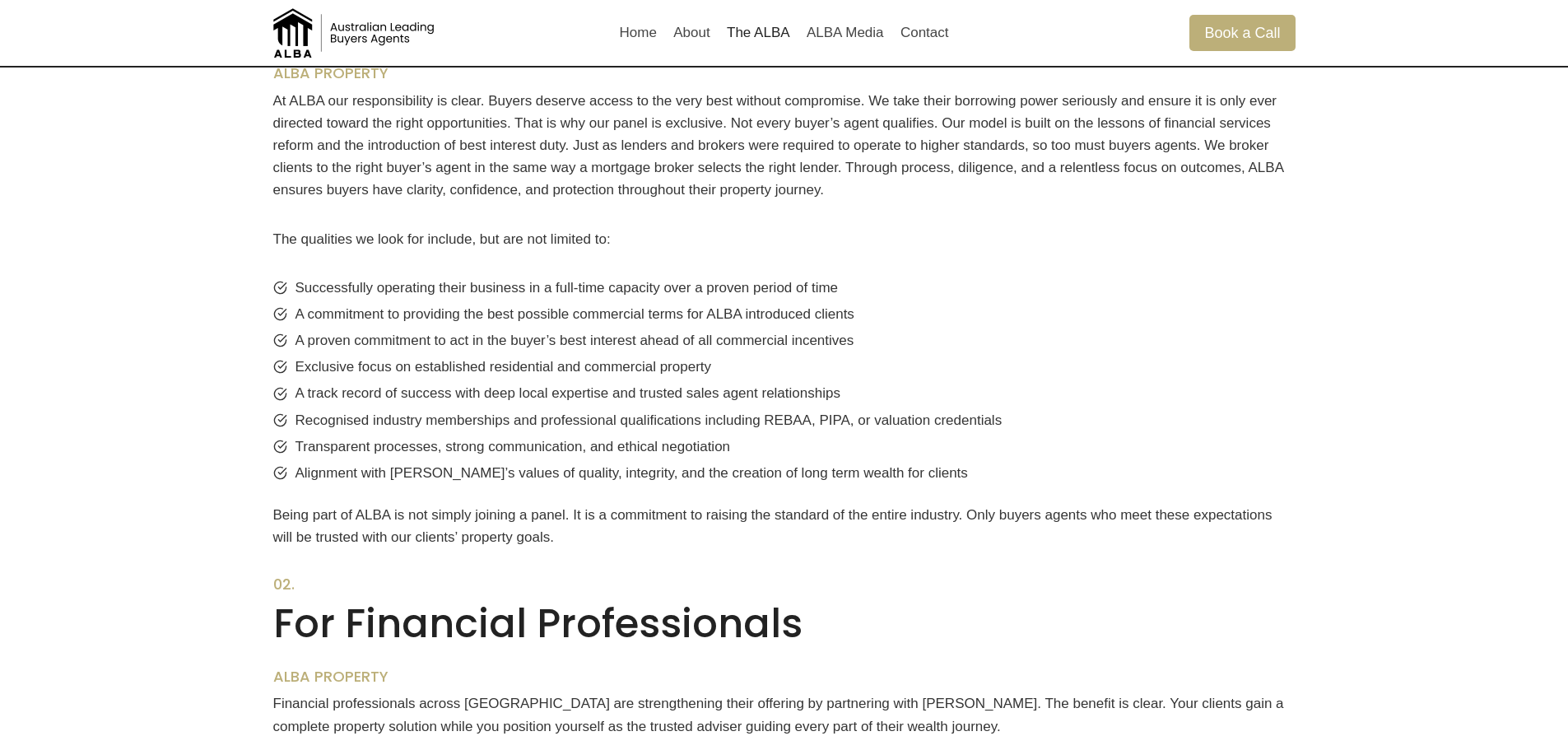
click at [269, 272] on div "01. For Buyers Agents ALBA PROPERTY At ALBA our responsibility is clear. Buyers…" at bounding box center [784, 475] width 1062 height 1111
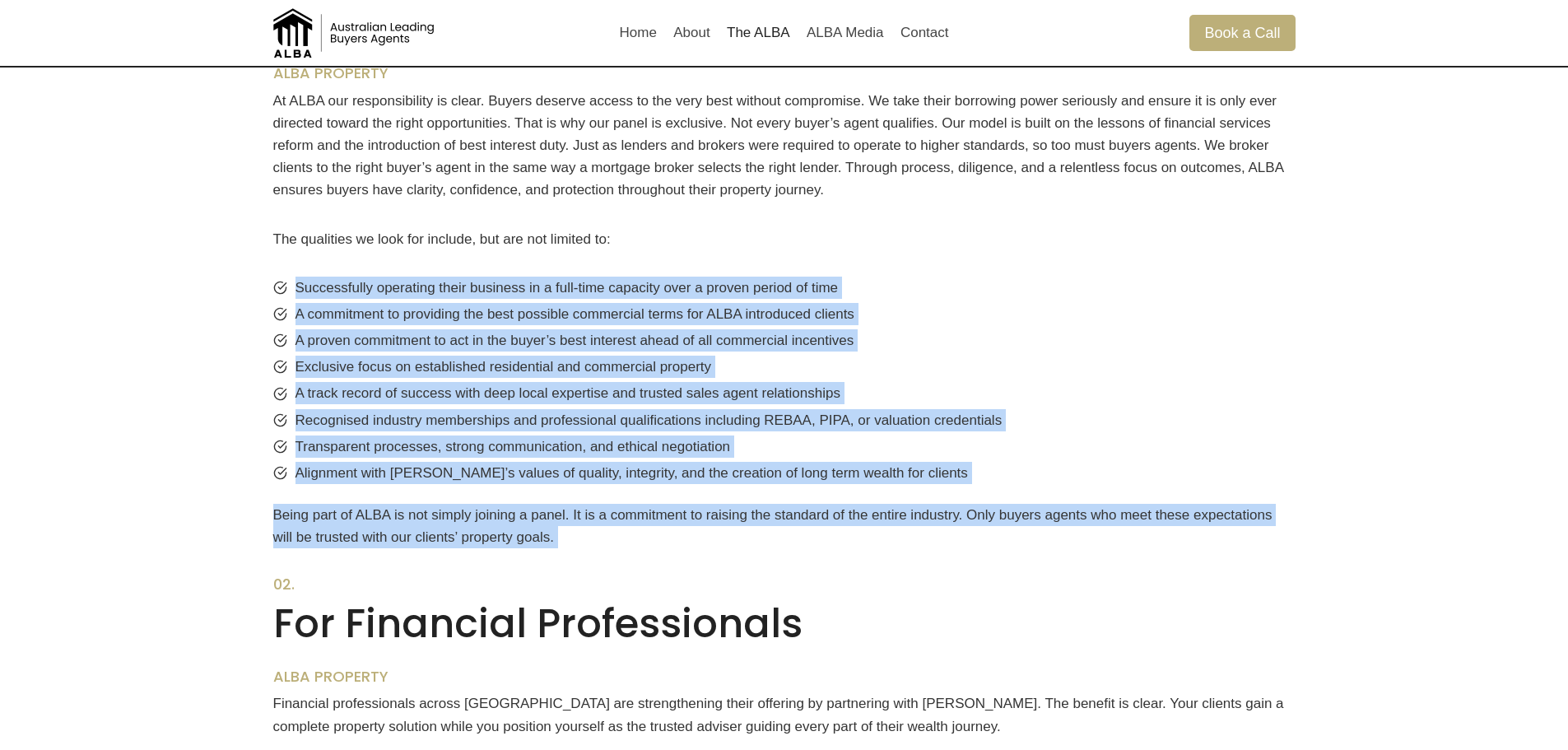
drag, startPoint x: 269, startPoint y: 272, endPoint x: 1084, endPoint y: 535, distance: 856.4
click at [1084, 535] on div "01. For Buyers Agents ALBA PROPERTY At ALBA our responsibility is clear. Buyers…" at bounding box center [784, 475] width 1062 height 1111
click at [1002, 503] on div "01. For Buyers Agents ALBA PROPERTY At ALBA our responsibility is clear. Buyers…" at bounding box center [784, 260] width 1023 height 577
click at [955, 480] on li "Alignment with [PERSON_NAME]’s values of quality, integrity, and the creation o…" at bounding box center [784, 472] width 1023 height 22
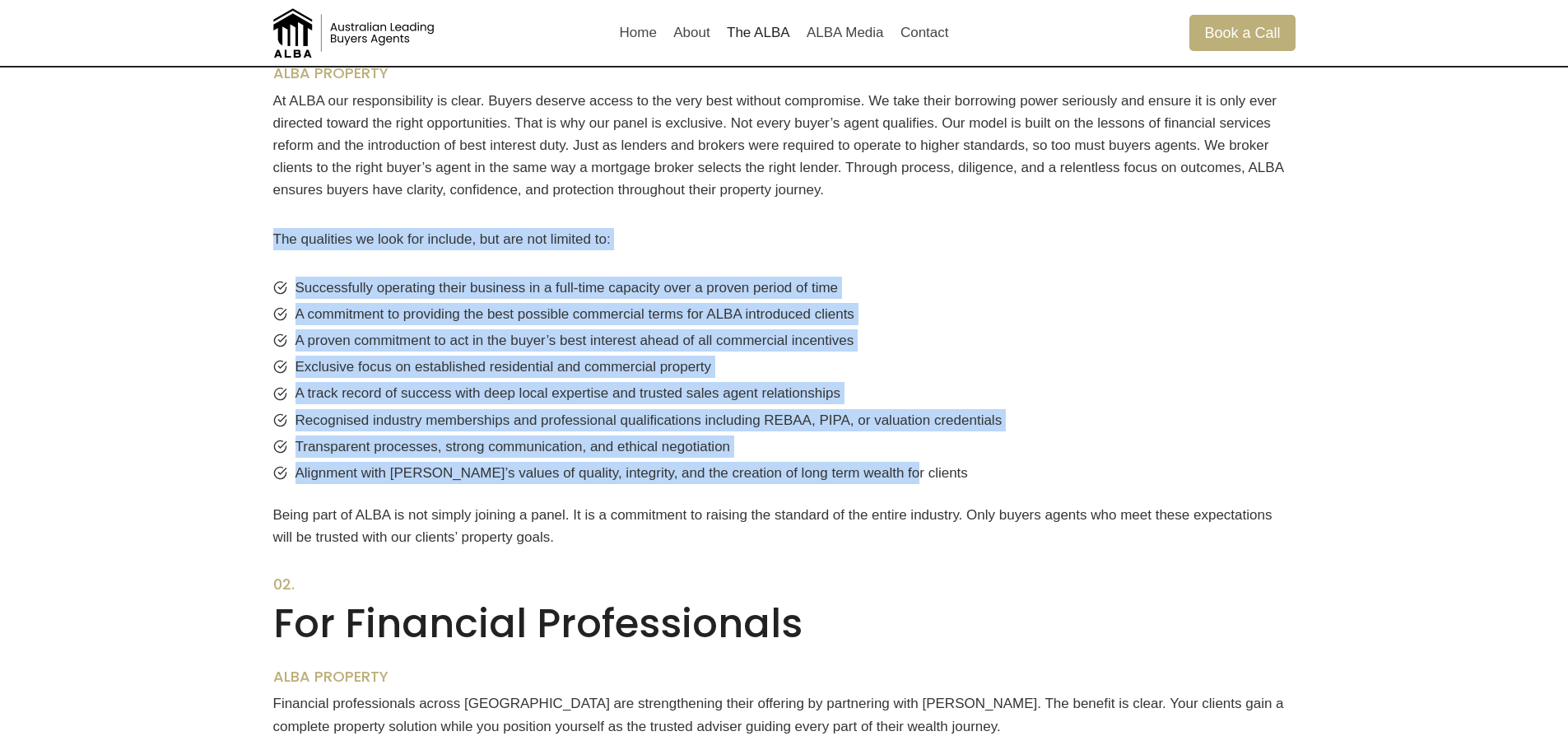
drag, startPoint x: 935, startPoint y: 473, endPoint x: 247, endPoint y: 227, distance: 730.7
click at [247, 227] on div "01. For Buyers Agents ALBA PROPERTY At ALBA our responsibility is clear. Buyers…" at bounding box center [784, 475] width 1568 height 1111
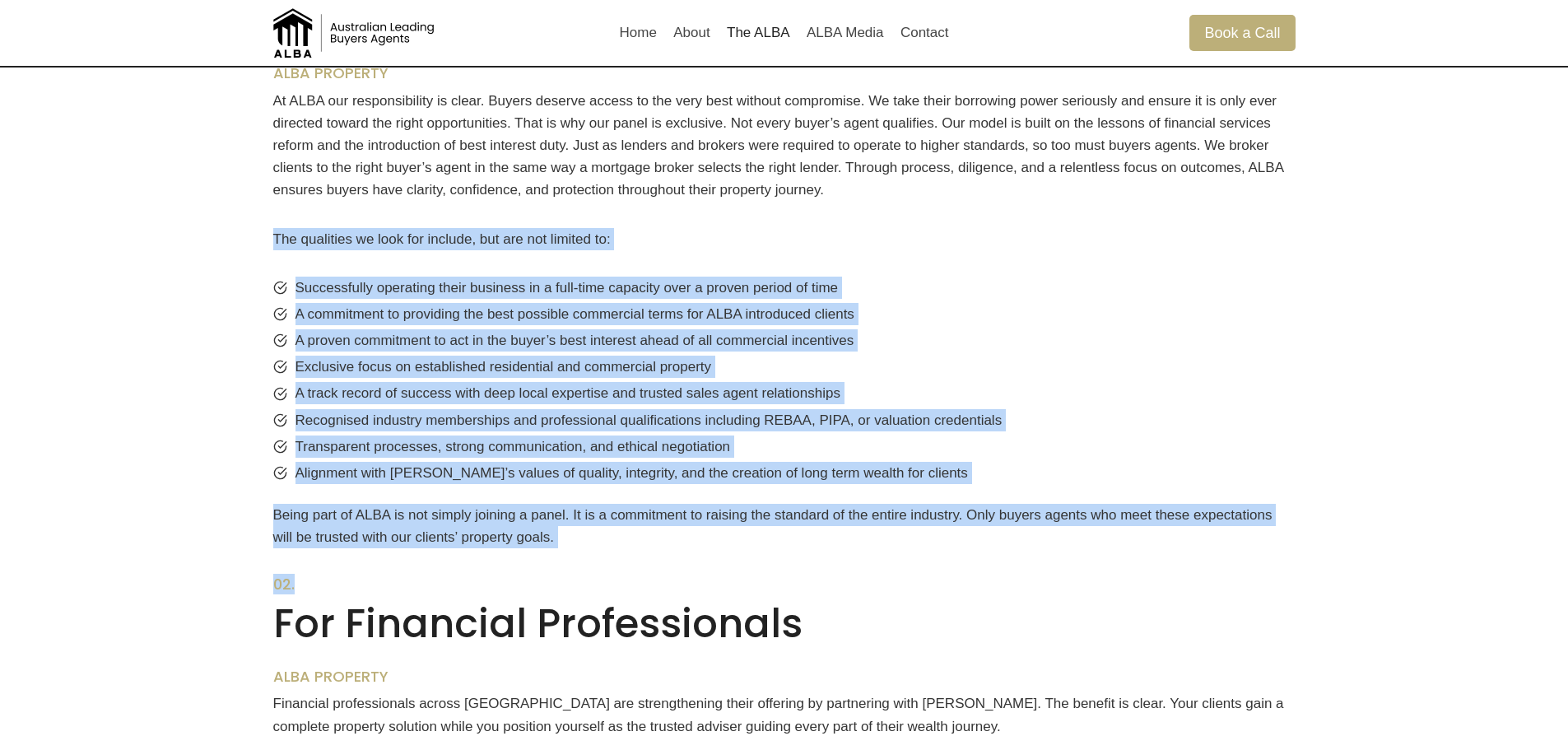
drag, startPoint x: 338, startPoint y: 231, endPoint x: 896, endPoint y: 580, distance: 658.2
click at [896, 580] on div "01. For Buyers Agents ALBA PROPERTY At ALBA our responsibility is clear. Buyers…" at bounding box center [784, 475] width 1062 height 1111
click at [896, 580] on h6 "02." at bounding box center [784, 584] width 1023 height 18
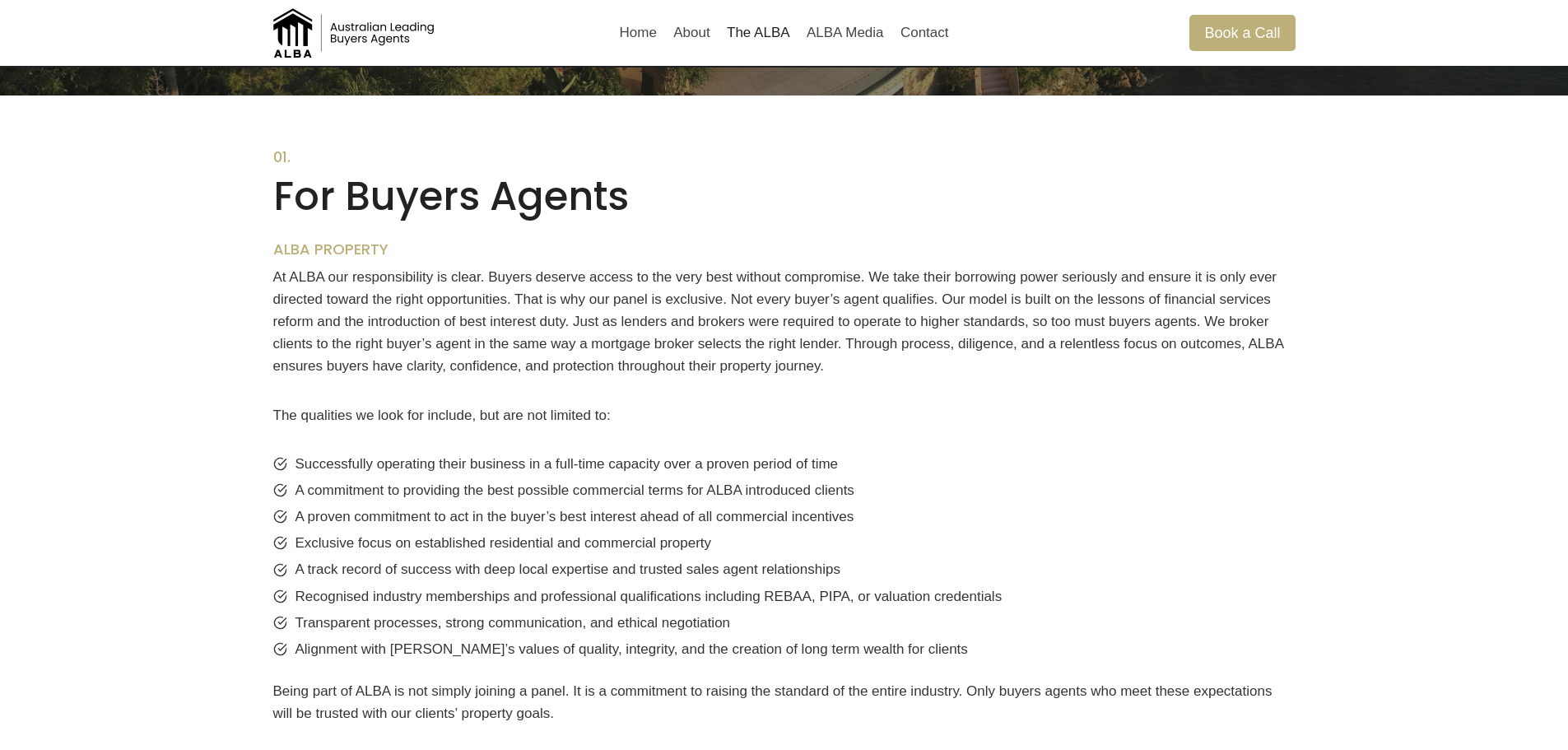
scroll to position [611, 0]
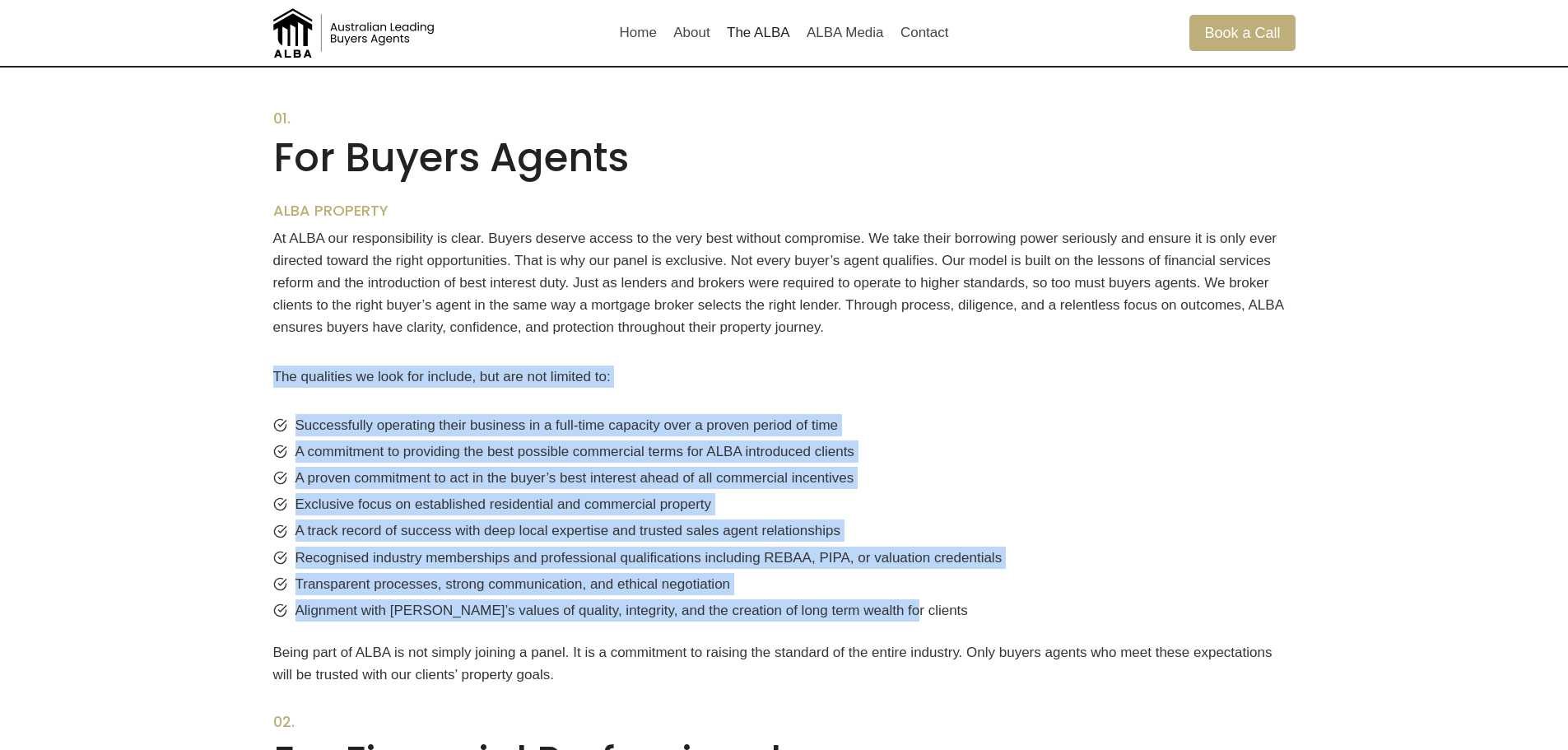
drag, startPoint x: 916, startPoint y: 613, endPoint x: 257, endPoint y: 364, distance: 704.5
click at [257, 364] on div "01. For Buyers Agents ALBA PROPERTY At ALBA our responsibility is clear. Buyers…" at bounding box center [784, 612] width 1062 height 1111
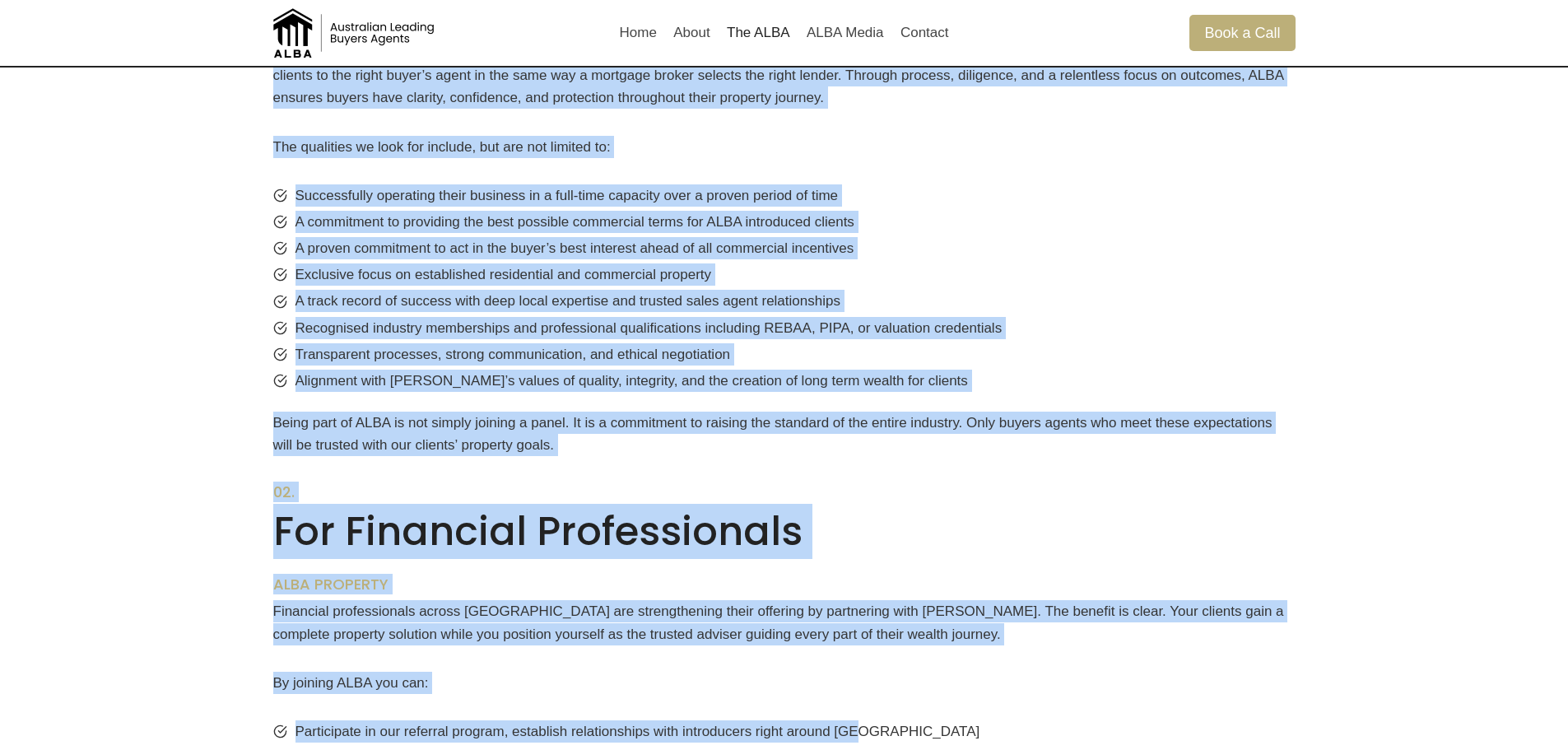
scroll to position [893, 0]
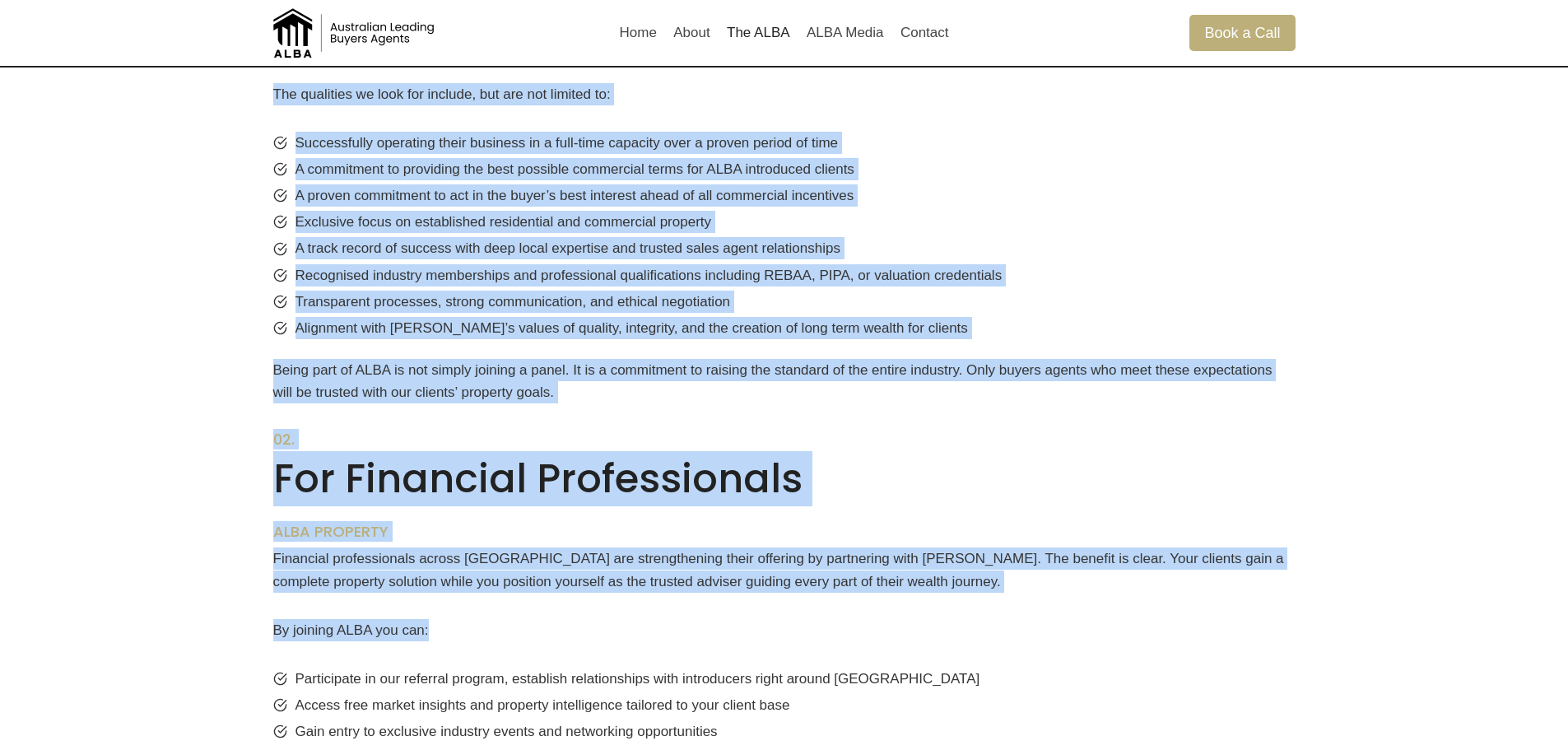
drag, startPoint x: 249, startPoint y: 206, endPoint x: 858, endPoint y: 604, distance: 727.5
click at [858, 604] on div "01. For Buyers Agents ALBA PROPERTY At ALBA our responsibility is clear. Buyers…" at bounding box center [784, 330] width 1568 height 1111
click at [858, 604] on div "02. For Financial Professionals ALBA PROPERTY Financial professionals across [G…" at bounding box center [784, 632] width 1023 height 403
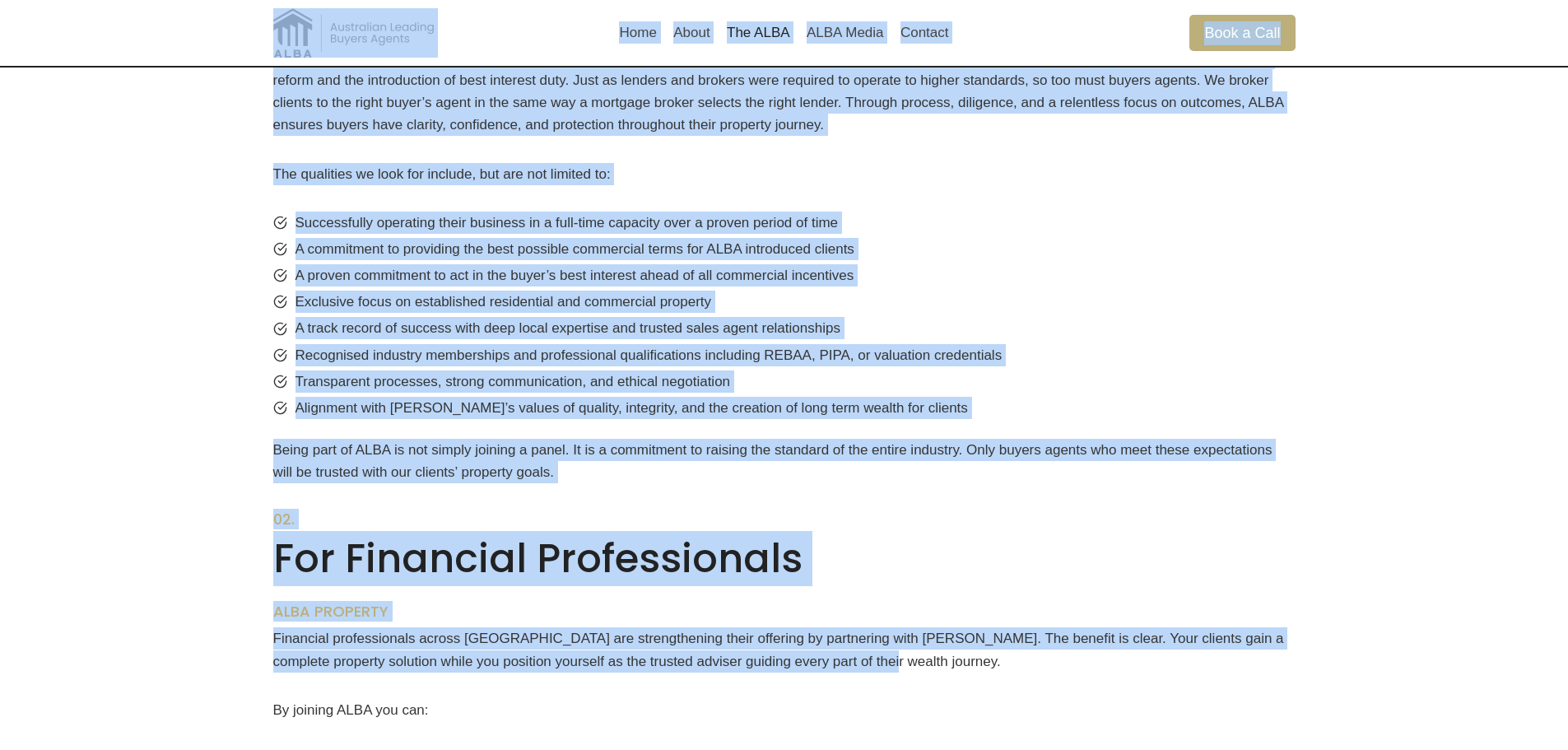
drag, startPoint x: 869, startPoint y: 585, endPoint x: 232, endPoint y: 78, distance: 814.1
click at [233, 2] on div "Skip to content Home About The [PERSON_NAME] Media Contact Book a Call Toggle M…" at bounding box center [784, 647] width 1568 height 2922
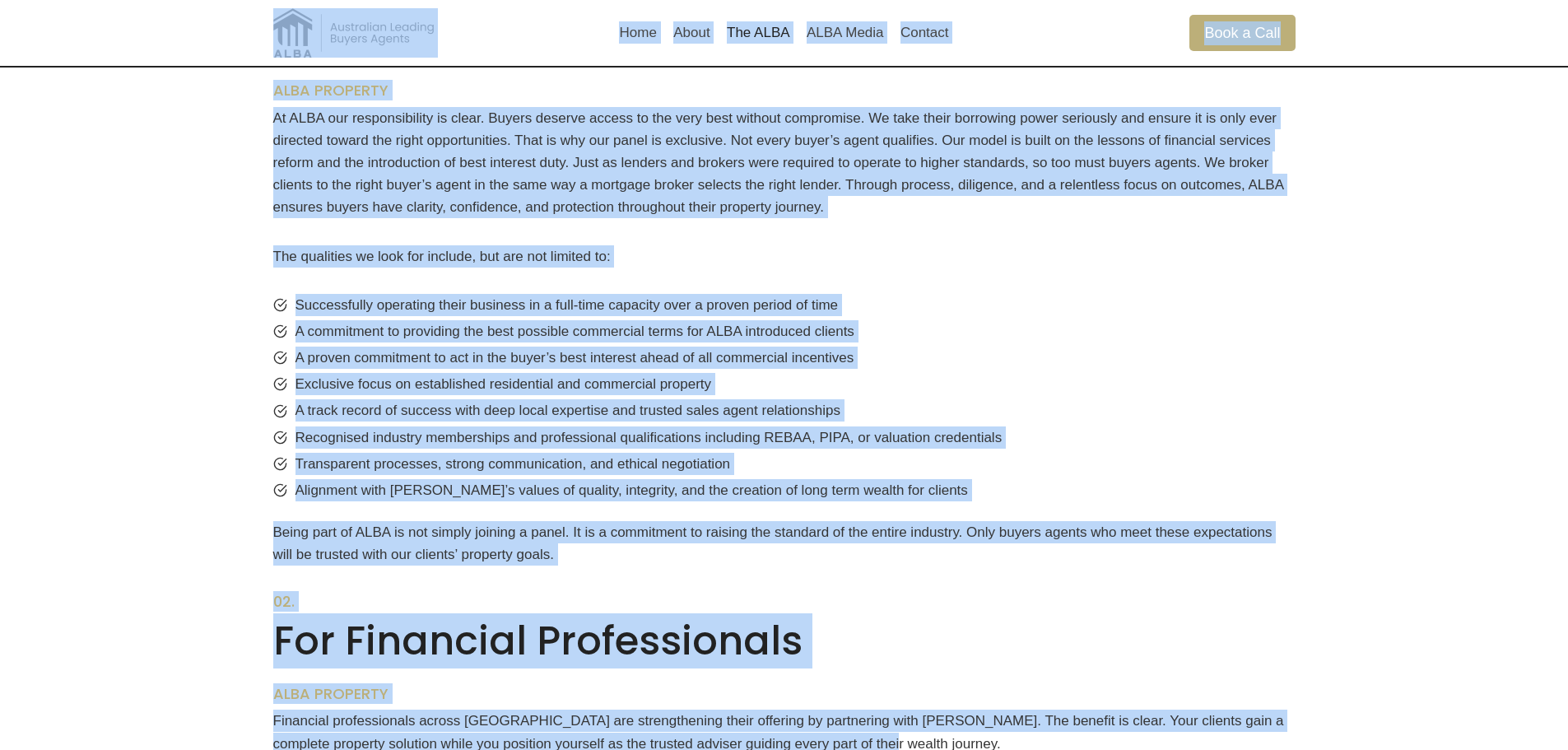
click at [225, 417] on div "01. For Buyers Agents ALBA PROPERTY At ALBA our responsibility is clear. Buyers…" at bounding box center [784, 492] width 1568 height 1111
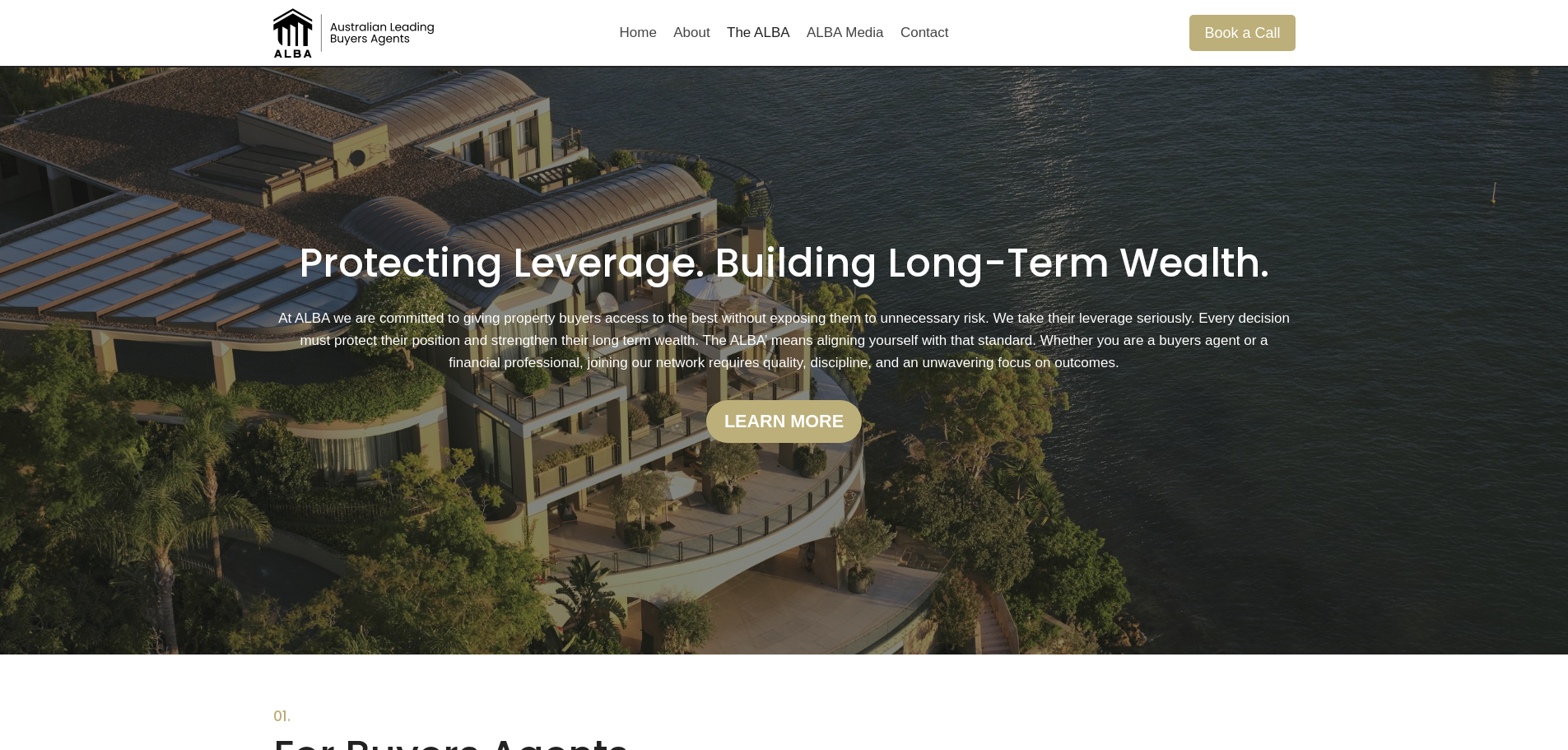
scroll to position [0, 0]
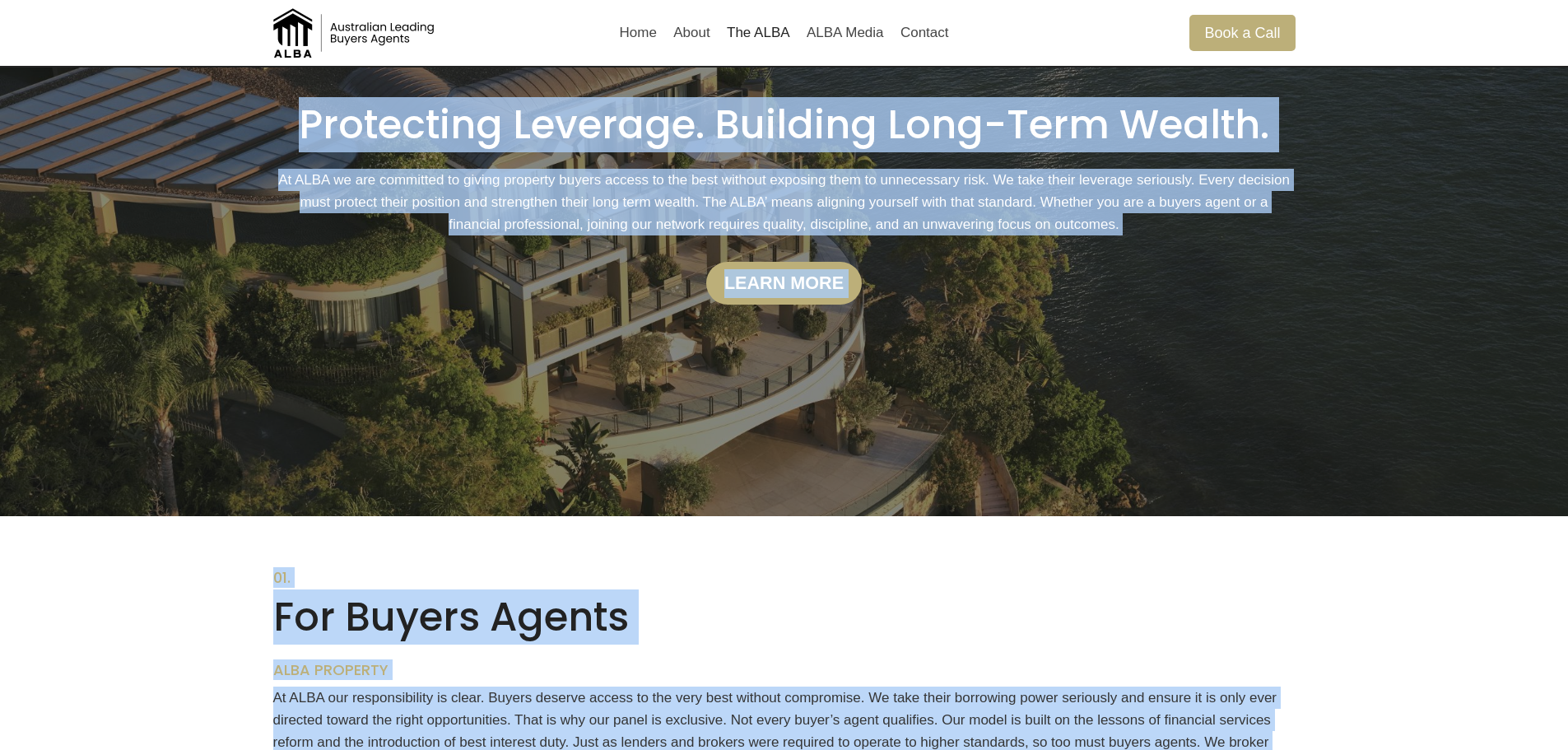
drag, startPoint x: 298, startPoint y: 255, endPoint x: 1092, endPoint y: 766, distance: 944.2
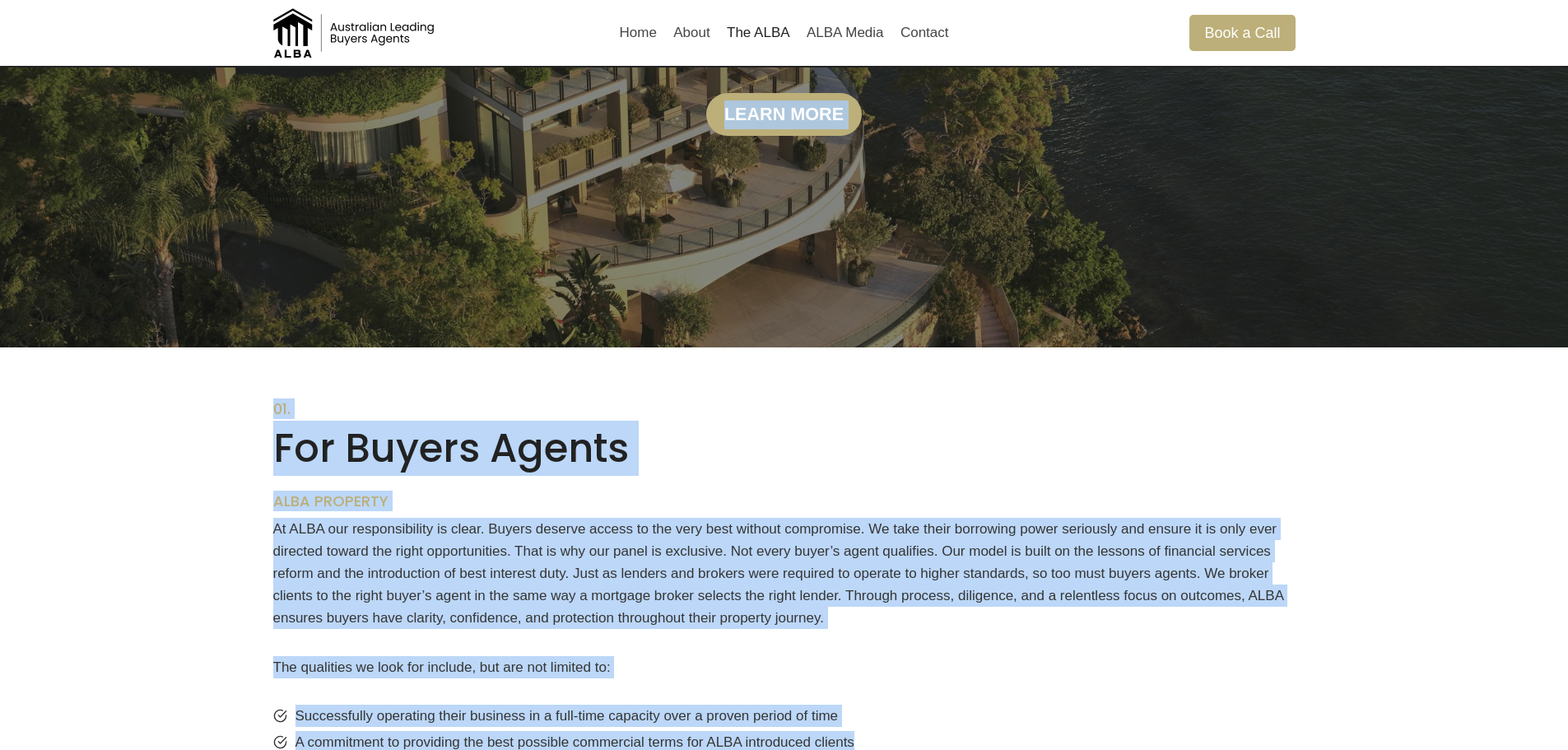
click at [943, 606] on p "At ALBA our responsibility is clear. Buyers deserve access to the very best wit…" at bounding box center [784, 573] width 1023 height 112
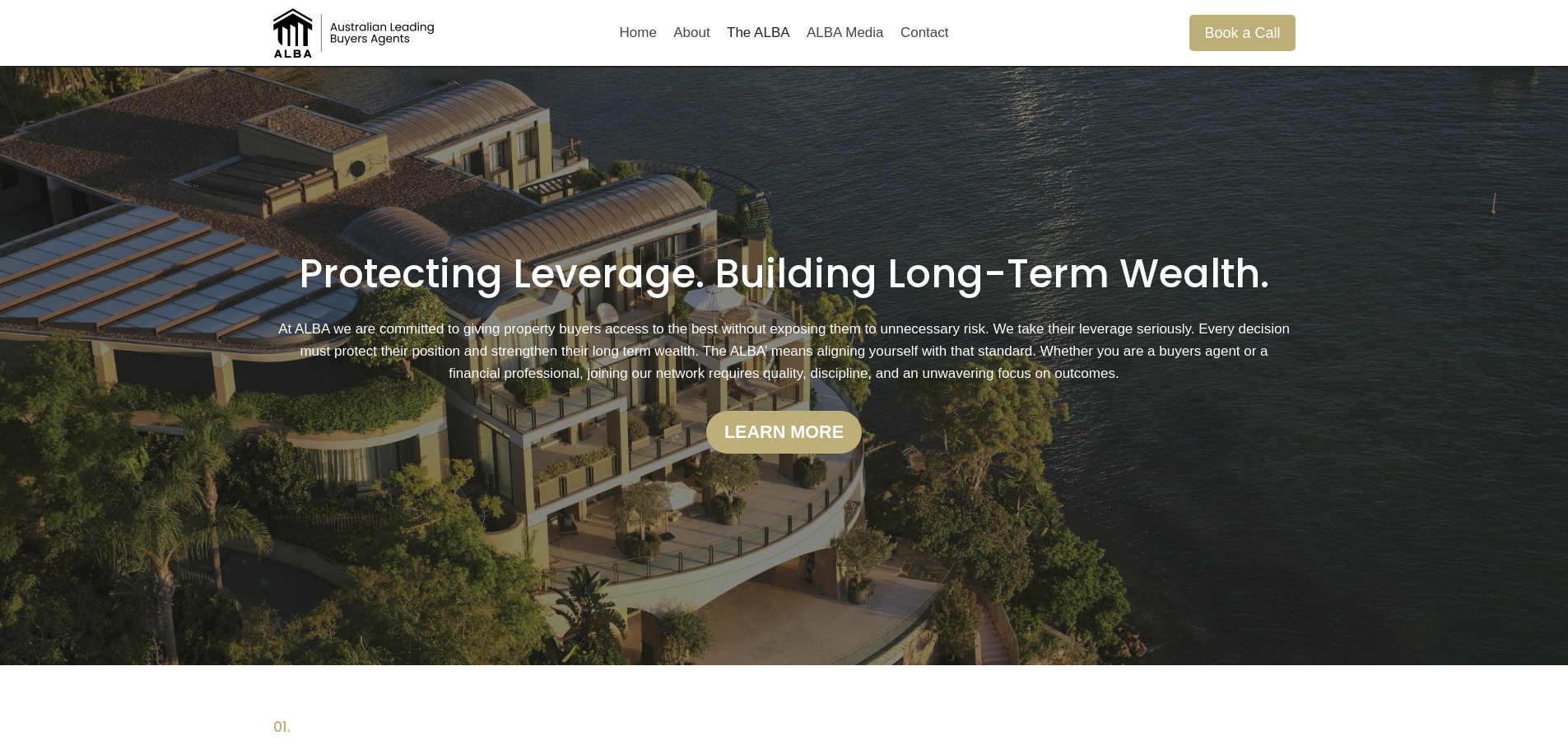
scroll to position [0, 0]
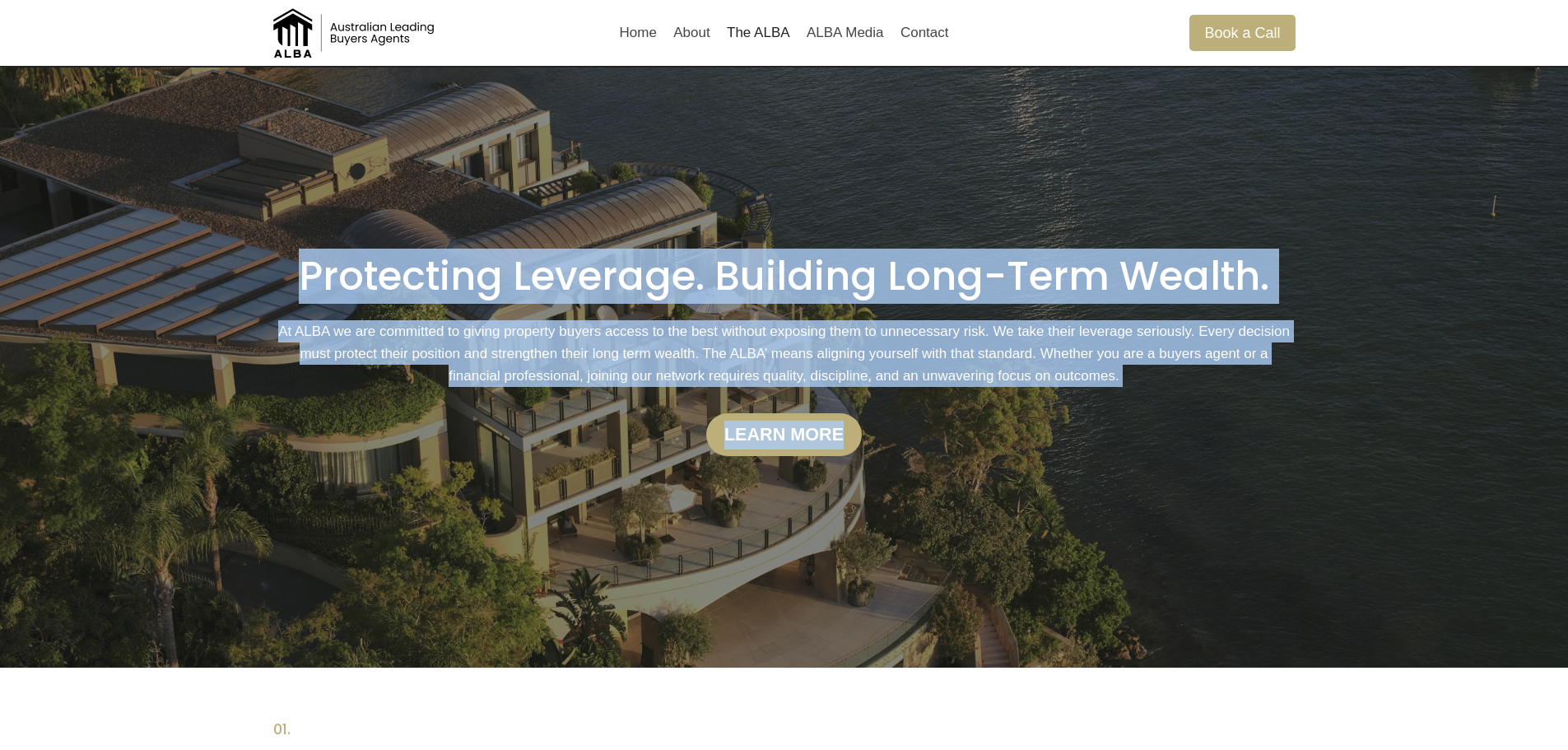
drag, startPoint x: 1035, startPoint y: 504, endPoint x: 271, endPoint y: 270, distance: 799.0
click at [271, 270] on div "Protecting Leverage. Building Long-Term Wealth. At [GEOGRAPHIC_DATA] we are com…" at bounding box center [784, 367] width 1062 height 600
click at [270, 270] on div "Protecting Leverage. Building Long-Term Wealth. At [GEOGRAPHIC_DATA] we are com…" at bounding box center [784, 367] width 1062 height 600
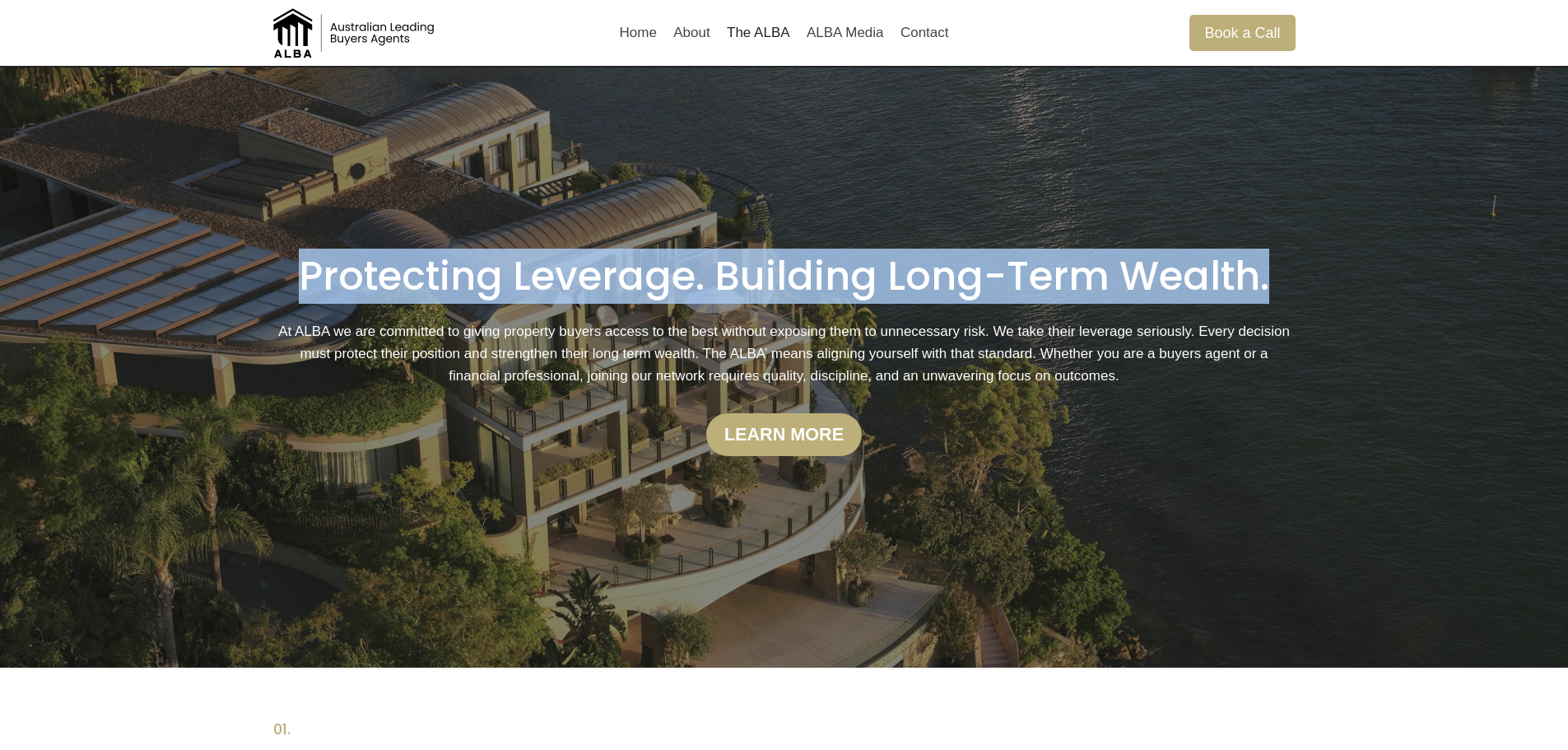
drag, startPoint x: 283, startPoint y: 270, endPoint x: 1287, endPoint y: 288, distance: 1004.2
click at [1303, 282] on div "Protecting Leverage. Building Long-Term Wealth. At [GEOGRAPHIC_DATA] we are com…" at bounding box center [784, 367] width 1062 height 600
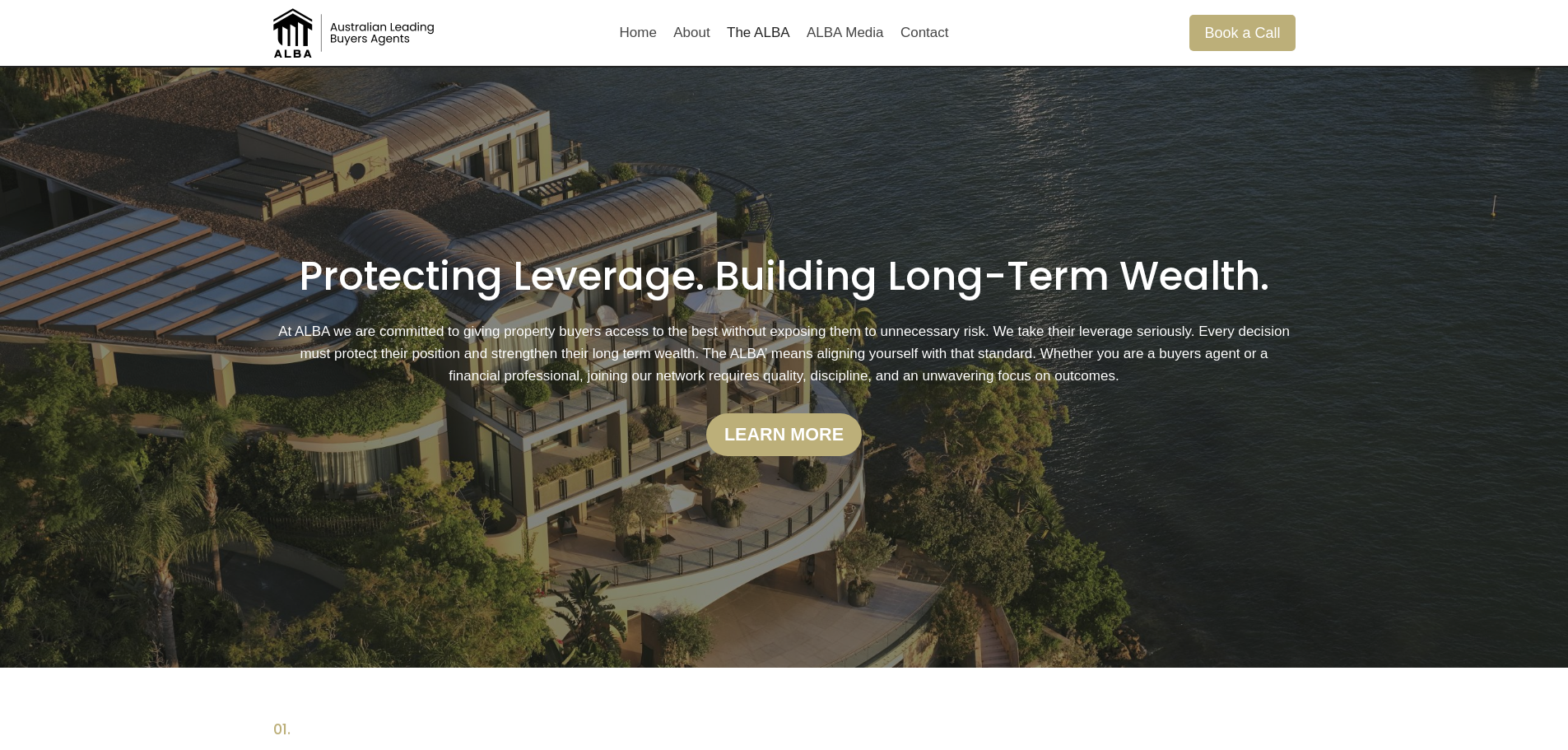
click at [1241, 327] on p "At ALBA we are committed to giving property buyers access to the best without e…" at bounding box center [784, 353] width 1023 height 67
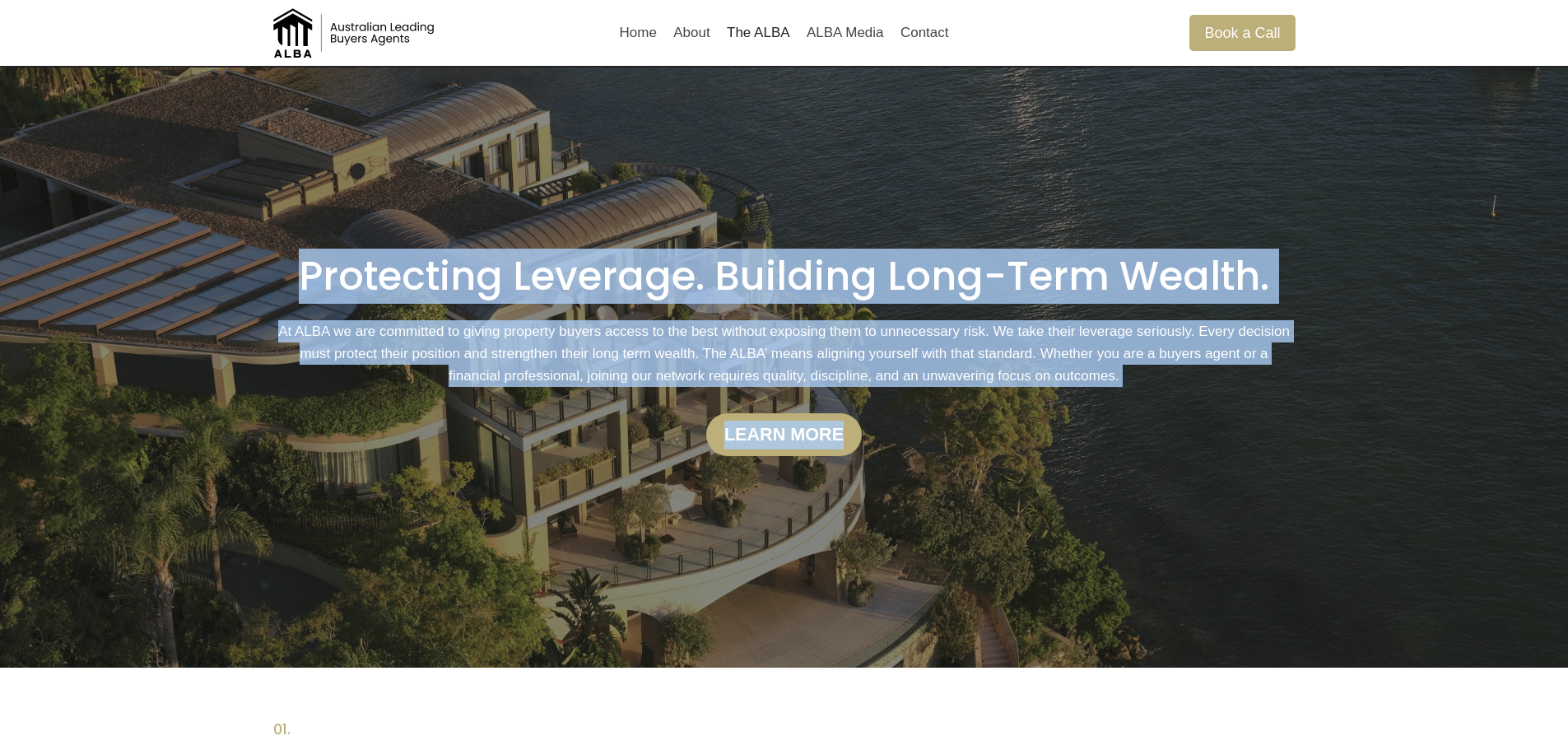
drag, startPoint x: 892, startPoint y: 331, endPoint x: 286, endPoint y: 276, distance: 608.5
click at [286, 276] on div "Protecting Leverage. Building Long-Term Wealth. At [GEOGRAPHIC_DATA] we are com…" at bounding box center [784, 354] width 1023 height 203
click at [292, 277] on h1 "Protecting Leverage. Building Long-Term Wealth." at bounding box center [784, 276] width 1023 height 47
click at [302, 265] on h1 "Protecting Leverage. Building Long-Term Wealth." at bounding box center [784, 276] width 1023 height 47
drag, startPoint x: 310, startPoint y: 265, endPoint x: 1028, endPoint y: 438, distance: 738.5
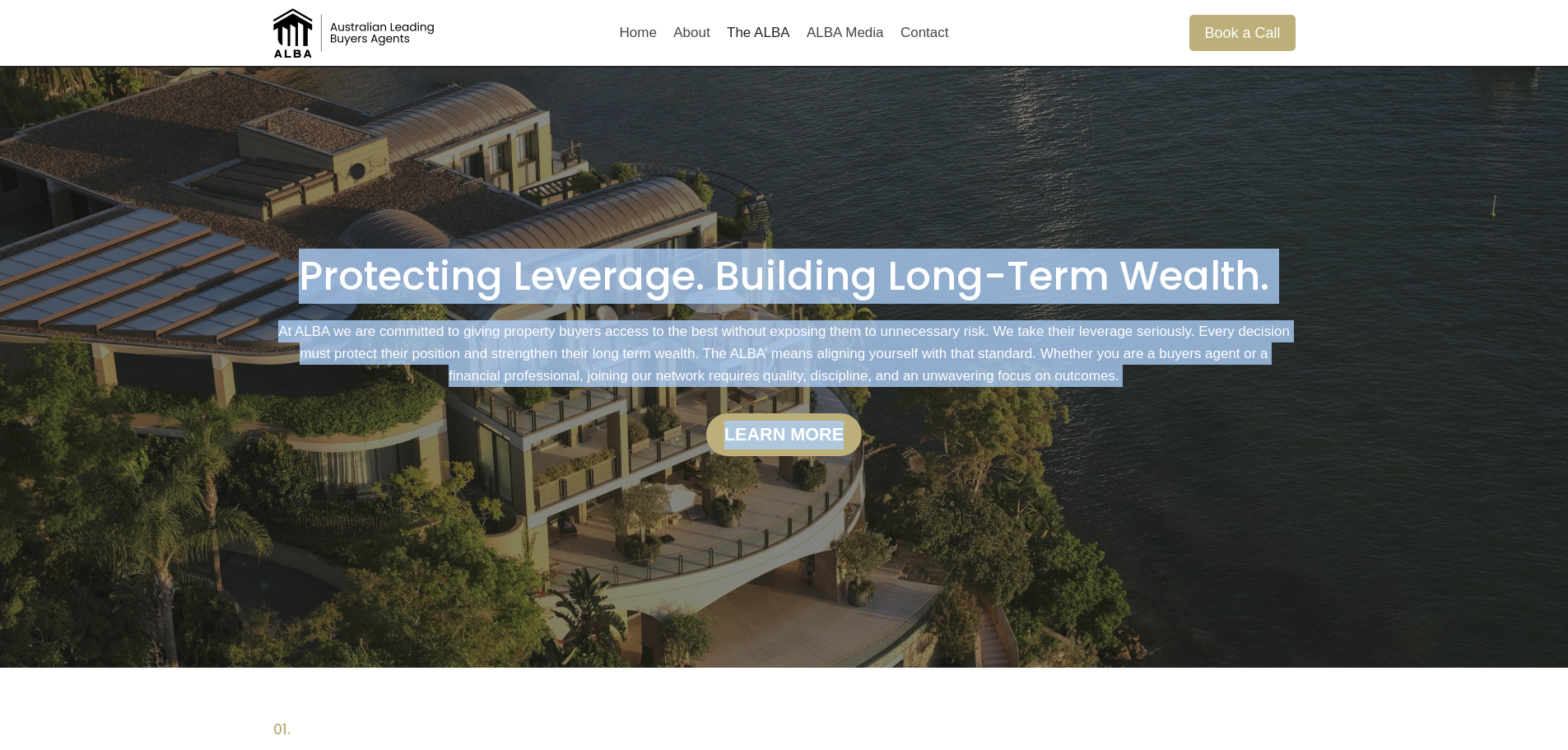
click at [1028, 438] on div "Protecting Leverage. Building Long-Term Wealth. At [GEOGRAPHIC_DATA] we are com…" at bounding box center [784, 354] width 1023 height 203
click at [962, 465] on div "Protecting Leverage. Building Long-Term Wealth. At [GEOGRAPHIC_DATA] we are com…" at bounding box center [784, 367] width 1062 height 600
drag, startPoint x: 1003, startPoint y: 706, endPoint x: 302, endPoint y: 272, distance: 824.5
click at [301, 271] on h1 "Protecting Leverage. Building Long-Term Wealth." at bounding box center [784, 276] width 1023 height 47
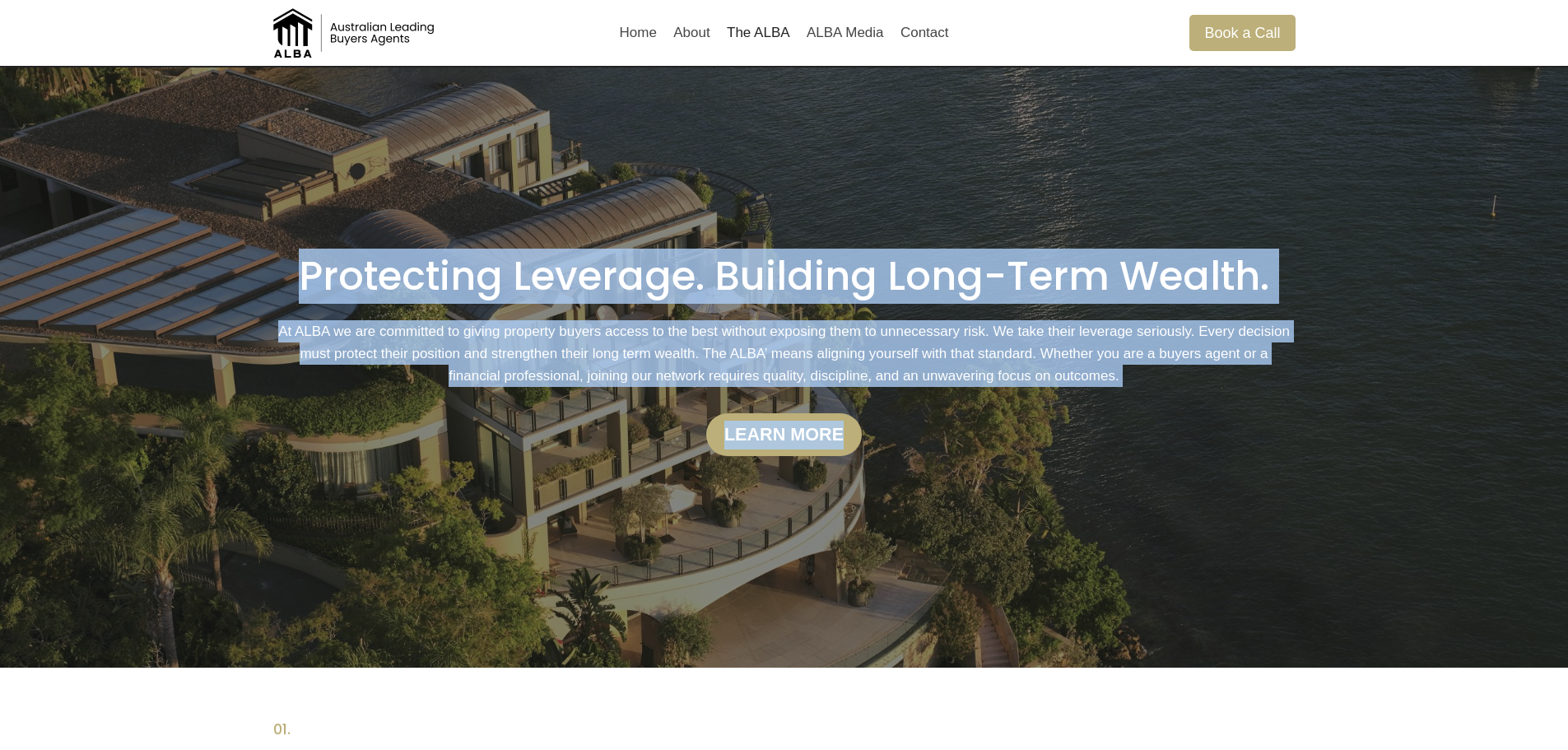
drag, startPoint x: 1114, startPoint y: 461, endPoint x: 243, endPoint y: 270, distance: 891.7
click at [241, 270] on div "Protecting Leverage. Building Long-Term Wealth. At [GEOGRAPHIC_DATA] we are com…" at bounding box center [784, 367] width 1568 height 600
click at [387, 330] on p "At ALBA we are committed to giving property buyers access to the best without e…" at bounding box center [784, 353] width 1023 height 67
drag, startPoint x: 307, startPoint y: 277, endPoint x: 1134, endPoint y: 666, distance: 913.9
click at [1134, 666] on div "Protecting Leverage. Building Long-Term Wealth. At [GEOGRAPHIC_DATA] we are com…" at bounding box center [784, 367] width 1062 height 600
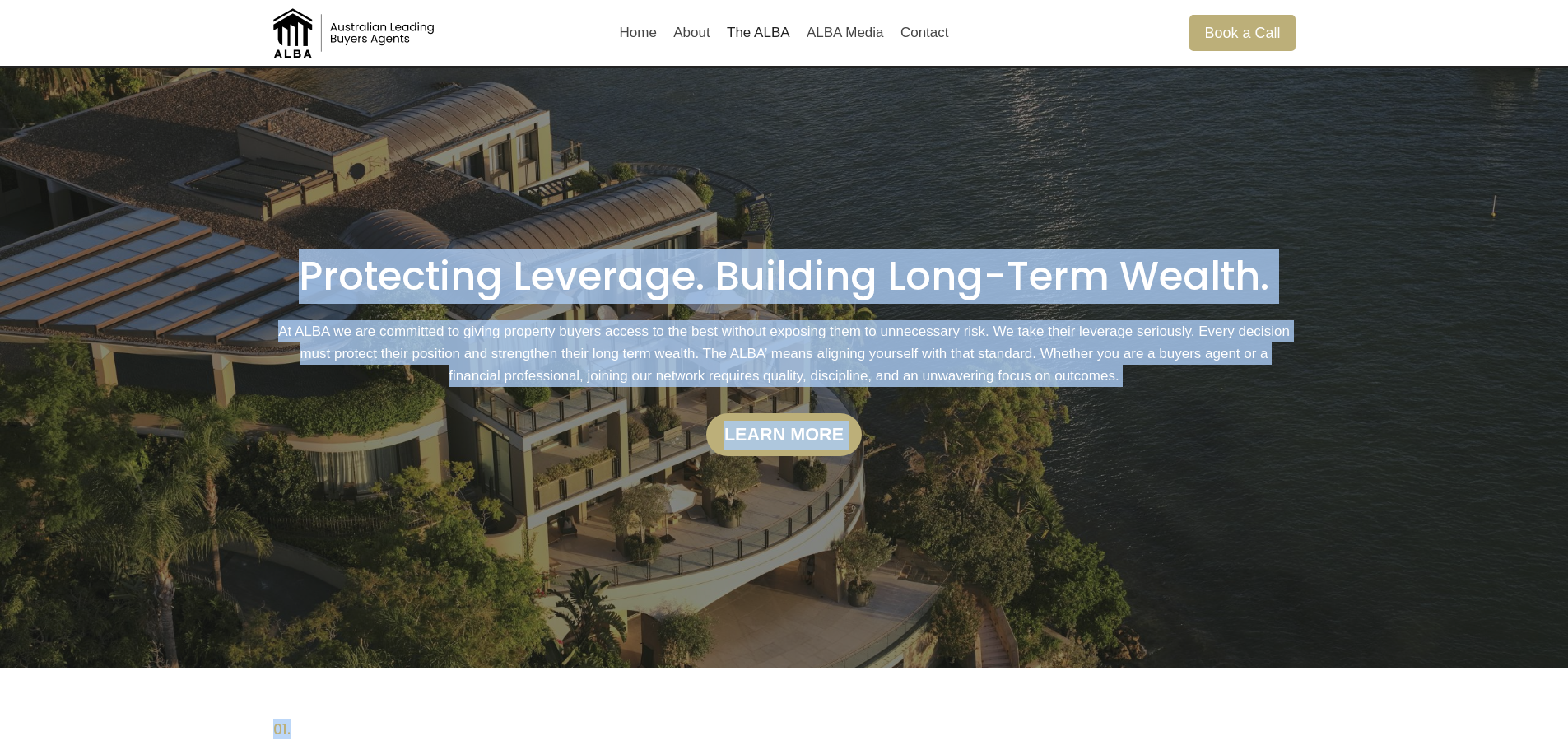
drag, startPoint x: 816, startPoint y: 543, endPoint x: 263, endPoint y: 256, distance: 623.0
click at [263, 256] on div "Protecting Leverage. Building Long-Term Wealth. At [GEOGRAPHIC_DATA] we are com…" at bounding box center [784, 367] width 1062 height 600
drag, startPoint x: 258, startPoint y: 255, endPoint x: 1085, endPoint y: 657, distance: 919.5
click at [1085, 657] on div "Protecting Leverage. Building Long-Term Wealth. At [GEOGRAPHIC_DATA] we are com…" at bounding box center [784, 367] width 1062 height 600
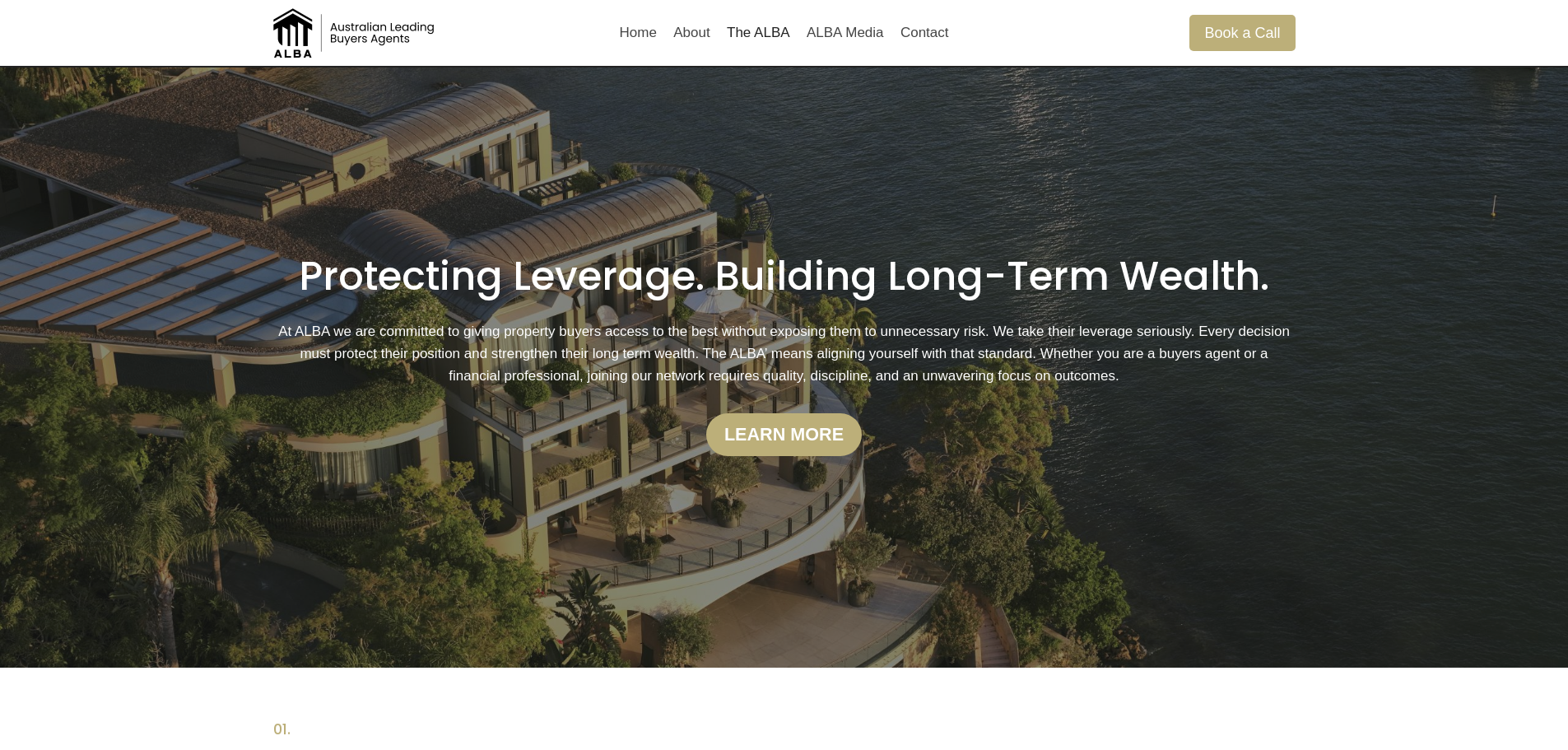
click at [843, 33] on link "ALBA Media" at bounding box center [845, 33] width 94 height 40
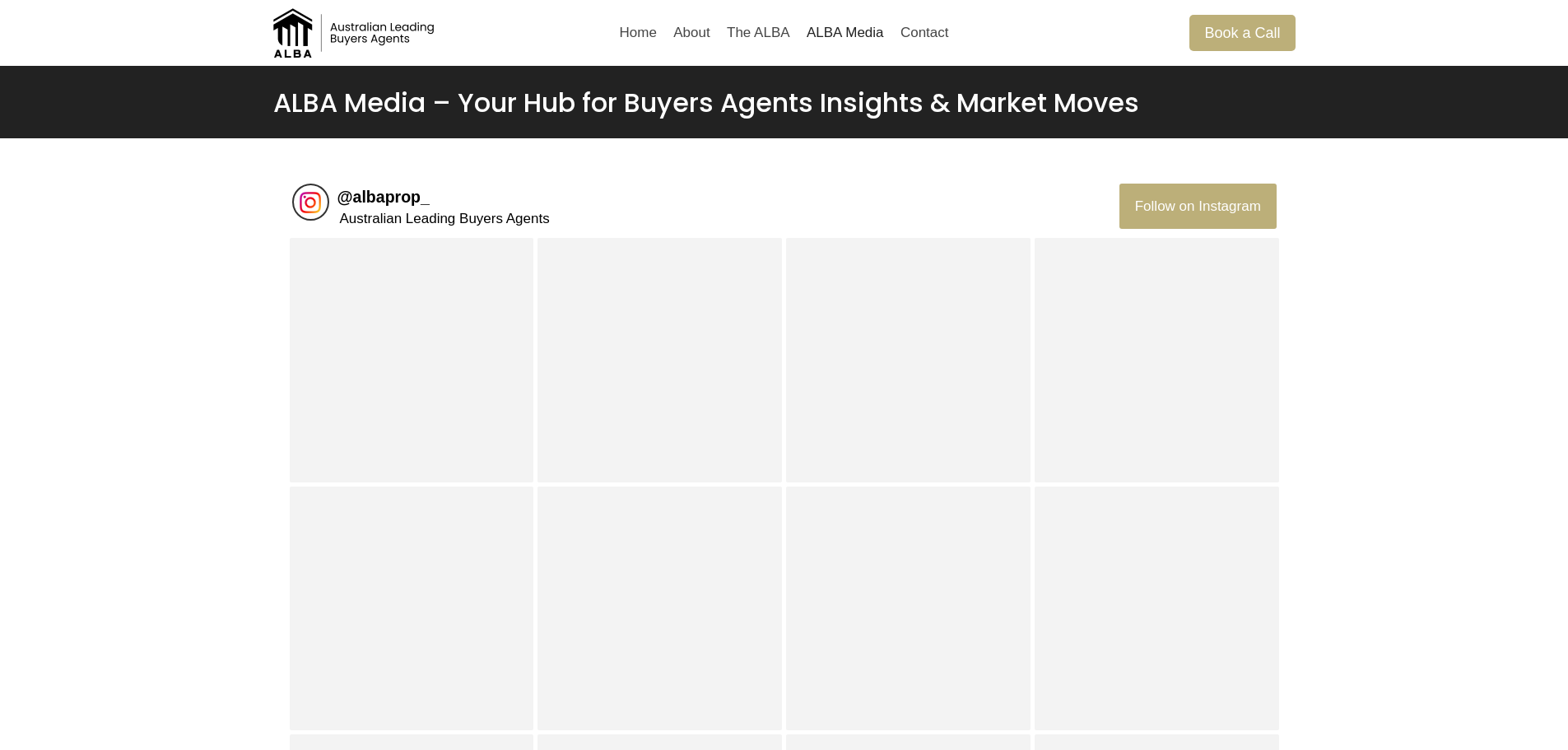
click at [782, 35] on link "The ALBA" at bounding box center [759, 33] width 79 height 40
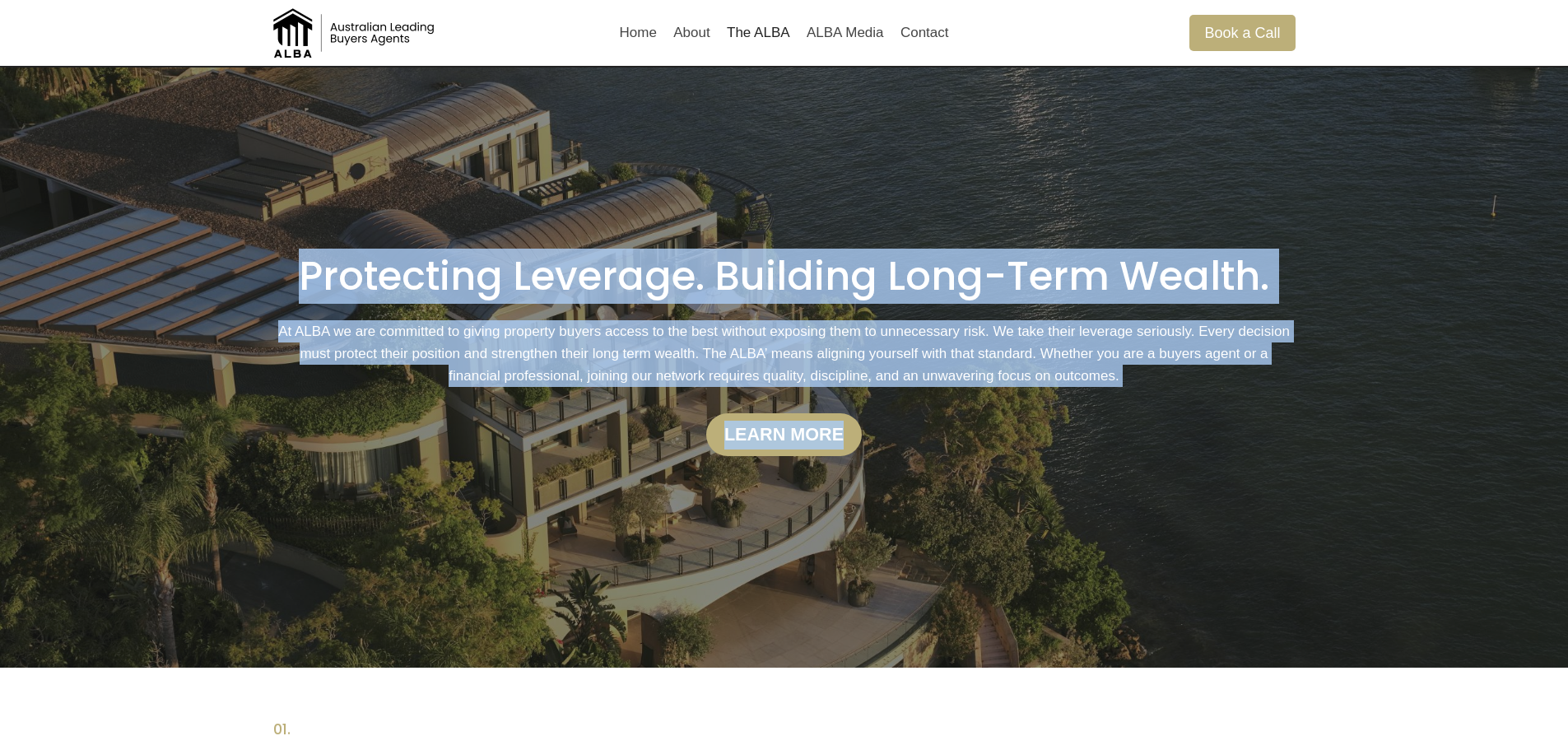
drag, startPoint x: 300, startPoint y: 201, endPoint x: 1040, endPoint y: 535, distance: 811.9
click at [1057, 534] on div "Protecting Leverage. Building Long-Term Wealth. At [GEOGRAPHIC_DATA] we are com…" at bounding box center [784, 367] width 1062 height 600
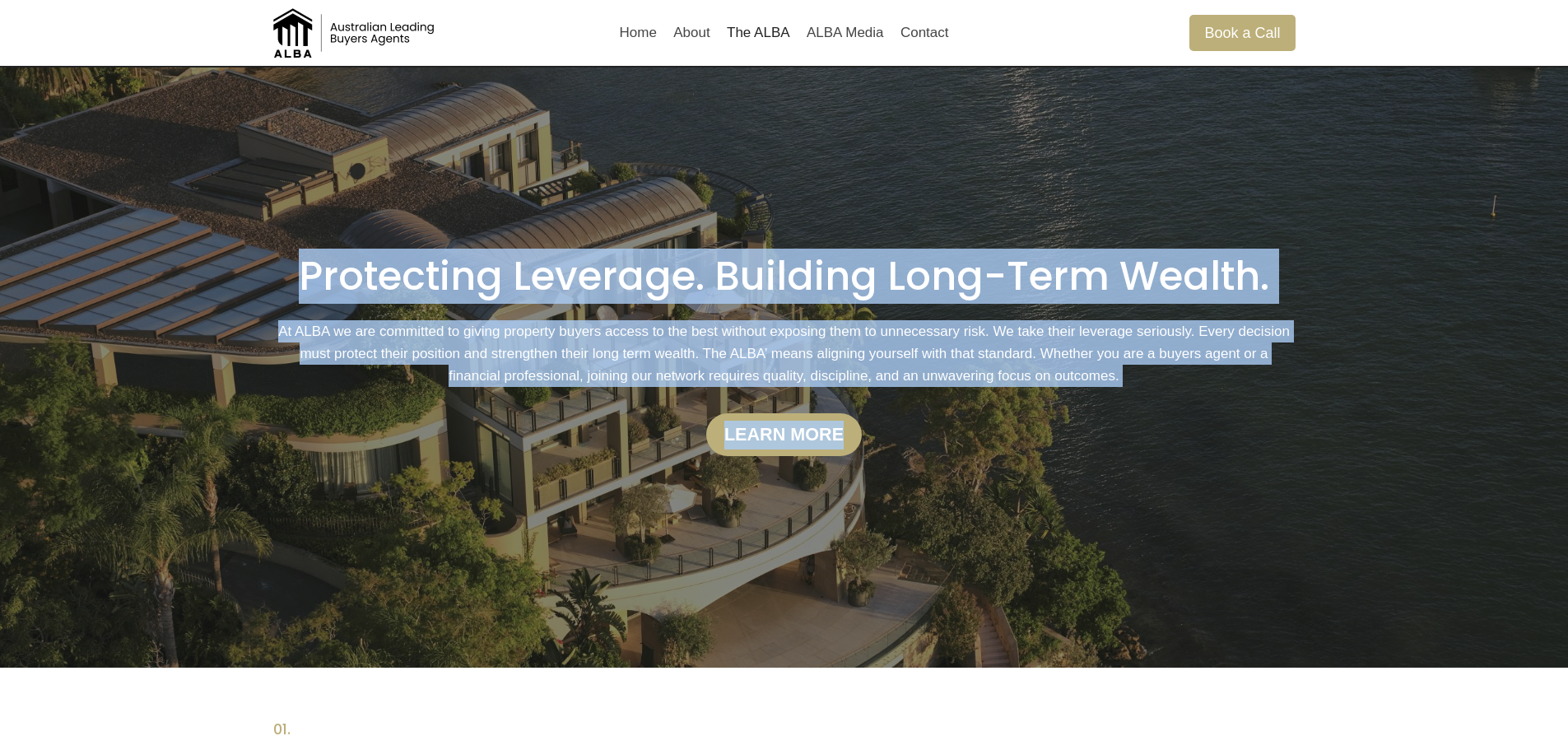
drag, startPoint x: 984, startPoint y: 485, endPoint x: 298, endPoint y: 261, distance: 721.6
click at [299, 261] on div "Protecting Leverage. Building Long-Term Wealth. At [GEOGRAPHIC_DATA] we are com…" at bounding box center [784, 367] width 1062 height 600
click at [298, 261] on h1 "Protecting Leverage. Building Long-Term Wealth." at bounding box center [784, 276] width 1023 height 47
drag, startPoint x: 283, startPoint y: 253, endPoint x: 1077, endPoint y: 610, distance: 870.6
click at [1077, 610] on div "Protecting Leverage. Building Long-Term Wealth. At [GEOGRAPHIC_DATA] we are com…" at bounding box center [784, 367] width 1062 height 600
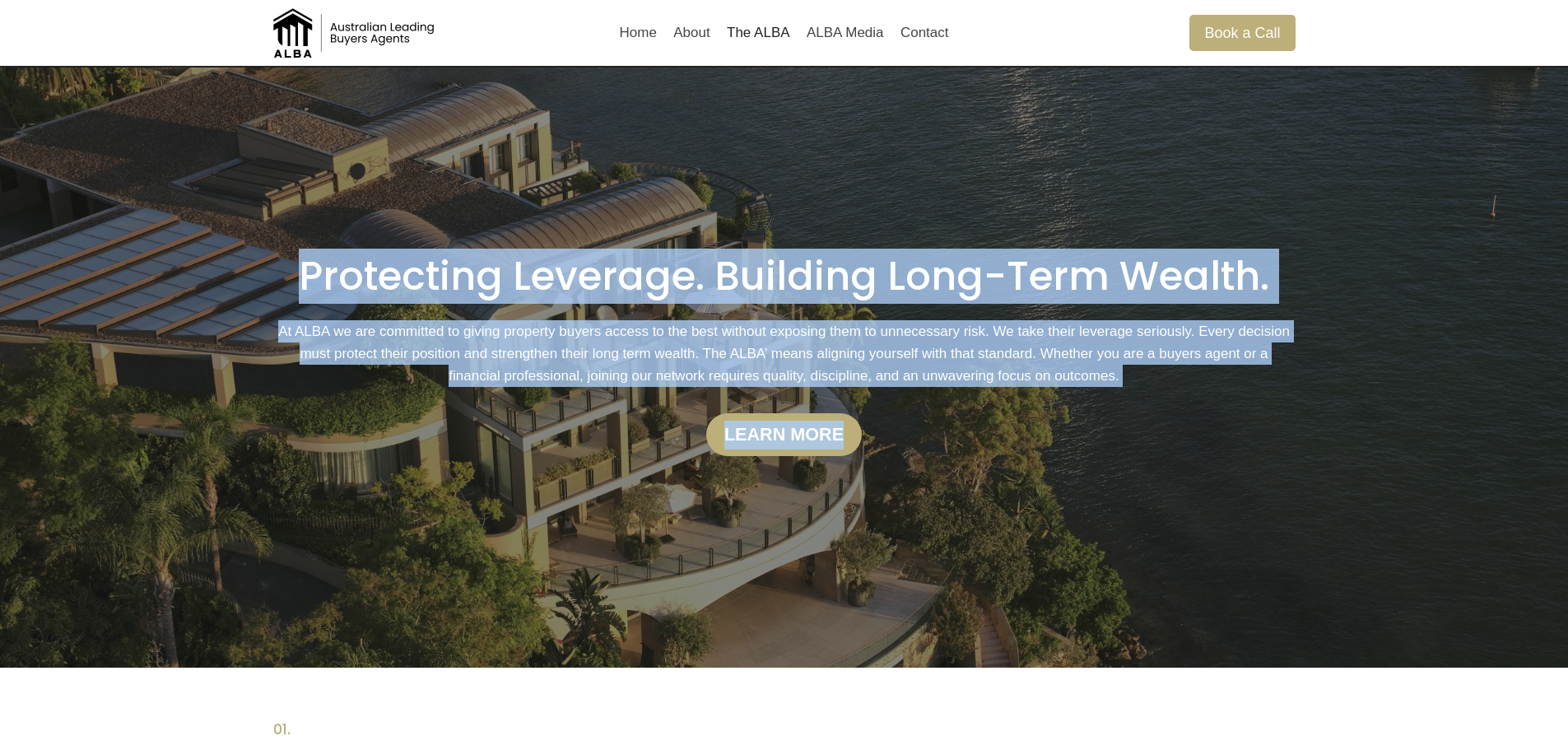
click at [1069, 610] on div "Protecting Leverage. Building Long-Term Wealth. At [GEOGRAPHIC_DATA] we are com…" at bounding box center [784, 367] width 1062 height 600
drag, startPoint x: 1102, startPoint y: 510, endPoint x: 286, endPoint y: 289, distance: 845.4
click at [286, 289] on div "Protecting Leverage. Building Long-Term Wealth. At [GEOGRAPHIC_DATA] we are com…" at bounding box center [784, 367] width 1062 height 600
click at [286, 289] on h1 "Protecting Leverage. Building Long-Term Wealth." at bounding box center [784, 276] width 1023 height 47
drag, startPoint x: 312, startPoint y: 259, endPoint x: 1056, endPoint y: 493, distance: 779.9
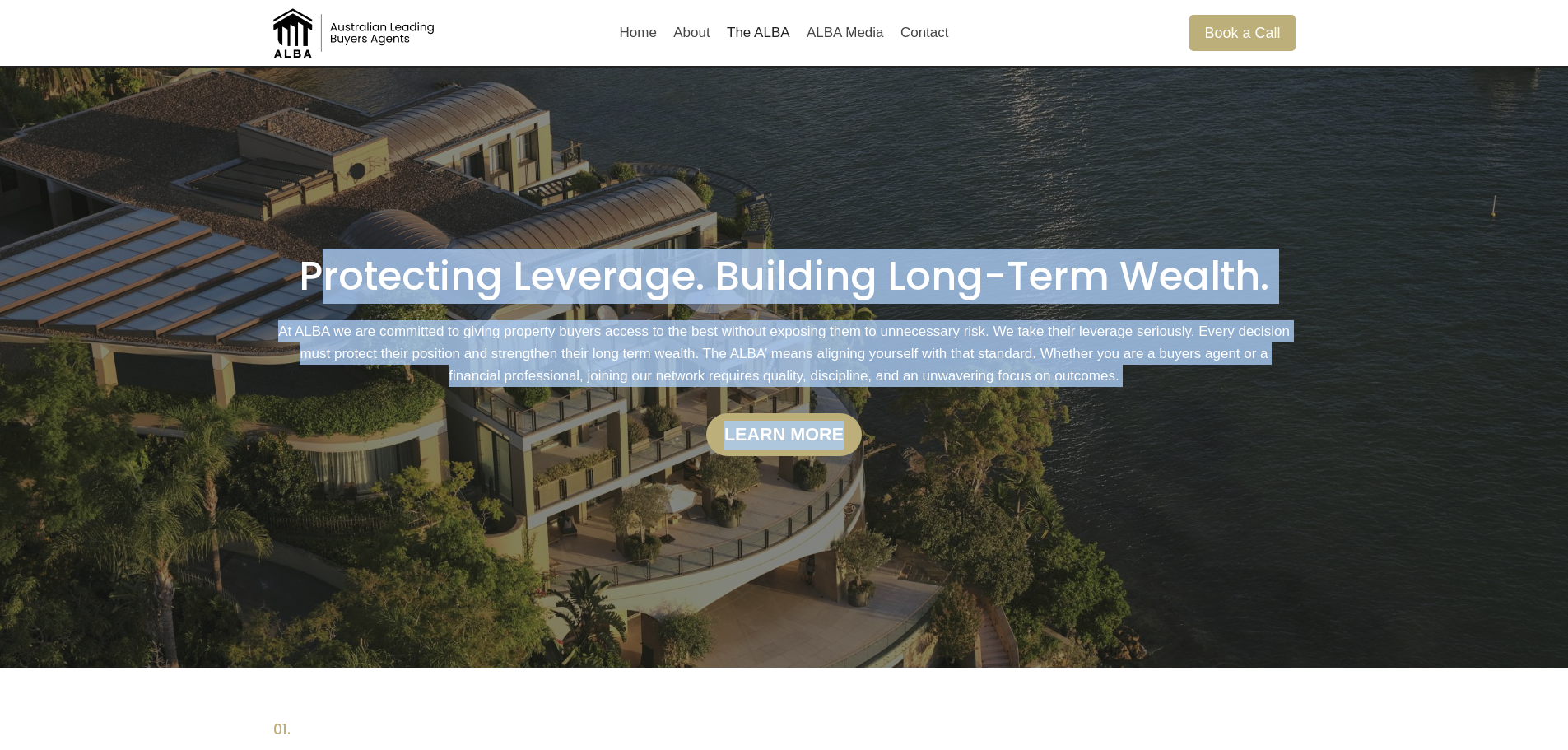
click at [1056, 493] on div "Protecting Leverage. Building Long-Term Wealth. At [GEOGRAPHIC_DATA] we are com…" at bounding box center [784, 367] width 1062 height 600
click at [1050, 493] on div "Protecting Leverage. Building Long-Term Wealth. At [GEOGRAPHIC_DATA] we are com…" at bounding box center [784, 367] width 1062 height 600
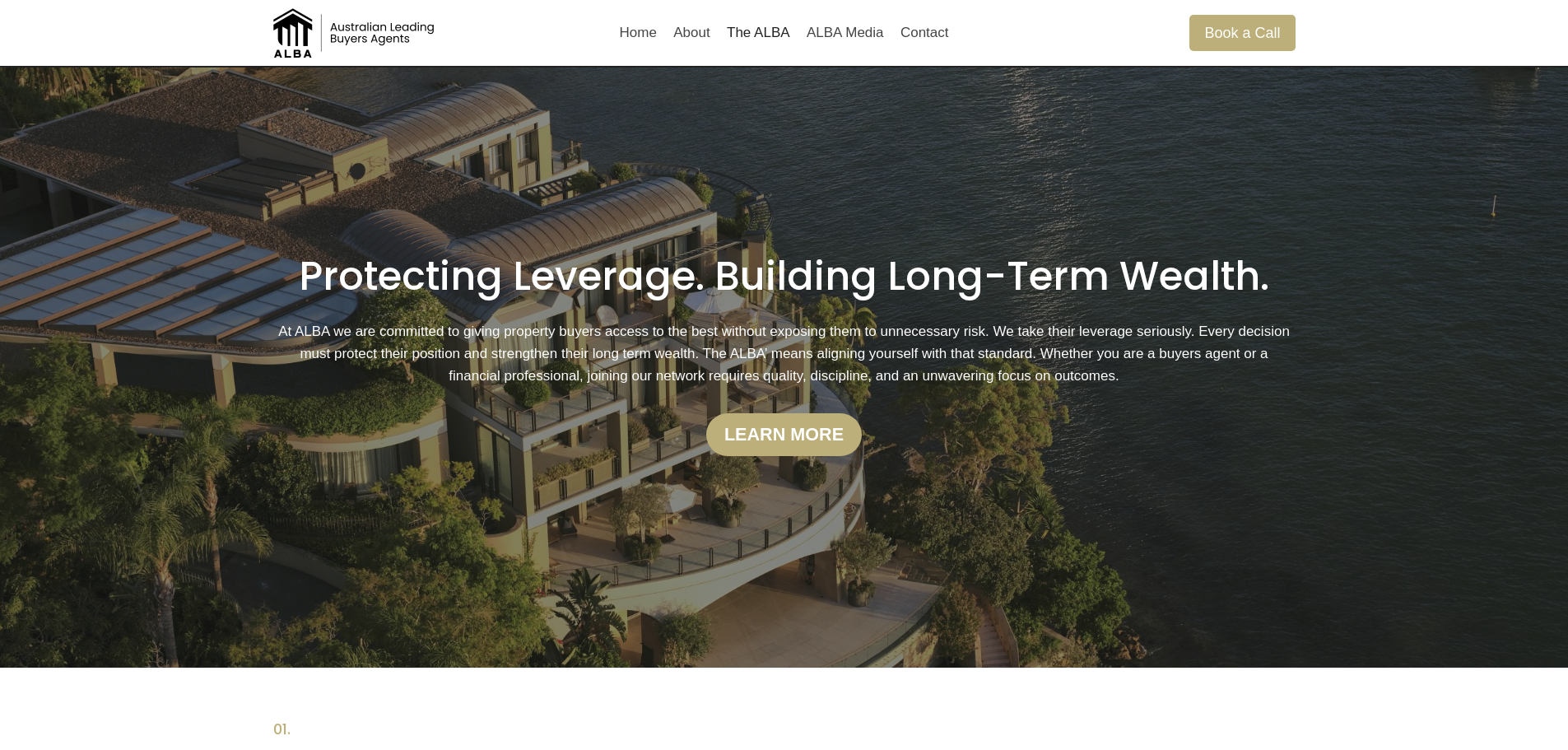
click at [671, 233] on div "Protecting Leverage. Building Long-Term Wealth. At [GEOGRAPHIC_DATA] we are com…" at bounding box center [784, 367] width 1062 height 600
